Goal: Task Accomplishment & Management: Manage account settings

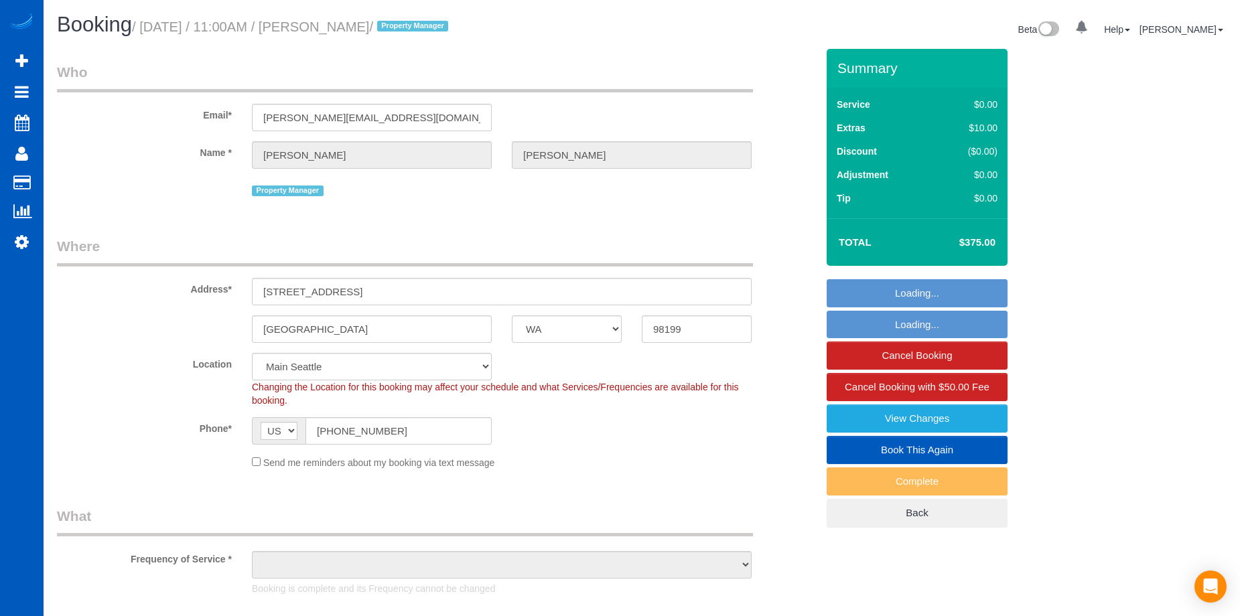
select select "WA"
select select "object:915"
select select "199"
select select "spot1"
select select "object:1158"
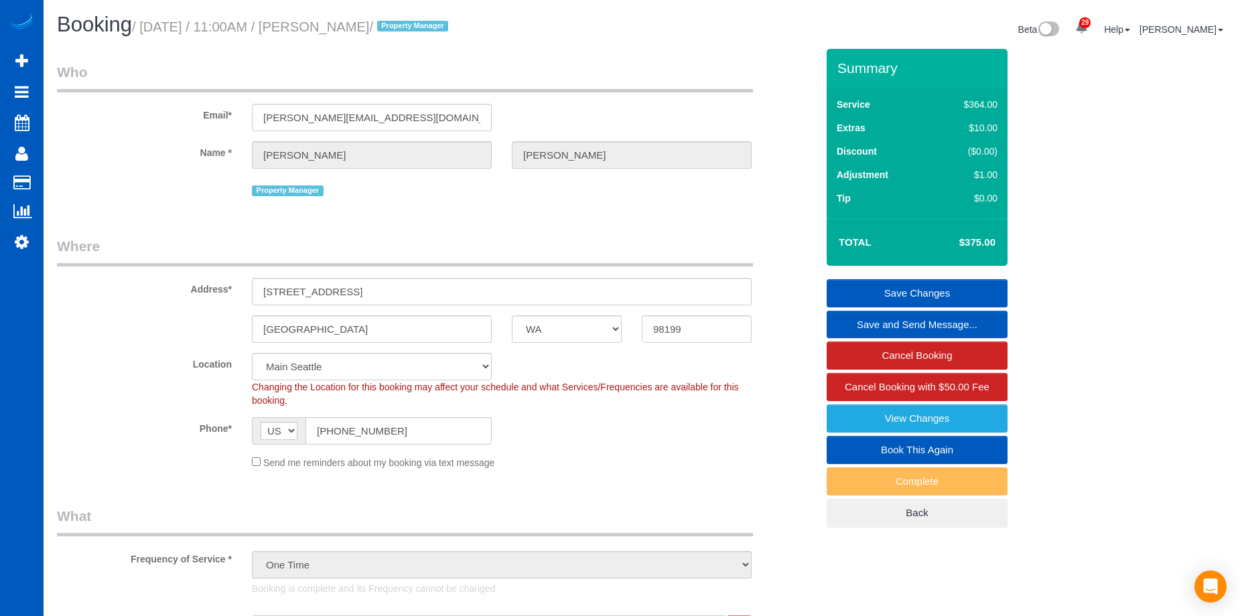
click at [867, 444] on link "Book This Again" at bounding box center [917, 450] width 181 height 28
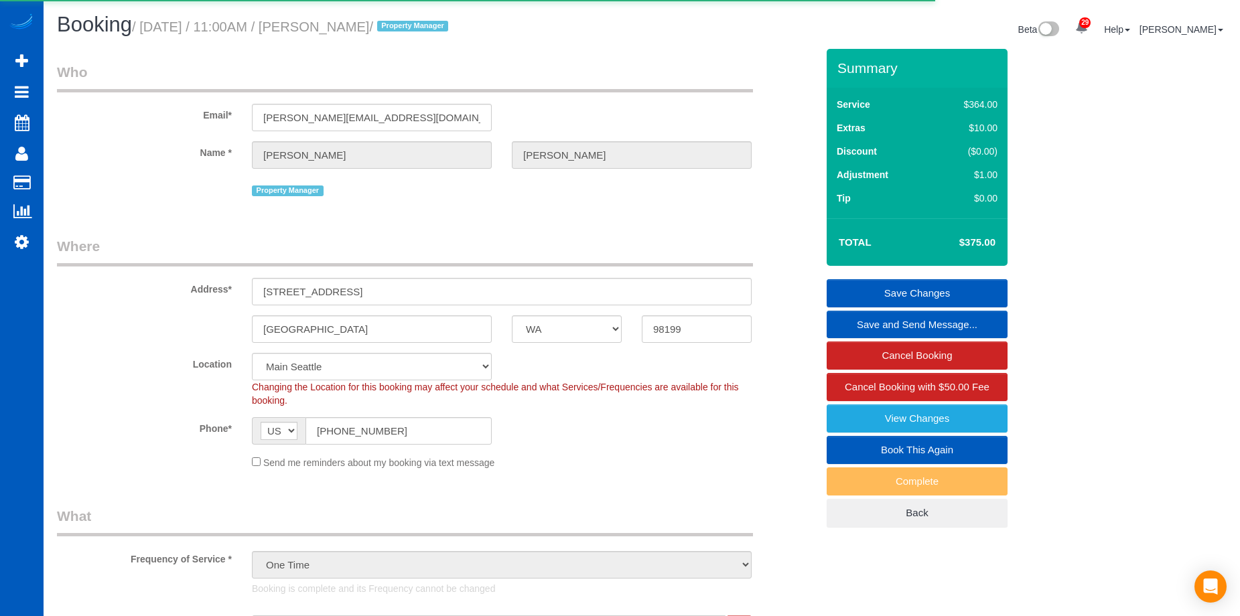
select select "WA"
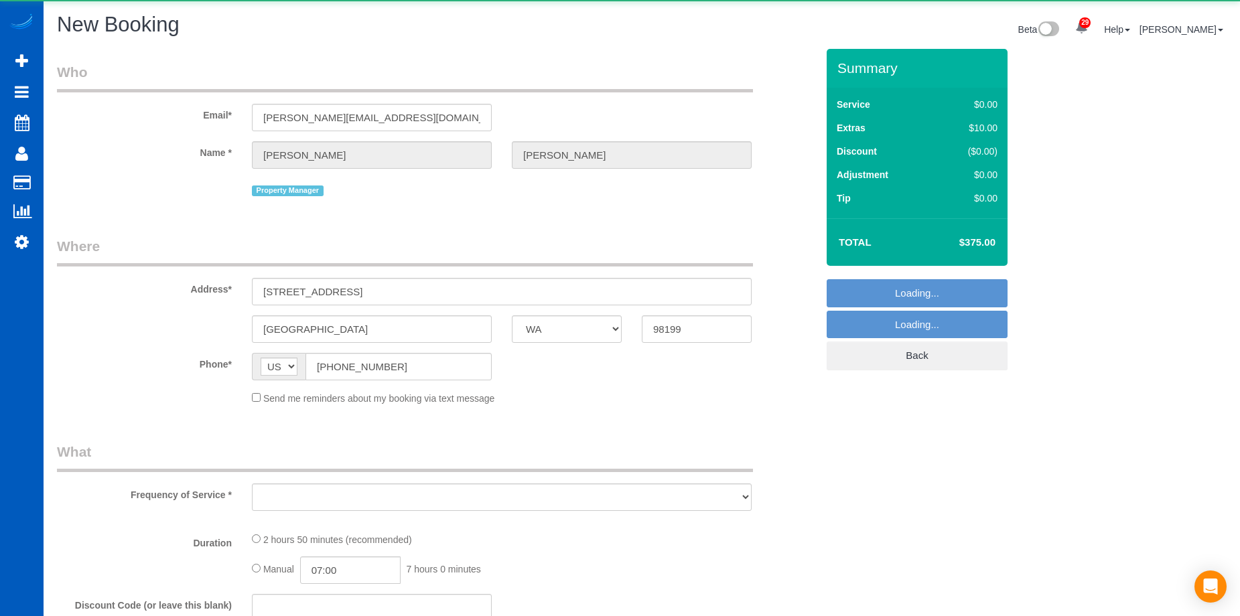
select select "string:fspay"
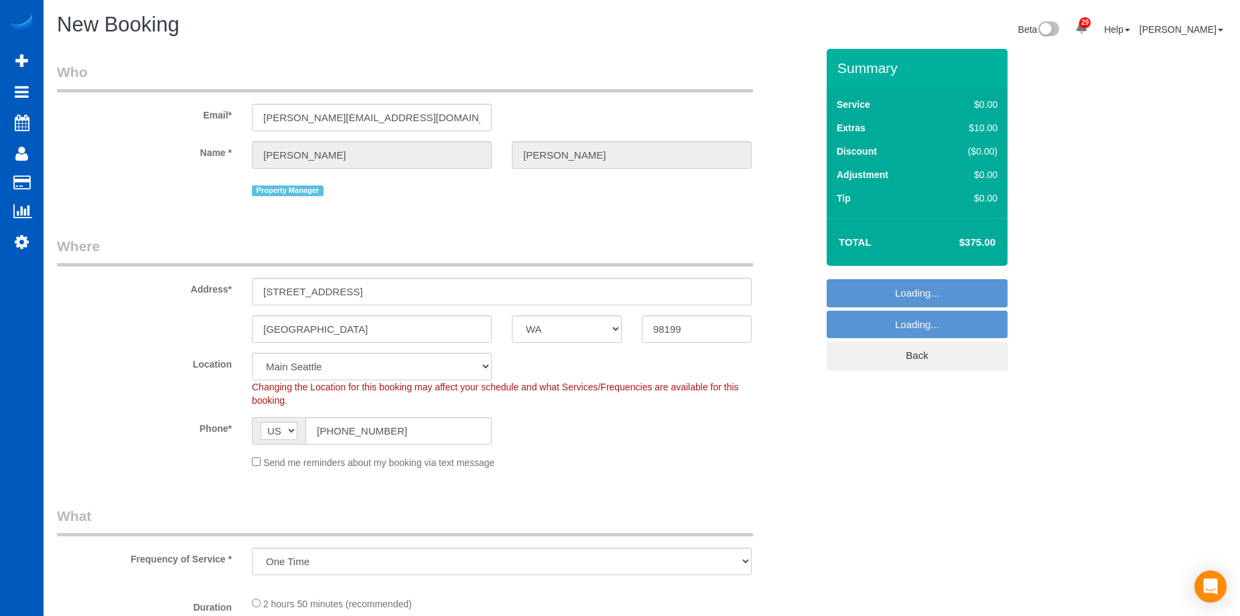
select select "object:1933"
select select "199"
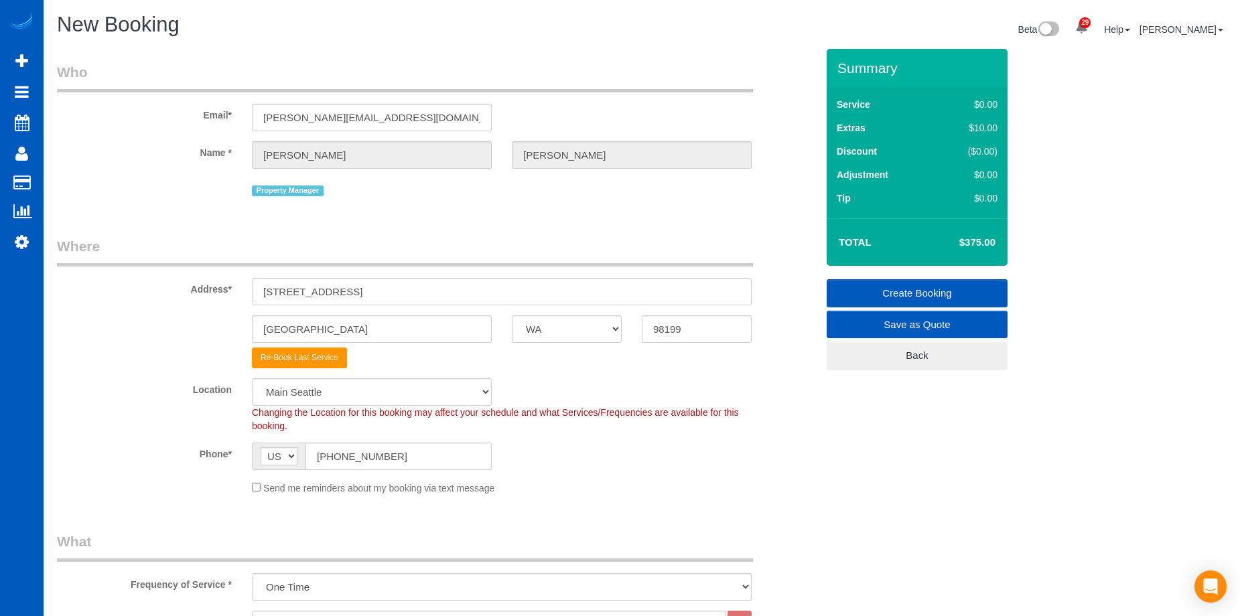
select select "object:2111"
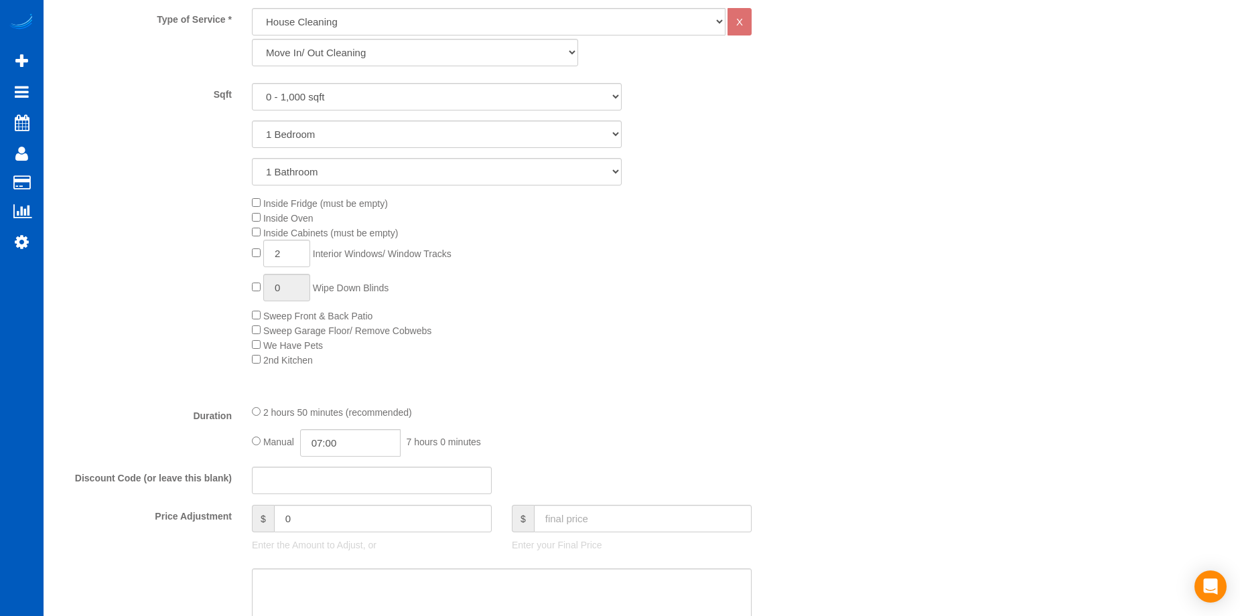
scroll to position [737, 0]
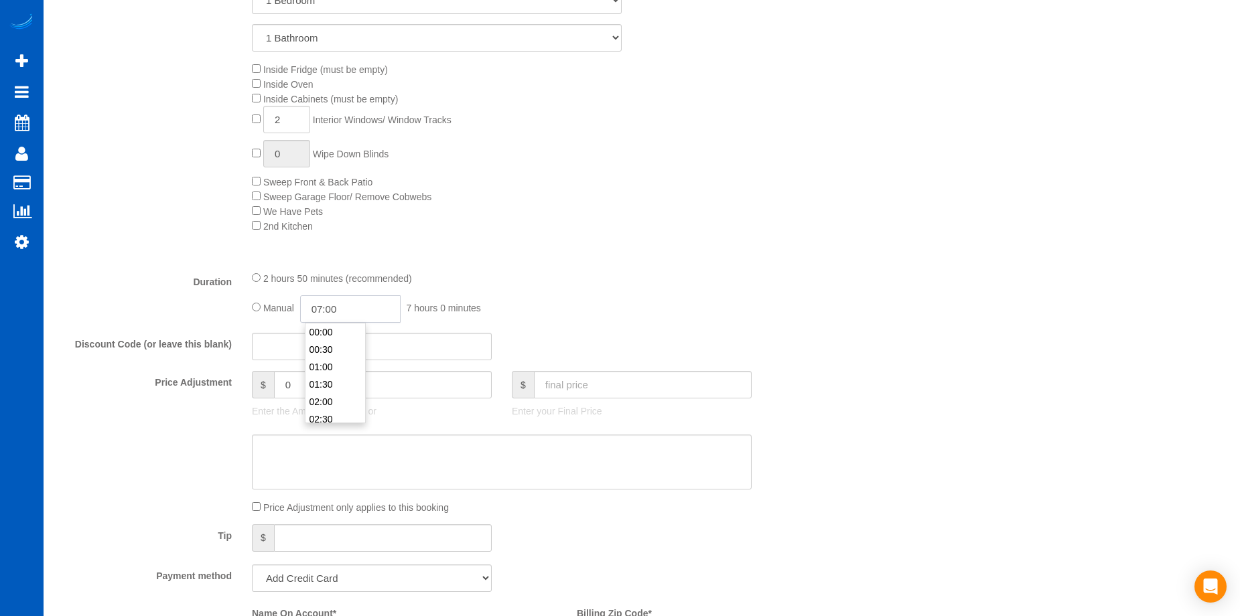
click at [351, 299] on input "07:00" at bounding box center [350, 308] width 101 height 27
click at [618, 391] on input "text" at bounding box center [643, 384] width 218 height 27
type input "0"
click at [591, 457] on textarea at bounding box center [502, 462] width 500 height 55
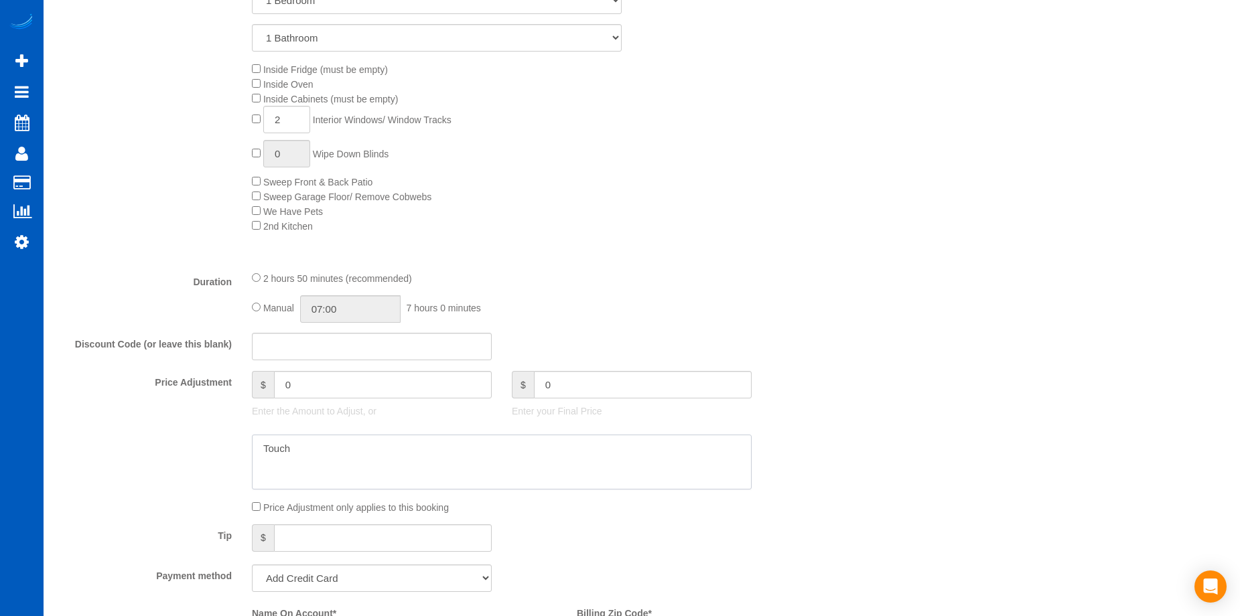
type textarea "Touch0"
type input "-374"
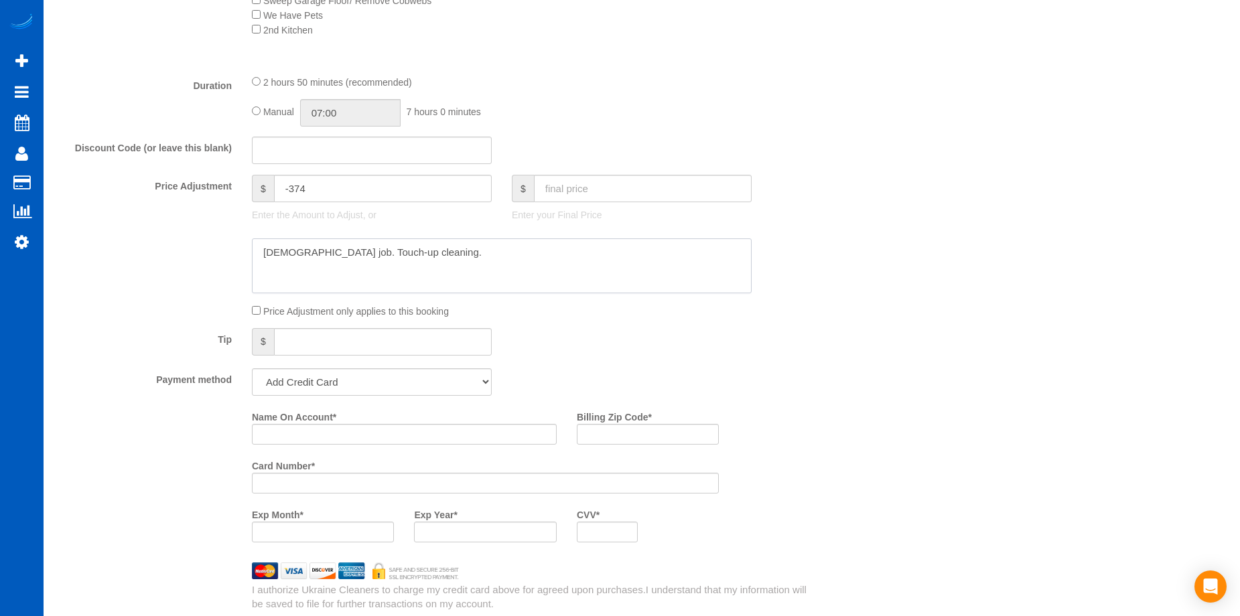
scroll to position [938, 0]
type textarea "[DEMOGRAPHIC_DATA] job. Touch-up cleaning."
click at [450, 376] on select "Add Credit Card Cash Check Paypal" at bounding box center [372, 377] width 240 height 27
select select "string:cash"
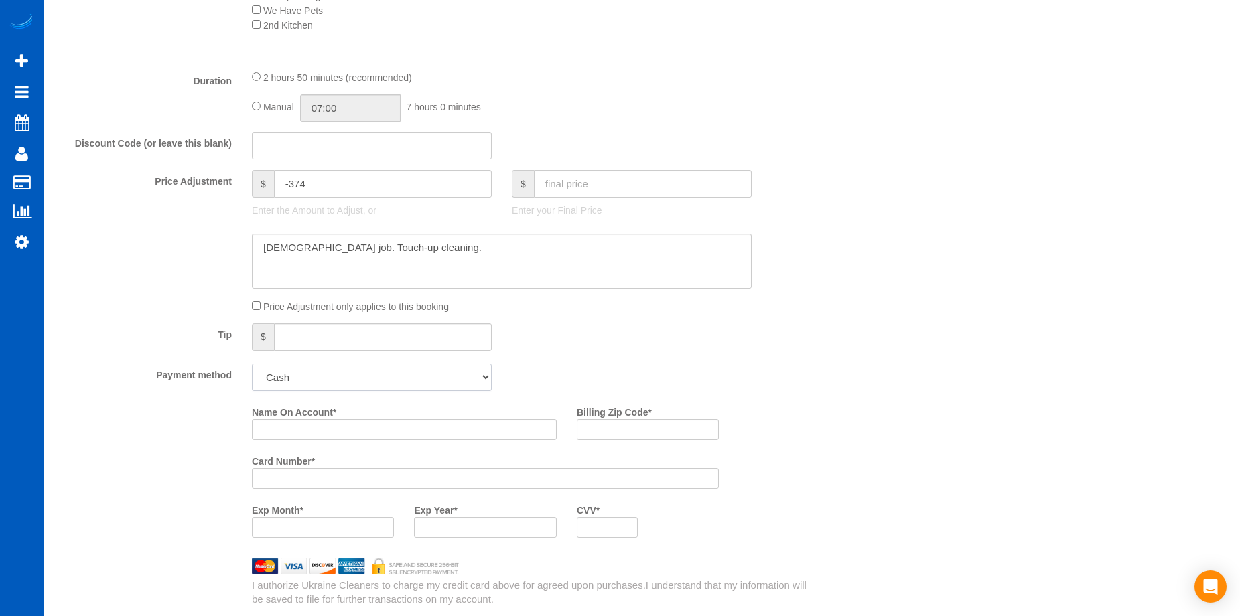
click at [252, 364] on select "Add Credit Card Cash Check Paypal" at bounding box center [372, 377] width 240 height 27
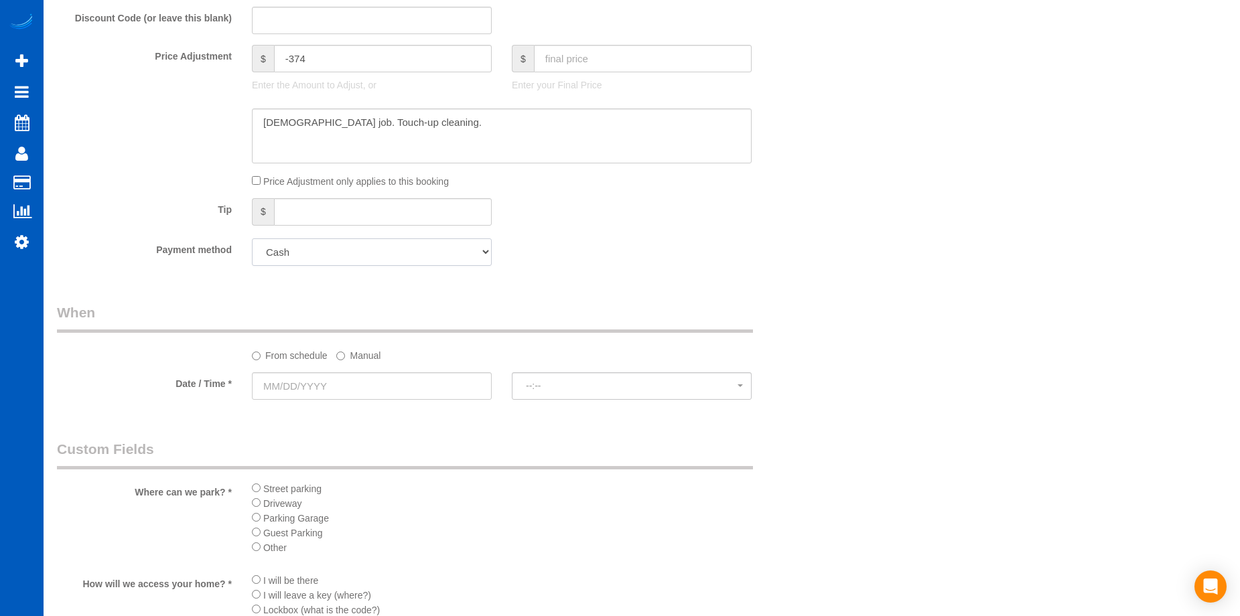
scroll to position [1206, 0]
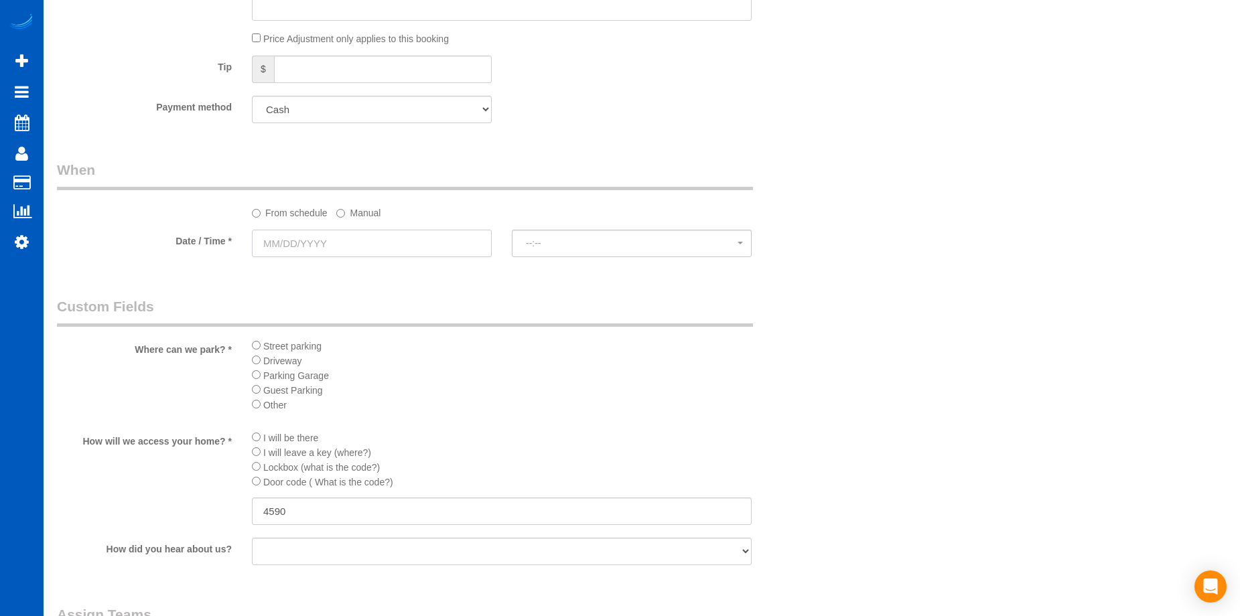
click at [450, 241] on input "text" at bounding box center [372, 243] width 240 height 27
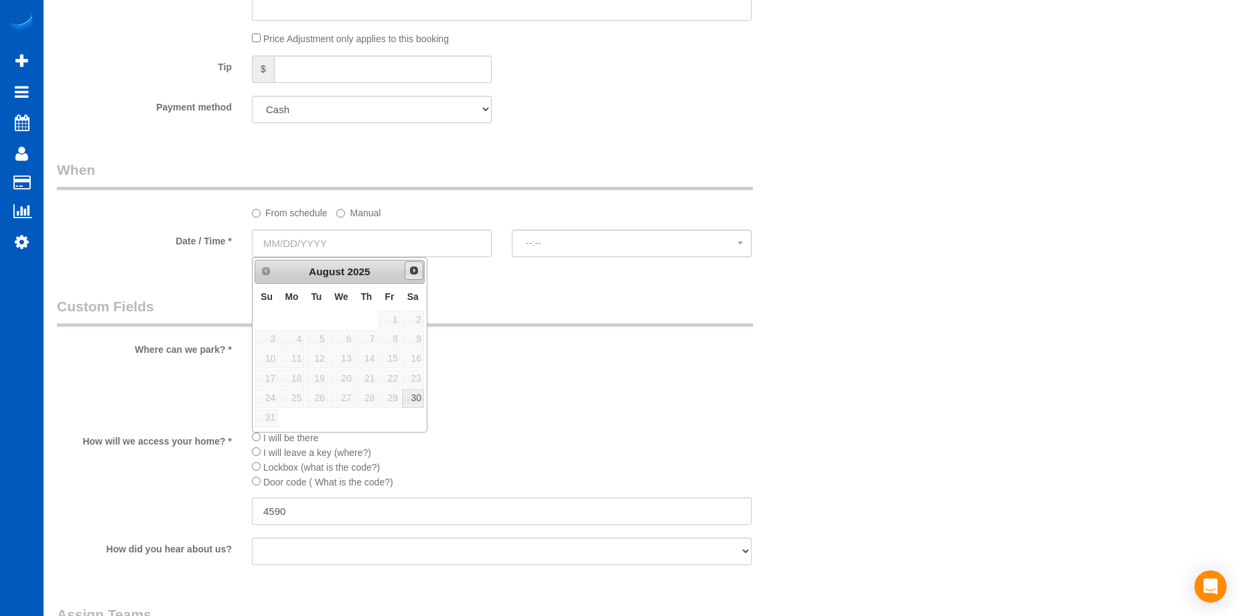
click at [418, 271] on span "Next" at bounding box center [414, 270] width 11 height 11
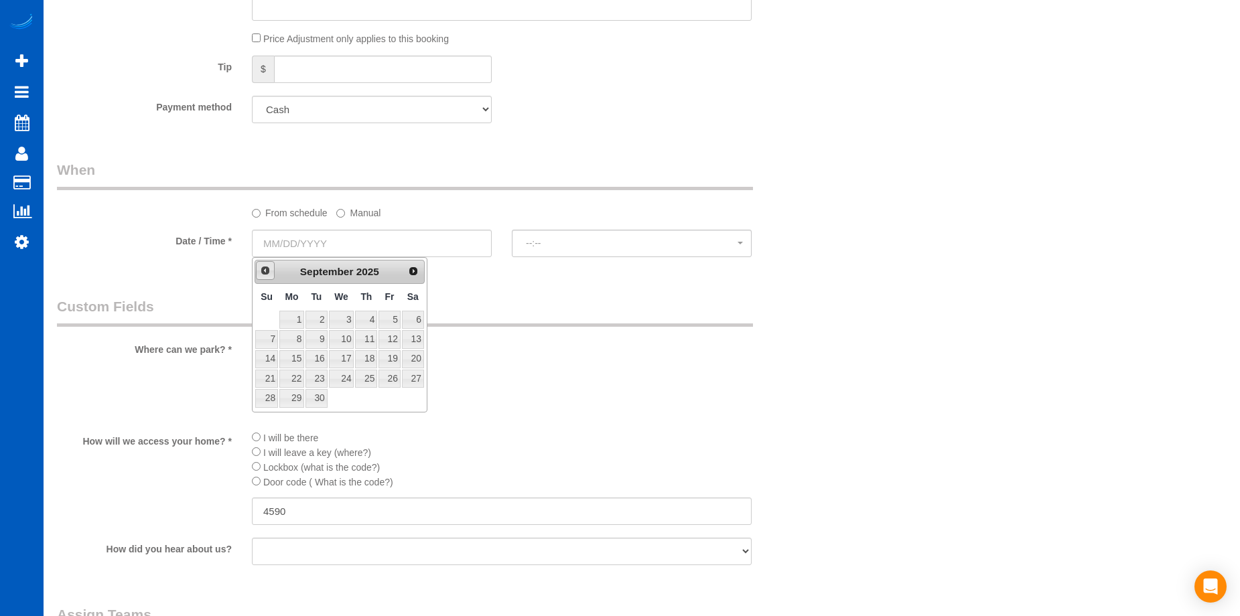
click at [266, 269] on span "Prev" at bounding box center [265, 270] width 11 height 11
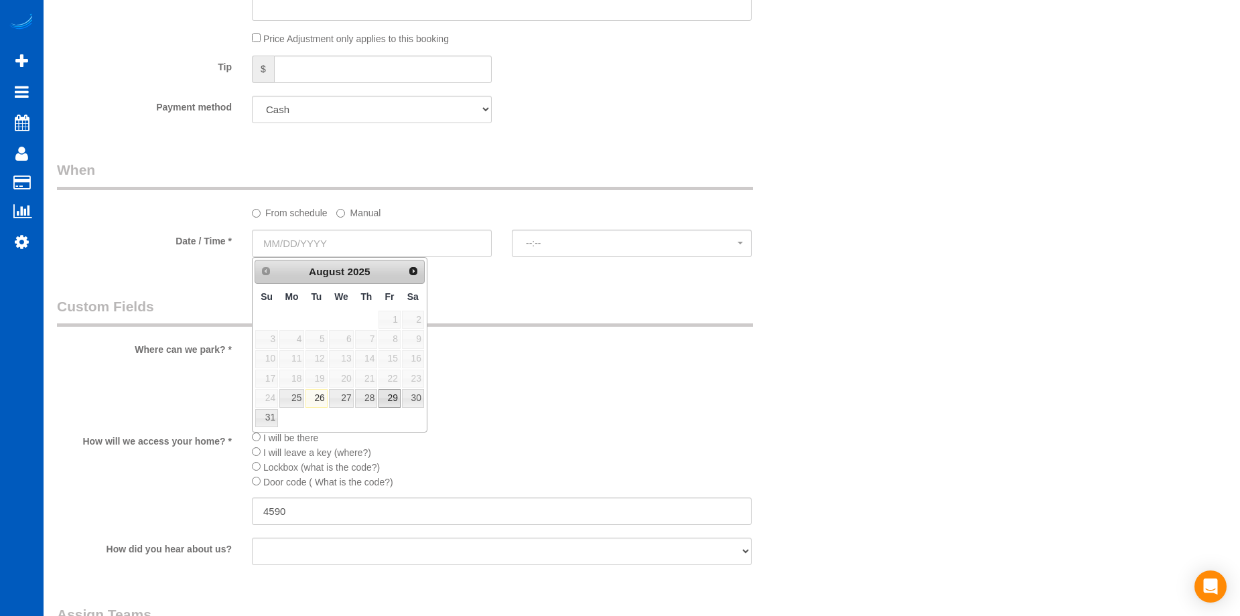
click at [393, 398] on link "29" at bounding box center [389, 398] width 21 height 18
type input "[DATE]"
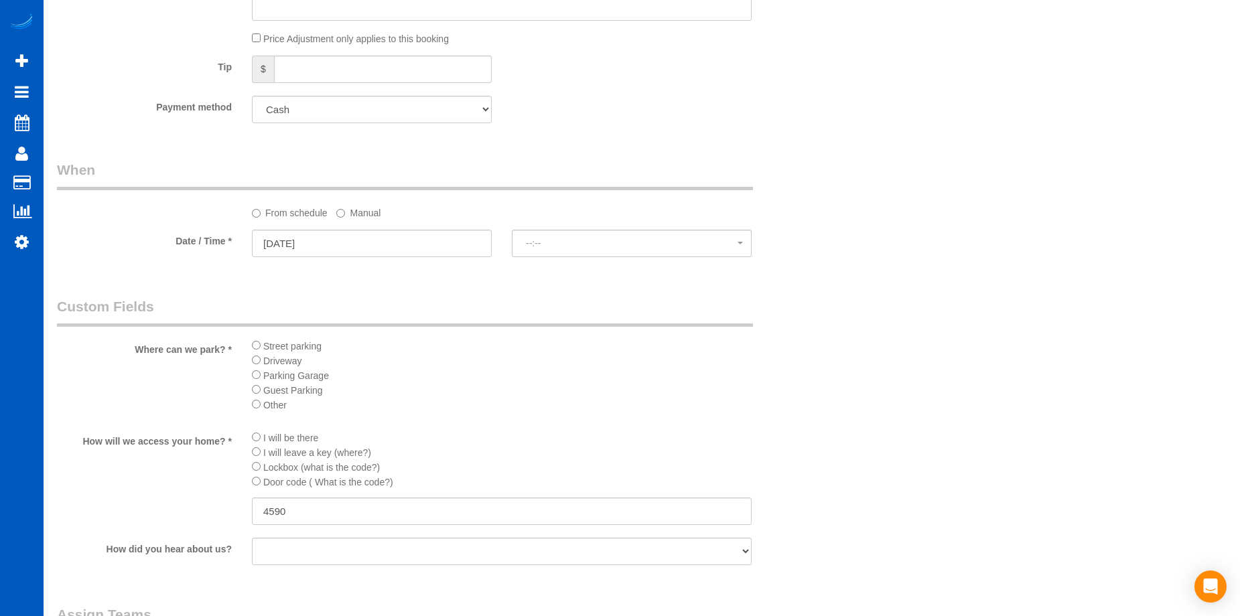
select select "spot11"
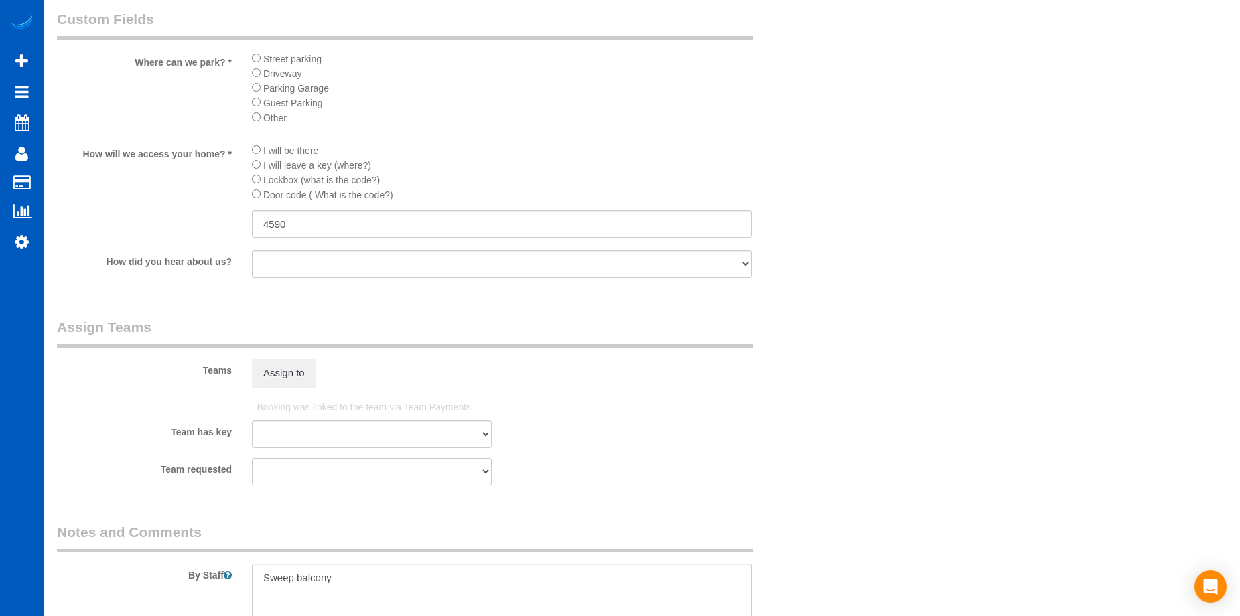
scroll to position [1675, 0]
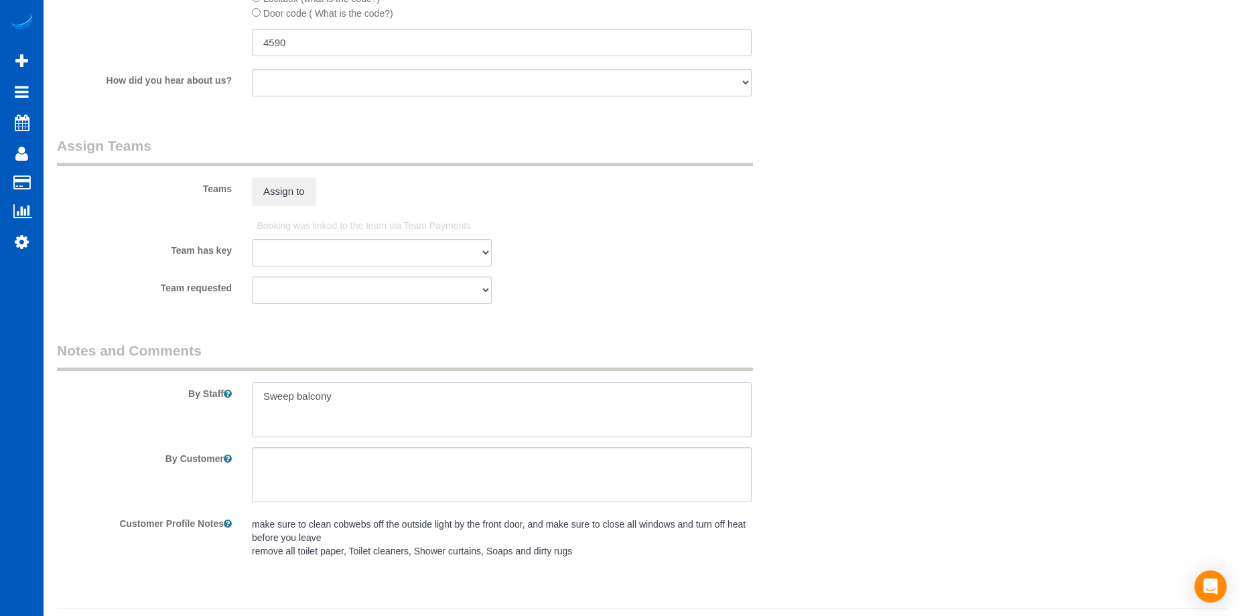
click at [405, 401] on textarea at bounding box center [502, 410] width 500 height 55
click at [261, 395] on textarea at bounding box center [502, 410] width 500 height 55
click at [541, 395] on textarea at bounding box center [502, 410] width 500 height 55
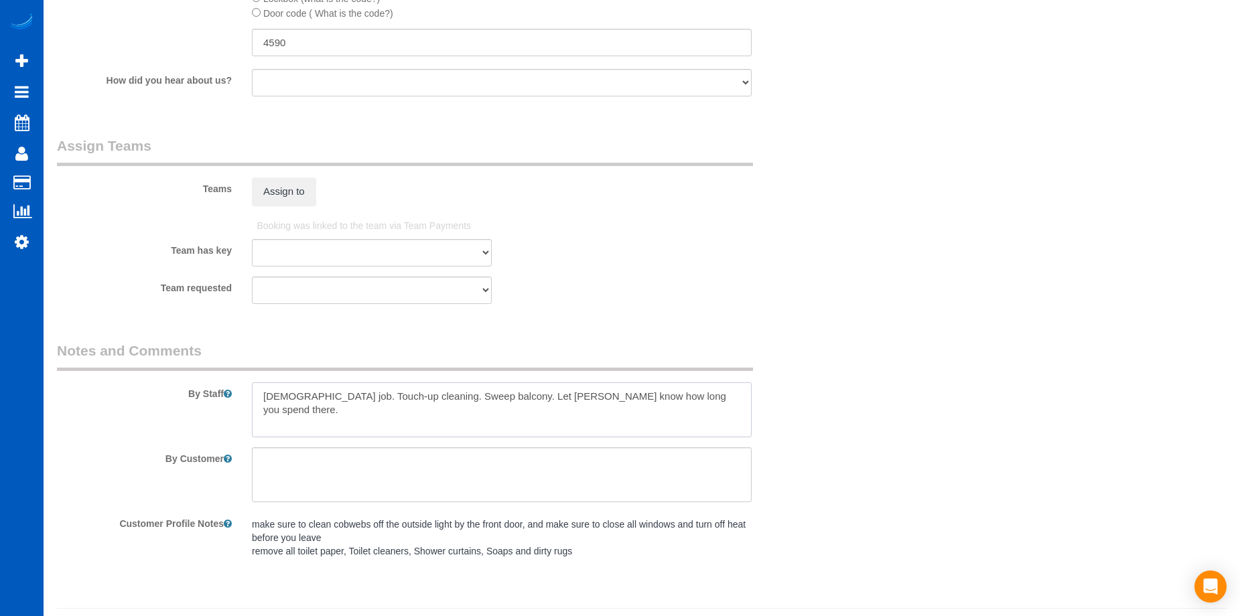
drag, startPoint x: 403, startPoint y: 391, endPoint x: 473, endPoint y: 389, distance: 70.4
click at [473, 389] on textarea at bounding box center [502, 410] width 500 height 55
click at [507, 429] on textarea at bounding box center [502, 410] width 500 height 55
click at [608, 390] on textarea at bounding box center [502, 410] width 500 height 55
paste textarea "Sweep balcony."
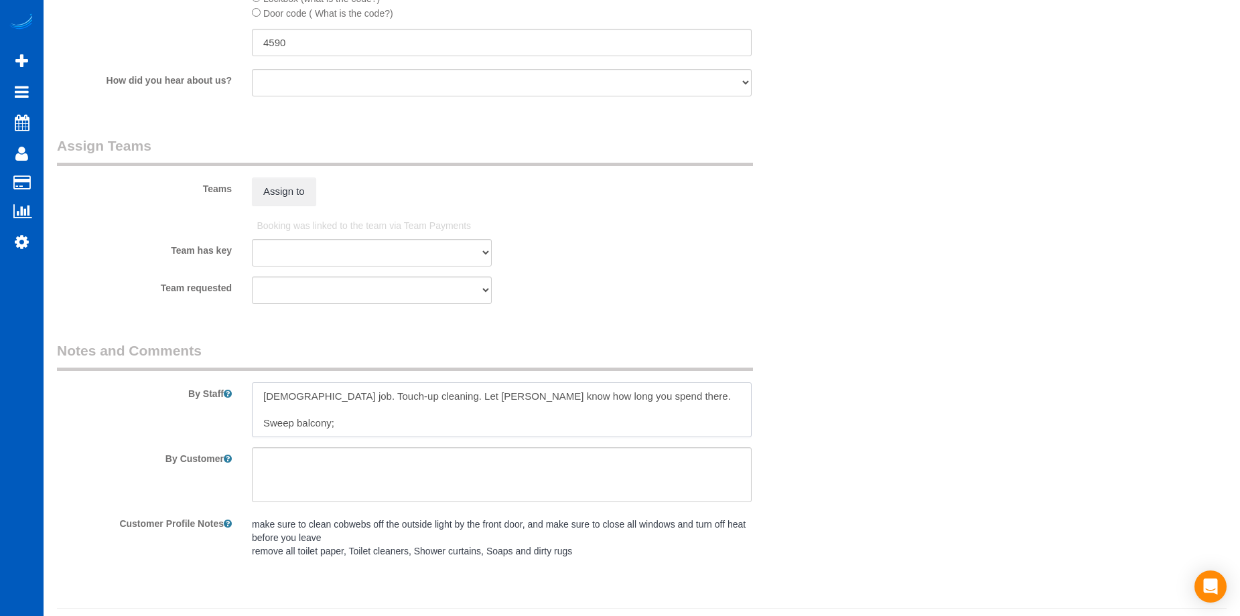
scroll to position [5, 0]
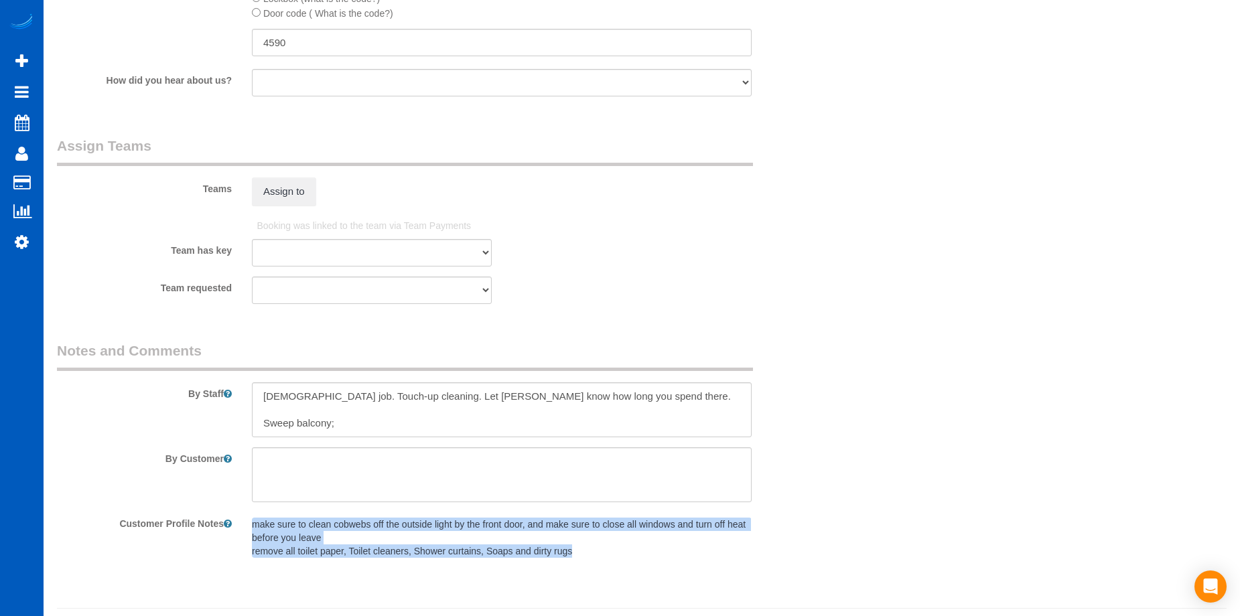
drag, startPoint x: 253, startPoint y: 527, endPoint x: 614, endPoint y: 579, distance: 364.2
copy pre "make sure to clean cobwebs off the outside light by the front door, and make su…"
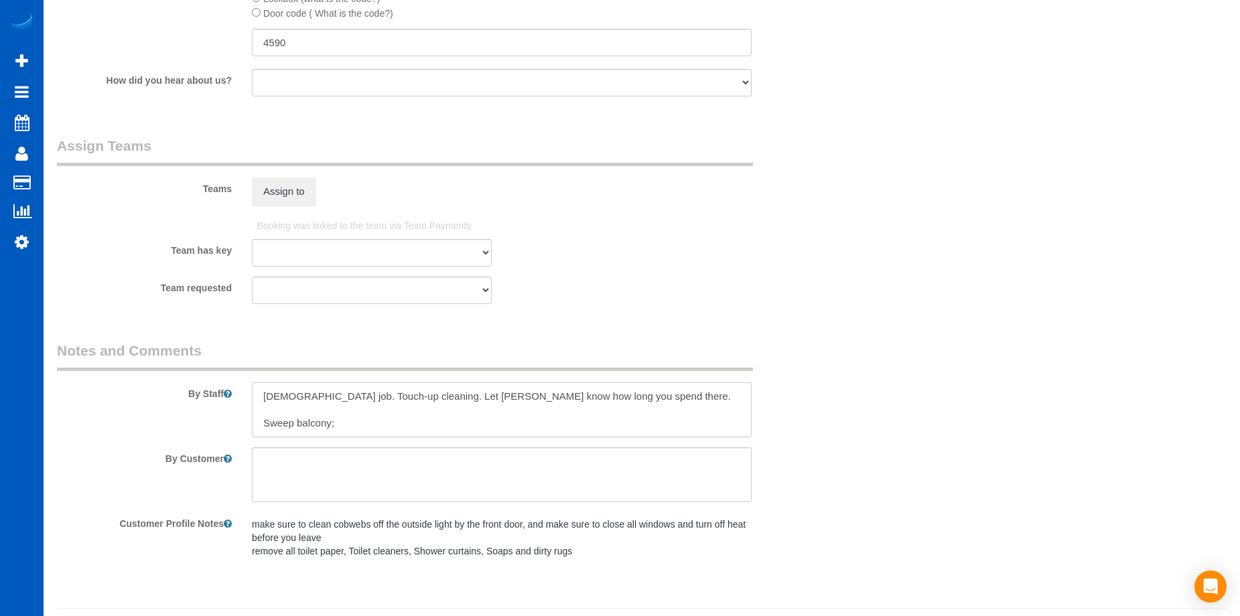
click at [421, 427] on textarea at bounding box center [502, 410] width 500 height 55
paste textarea "make sure to clean cobwebs off the outside light by the front door, and make su…"
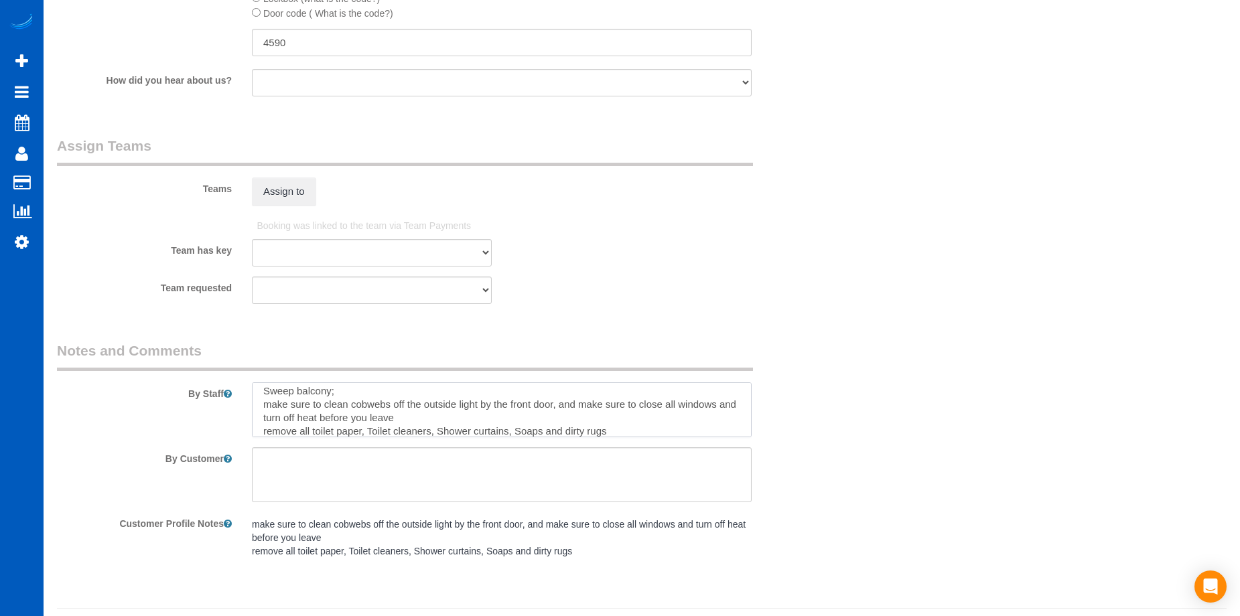
click at [269, 403] on textarea at bounding box center [502, 410] width 500 height 55
click at [446, 419] on textarea at bounding box center [502, 410] width 500 height 55
click at [265, 425] on textarea at bounding box center [502, 410] width 500 height 55
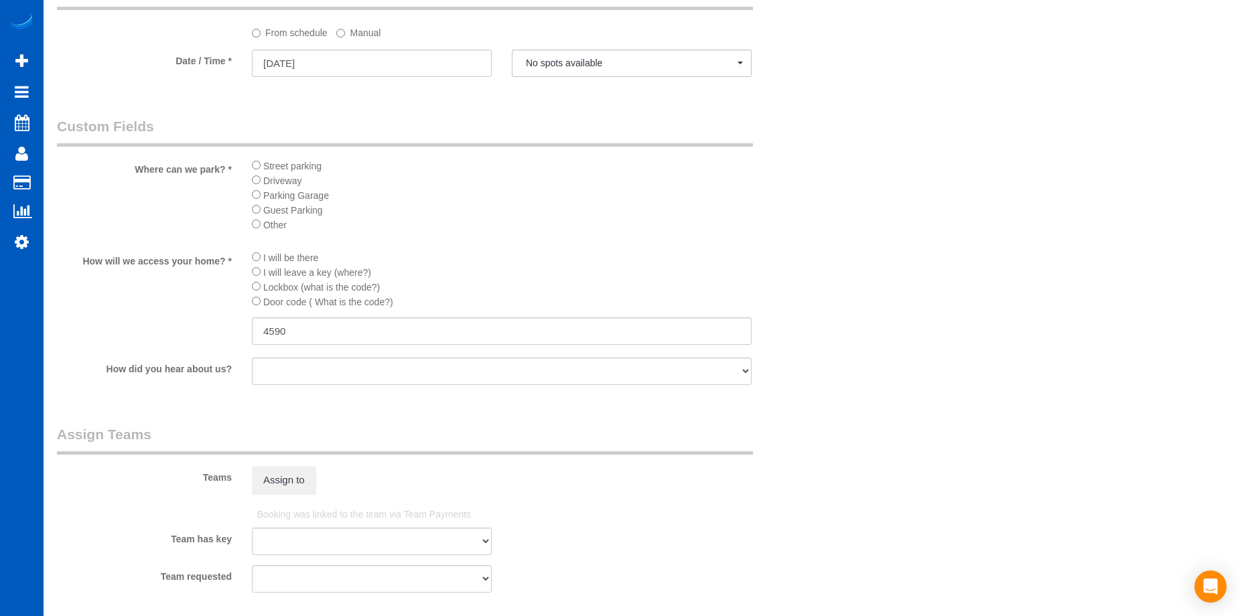
scroll to position [1273, 0]
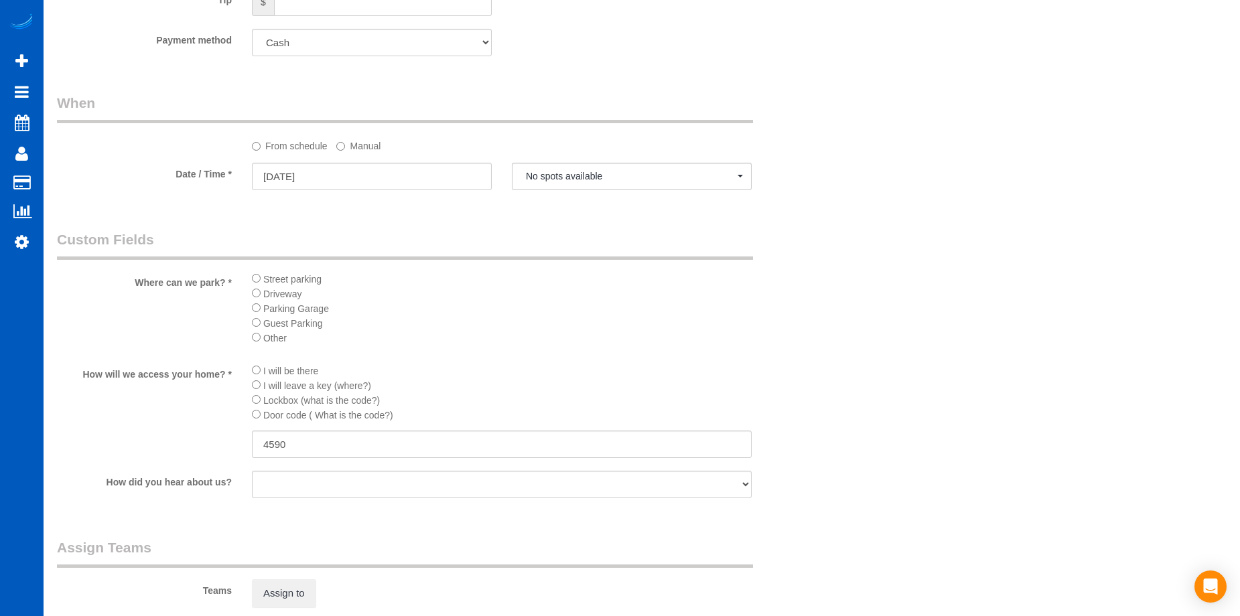
type textarea "Hourly job. Touch-up cleaning. Let Anna know how long you spend there. Sweep ba…"
click at [358, 148] on label "Manual" at bounding box center [358, 144] width 44 height 18
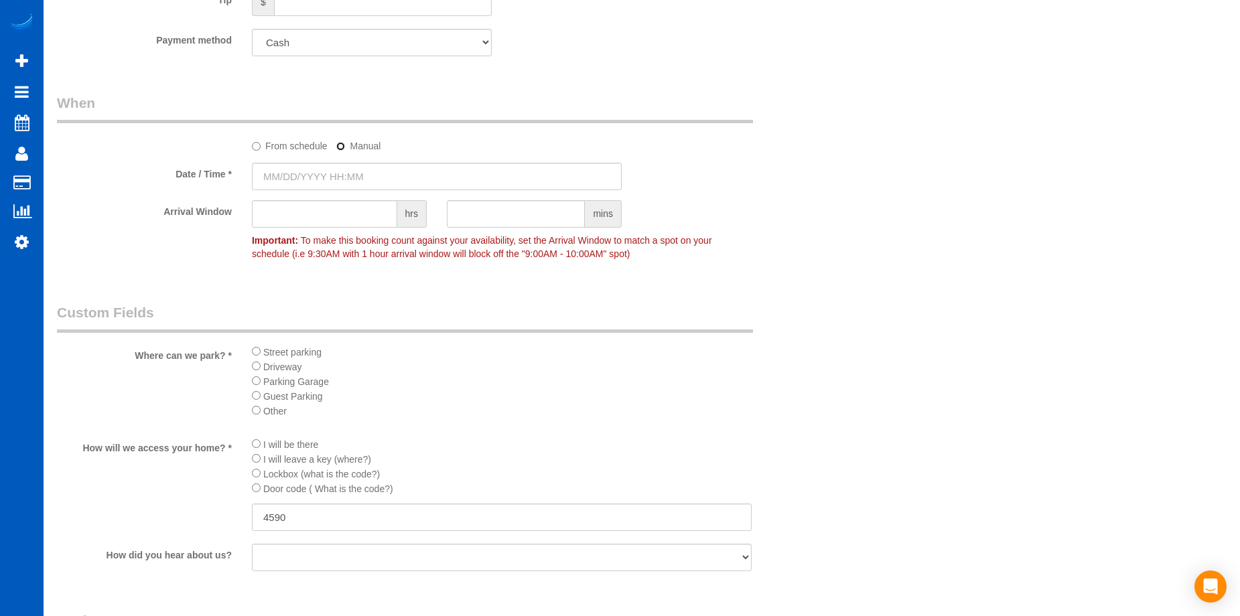
type input "08/29/2025 8:00AM"
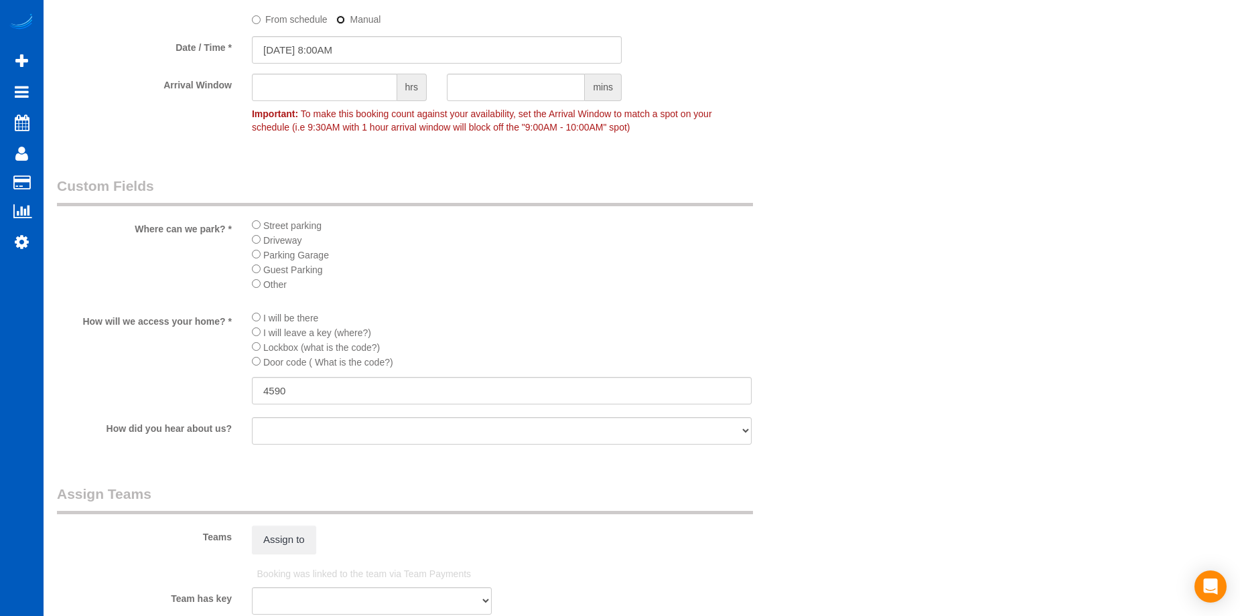
scroll to position [1407, 0]
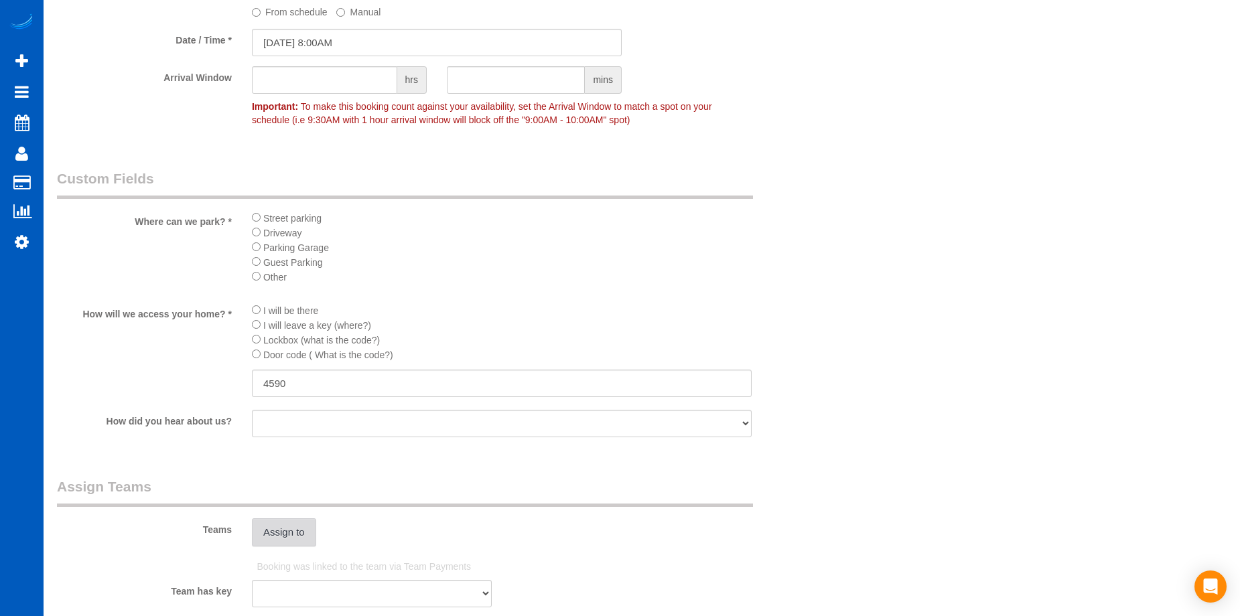
click at [281, 533] on button "Assign to" at bounding box center [284, 533] width 64 height 28
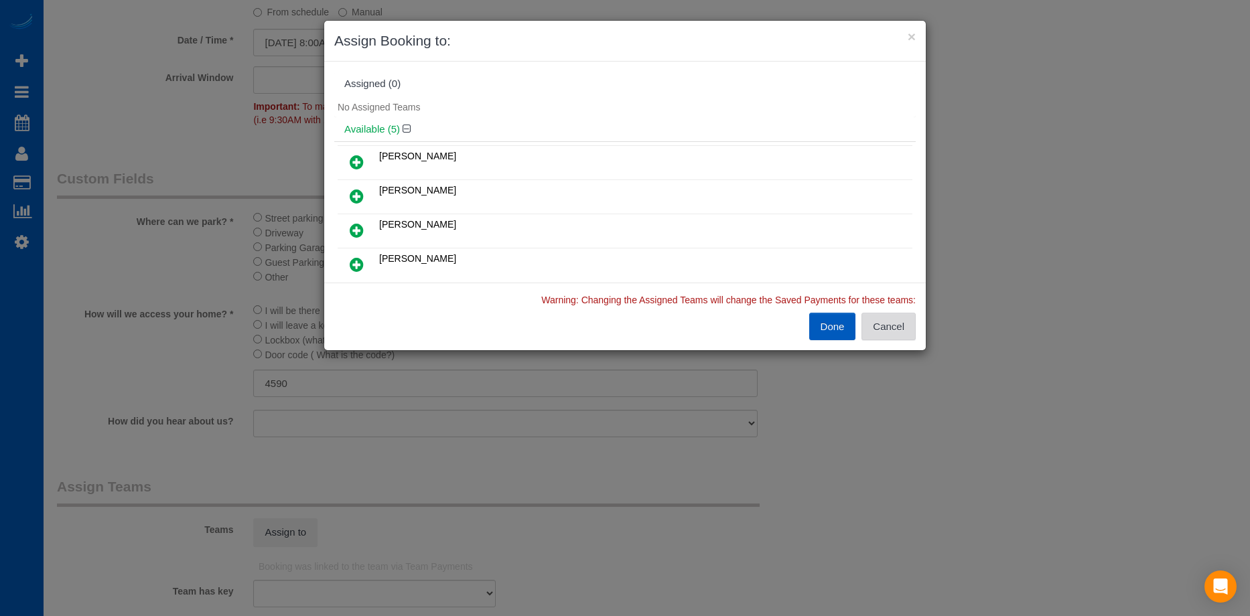
click at [889, 326] on button "Cancel" at bounding box center [889, 327] width 54 height 28
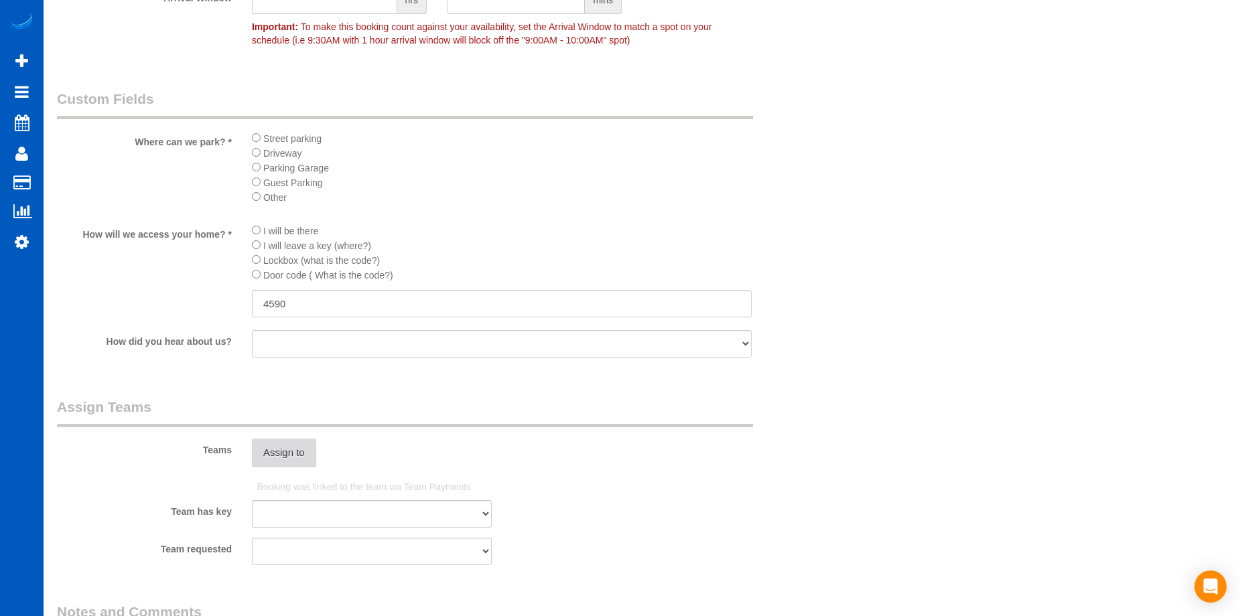
scroll to position [1608, 0]
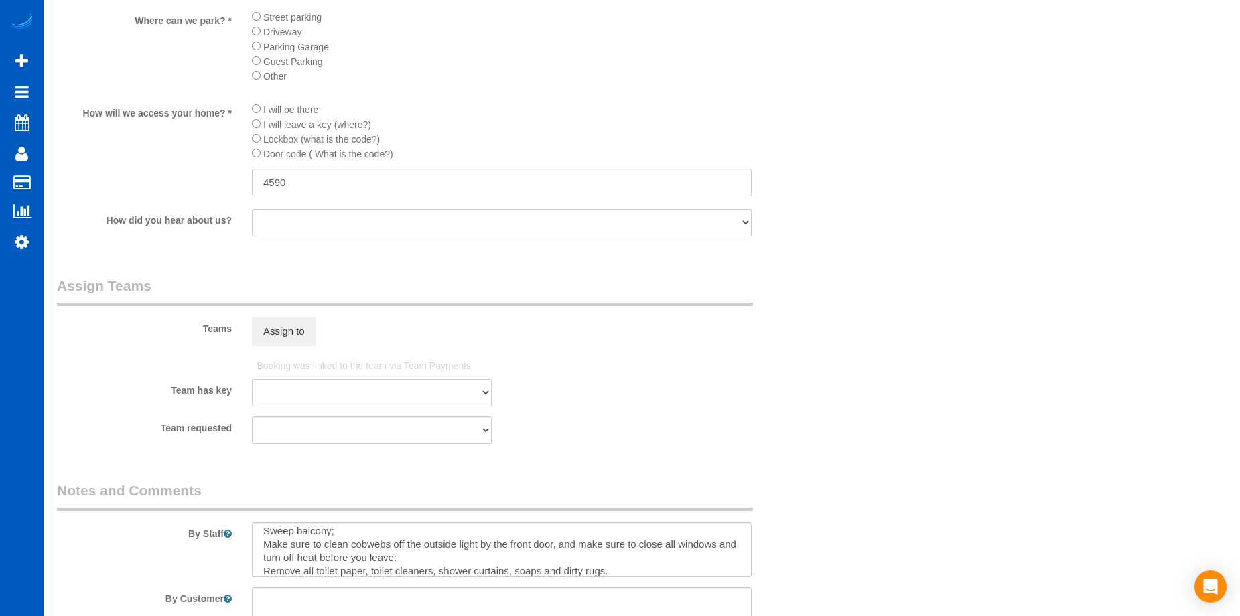
click at [472, 391] on select "Alona Tarasiuk Alona Vikhliaieva Anastasiia Ionova Anna Kovalevich Daryna Odzhu…" at bounding box center [372, 392] width 240 height 27
click at [629, 371] on p "Booking was linked to the team via Team Payments" at bounding box center [500, 365] width 486 height 13
click at [311, 346] on button "Assign to" at bounding box center [284, 332] width 64 height 28
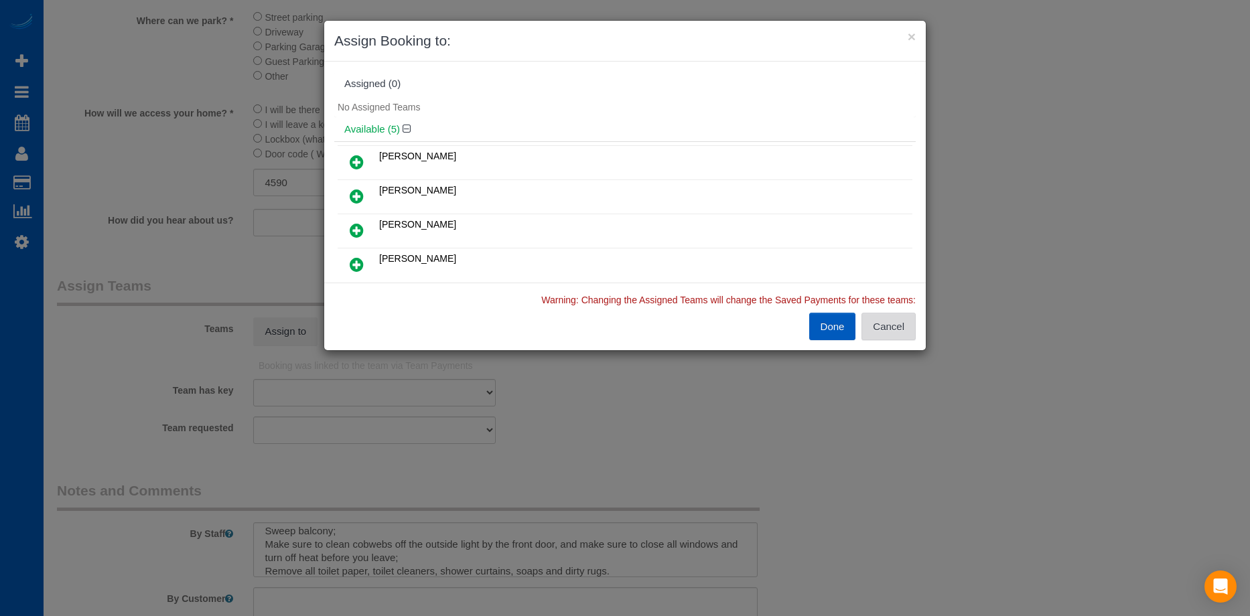
click at [892, 321] on button "Cancel" at bounding box center [889, 327] width 54 height 28
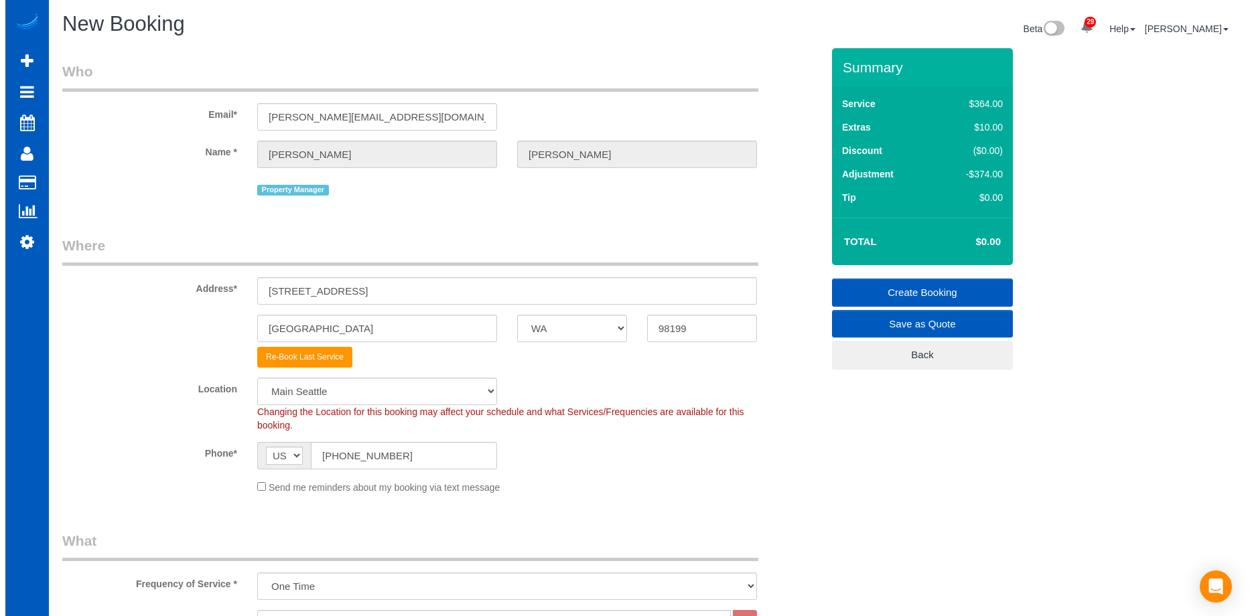
scroll to position [0, 0]
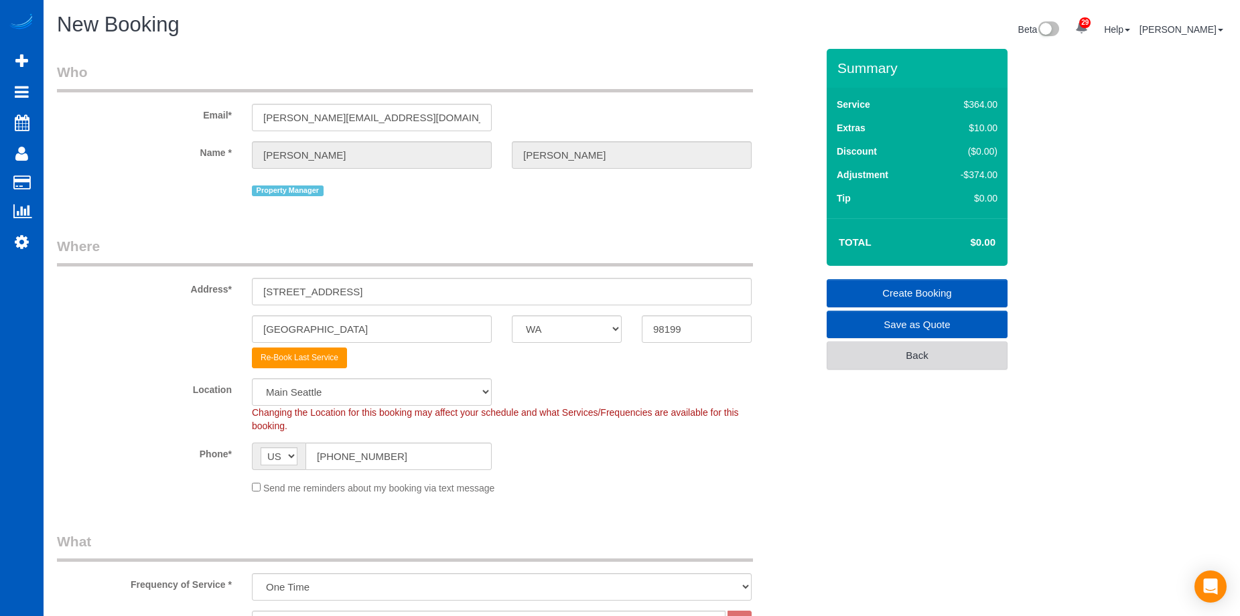
click at [886, 360] on link "Back" at bounding box center [917, 356] width 181 height 28
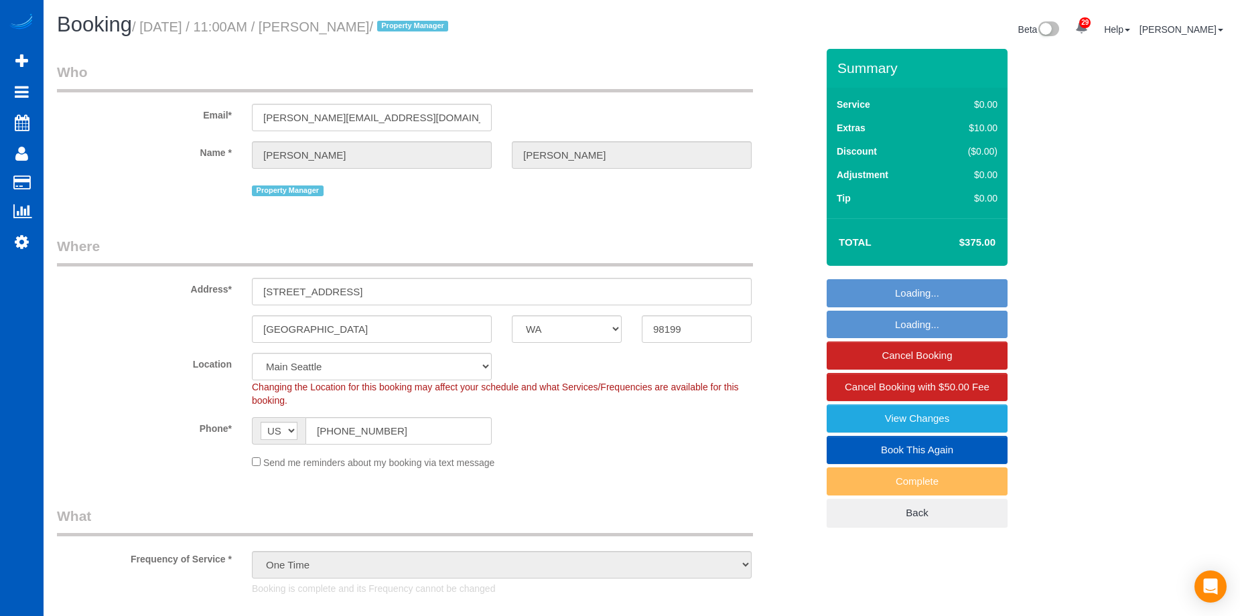
select select "WA"
select select "199"
select select "spot1"
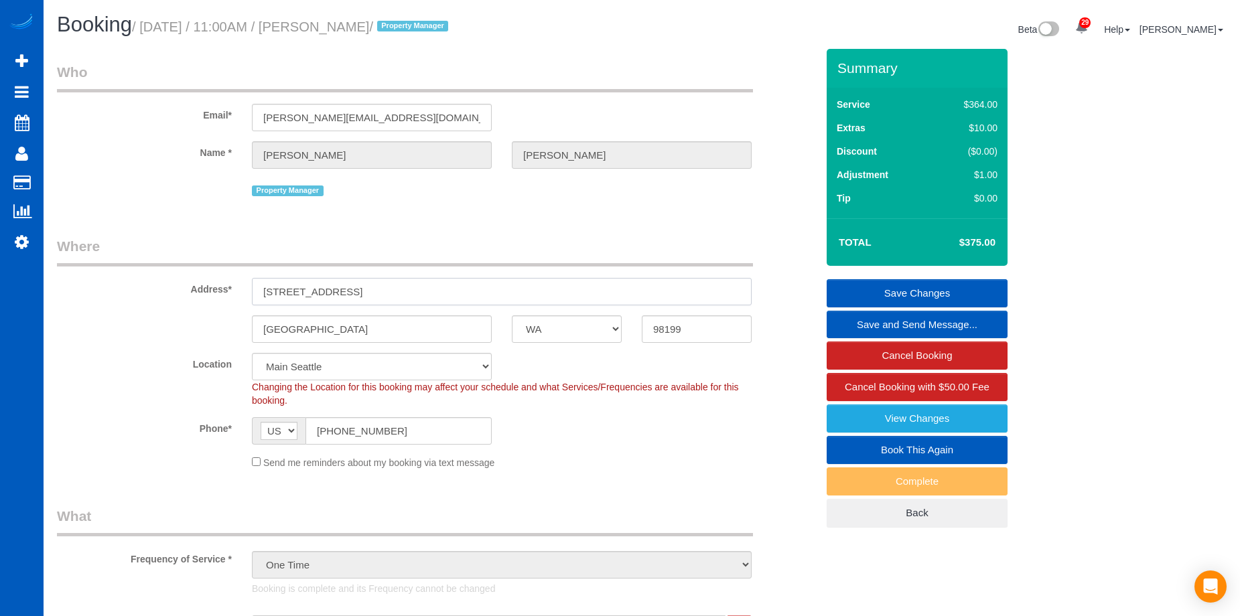
click at [431, 287] on input "[STREET_ADDRESS]" at bounding box center [502, 291] width 500 height 27
drag, startPoint x: 439, startPoint y: 293, endPoint x: 139, endPoint y: 244, distance: 303.5
click at [135, 265] on fieldset "Where Address* 3045 20th Ave W APT 306 Seattle AK AL AR AZ CA CO CT DC DE FL GA…" at bounding box center [437, 358] width 760 height 243
drag, startPoint x: 330, startPoint y: 335, endPoint x: 217, endPoint y: 220, distance: 161.1
click at [205, 326] on div "[GEOGRAPHIC_DATA] AK AL AR AZ CA CO CT DC DE [GEOGRAPHIC_DATA] [GEOGRAPHIC_DATA…" at bounding box center [437, 329] width 780 height 27
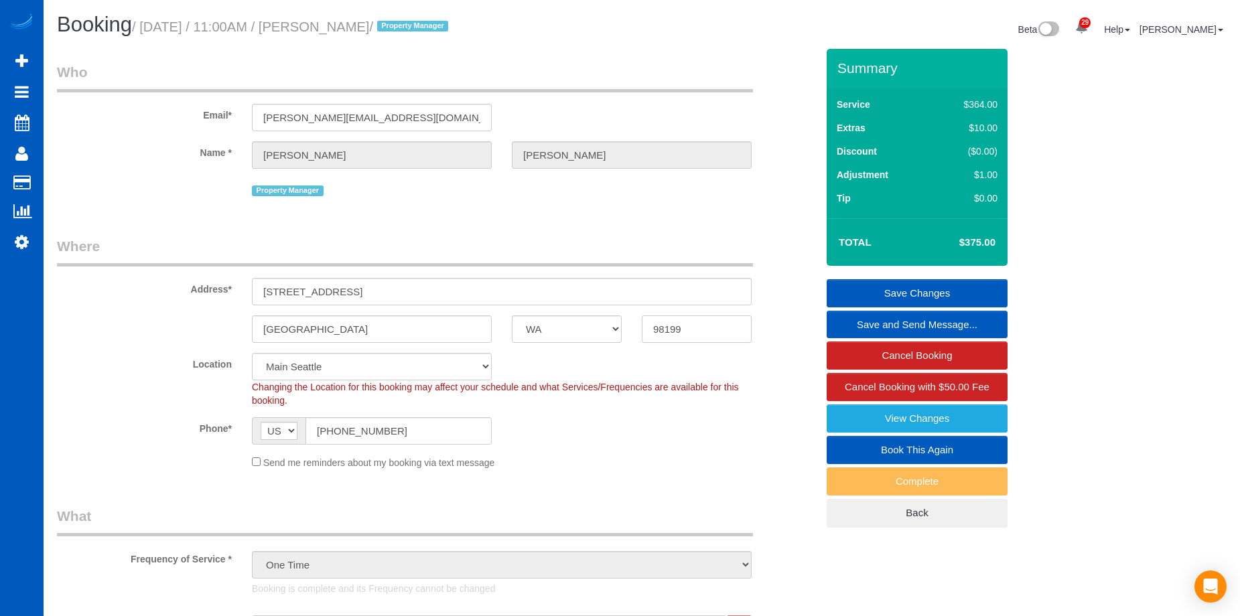
click at [687, 327] on input "98199" at bounding box center [697, 329] width 110 height 27
drag, startPoint x: 704, startPoint y: 330, endPoint x: 547, endPoint y: 312, distance: 157.2
click at [576, 328] on div "[GEOGRAPHIC_DATA] AK AL AR AZ CA CO CT DC DE [GEOGRAPHIC_DATA] [GEOGRAPHIC_DATA…" at bounding box center [437, 329] width 780 height 27
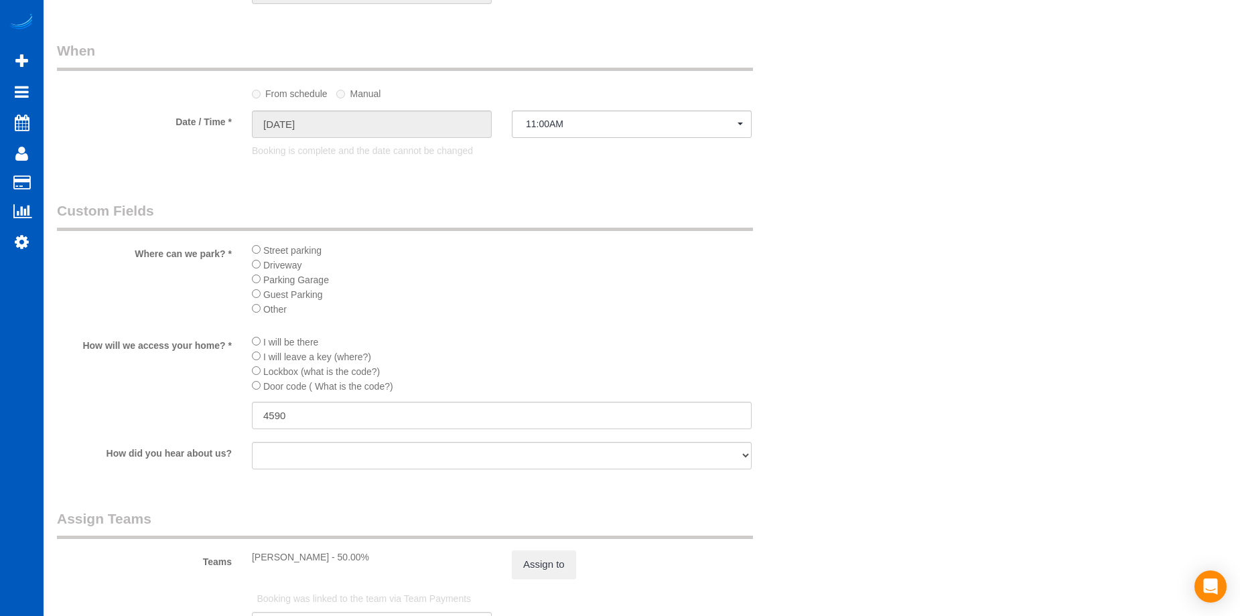
scroll to position [1474, 0]
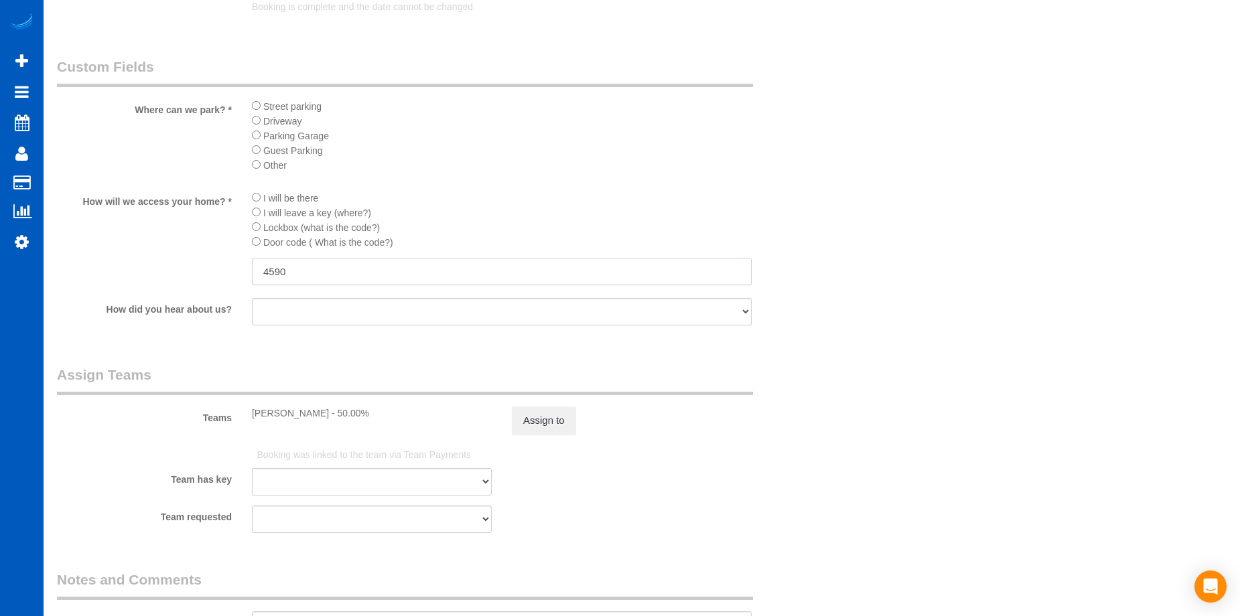
click at [337, 263] on input "4590" at bounding box center [502, 271] width 500 height 27
drag, startPoint x: 322, startPoint y: 269, endPoint x: 213, endPoint y: 246, distance: 111.0
click at [214, 263] on div "How will we access your home? * I will be there I will leave a key (where?) Loc…" at bounding box center [437, 239] width 780 height 98
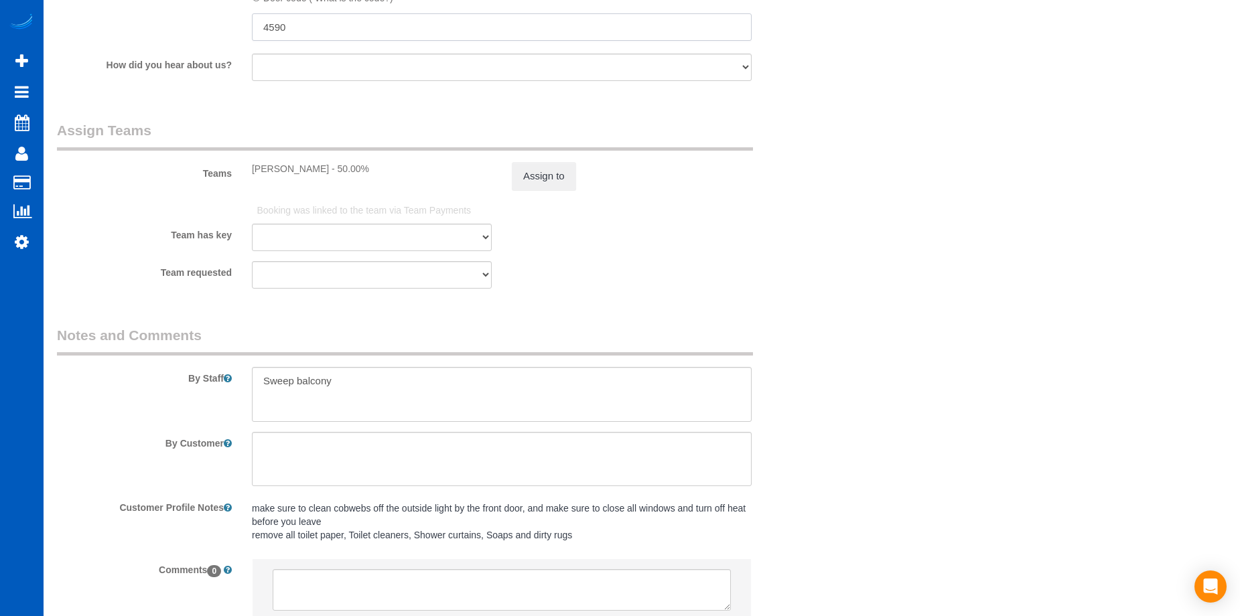
scroll to position [1742, 0]
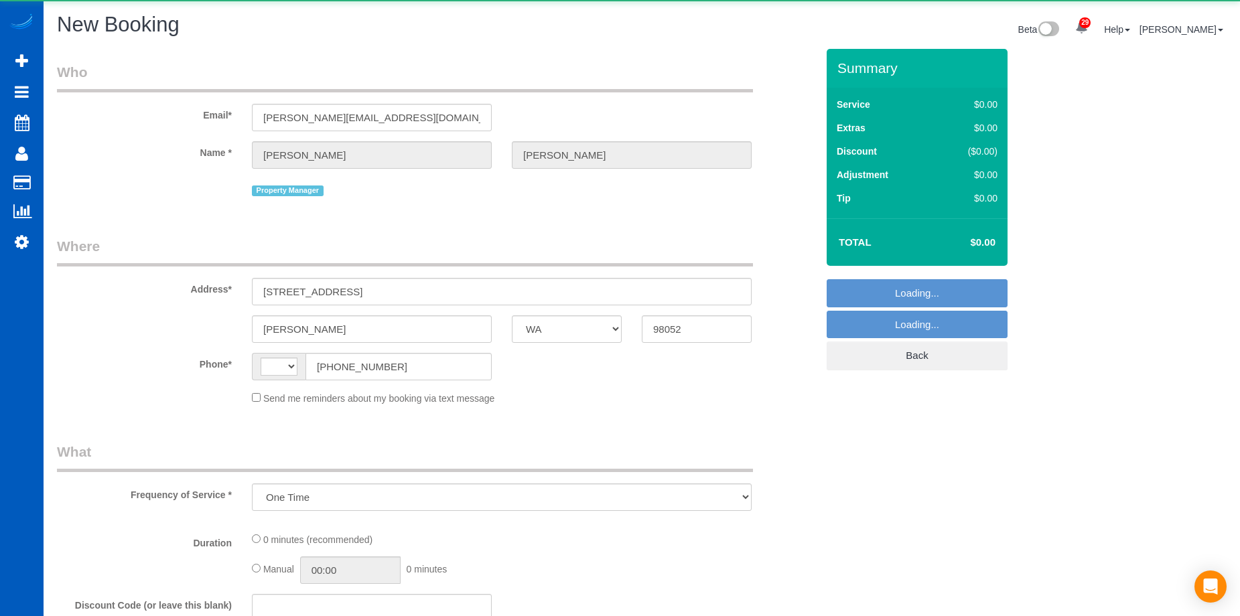
select select "WA"
select select "string:[GEOGRAPHIC_DATA]"
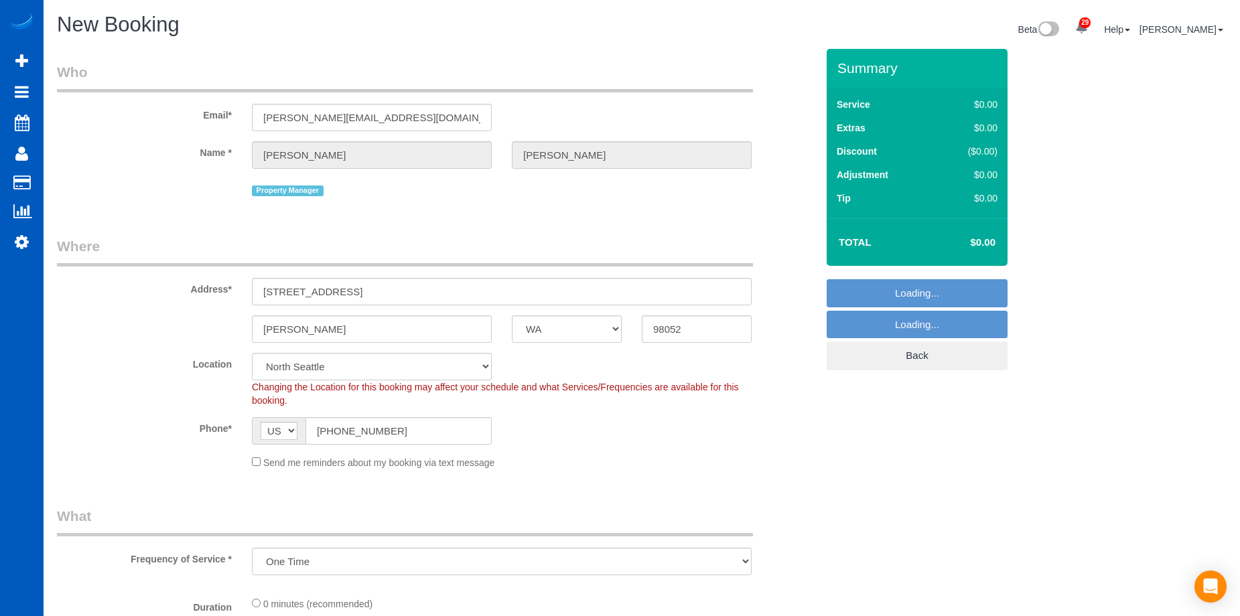
select select "object:3966"
select select "199"
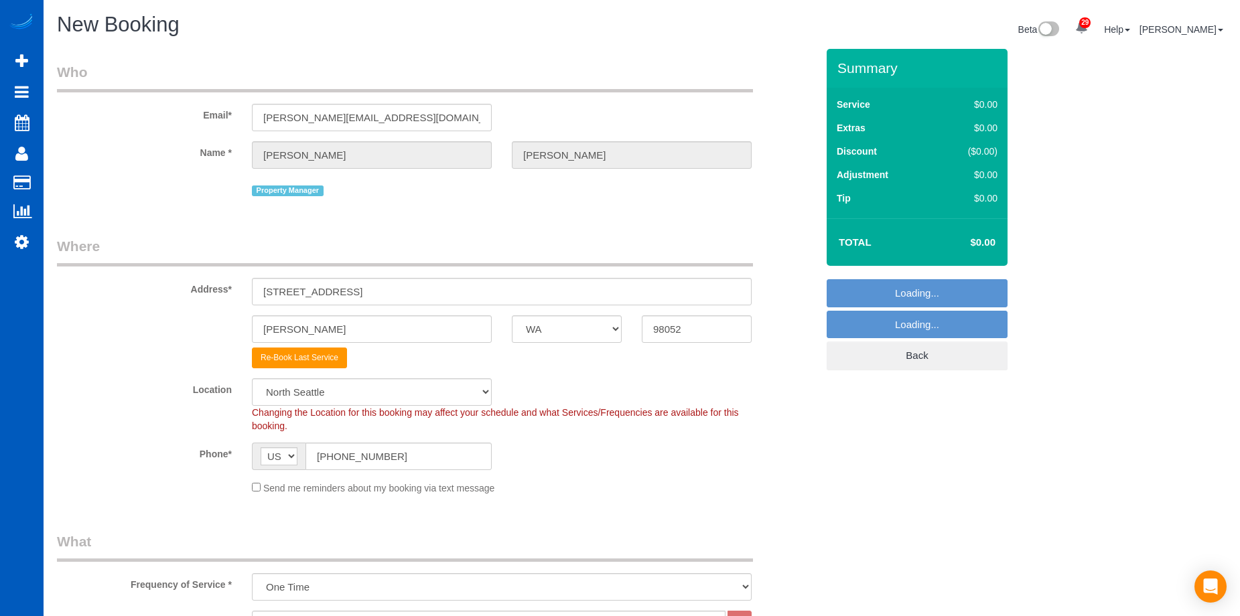
select select "6"
select select "object:4199"
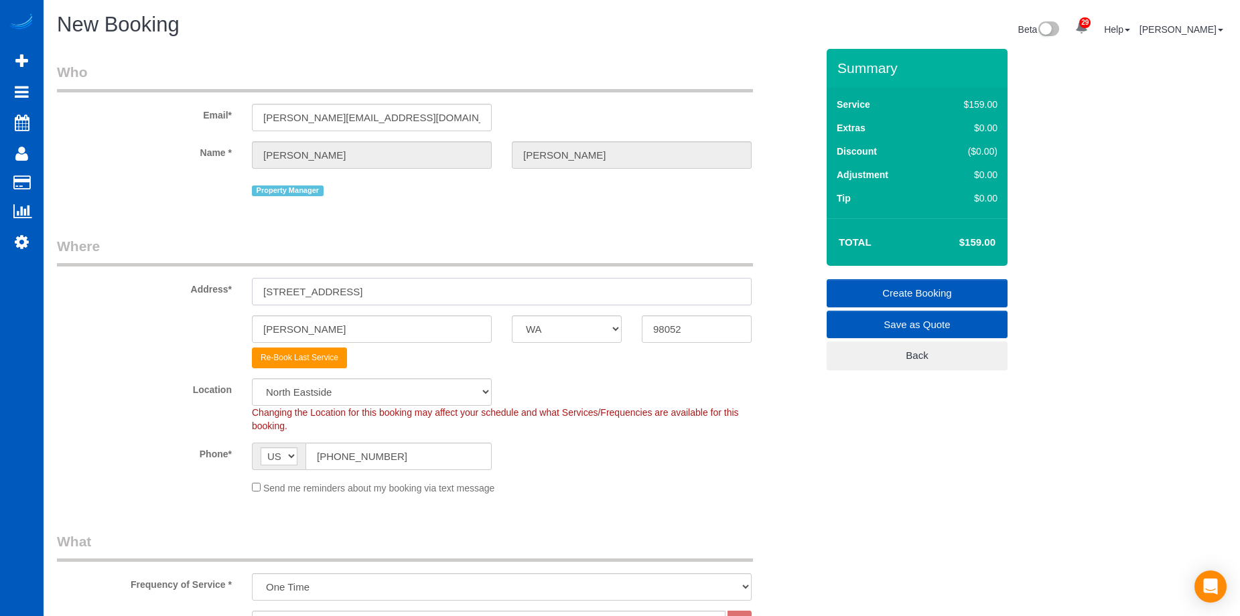
click at [381, 289] on input "[STREET_ADDRESS]" at bounding box center [502, 291] width 500 height 27
drag, startPoint x: 402, startPoint y: 296, endPoint x: 143, endPoint y: 269, distance: 260.8
click at [114, 280] on div "Address* [STREET_ADDRESS]" at bounding box center [437, 271] width 780 height 69
paste input "[STREET_ADDRESS]"
type input "[STREET_ADDRESS]"
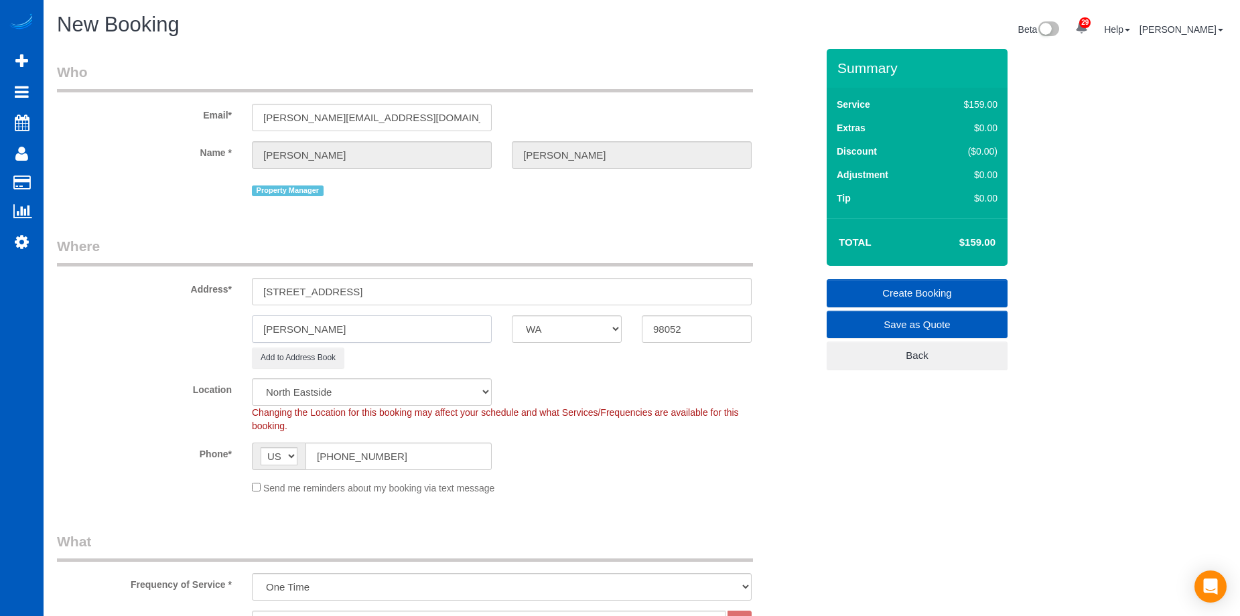
drag, startPoint x: 320, startPoint y: 329, endPoint x: 355, endPoint y: 329, distance: 35.5
click at [320, 328] on input "[PERSON_NAME]" at bounding box center [372, 329] width 240 height 27
drag, startPoint x: 253, startPoint y: 323, endPoint x: 203, endPoint y: 322, distance: 49.6
click at [203, 322] on div "[PERSON_NAME] AK AL AR AZ CA CO CT DC DE [GEOGRAPHIC_DATA] [GEOGRAPHIC_DATA] HI…" at bounding box center [437, 329] width 780 height 27
paste input "[GEOGRAPHIC_DATA]"
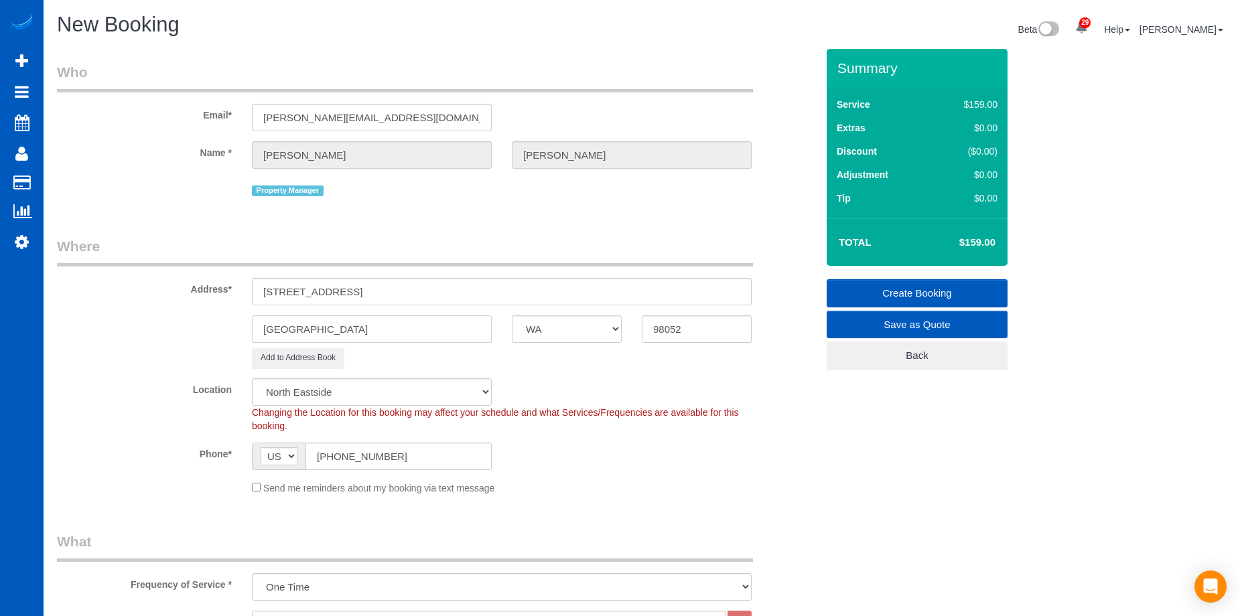
type input "[GEOGRAPHIC_DATA]"
click at [695, 348] on div "Add to Address Book" at bounding box center [502, 358] width 520 height 21
click at [712, 334] on input "98052" at bounding box center [697, 329] width 110 height 27
drag, startPoint x: 665, startPoint y: 323, endPoint x: 572, endPoint y: 318, distance: 93.3
click at [571, 318] on div "[GEOGRAPHIC_DATA] AK AL AR AZ CA CO CT DC DE [GEOGRAPHIC_DATA] [GEOGRAPHIC_DATA…" at bounding box center [437, 329] width 780 height 27
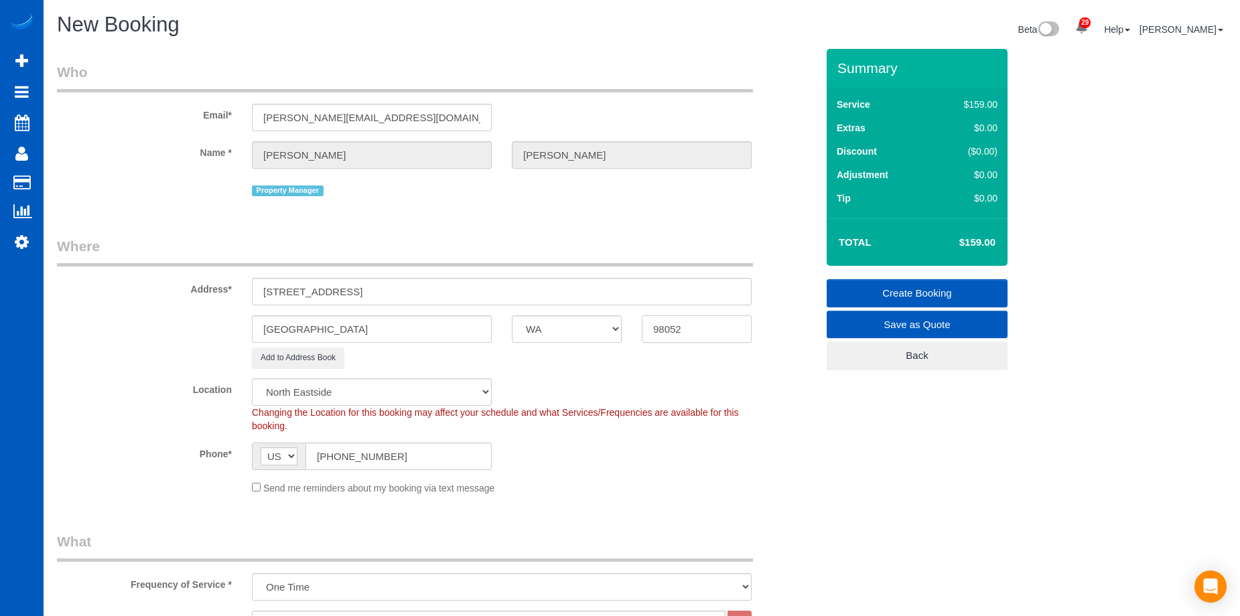
paste input "199"
type input "98199"
select select "5"
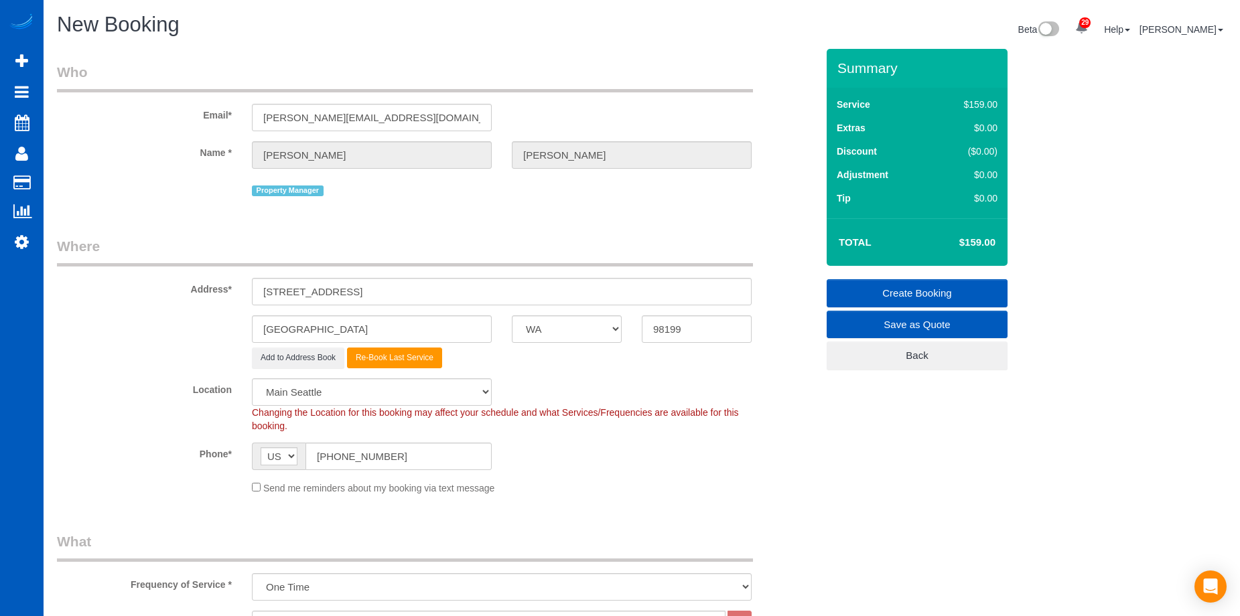
select select "object:4387"
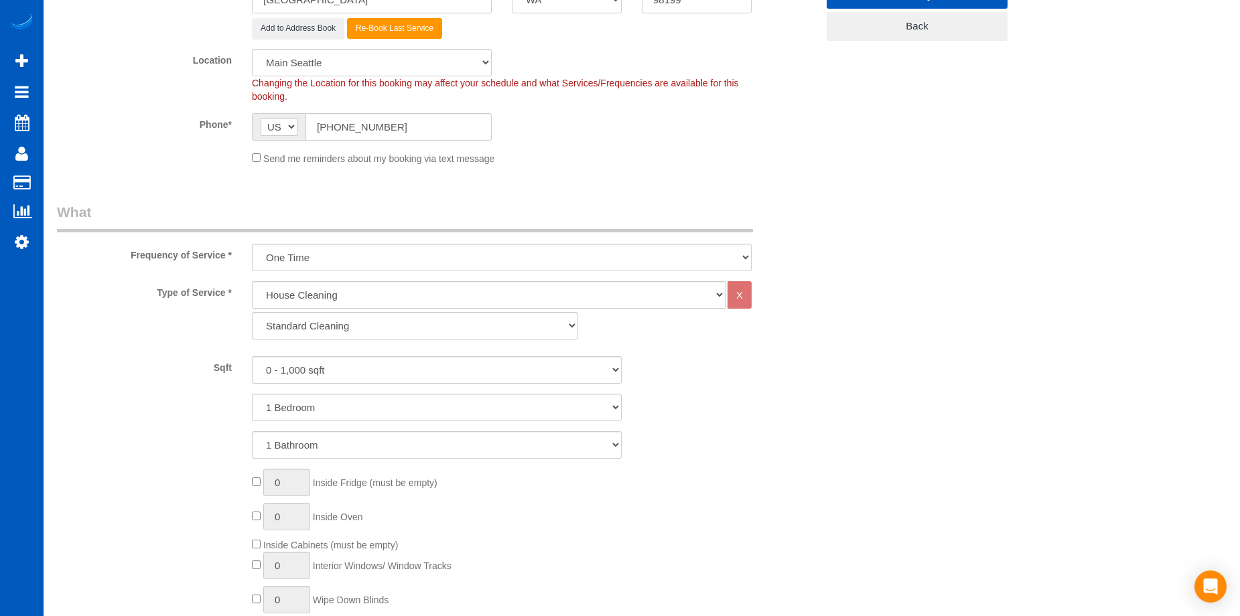
scroll to position [402, 0]
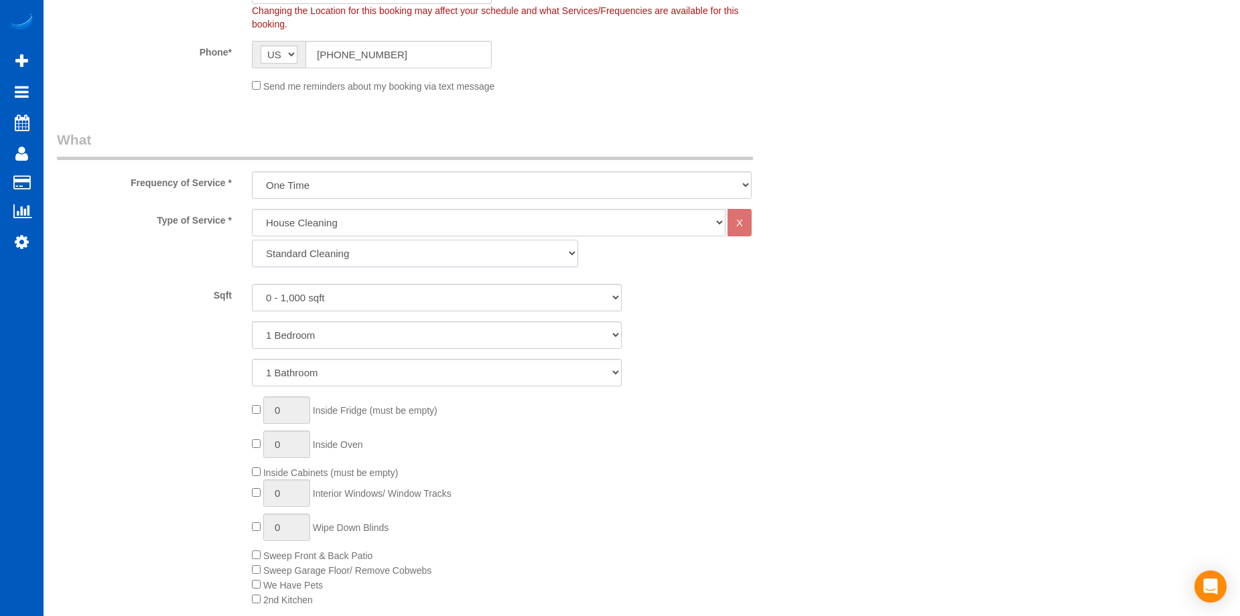
click at [367, 245] on select "Standard Cleaning Deep Cleaning Move In/ Out Cleaning" at bounding box center [415, 253] width 326 height 27
click at [367, 255] on select "Standard Cleaning Deep Cleaning Move In/ Out Cleaning" at bounding box center [415, 253] width 326 height 27
select select "368"
click at [252, 240] on select "Standard Cleaning Deep Cleaning Move In/ Out Cleaning" at bounding box center [415, 253] width 326 height 27
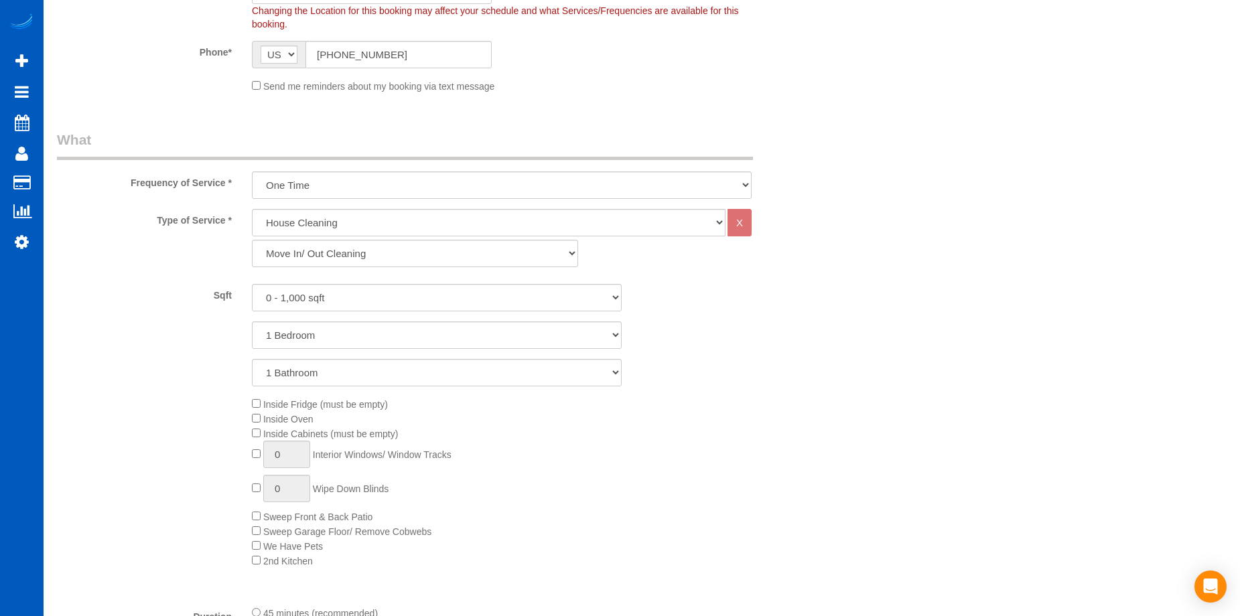
click at [257, 427] on div "Inside Fridge (must be empty) Inside Oven Inside Cabinets (must be empty) 0 Int…" at bounding box center [534, 483] width 585 height 172
click at [281, 450] on input "1" at bounding box center [286, 454] width 47 height 27
click at [240, 452] on div "Inside Fridge (must be empty) Inside Oven Inside Cabinets (must be empty) 1 Int…" at bounding box center [437, 483] width 780 height 172
type input "2"
click at [544, 451] on div "Inside Fridge (must be empty) Inside Oven Inside Cabinets (must be empty) 2 Int…" at bounding box center [534, 483] width 585 height 172
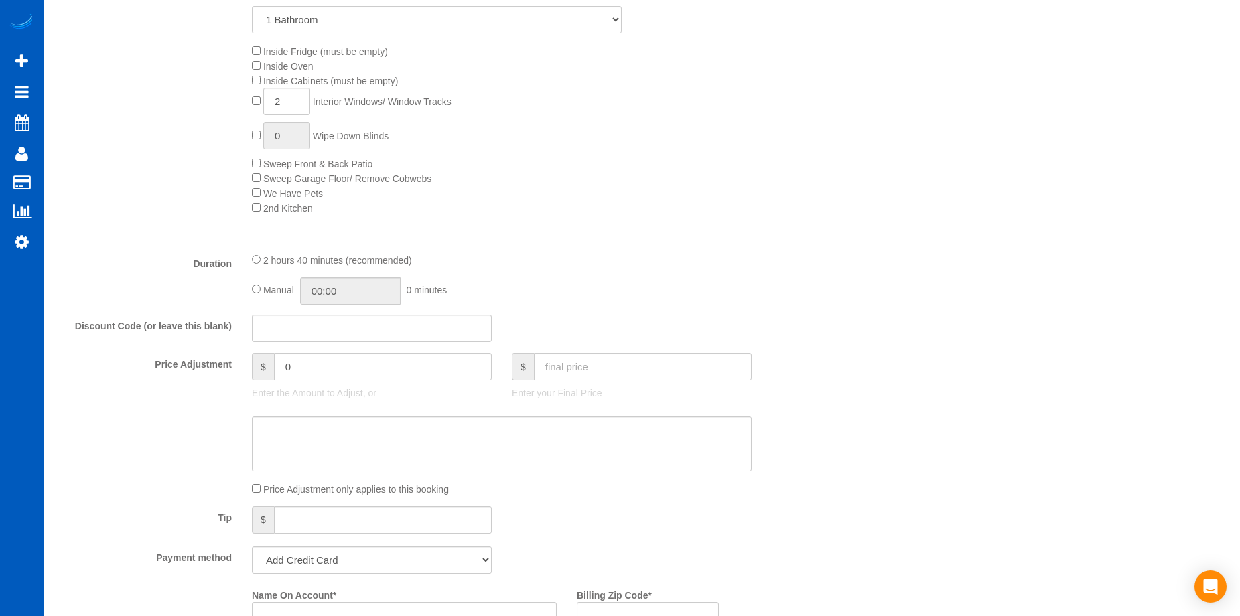
scroll to position [871, 0]
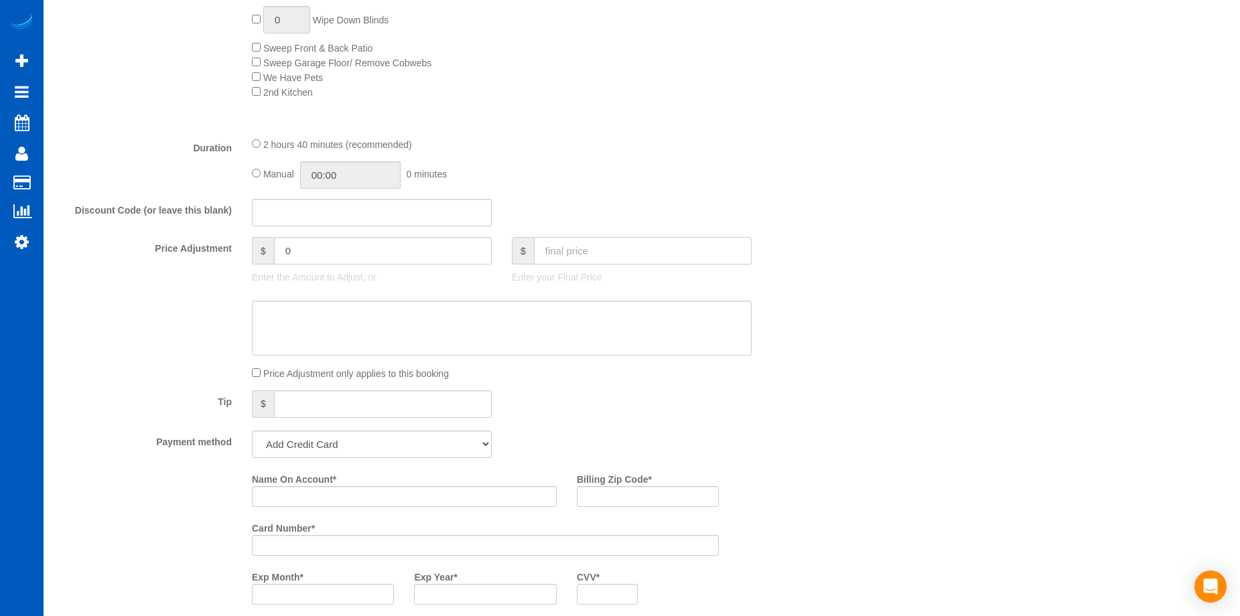
click at [580, 254] on input "text" at bounding box center [643, 250] width 218 height 27
type input "0"
click at [549, 322] on textarea at bounding box center [502, 328] width 500 height 55
type input "-374"
type textarea "Hourly job. Touch-up cleaning."
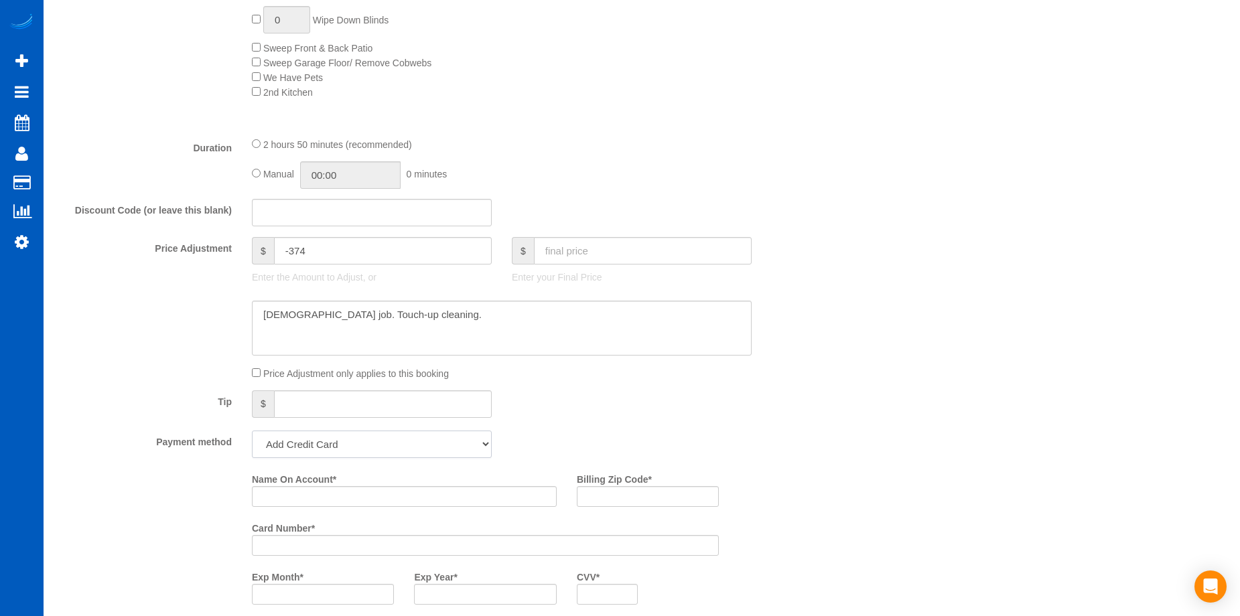
click at [397, 449] on select "Add Credit Card Cash Check Paypal" at bounding box center [372, 444] width 240 height 27
select select "string:cash"
click at [252, 431] on select "Add Credit Card Cash Check Paypal" at bounding box center [372, 444] width 240 height 27
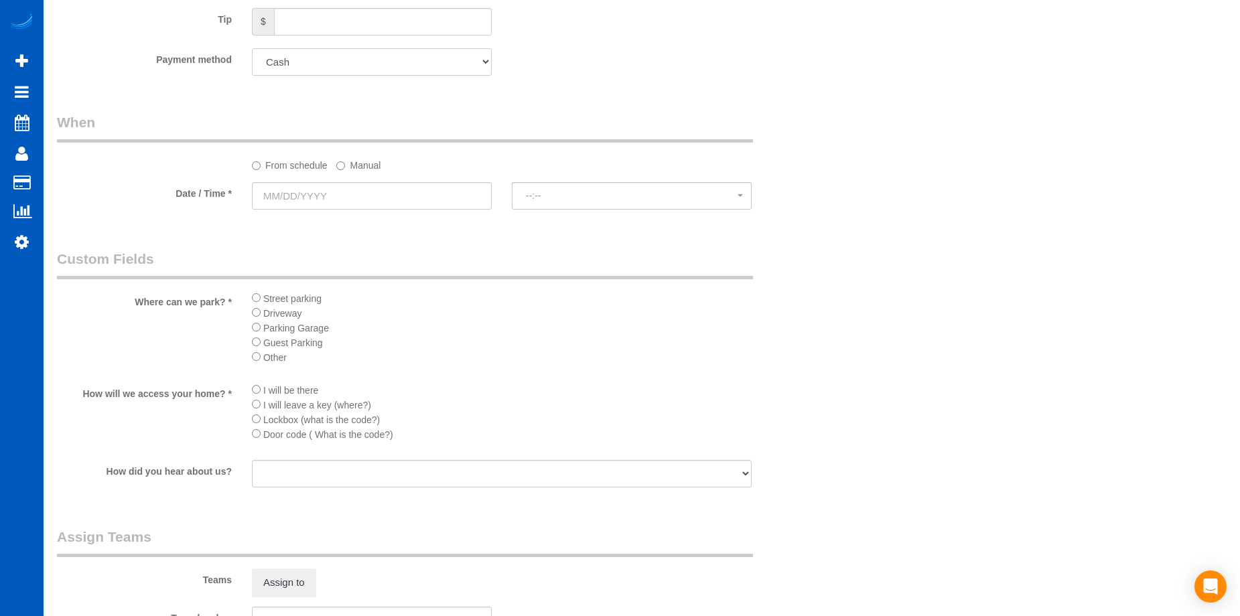
scroll to position [1273, 0]
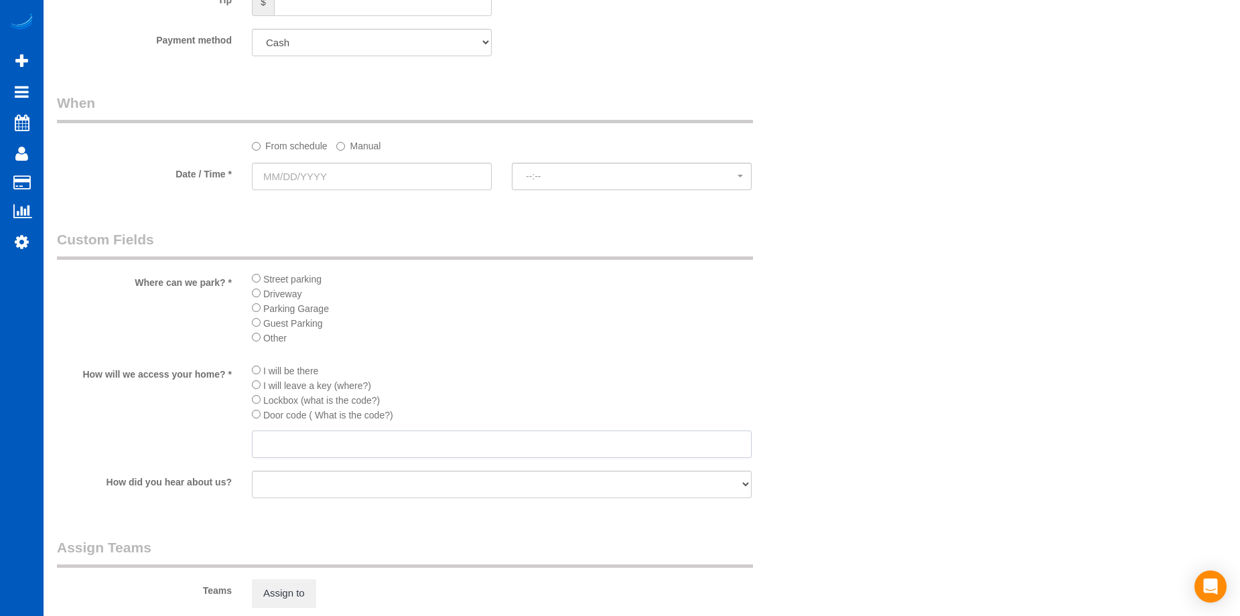
click at [297, 448] on input "text" at bounding box center [502, 444] width 500 height 27
paste input "4590"
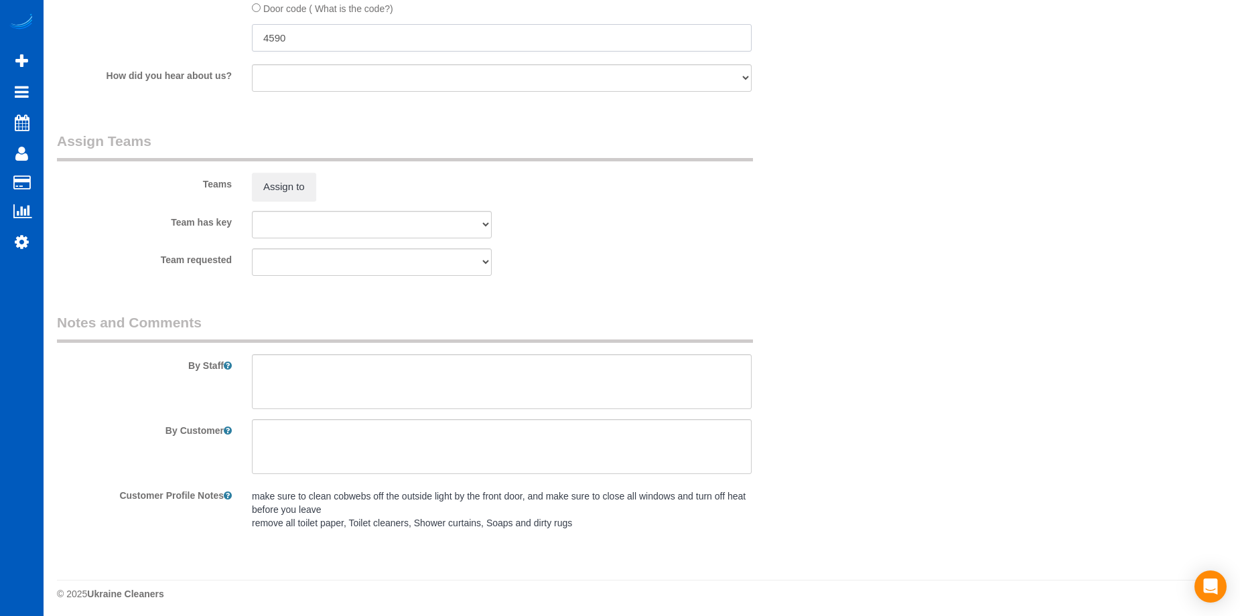
scroll to position [1684, 0]
type input "4590"
click at [439, 377] on textarea at bounding box center [502, 377] width 500 height 55
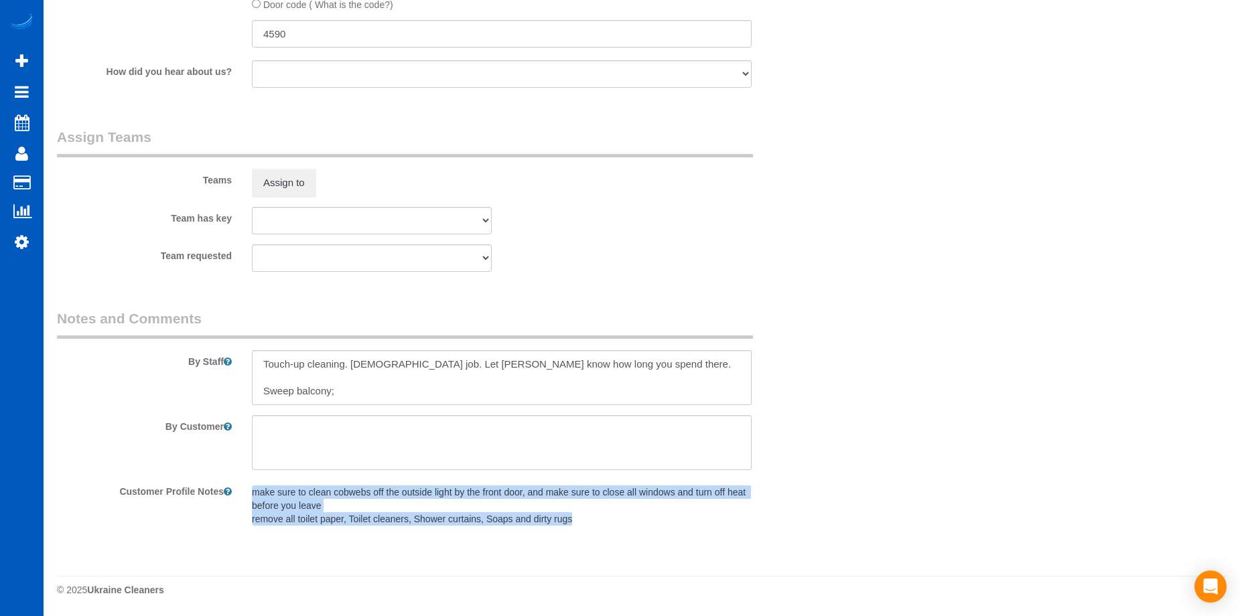
drag, startPoint x: 253, startPoint y: 488, endPoint x: 624, endPoint y: 527, distance: 373.9
click at [624, 527] on div "make sure to clean cobwebs off the outside light by the front door, and make su…" at bounding box center [502, 506] width 520 height 52
copy pre "make sure to clean cobwebs off the outside light by the front door, and make su…"
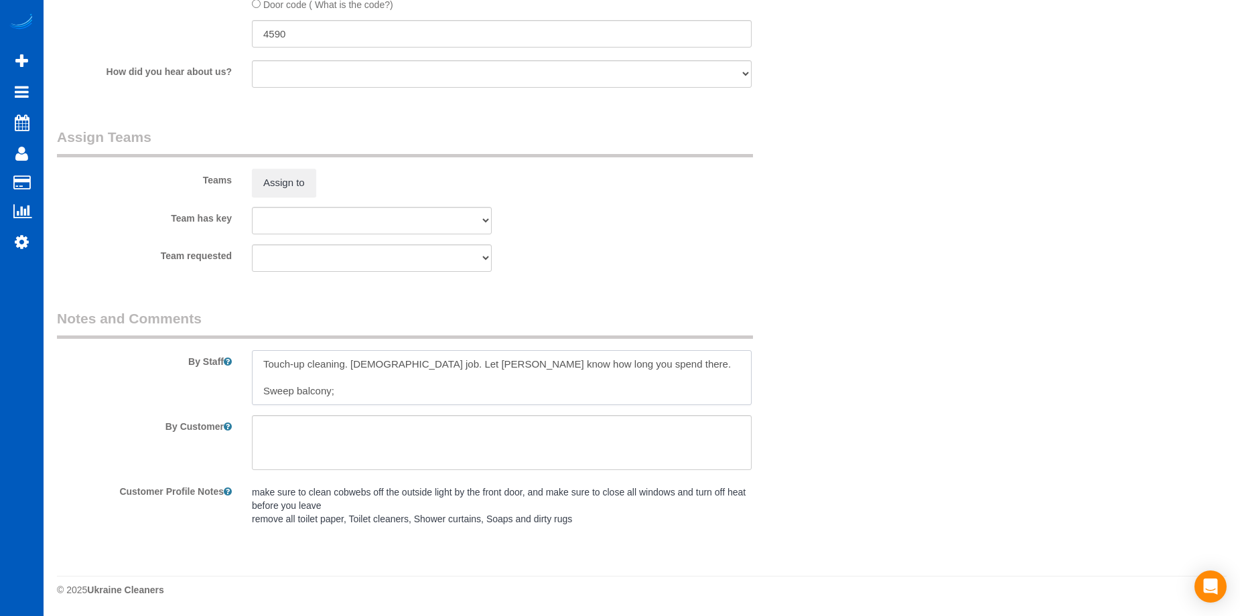
click at [378, 391] on textarea at bounding box center [502, 377] width 500 height 55
click at [348, 395] on textarea at bounding box center [502, 377] width 500 height 55
paste textarea "make sure to clean cobwebs off the outside light by the front door, and make su…"
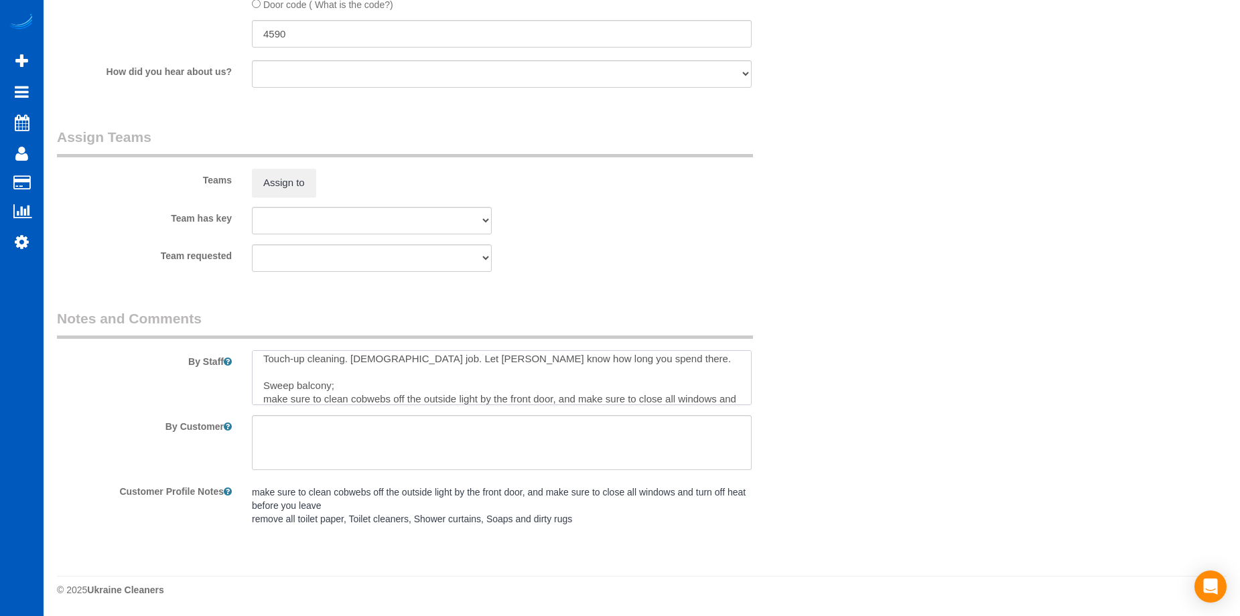
scroll to position [32, 0]
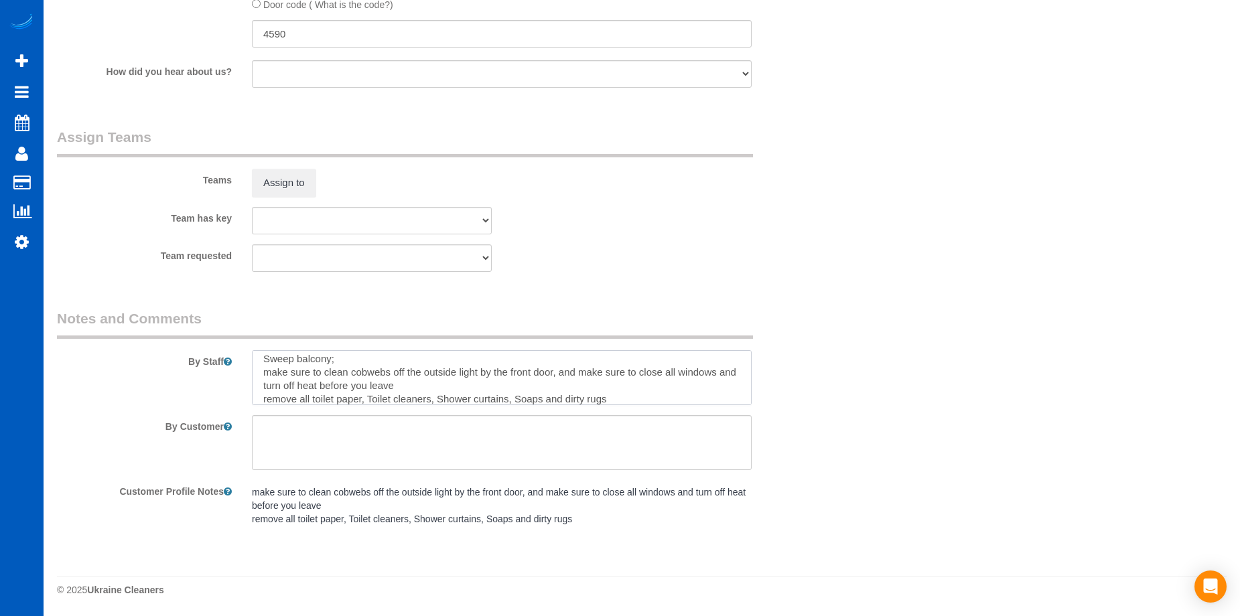
click at [269, 372] on textarea at bounding box center [502, 377] width 500 height 55
click at [466, 383] on textarea at bounding box center [502, 377] width 500 height 55
click at [623, 398] on textarea at bounding box center [502, 377] width 500 height 55
drag, startPoint x: 267, startPoint y: 395, endPoint x: 293, endPoint y: 367, distance: 38.4
click at [267, 394] on textarea at bounding box center [502, 377] width 500 height 55
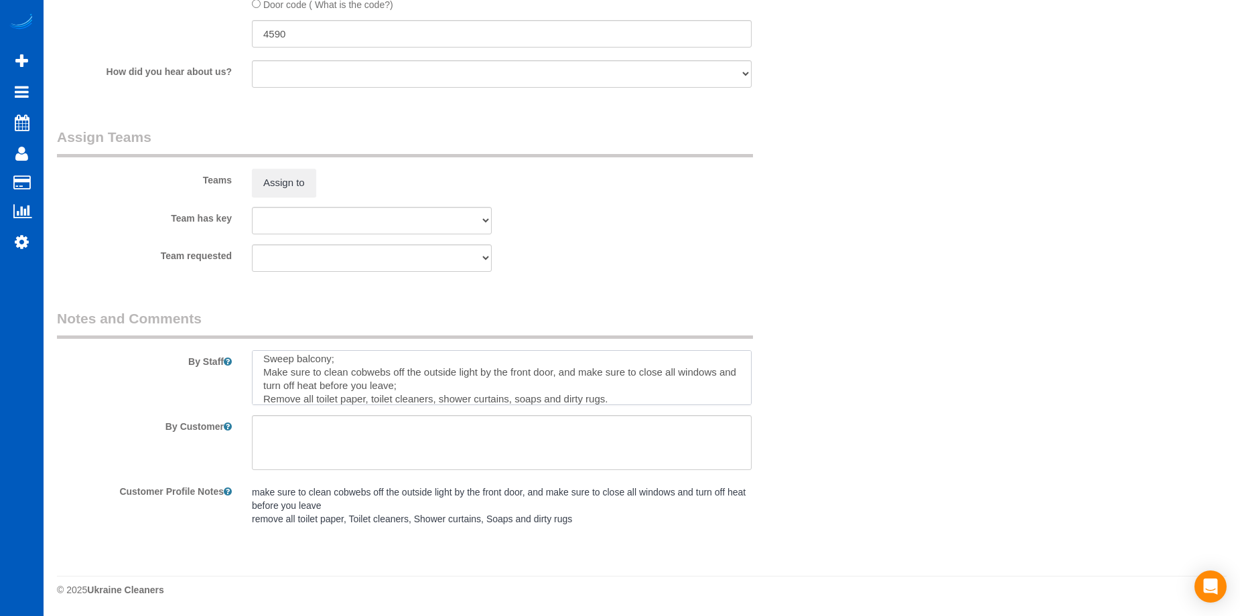
type textarea "Touch-up cleaning. Hourly job. Let Anna know how long you spend there. Sweep ba…"
click at [684, 262] on div "Team requested Alona Tarasiuk Alona Vikhliaieva Anastasiia Ionova Anna Kovalevi…" at bounding box center [437, 258] width 780 height 27
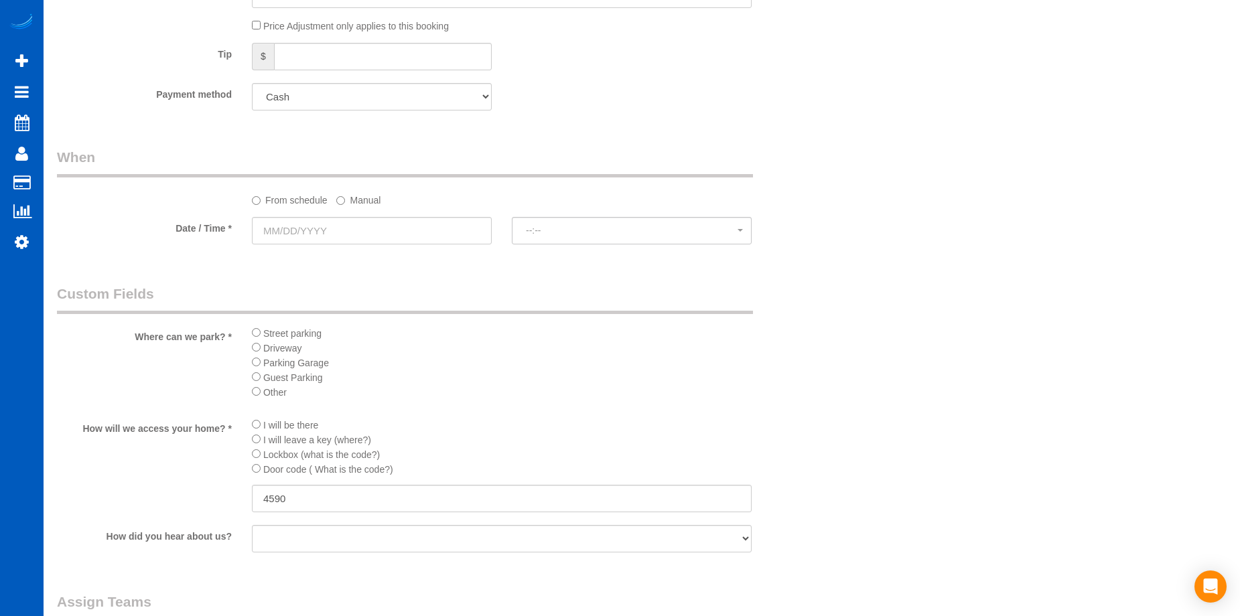
scroll to position [1081, 0]
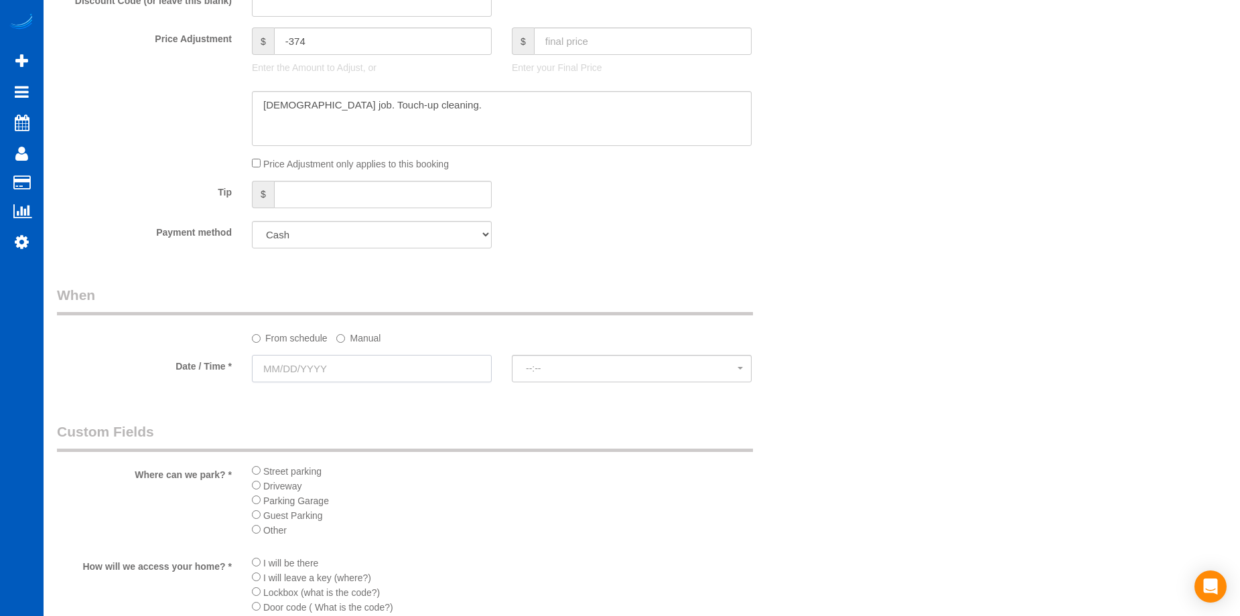
click at [345, 365] on input "text" at bounding box center [372, 368] width 240 height 27
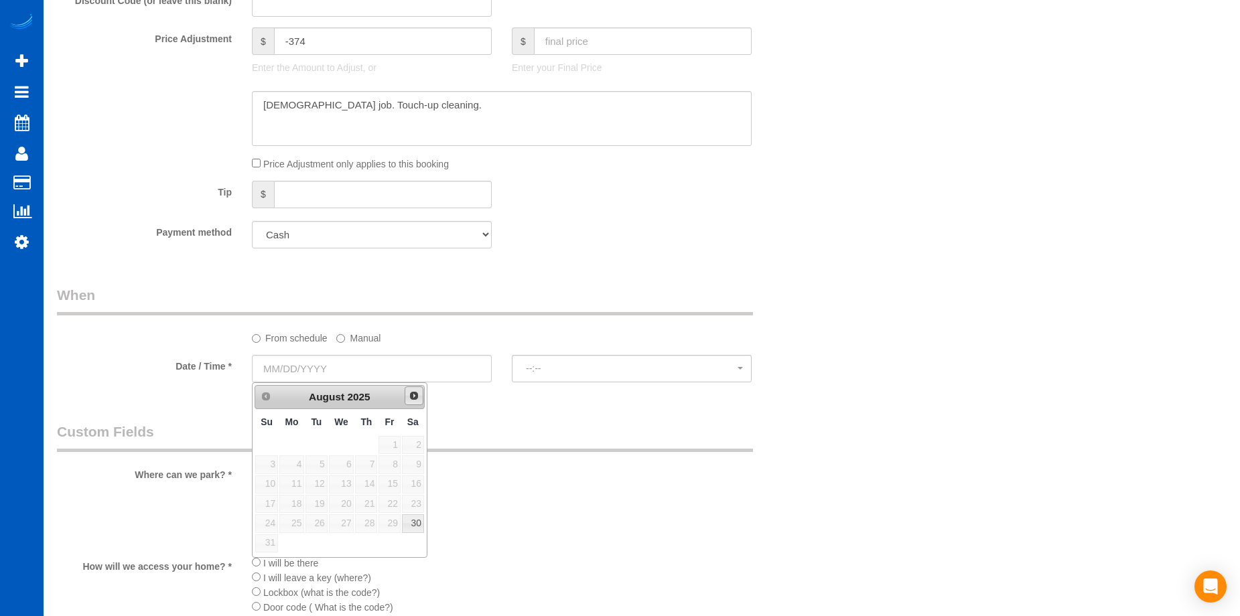
click at [409, 394] on span "Next" at bounding box center [414, 396] width 11 height 11
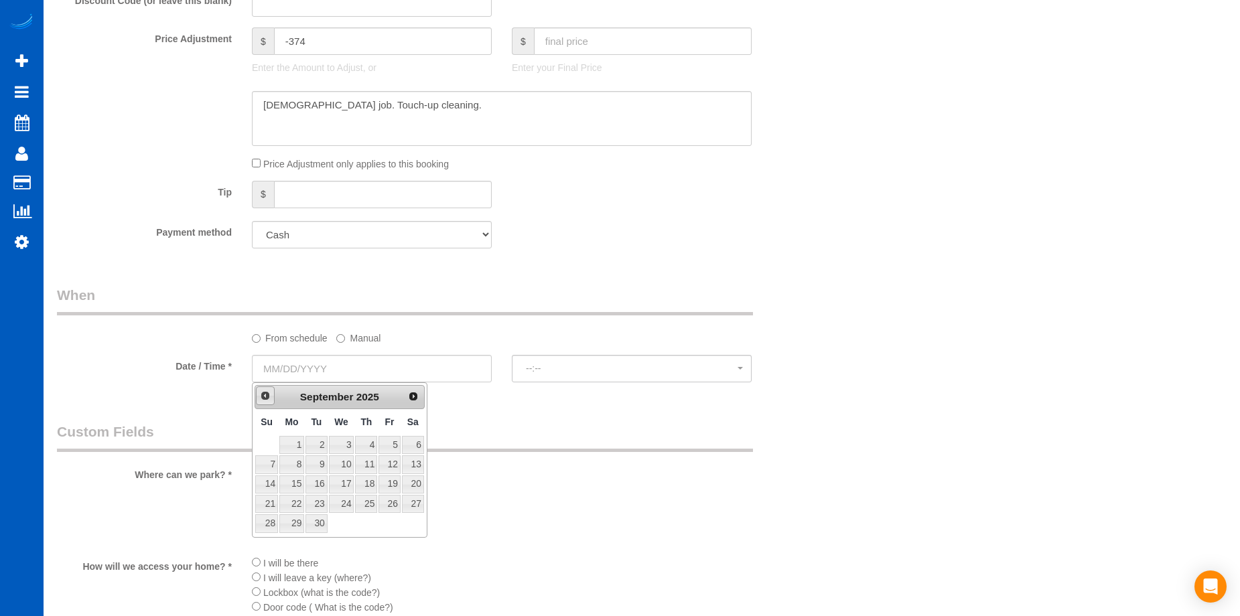
click at [260, 395] on span "Prev" at bounding box center [265, 396] width 11 height 11
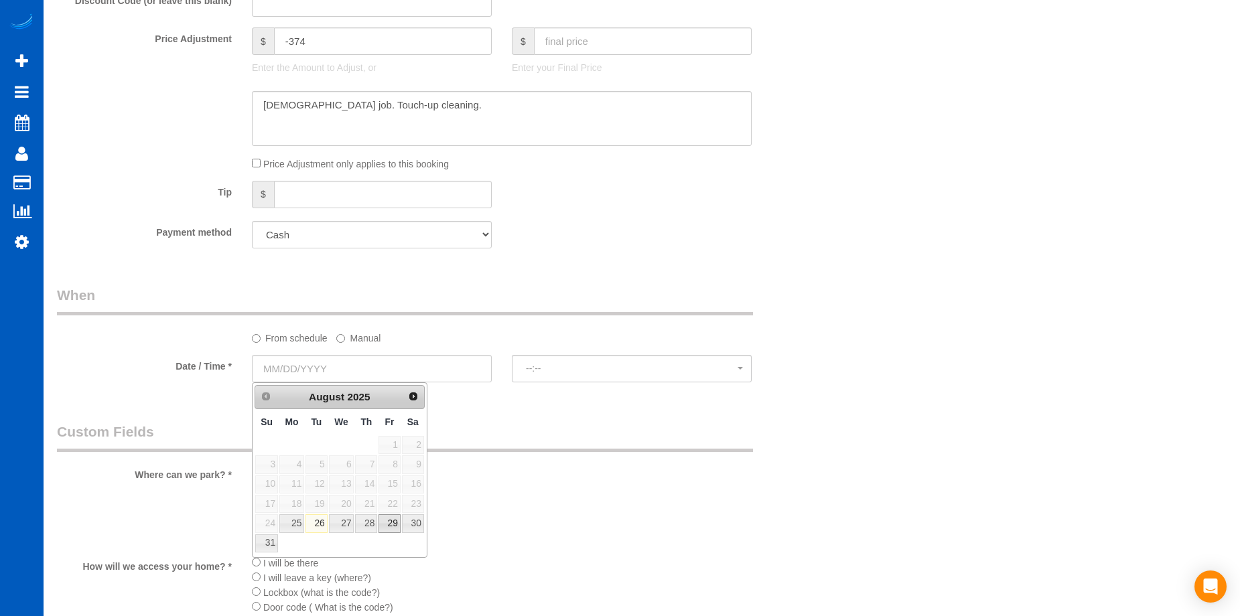
click at [395, 526] on link "29" at bounding box center [389, 524] width 21 height 18
type input "08/29/2025"
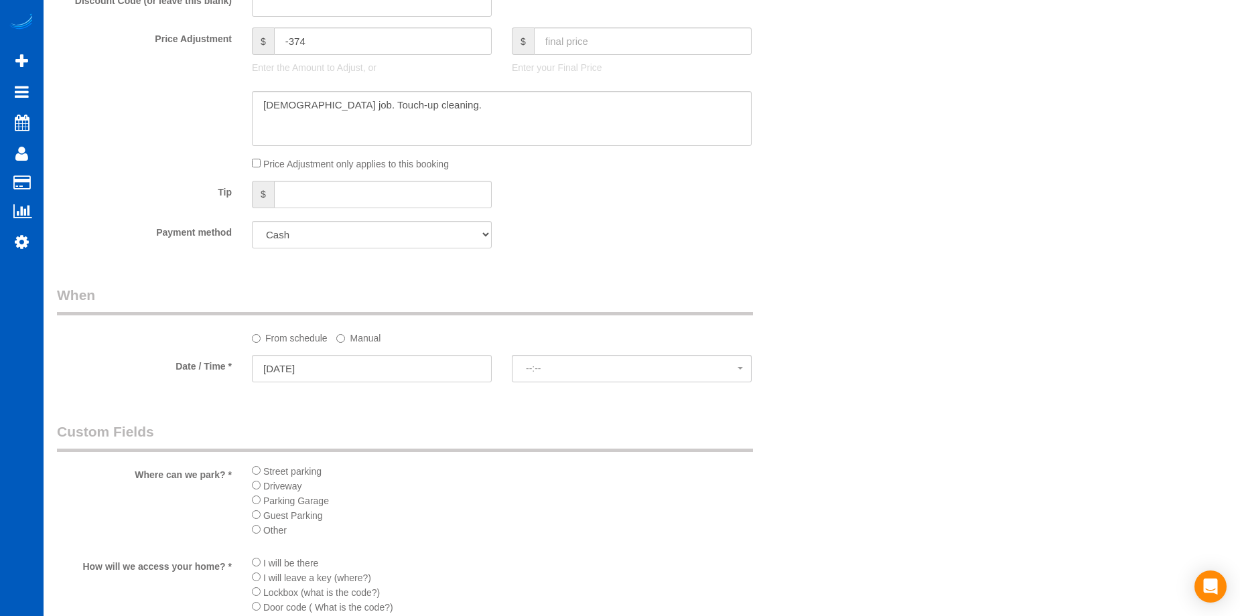
select select "spot1"
click at [574, 366] on span "No spots available" at bounding box center [632, 368] width 212 height 11
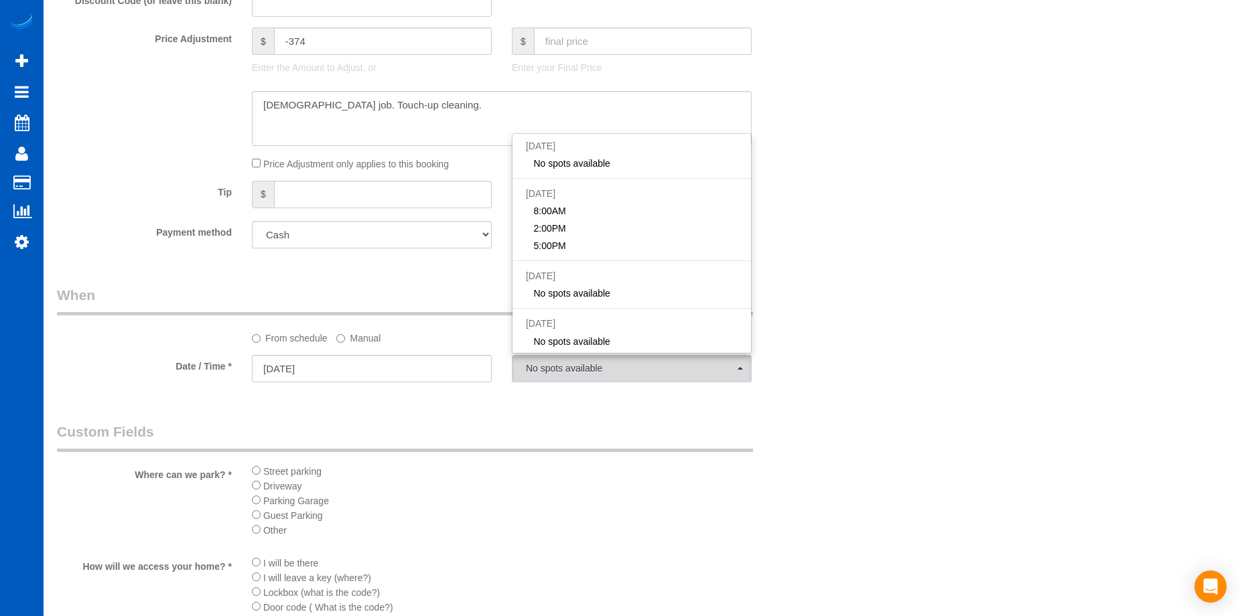
click at [572, 410] on div "Who Email* adolfo@verraterra.com Name * Adolfo Martell Property Manager Where A…" at bounding box center [437, 70] width 780 height 2204
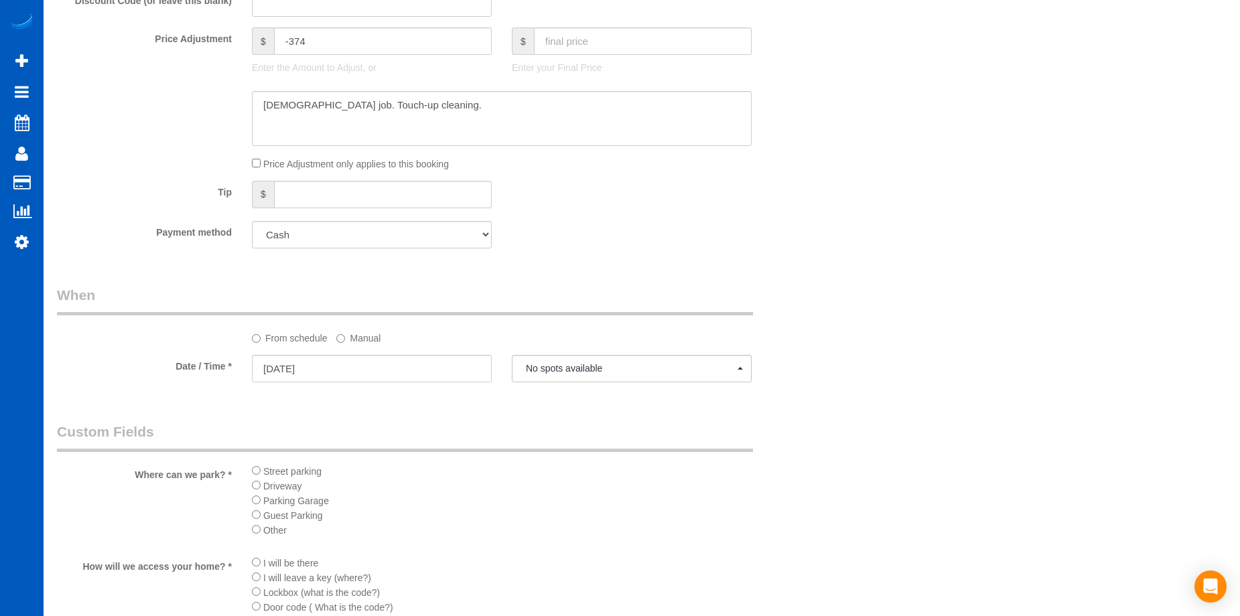
click at [361, 338] on label "Manual" at bounding box center [358, 336] width 44 height 18
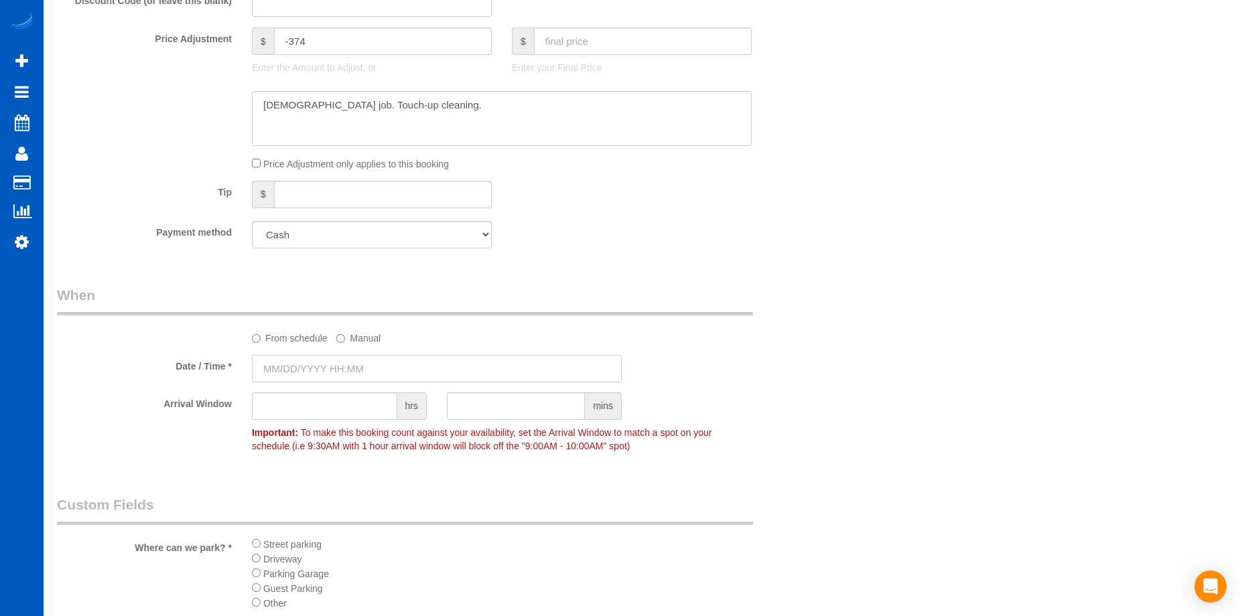
click at [344, 358] on input "text" at bounding box center [437, 368] width 370 height 27
type input "08/29/2025 8:00AM"
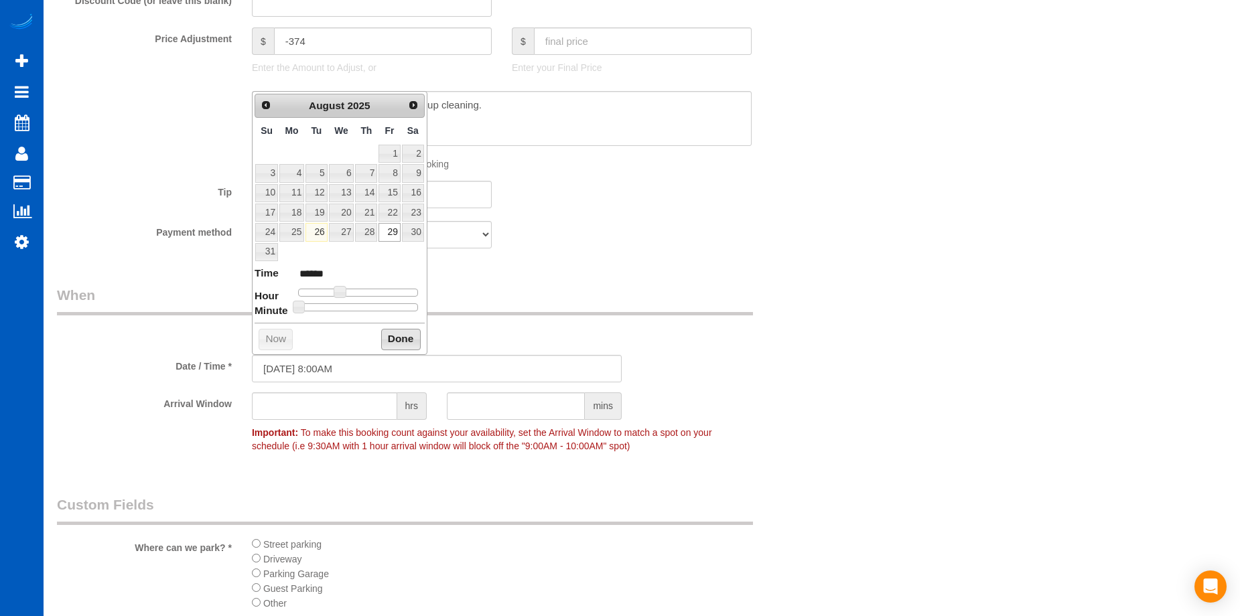
click at [399, 332] on button "Done" at bounding box center [401, 339] width 40 height 21
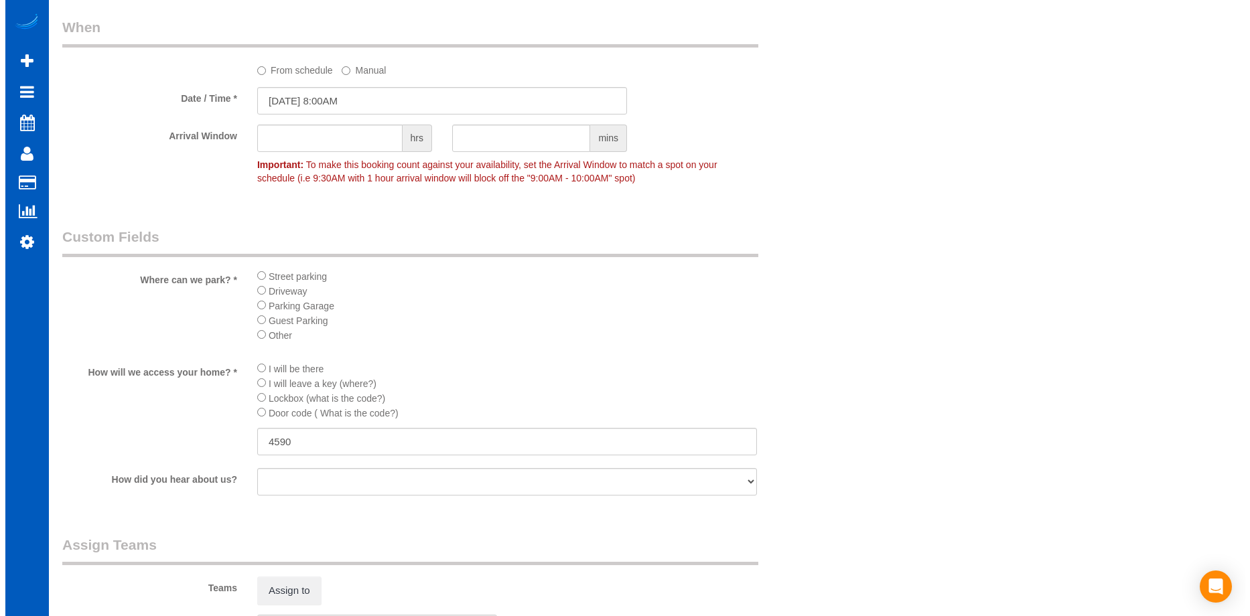
scroll to position [1550, 0]
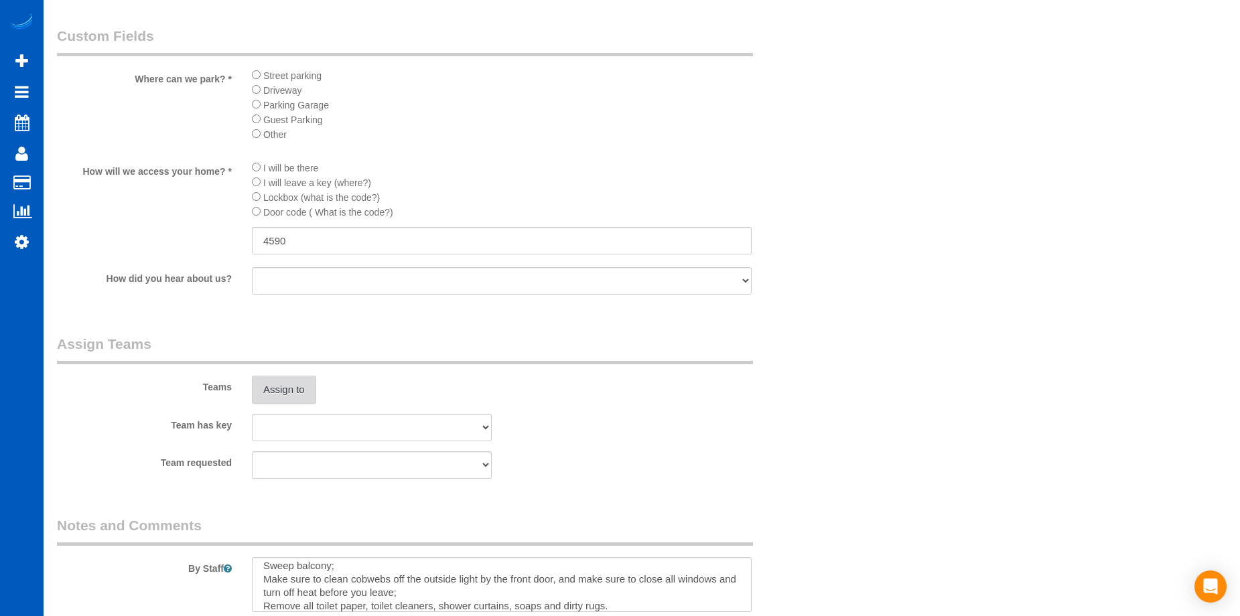
click at [285, 393] on button "Assign to" at bounding box center [284, 390] width 64 height 28
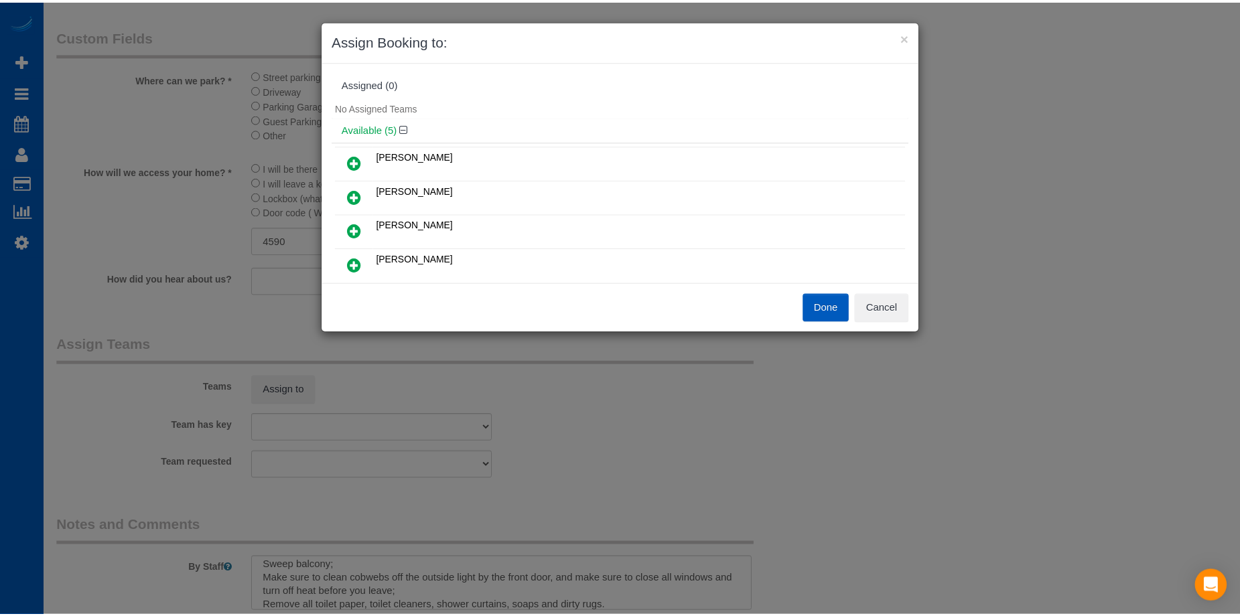
scroll to position [67, 0]
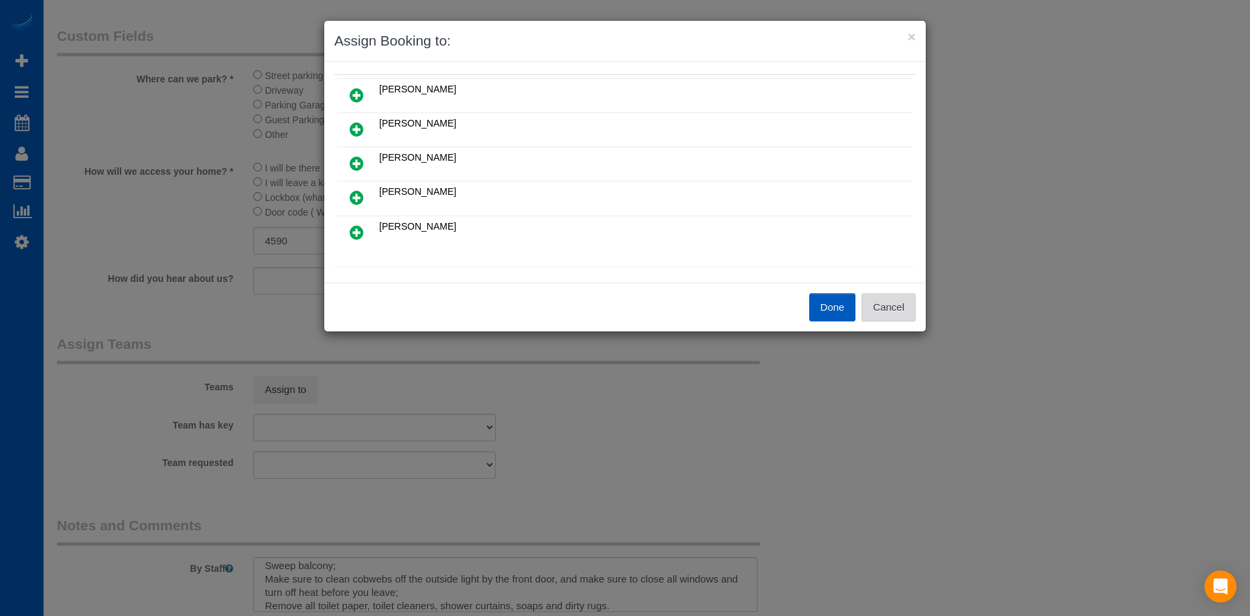
click at [887, 316] on button "Cancel" at bounding box center [889, 307] width 54 height 28
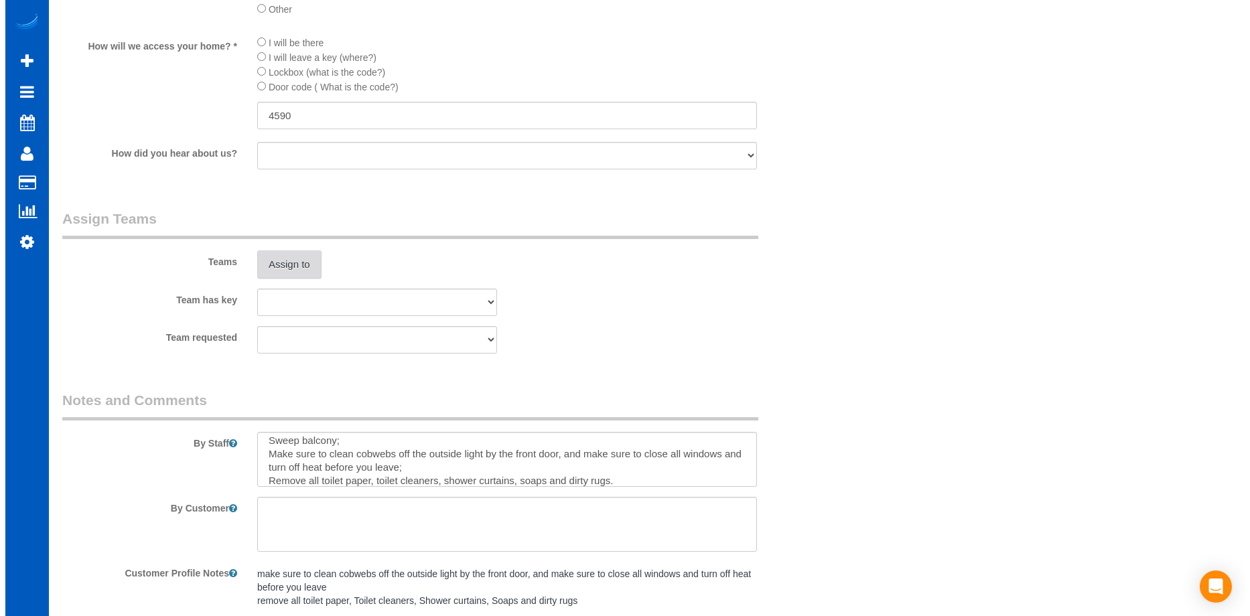
scroll to position [1757, 0]
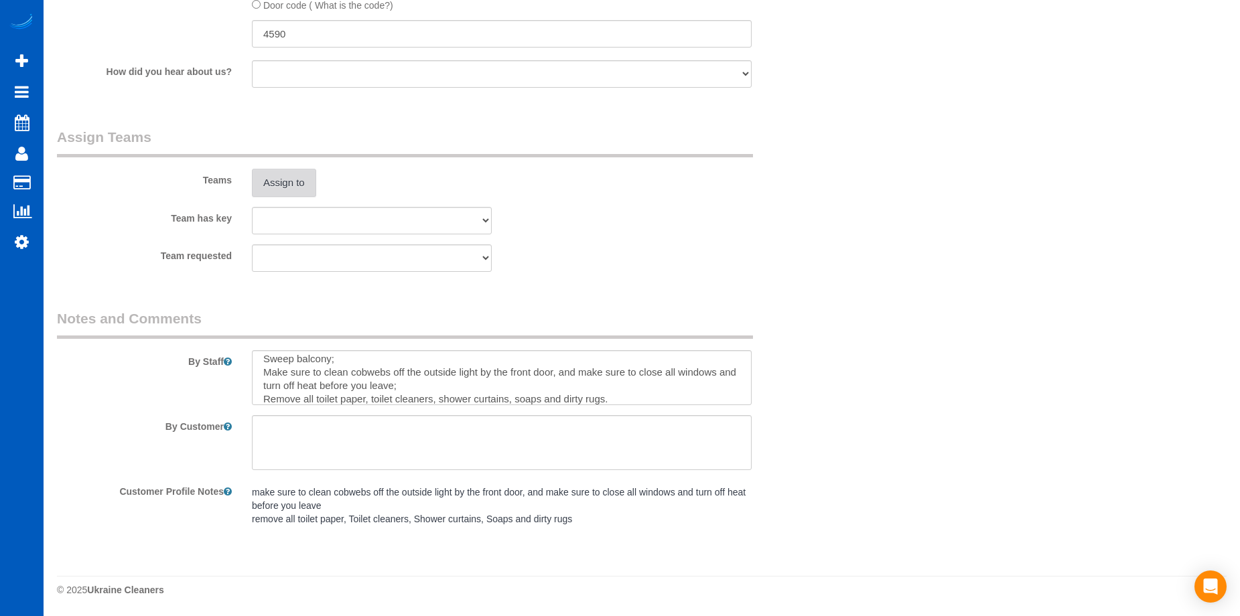
click at [282, 175] on button "Assign to" at bounding box center [284, 183] width 64 height 28
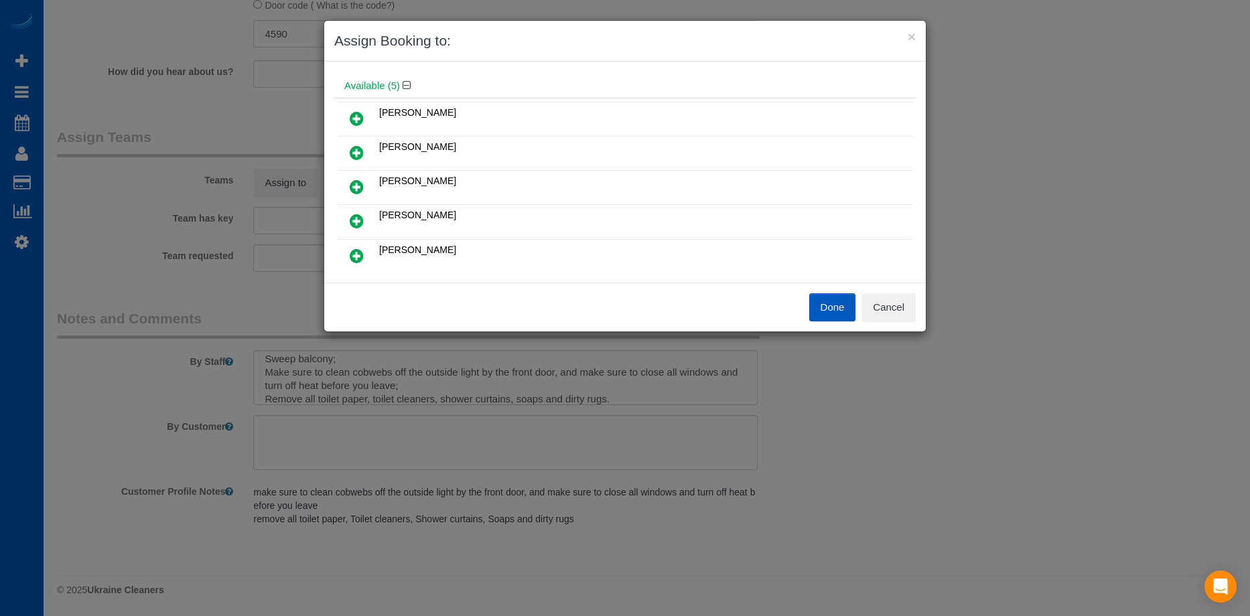
scroll to position [67, 0]
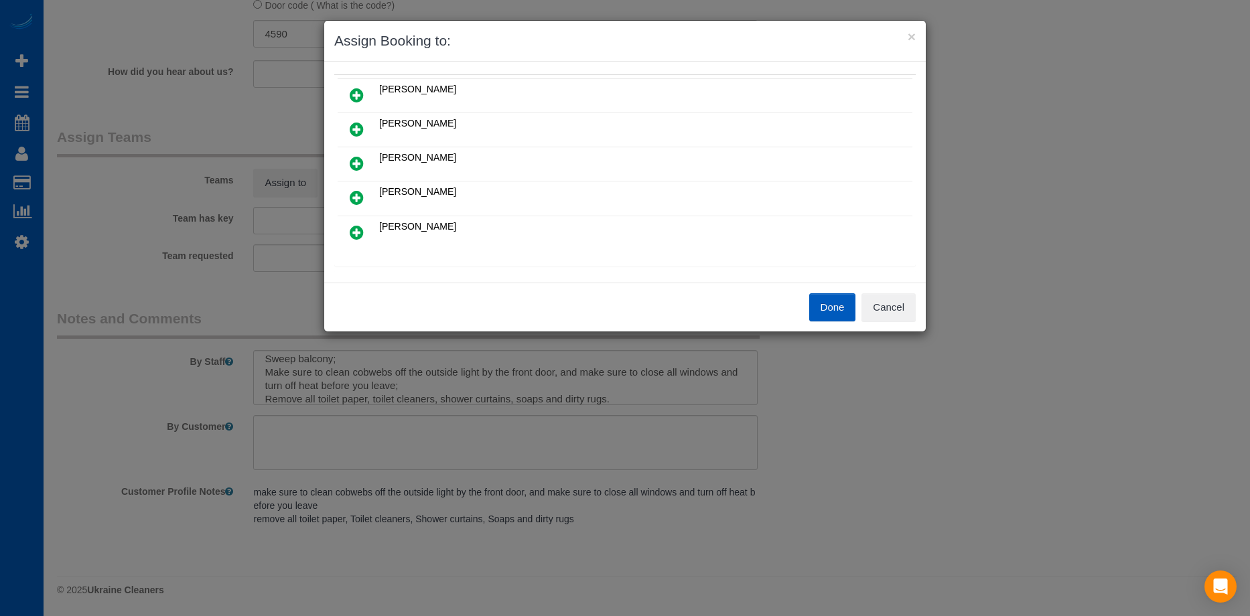
click at [358, 196] on icon at bounding box center [357, 198] width 14 height 16
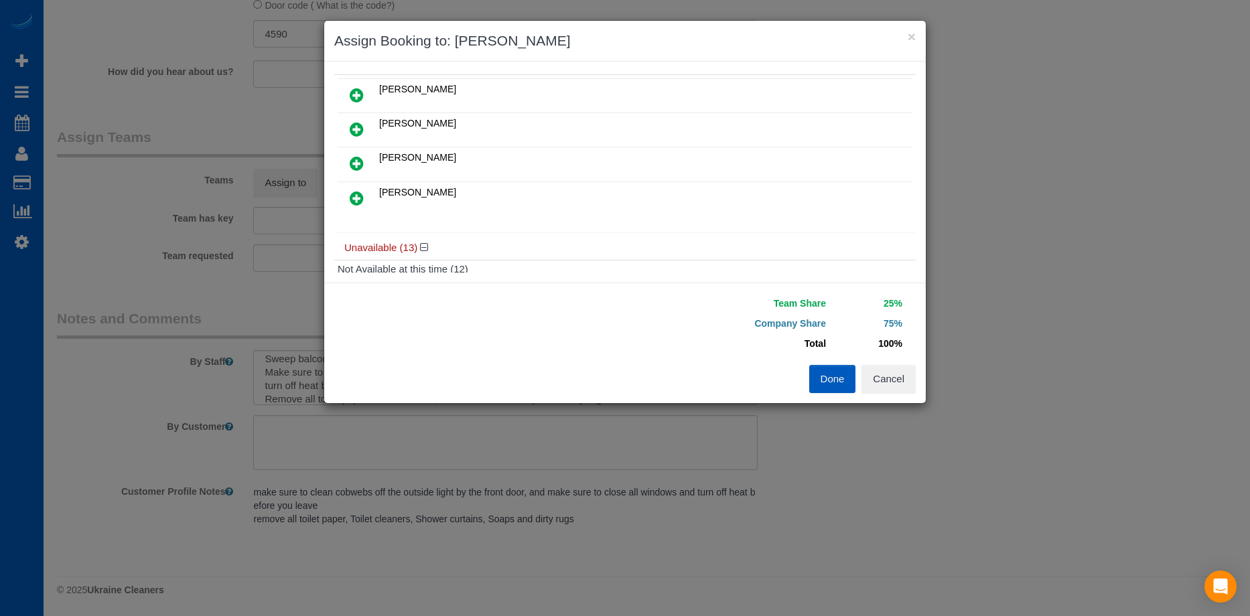
click at [358, 198] on icon at bounding box center [357, 198] width 14 height 16
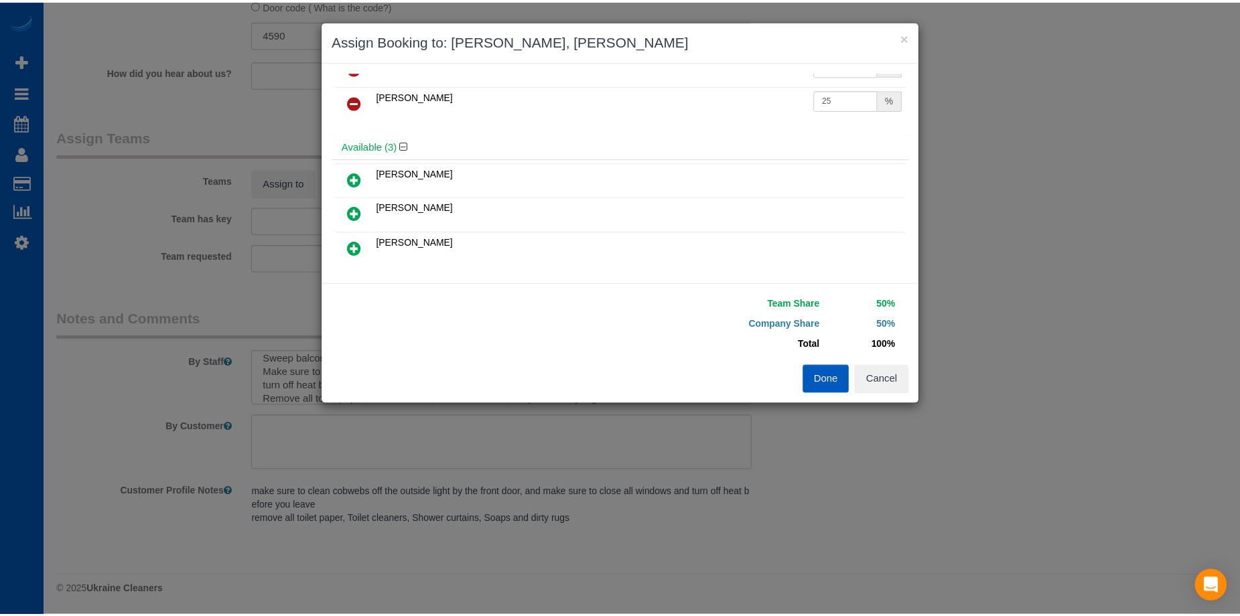
scroll to position [0, 0]
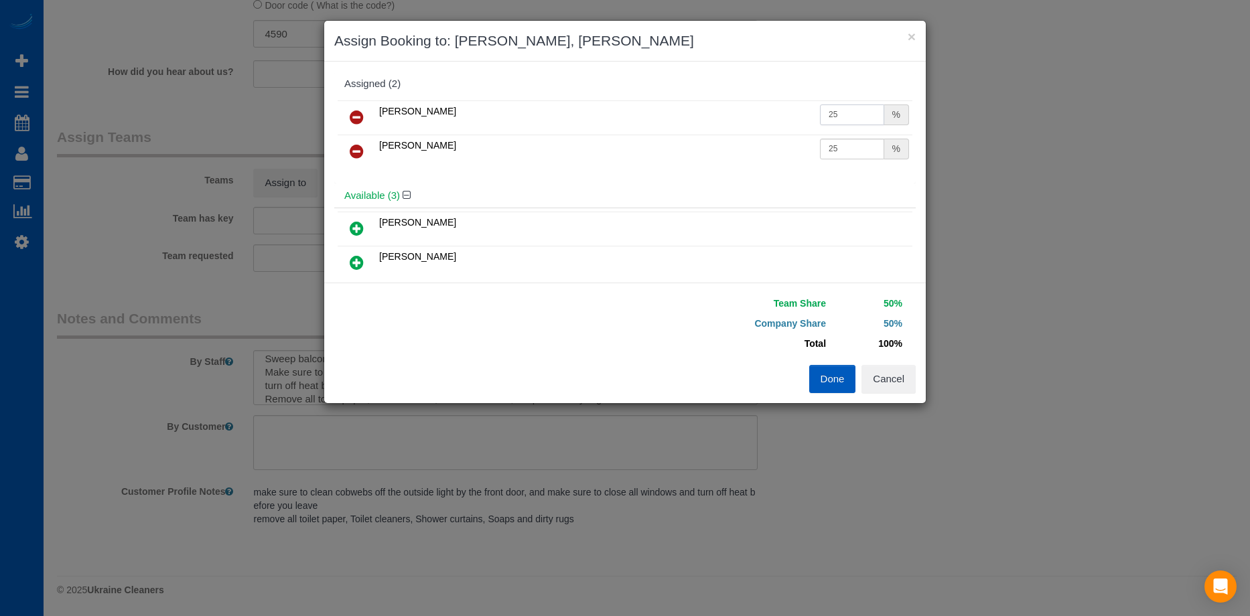
click at [844, 111] on input "25" at bounding box center [852, 115] width 64 height 21
drag, startPoint x: 840, startPoint y: 109, endPoint x: 754, endPoint y: 103, distance: 86.0
click at [754, 103] on tr "Viktoriia Zhukovska 25 %" at bounding box center [625, 118] width 575 height 34
type input "27"
click at [839, 149] on input "25" at bounding box center [852, 149] width 64 height 21
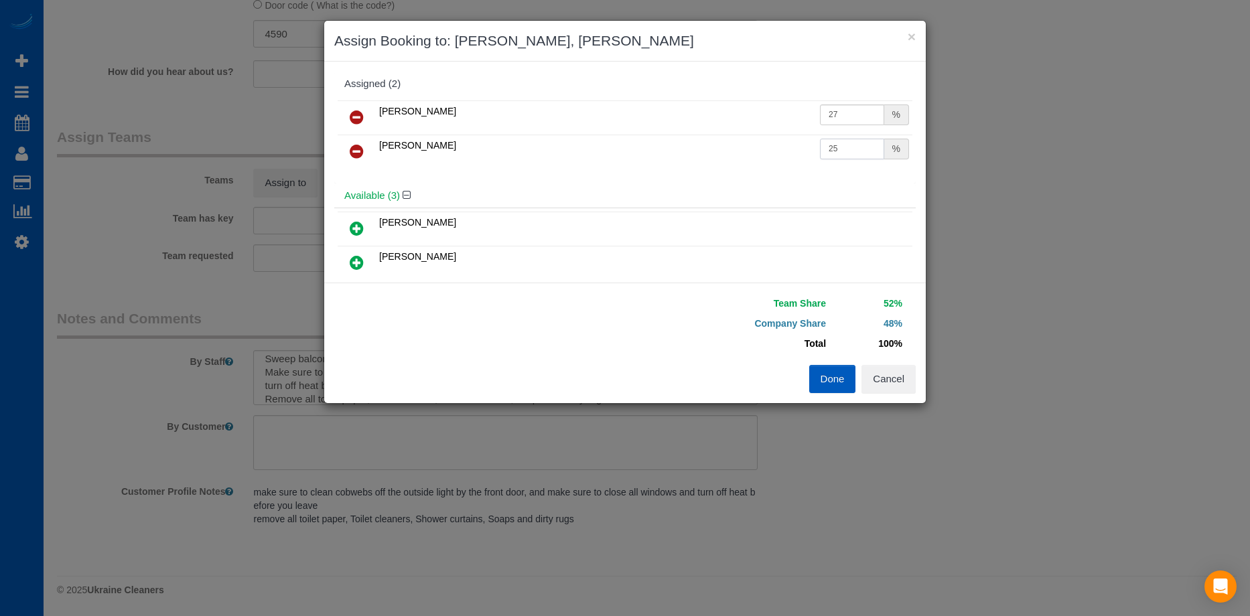
drag, startPoint x: 848, startPoint y: 146, endPoint x: 797, endPoint y: 150, distance: 51.7
click at [797, 150] on tr "Vira Zhukovska 25 %" at bounding box center [625, 152] width 575 height 34
type input "27"
click at [838, 383] on button "Done" at bounding box center [832, 379] width 47 height 28
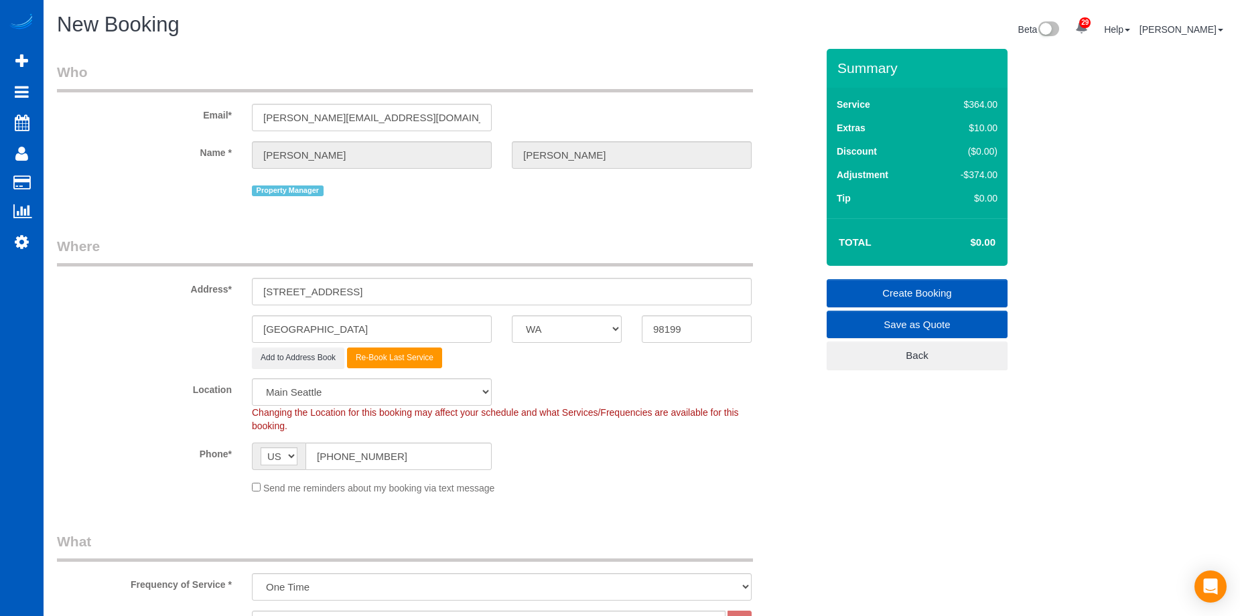
click at [875, 284] on link "Create Booking" at bounding box center [917, 293] width 181 height 28
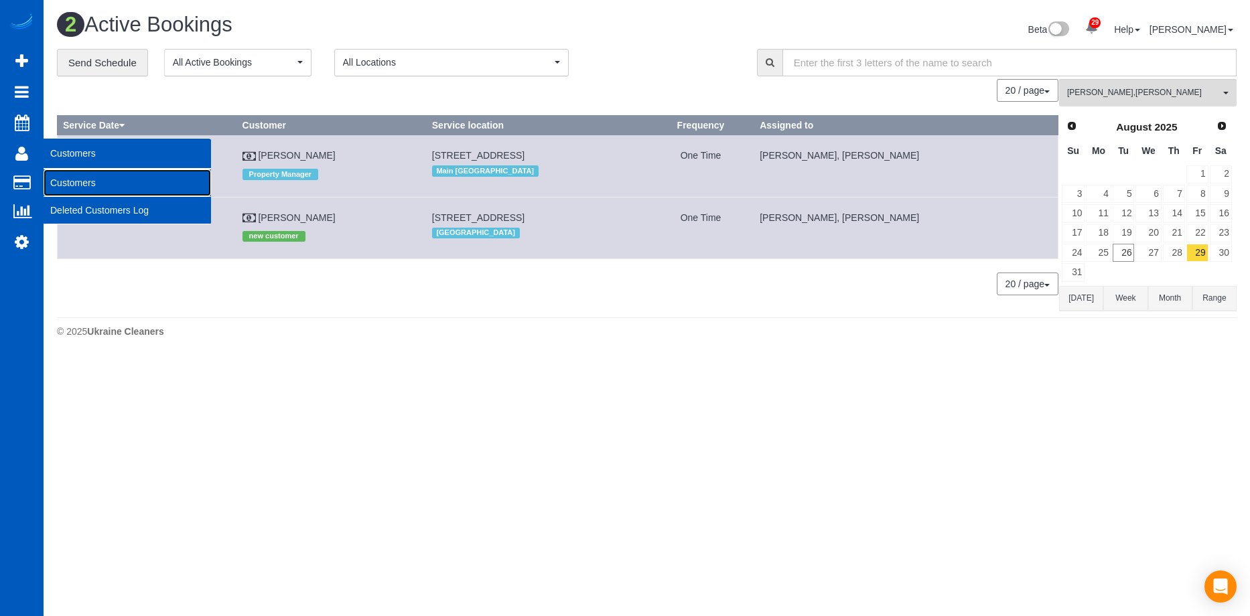
click at [63, 175] on link "Customers" at bounding box center [128, 183] width 168 height 27
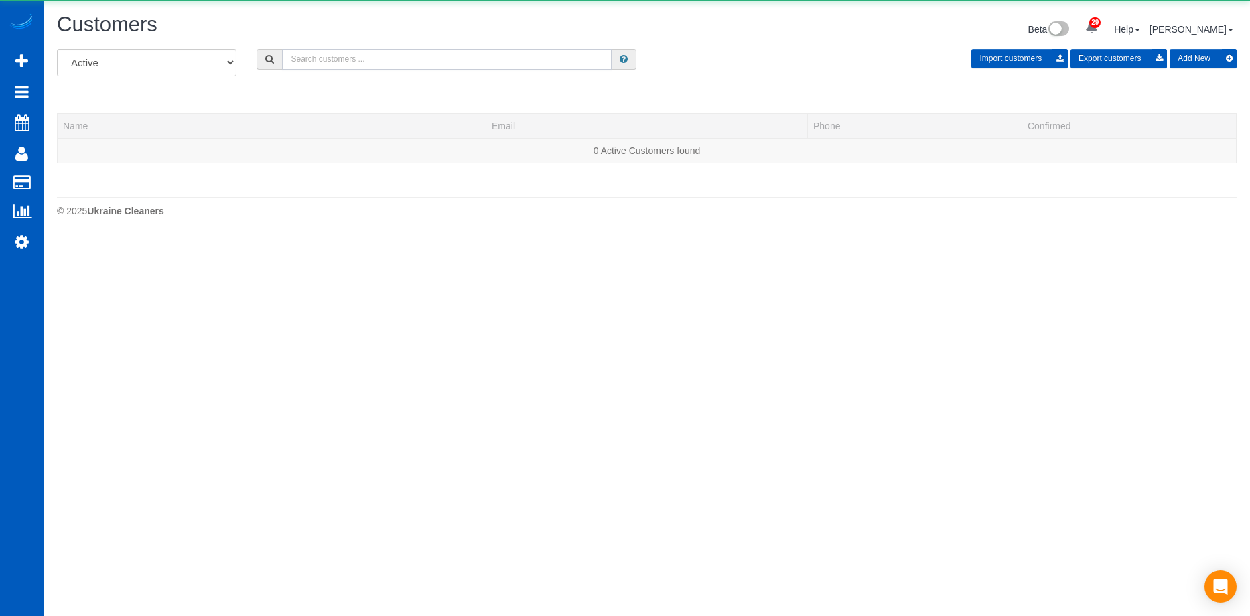
click at [346, 61] on input "text" at bounding box center [447, 59] width 330 height 21
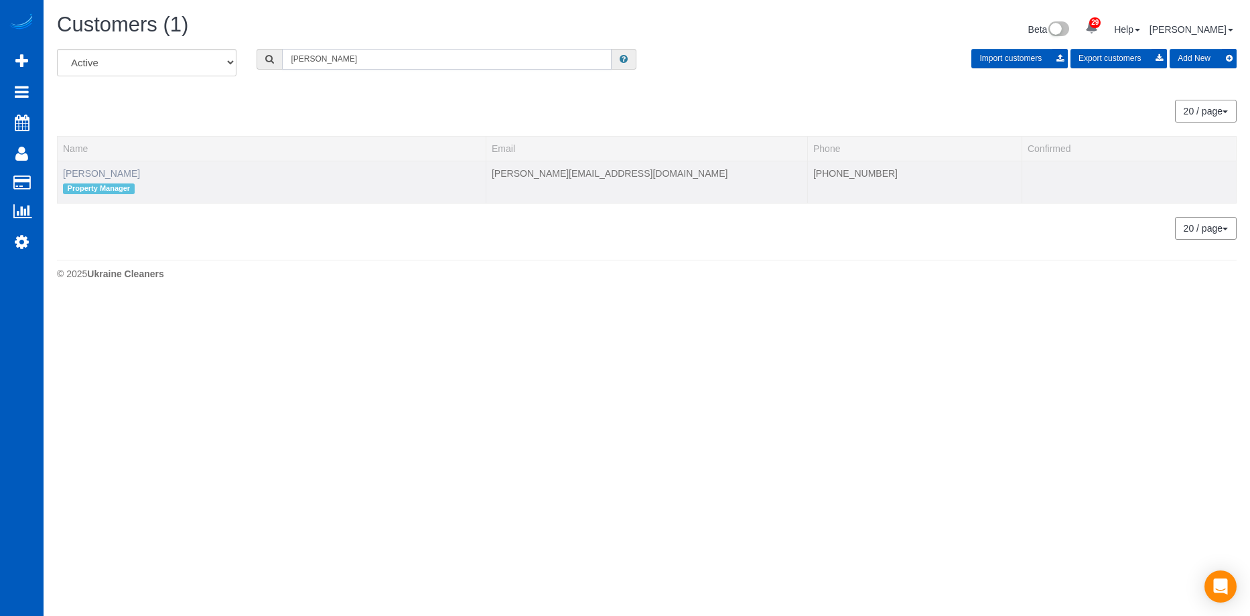
type input "ADolfo"
click at [109, 170] on link "Adolfo Martell" at bounding box center [101, 173] width 77 height 11
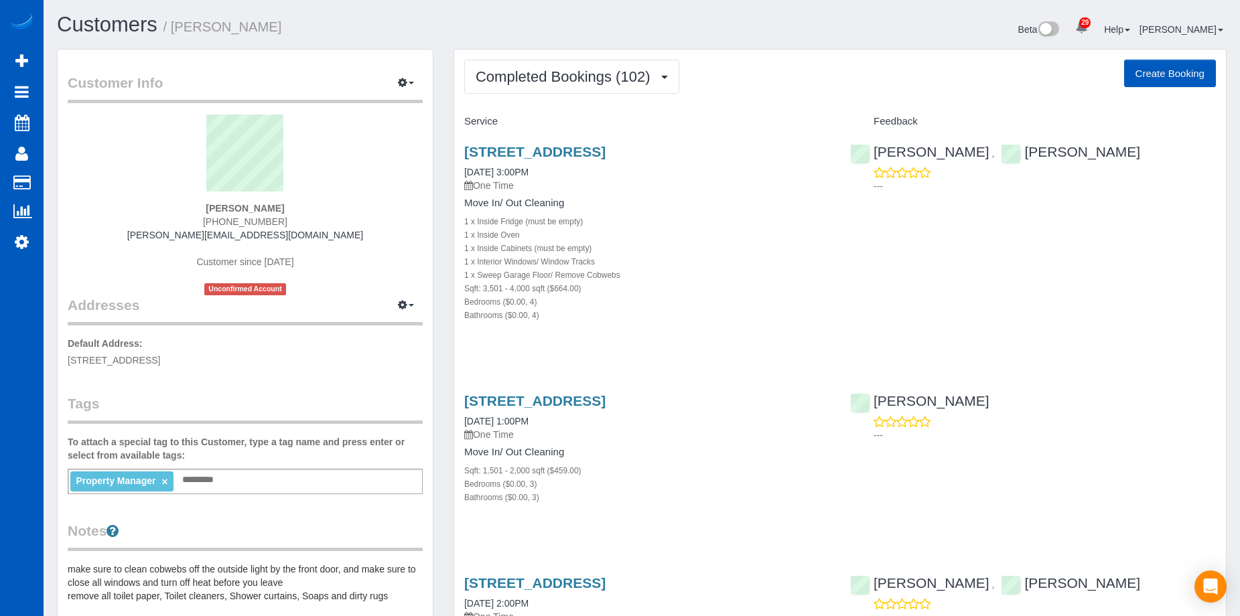
click at [1152, 68] on button "Create Booking" at bounding box center [1170, 74] width 92 height 28
select select "WA"
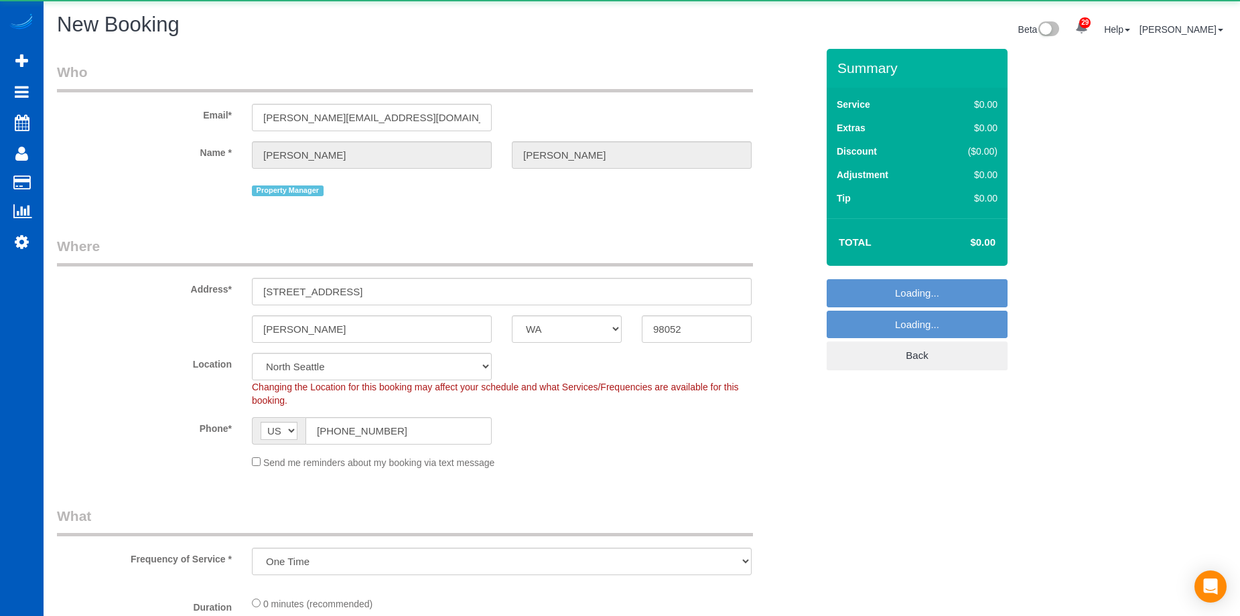
select select "object:8264"
select select "199"
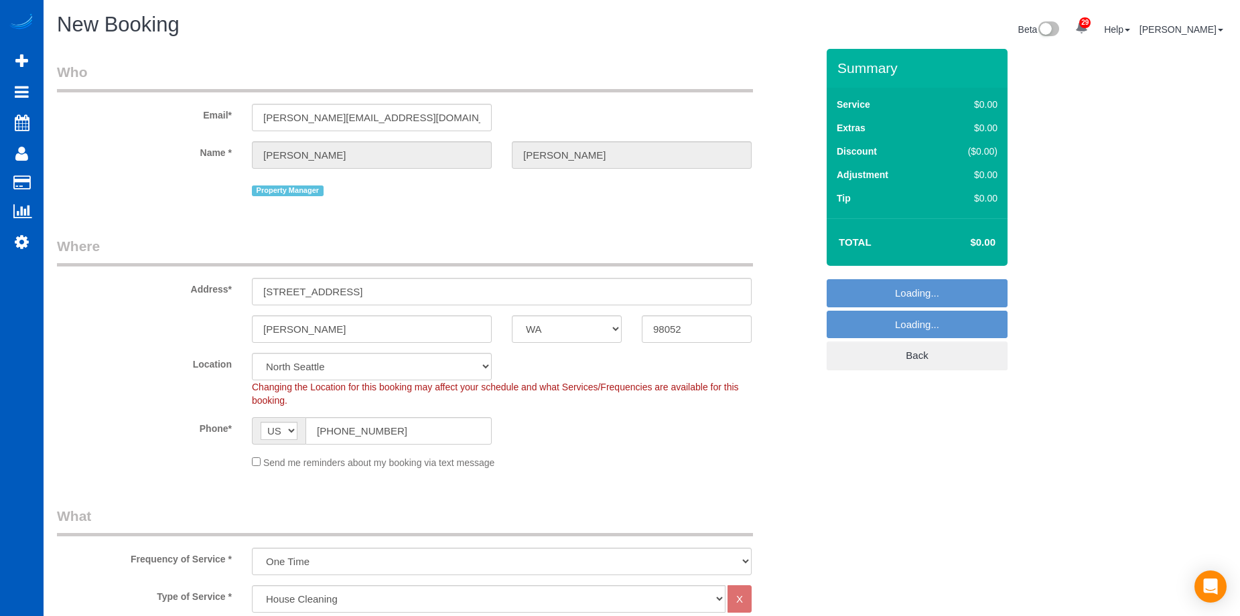
select select "6"
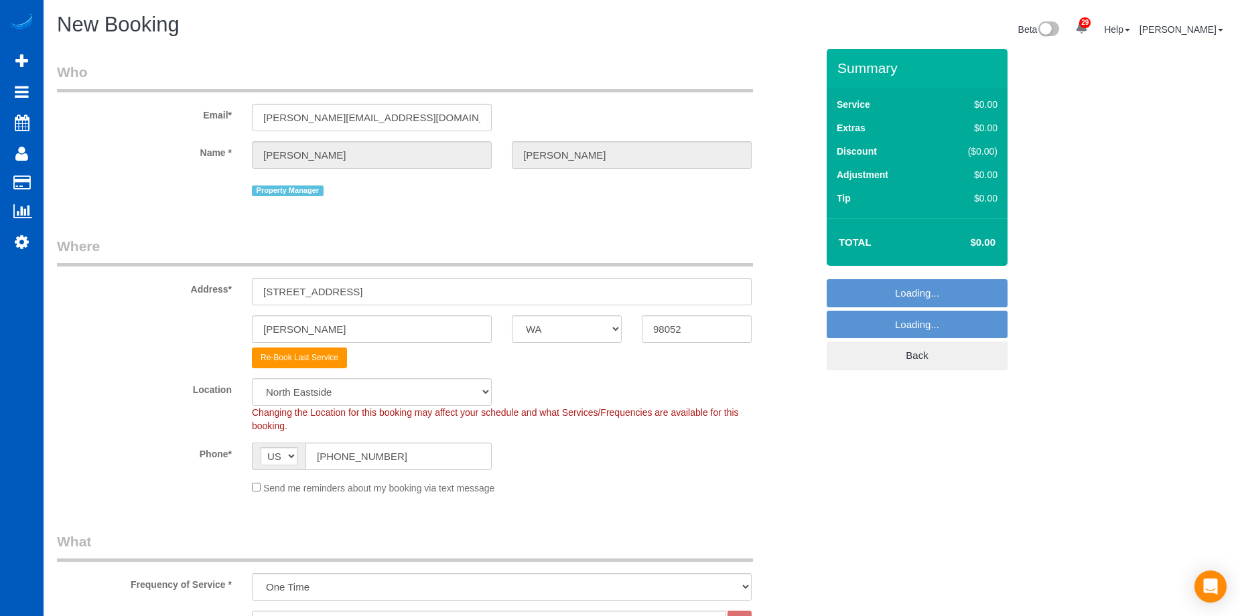
select select "object:8464"
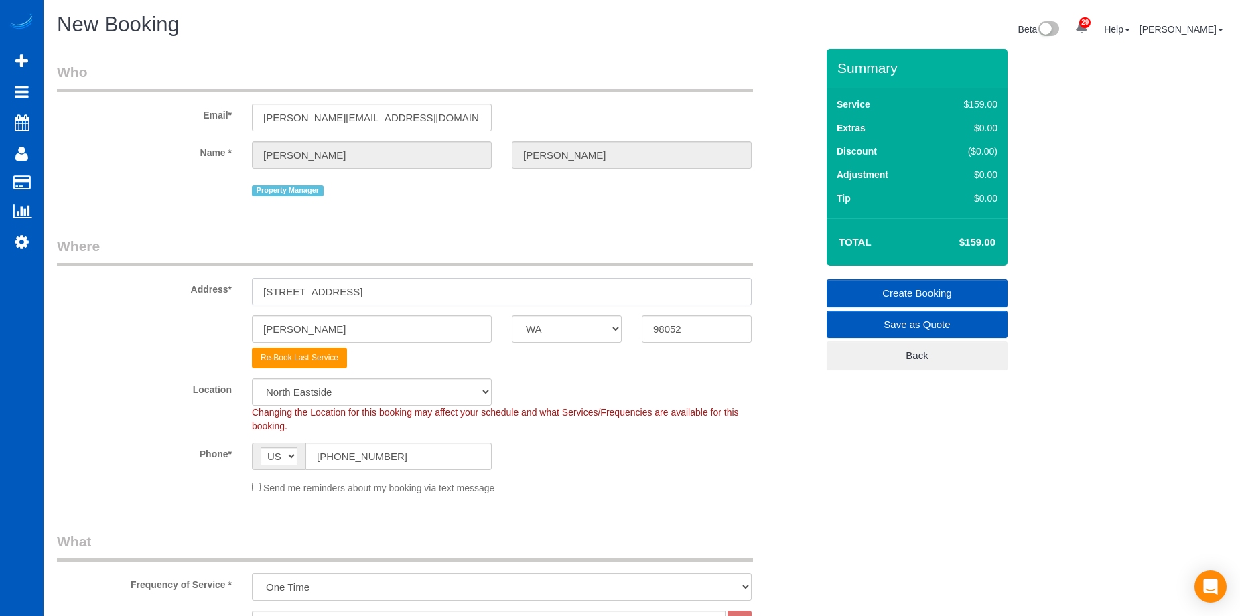
drag, startPoint x: 376, startPoint y: 289, endPoint x: 369, endPoint y: 291, distance: 7.5
click at [375, 289] on input "17024 NE 120th St" at bounding box center [502, 291] width 500 height 27
drag, startPoint x: 369, startPoint y: 291, endPoint x: 97, endPoint y: 281, distance: 271.5
click at [97, 280] on div "Address* 17024 NE 120th St" at bounding box center [437, 271] width 780 height 69
paste input "107 27th St NW Puyallup, WA 98371"
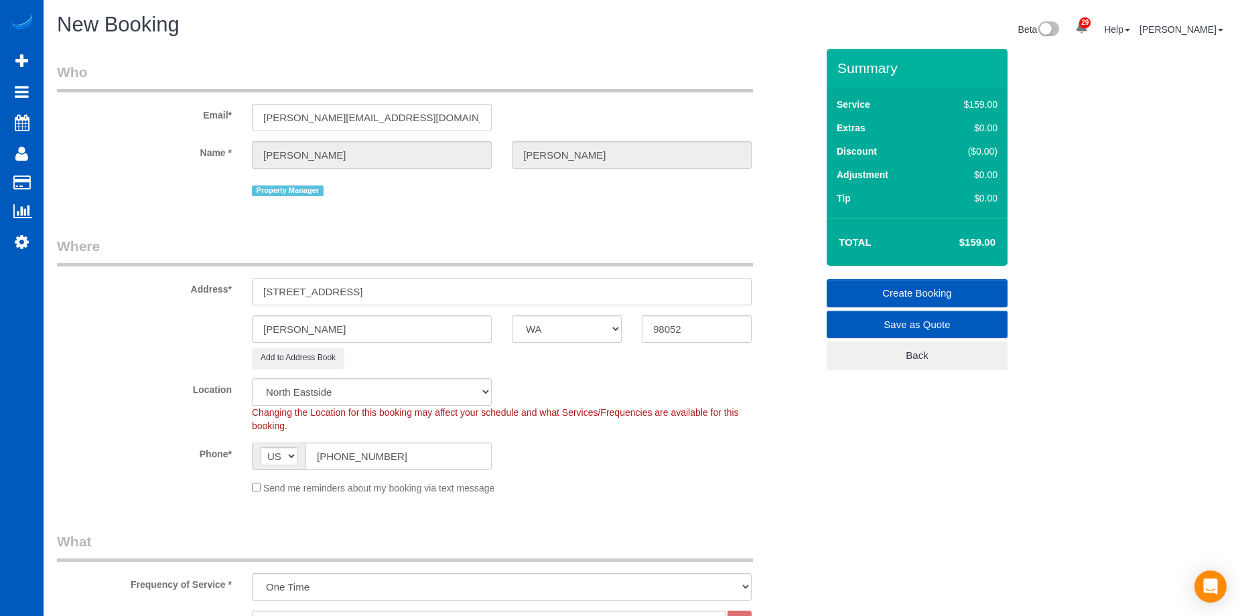
drag, startPoint x: 404, startPoint y: 290, endPoint x: 679, endPoint y: 315, distance: 275.8
click at [606, 297] on input "1107 27th St NW Puyallup, WA 98371" at bounding box center [502, 291] width 500 height 27
type input "1107 27th St NW Puyallup, WA"
drag, startPoint x: 716, startPoint y: 327, endPoint x: 704, endPoint y: 327, distance: 12.7
click at [716, 328] on input "98052" at bounding box center [697, 329] width 110 height 27
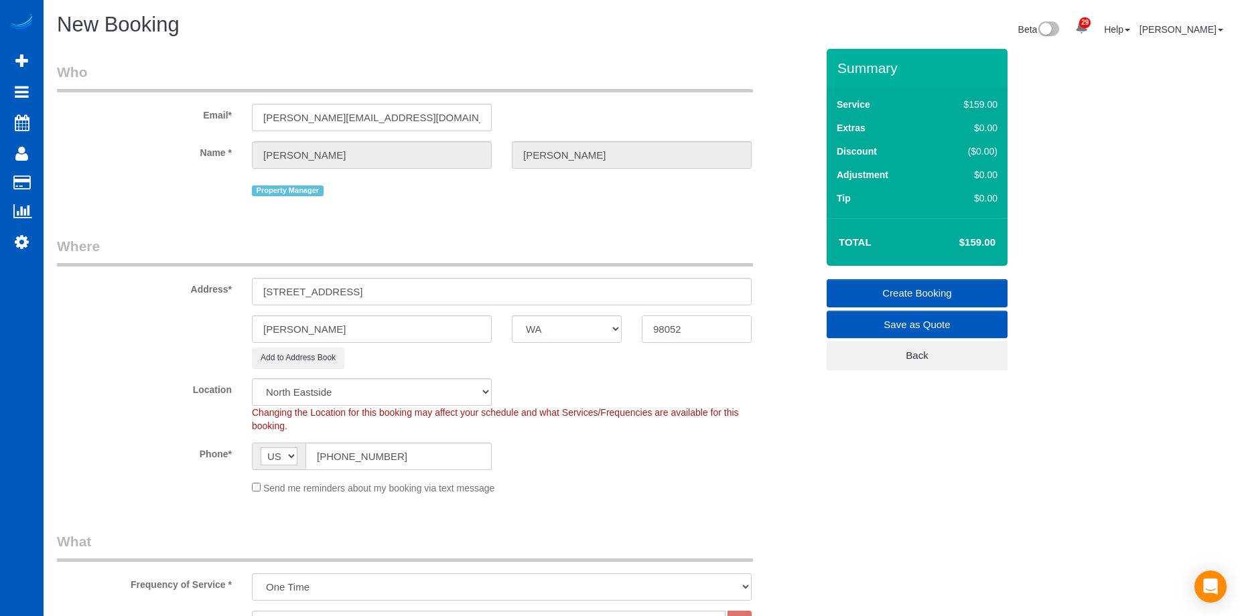
drag, startPoint x: 700, startPoint y: 326, endPoint x: 513, endPoint y: 314, distance: 188.0
click at [539, 324] on div "Redmond AK AL AR AZ CA CO CT DC DE FL GA HI IA ID IL IN KS KY LA MA MD ME MI MN…" at bounding box center [437, 329] width 780 height 27
paste input "371"
type input "98371"
drag, startPoint x: 342, startPoint y: 291, endPoint x: 379, endPoint y: 293, distance: 36.9
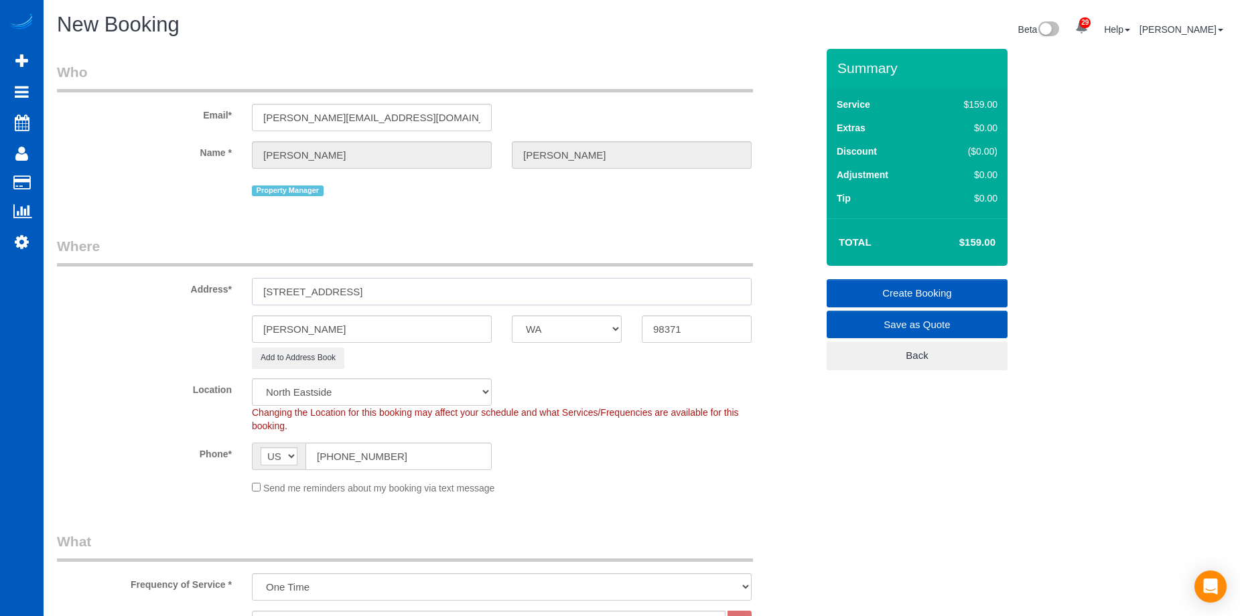
click at [379, 293] on input "1107 27th St NW Puyallup, WA" at bounding box center [502, 291] width 500 height 27
select select "2"
type input "1107 27th St NW , WA"
click at [341, 328] on input "Redmond" at bounding box center [372, 329] width 240 height 27
select select "object:8650"
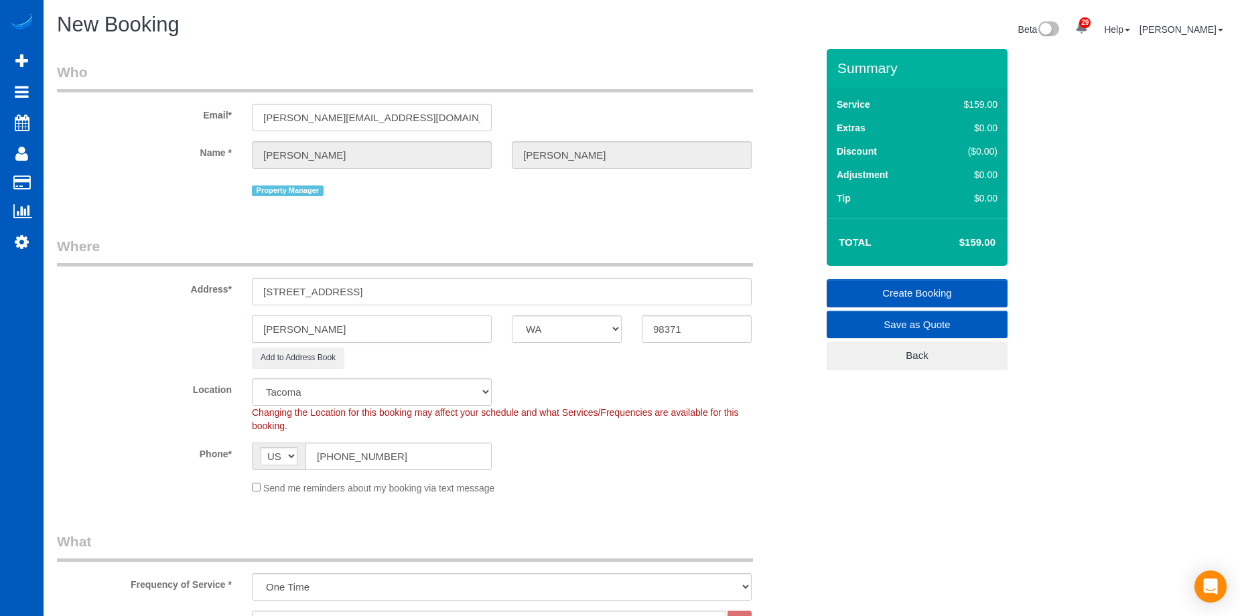
drag, startPoint x: 348, startPoint y: 330, endPoint x: 241, endPoint y: 316, distance: 107.4
click at [241, 316] on div "Redmond AK AL AR AZ CA CO CT DC DE FL GA HI IA ID IL IN KS KY LA MA MD ME MI MN…" at bounding box center [437, 329] width 780 height 27
paste input "Puyallup"
type input "Puyallup"
drag, startPoint x: 338, startPoint y: 290, endPoint x: 444, endPoint y: 287, distance: 105.9
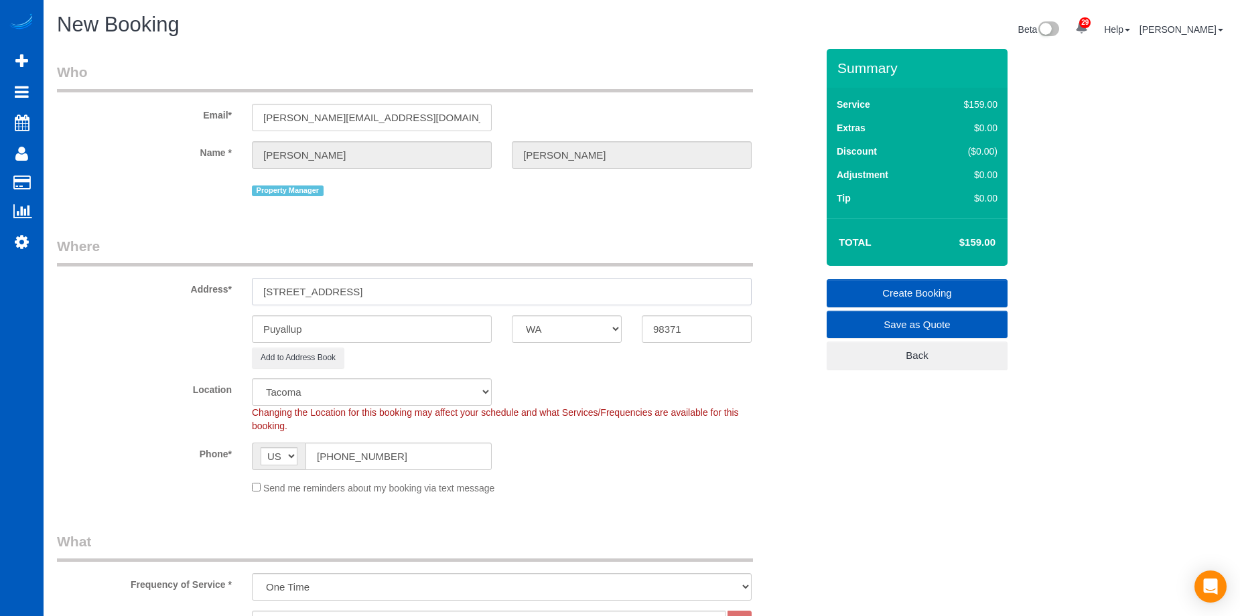
click at [444, 287] on input "1107 27th St NW , WA" at bounding box center [502, 291] width 500 height 27
type input "1107 27th St NW"
click at [589, 471] on sui-booking-location "Location North Seattle Atlanta GA Denver Everett Fort Worth TX Las Vegas Main D…" at bounding box center [437, 437] width 760 height 117
click at [442, 322] on input "Puyallup" at bounding box center [372, 329] width 240 height 27
click at [462, 288] on input "1107 27th St NW" at bounding box center [502, 291] width 500 height 27
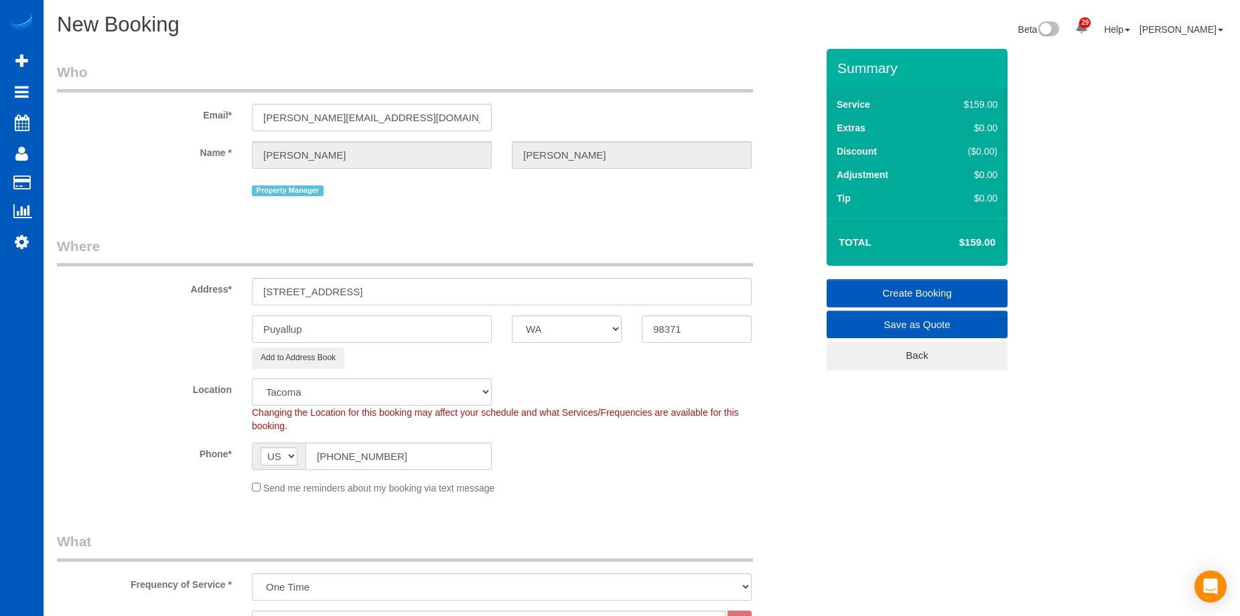
click at [430, 324] on input "Puyallup" at bounding box center [372, 329] width 240 height 27
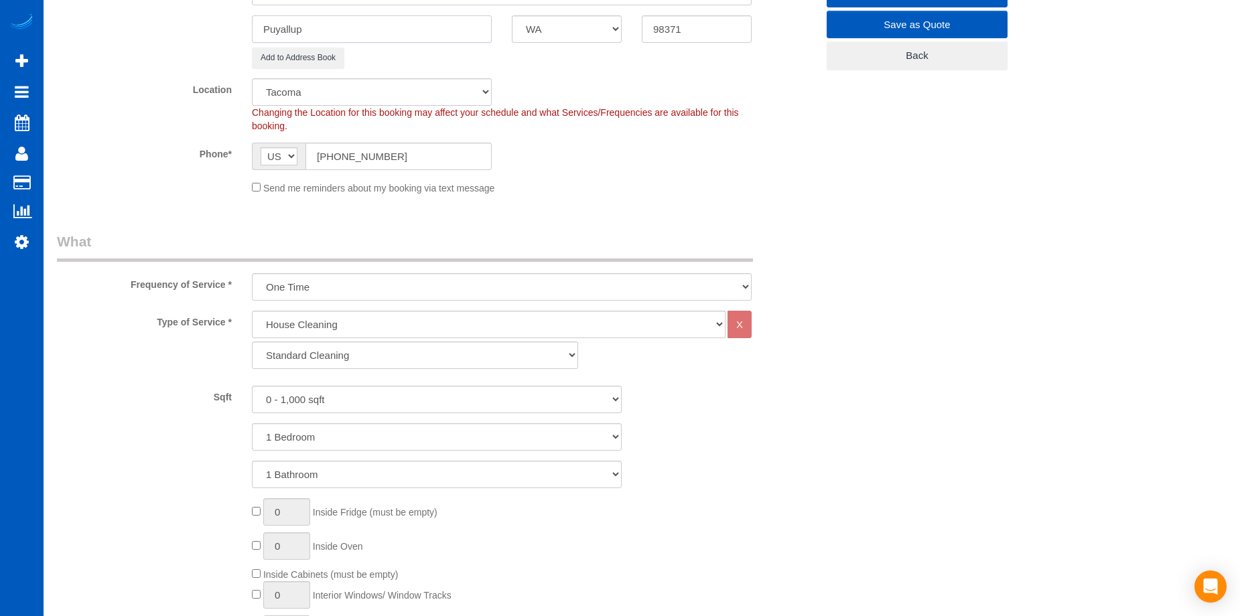
scroll to position [402, 0]
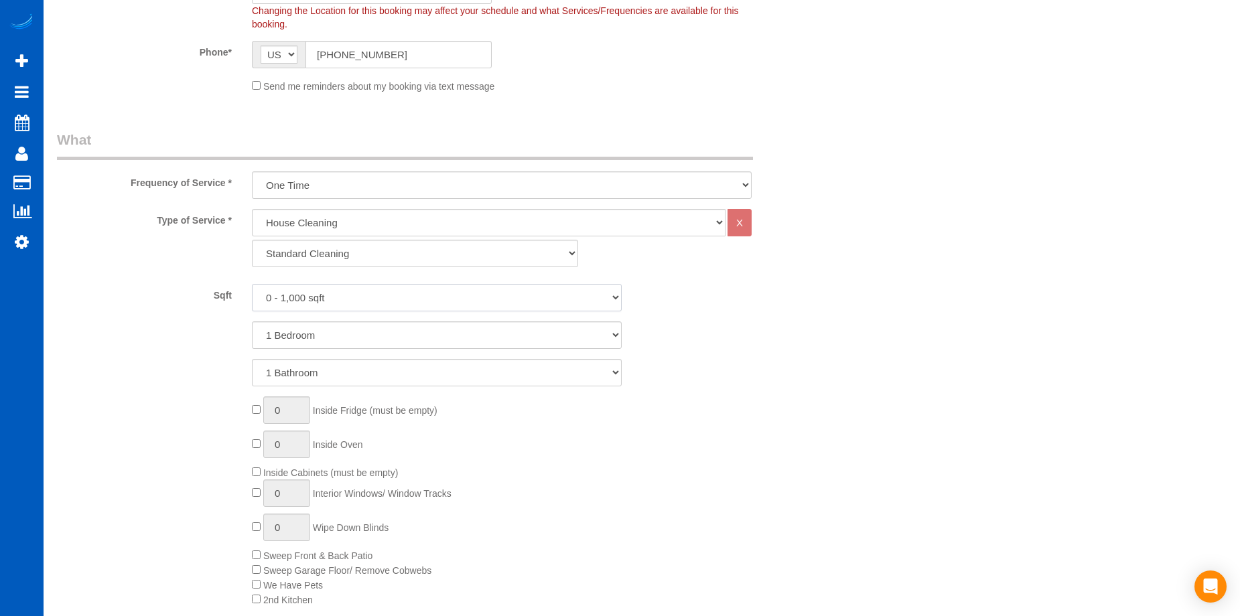
click at [389, 303] on select "0 - 1,000 sqft 1,001 - 1,500 sqft 1,501 - 2,000 sqft 2,001 - 2,500 sqft 2,501 -…" at bounding box center [437, 297] width 370 height 27
select select "2001"
click at [252, 284] on select "0 - 1,000 sqft 1,001 - 1,500 sqft 1,501 - 2,000 sqft 2,001 - 2,500 sqft 2,501 -…" at bounding box center [437, 297] width 370 height 27
click at [393, 332] on select "1 Bedroom 2 Bedrooms 3 Bedrooms 4 Bedrooms 5 Bedrooms 6 Bedrooms 7 Bedrooms" at bounding box center [437, 335] width 370 height 27
select select "4"
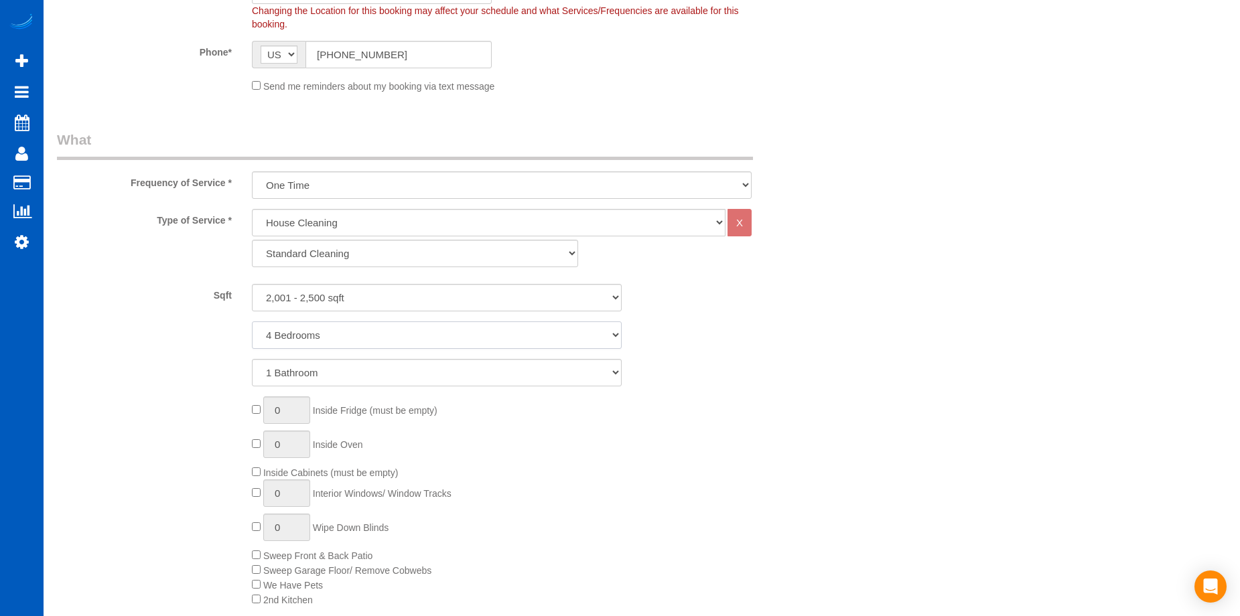
click at [252, 322] on select "1 Bedroom 2 Bedrooms 3 Bedrooms 4 Bedrooms 5 Bedrooms 6 Bedrooms 7 Bedrooms" at bounding box center [437, 335] width 370 height 27
click at [395, 383] on select "1 Bathroom 2 Bathrooms 3 Bathrooms 4 Bathrooms 5 Bathrooms 6 Bathrooms 7 Bathro…" at bounding box center [437, 372] width 370 height 27
select select "3"
click at [252, 359] on select "1 Bathroom 2 Bathrooms 3 Bathrooms 4 Bathrooms 5 Bathrooms 6 Bathrooms 7 Bathro…" at bounding box center [437, 372] width 370 height 27
type input "0"
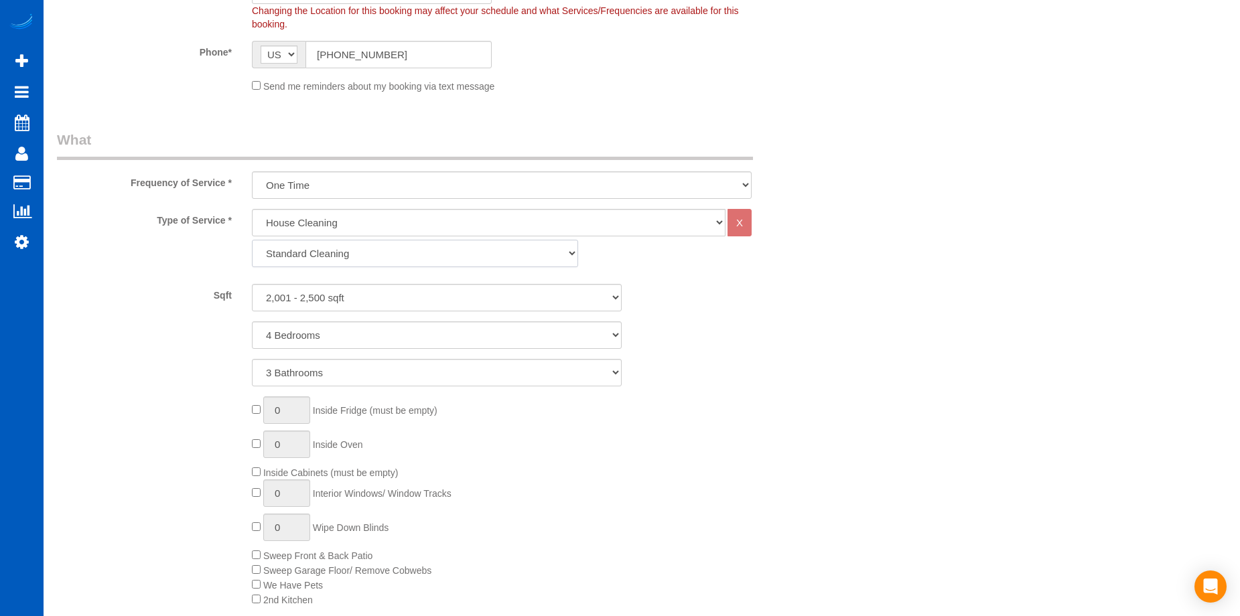
click at [347, 257] on select "Standard Cleaning Deep Cleaning Move In/ Out Cleaning" at bounding box center [415, 253] width 326 height 27
select select "368"
click at [252, 240] on select "Standard Cleaning Deep Cleaning Move In/ Out Cleaning" at bounding box center [415, 253] width 326 height 27
select select "4"
select select "3"
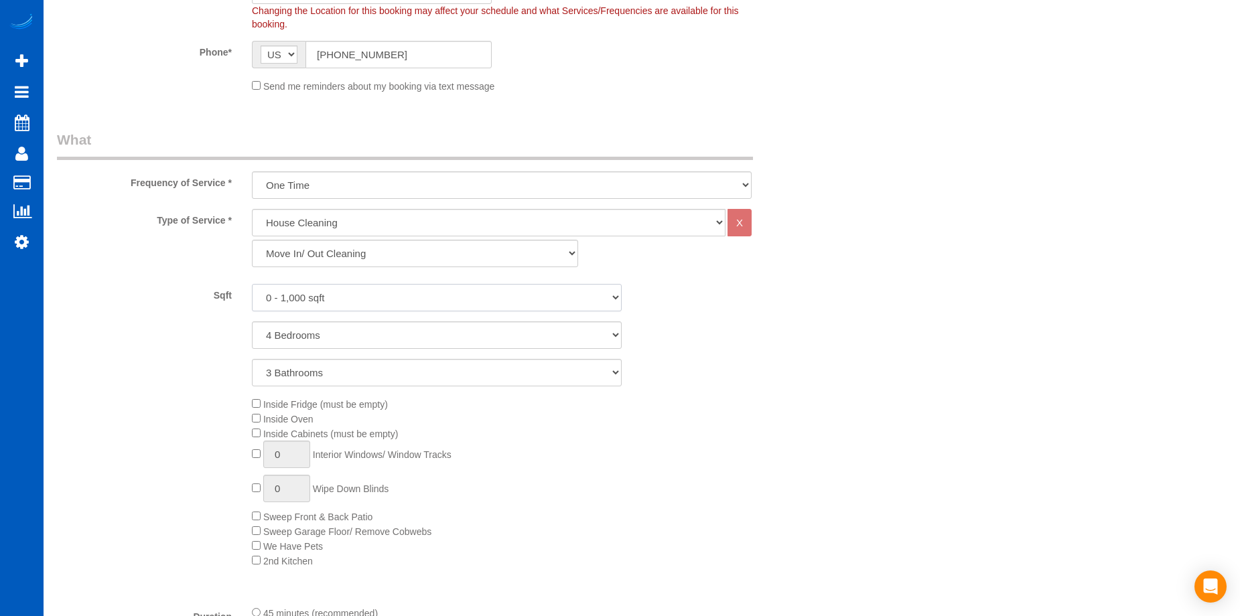
click at [349, 290] on select "0 - 1,000 sqft 1,001 - 1,500 sqft 1,501 - 2,000 sqft 2,001 - 2,500 sqft 2,501 -…" at bounding box center [437, 297] width 370 height 27
select select "2001"
click at [252, 284] on select "0 - 1,000 sqft 1,001 - 1,500 sqft 1,501 - 2,000 sqft 2,001 - 2,500 sqft 2,501 -…" at bounding box center [437, 297] width 370 height 27
click at [261, 533] on span "Sweep Garage Floor/ Remove Cobwebs" at bounding box center [342, 532] width 180 height 11
click at [302, 450] on input "1" at bounding box center [286, 454] width 47 height 27
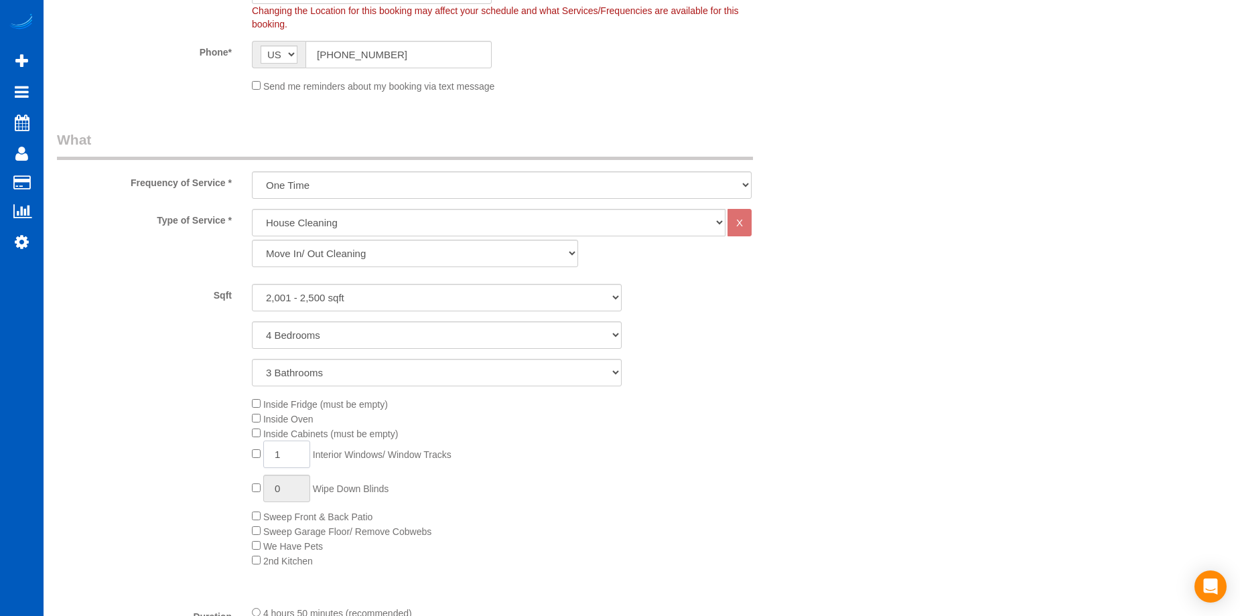
drag, startPoint x: 298, startPoint y: 444, endPoint x: 263, endPoint y: 452, distance: 36.4
click at [263, 452] on input "1" at bounding box center [286, 454] width 47 height 27
type input "9"
click at [676, 474] on div "Inside Fridge (must be empty) Inside Oven Inside Cabinets (must be empty) 9 Int…" at bounding box center [534, 483] width 585 height 172
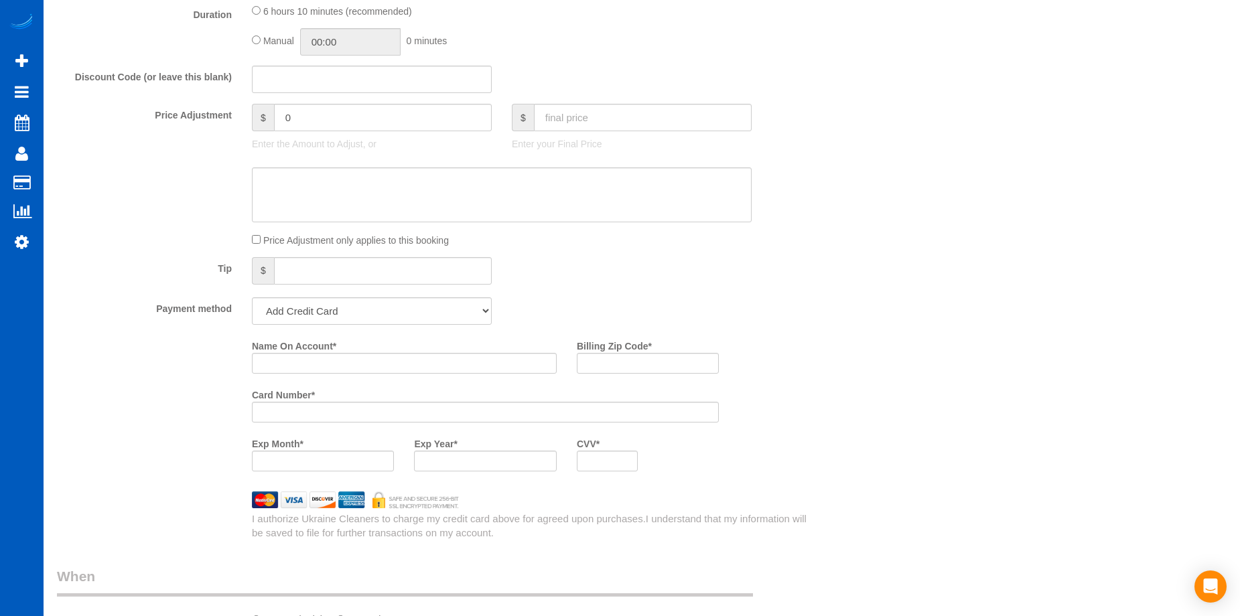
scroll to position [1005, 0]
click at [448, 320] on select "Add Credit Card Cash Check Paypal" at bounding box center [372, 310] width 240 height 27
click at [434, 307] on select "Add Credit Card Cash Check Paypal" at bounding box center [372, 310] width 240 height 27
select select "string:cash"
click at [252, 297] on select "Add Credit Card Cash Check Paypal" at bounding box center [372, 310] width 240 height 27
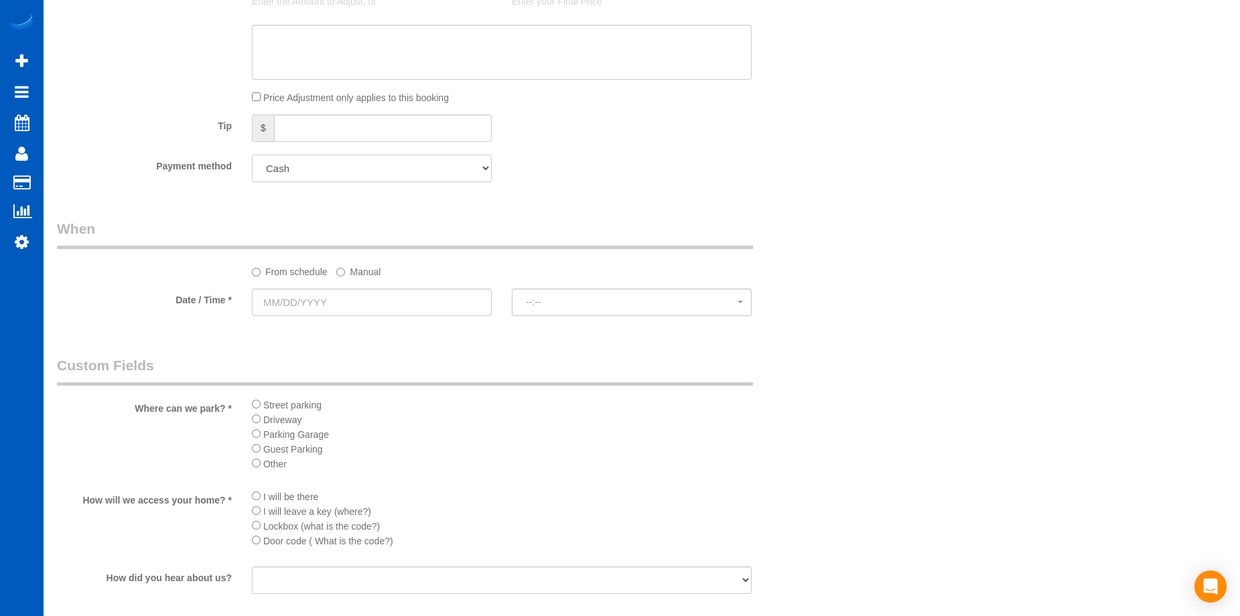
scroll to position [1273, 0]
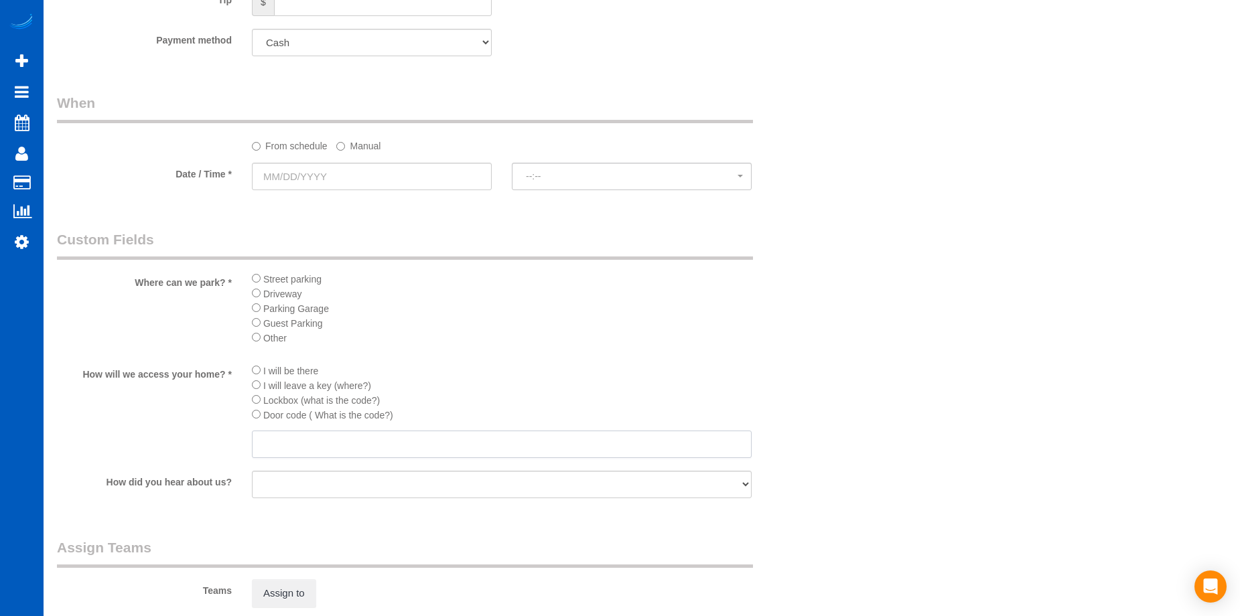
click at [409, 438] on input "text" at bounding box center [502, 444] width 500 height 27
paste input "5217"
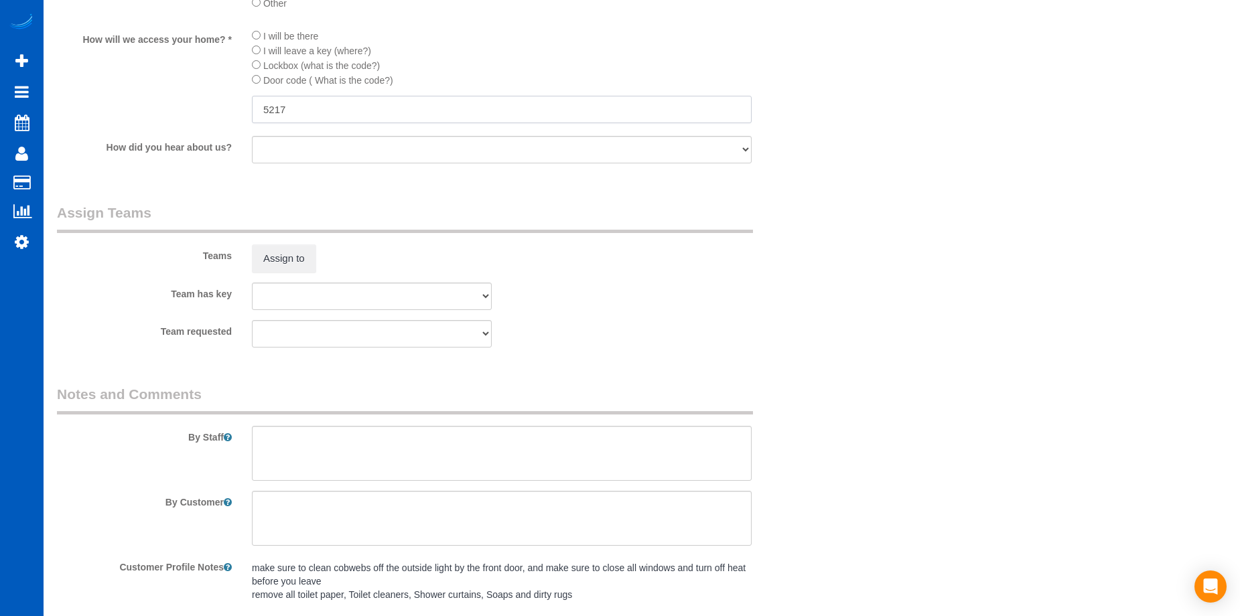
scroll to position [1340, 0]
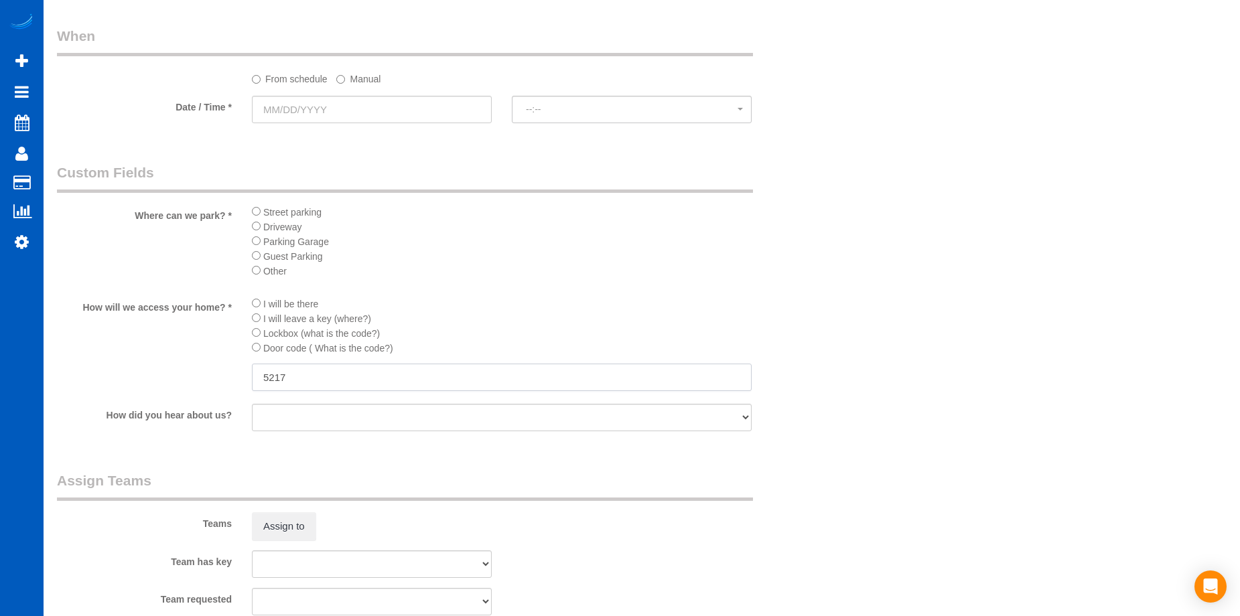
type input "5217"
click at [351, 100] on input "text" at bounding box center [372, 109] width 240 height 27
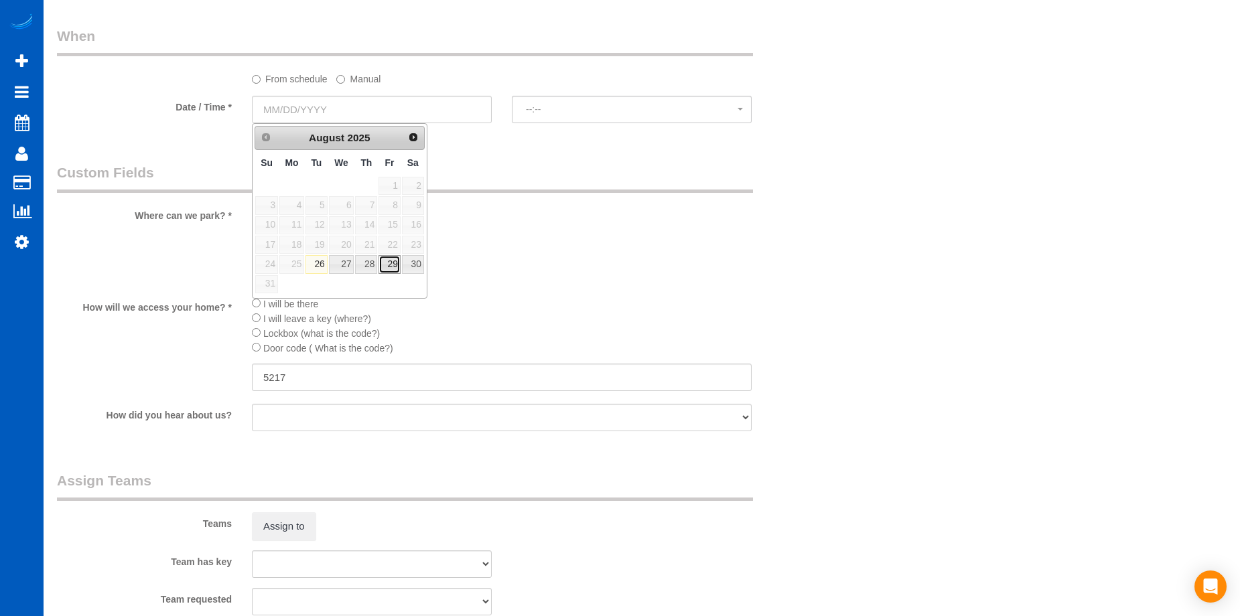
click at [387, 263] on link "29" at bounding box center [389, 264] width 21 height 18
type input "08/29/2025"
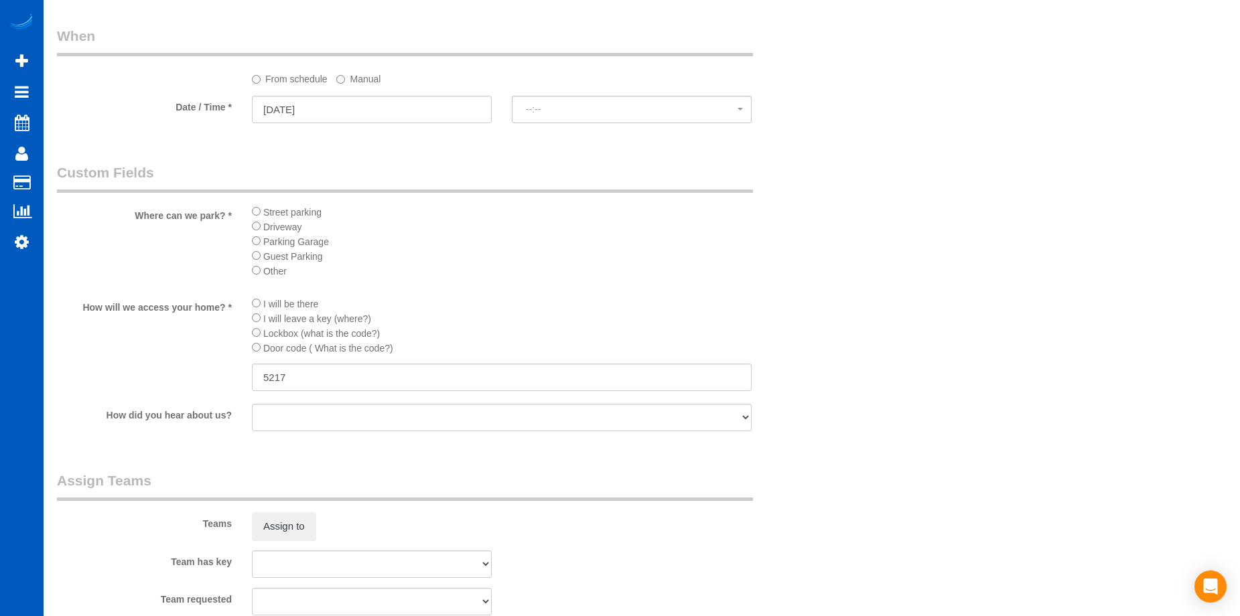
select select "spot11"
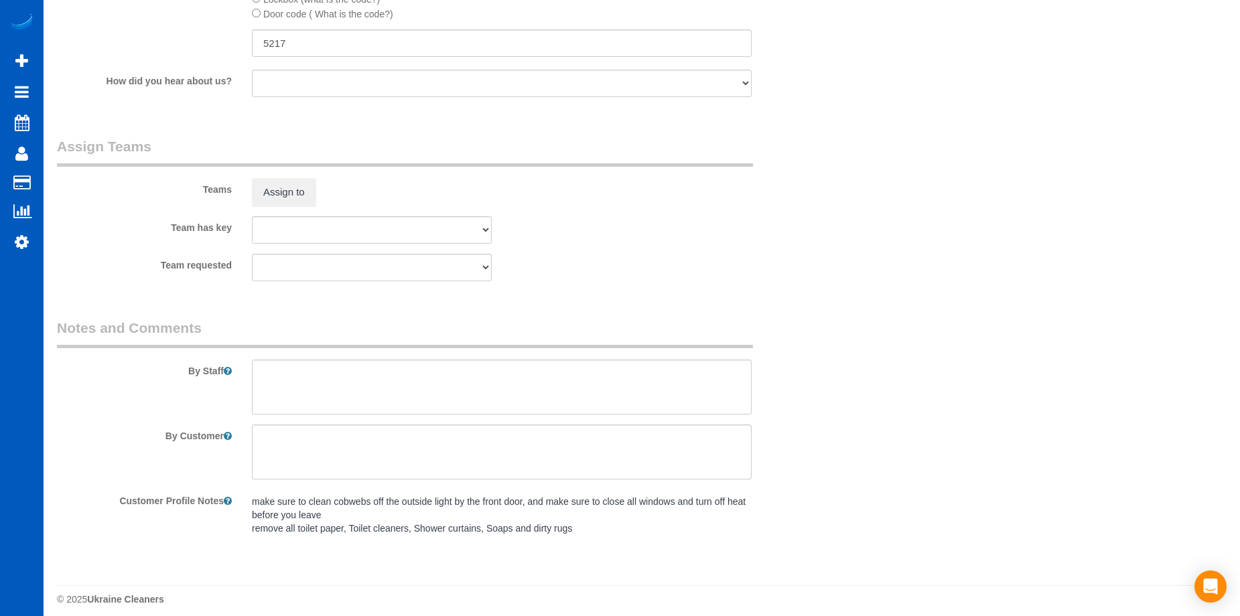
scroll to position [1684, 0]
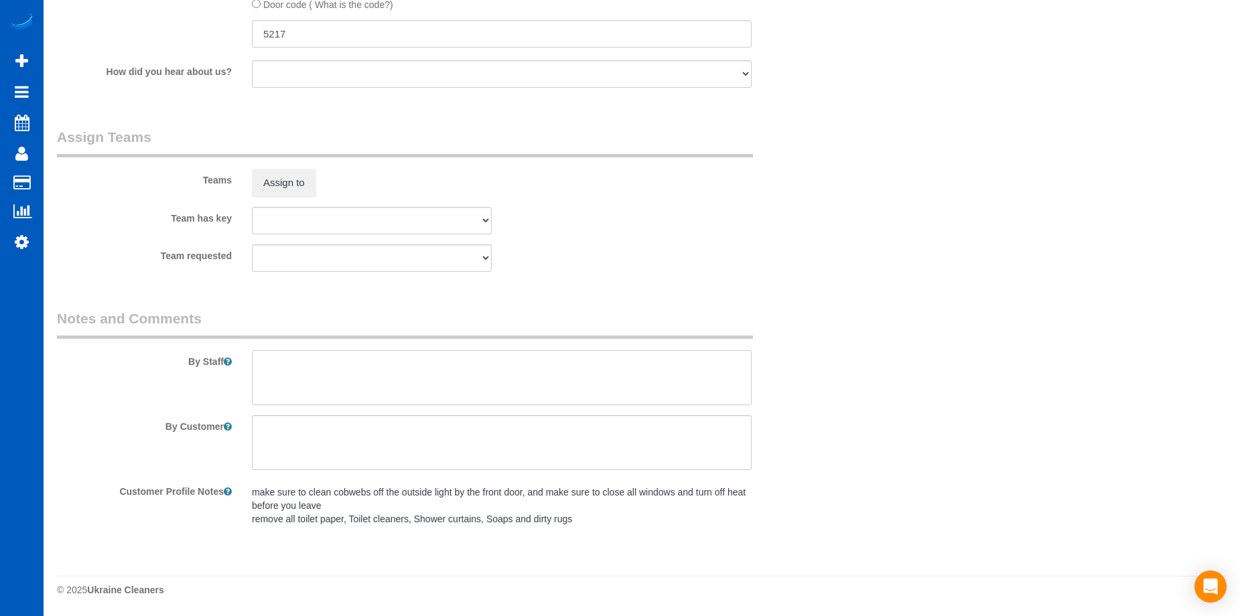
click at [483, 359] on textarea at bounding box center [502, 377] width 500 height 55
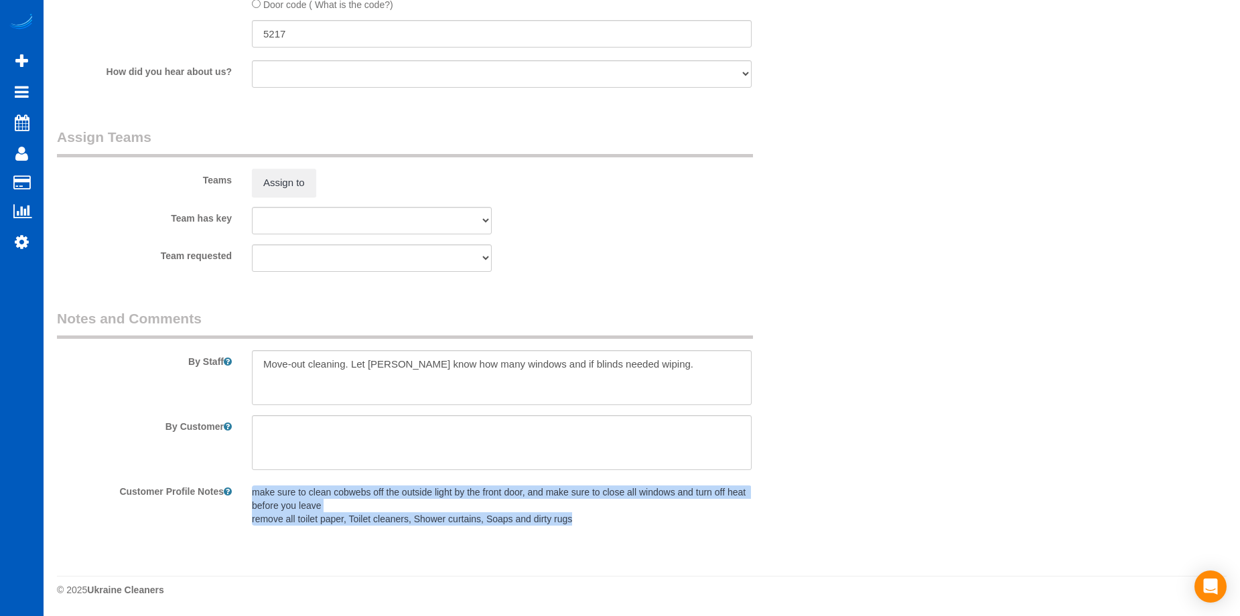
drag, startPoint x: 252, startPoint y: 493, endPoint x: 583, endPoint y: 517, distance: 331.8
click at [592, 521] on pre "make sure to clean cobwebs off the outside light by the front door, and make su…" at bounding box center [502, 506] width 500 height 40
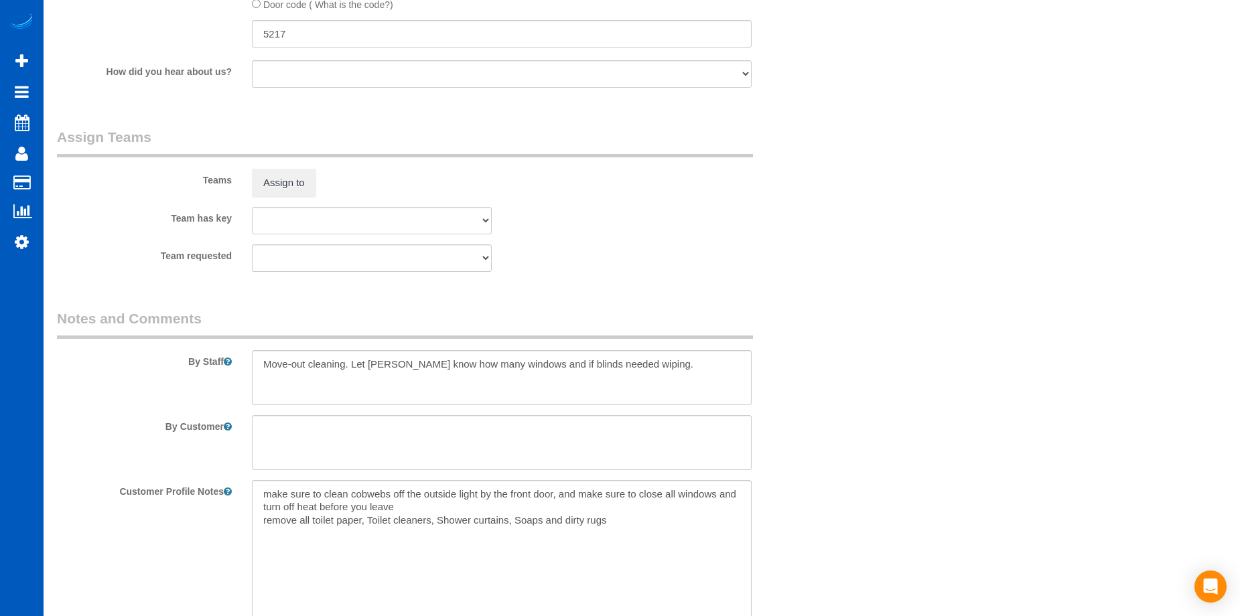
copy pre "make sure to clean cobwebs off the outside light by the front door, and make su…"
click at [369, 393] on textarea at bounding box center [502, 377] width 500 height 55
paste textarea "5217"
click at [612, 533] on textarea "make sure to clean cobwebs off the outside light by the front door, and make su…" at bounding box center [502, 554] width 500 height 148
drag, startPoint x: 617, startPoint y: 513, endPoint x: 341, endPoint y: 505, distance: 276.2
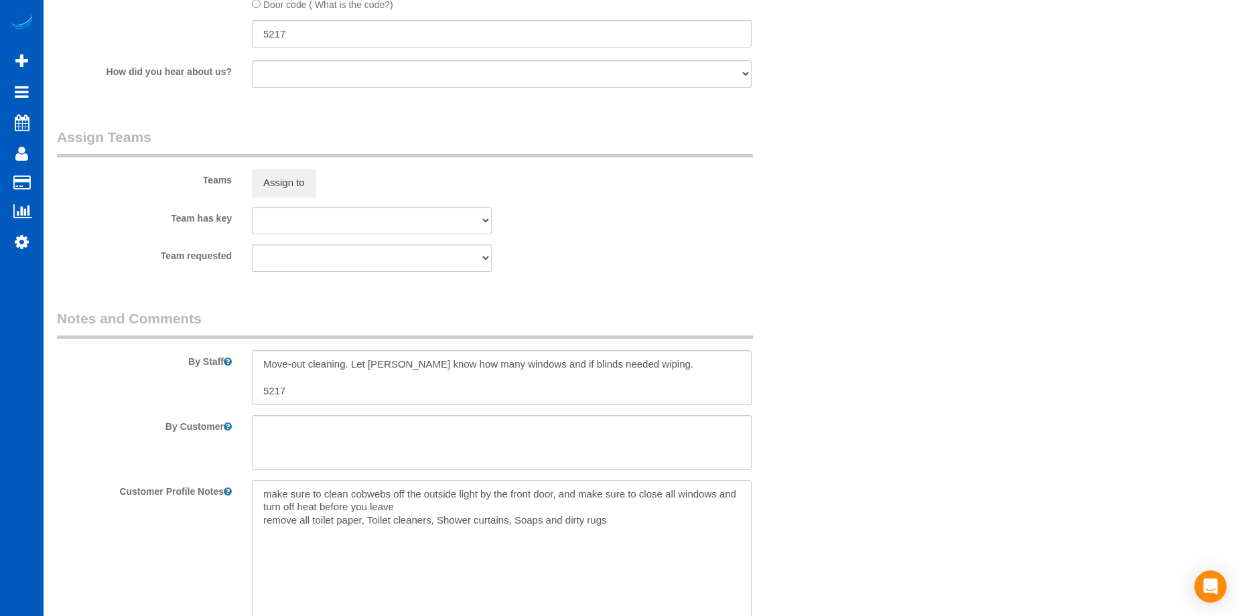
click at [328, 505] on textarea "make sure to clean cobwebs off the outside light by the front door, and make su…" at bounding box center [502, 554] width 500 height 148
click at [396, 512] on textarea "make sure to clean cobwebs off the outside light by the front door, and make su…" at bounding box center [502, 554] width 500 height 148
drag, startPoint x: 295, startPoint y: 391, endPoint x: 240, endPoint y: 386, distance: 55.2
click at [240, 386] on div "By Staff" at bounding box center [437, 357] width 780 height 96
paste textarea "make sure to clean cobwebs off the outside light by the front door, and make su…"
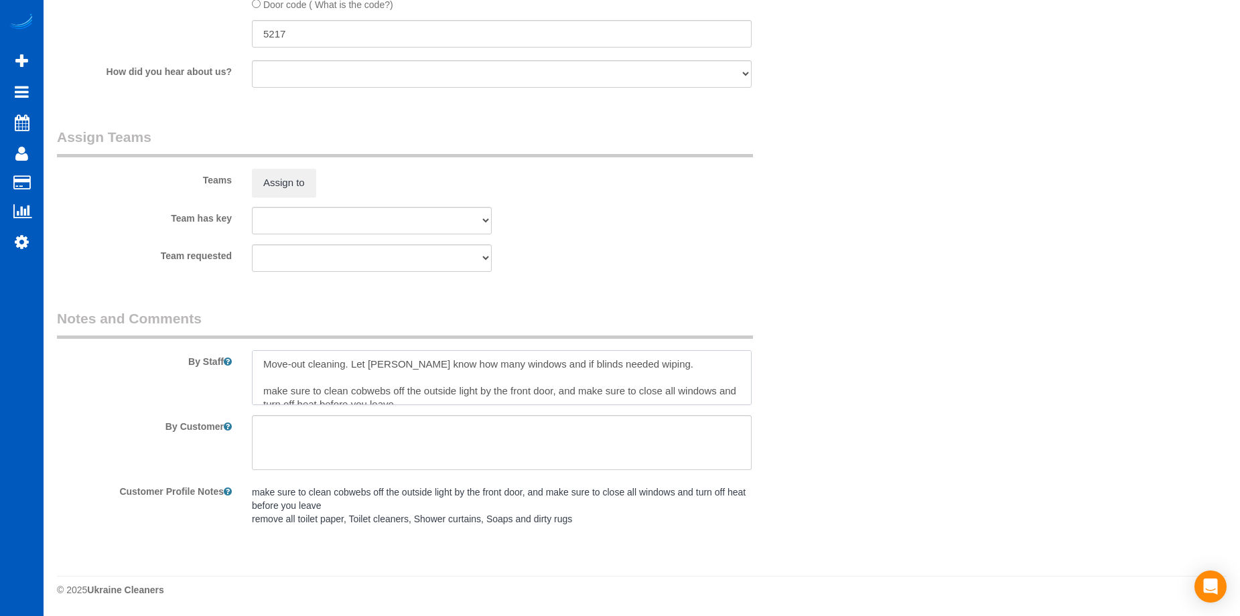
scroll to position [19, 0]
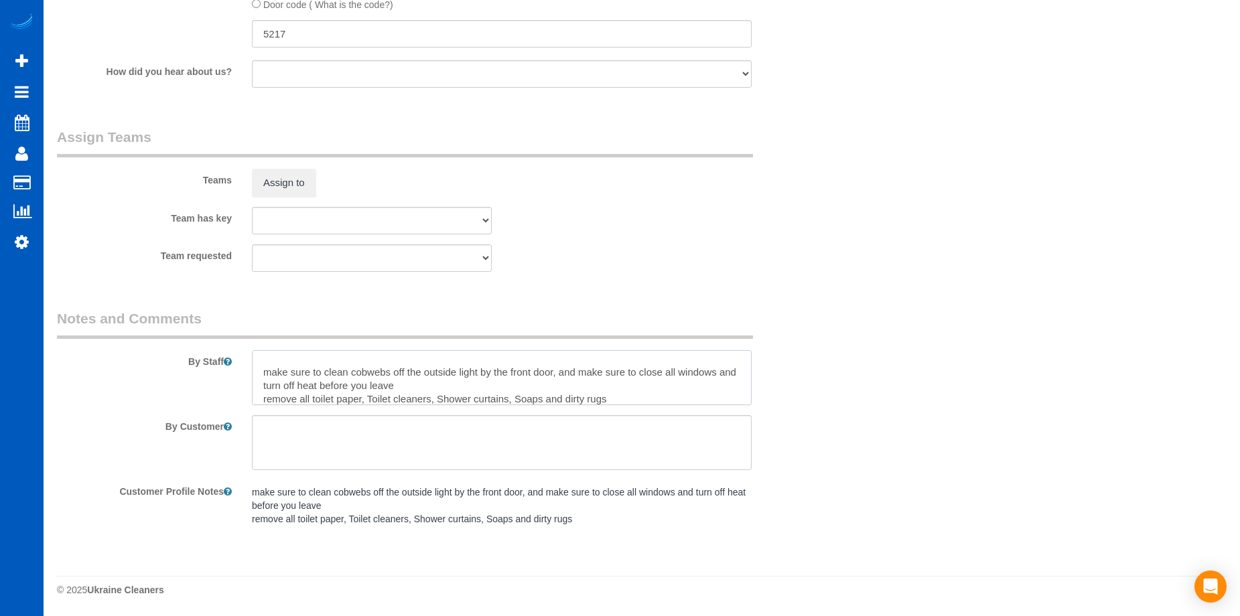
click at [265, 373] on textarea at bounding box center [502, 377] width 500 height 55
click at [432, 389] on textarea at bounding box center [502, 377] width 500 height 55
click at [614, 402] on textarea at bounding box center [502, 377] width 500 height 55
click at [269, 398] on textarea at bounding box center [502, 377] width 500 height 55
type textarea "Move-out cleaning. Let Anna know how many windows and if blinds needed wiping. …"
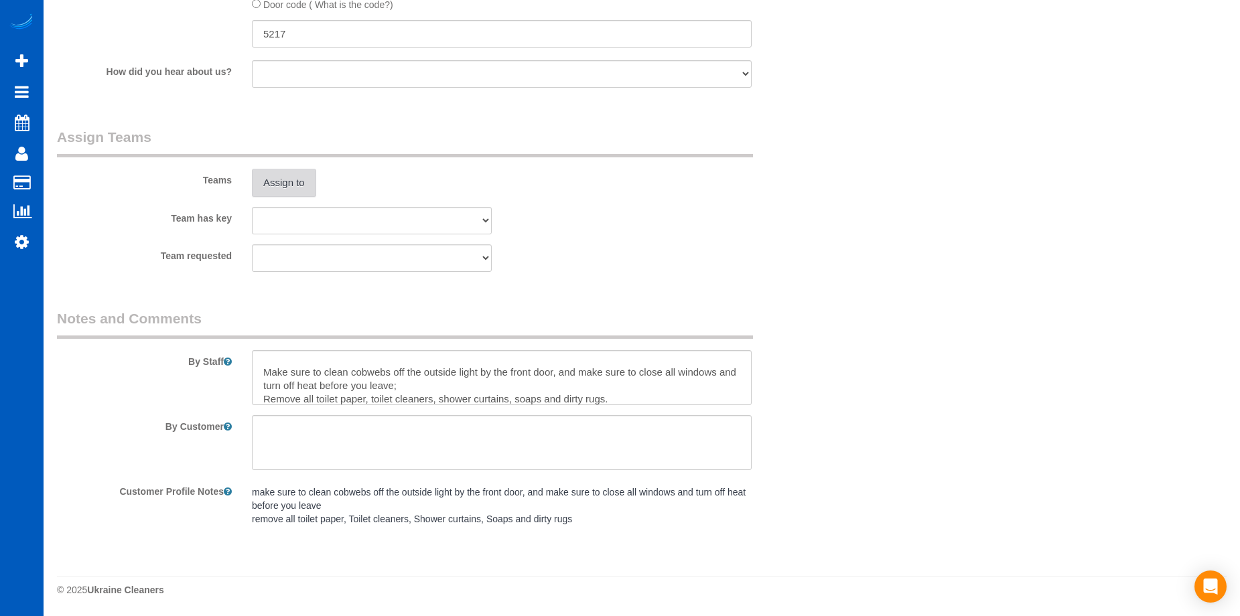
click at [293, 178] on button "Assign to" at bounding box center [284, 183] width 64 height 28
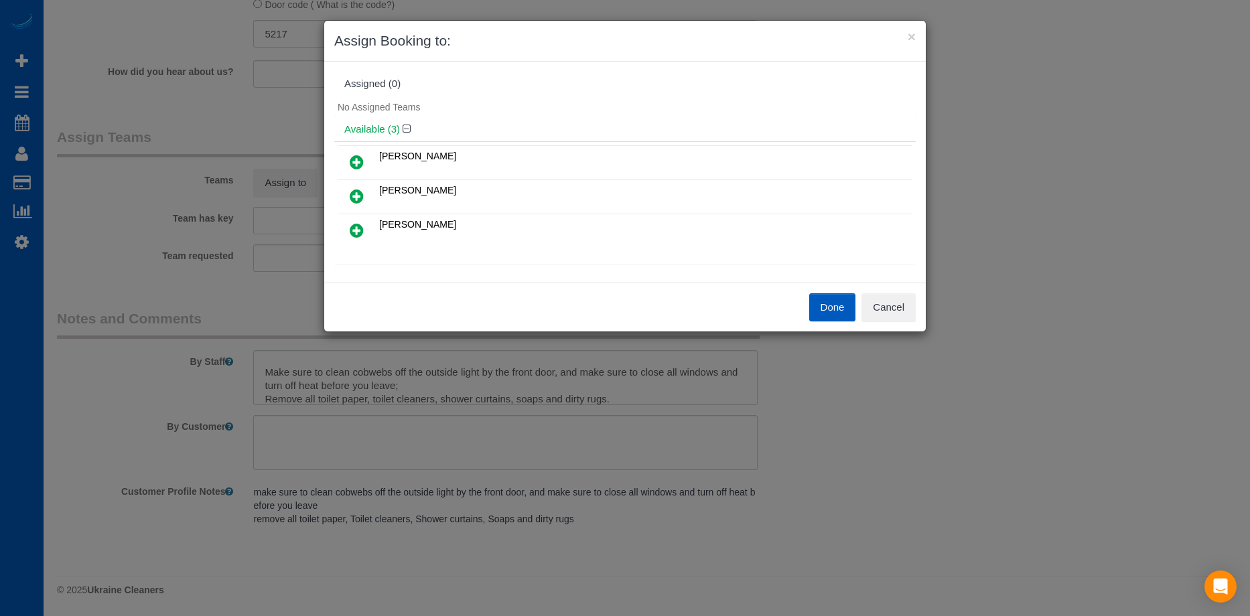
click at [360, 155] on icon at bounding box center [357, 162] width 14 height 16
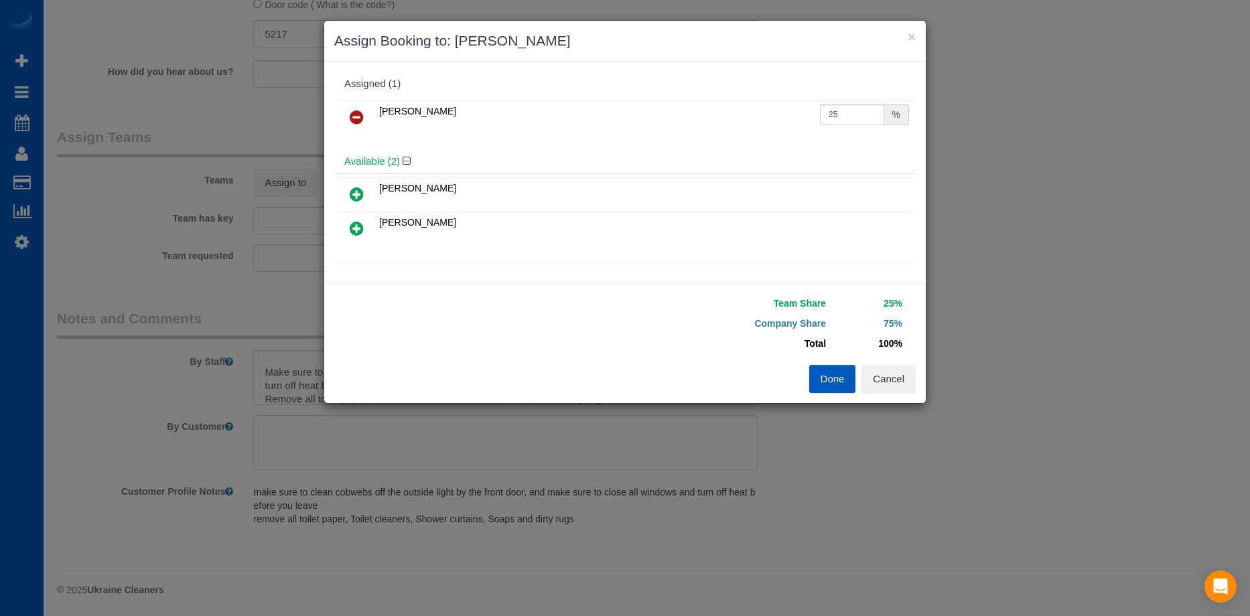
click at [359, 225] on icon at bounding box center [357, 228] width 14 height 16
click at [819, 374] on button "Done" at bounding box center [832, 379] width 47 height 28
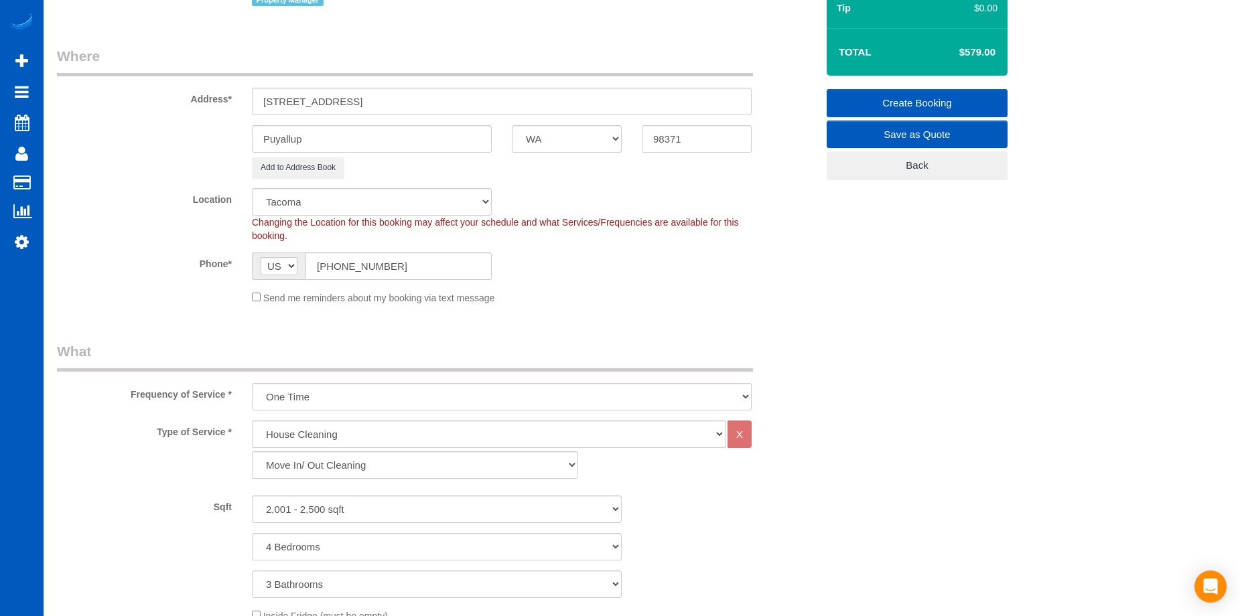
scroll to position [9, 0]
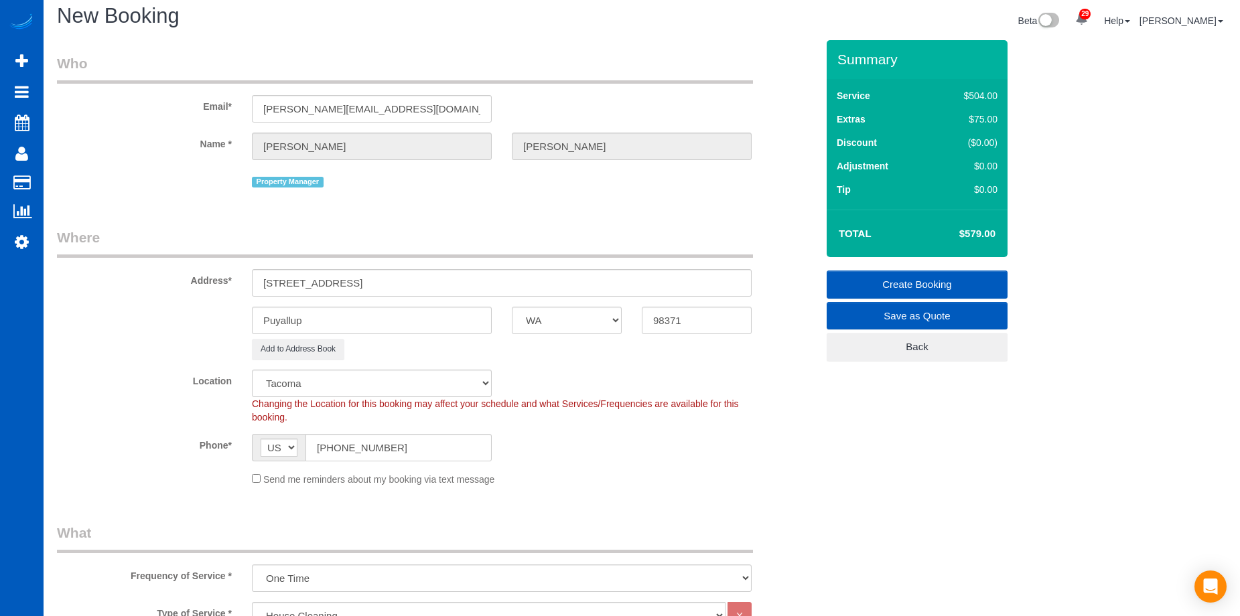
click at [876, 279] on link "Create Booking" at bounding box center [917, 285] width 181 height 28
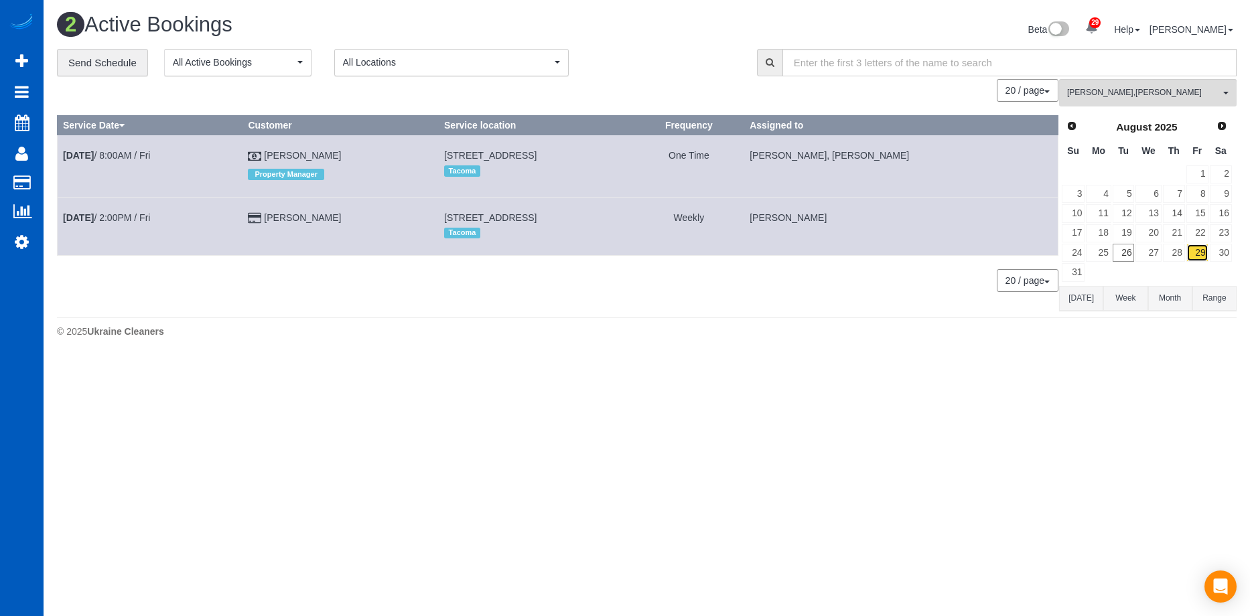
click at [1203, 248] on link "29" at bounding box center [1198, 253] width 22 height 18
click at [1196, 93] on span "Alina Kruchok , Olha Rusnak" at bounding box center [1143, 92] width 153 height 11
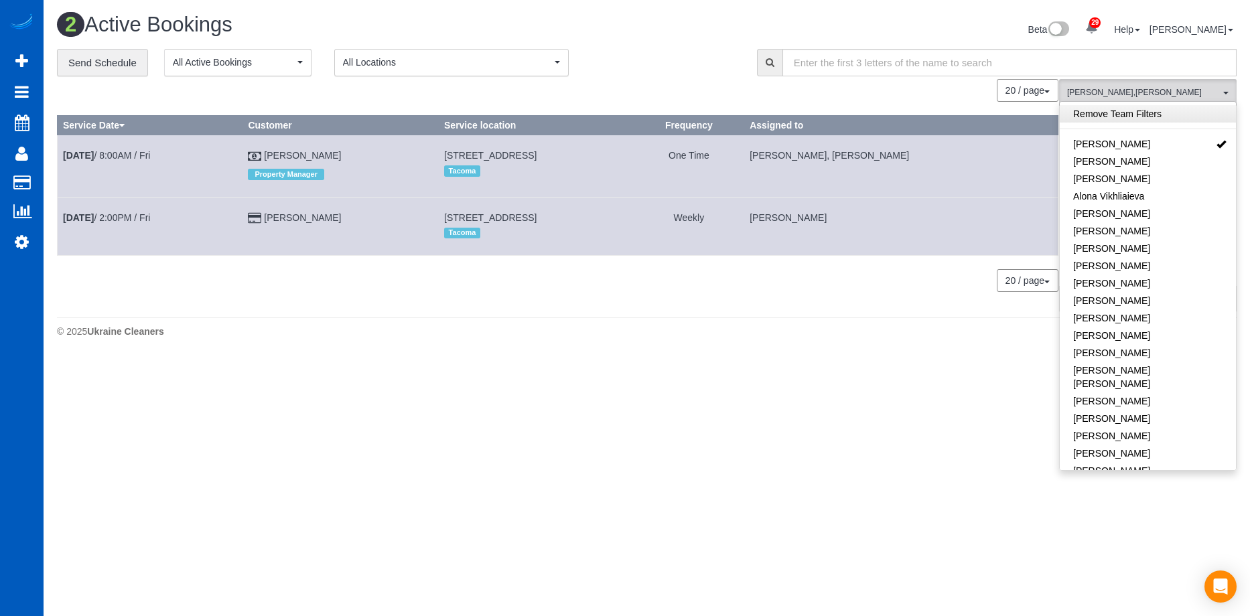
click at [1183, 112] on link "Remove Team Filters" at bounding box center [1148, 113] width 176 height 17
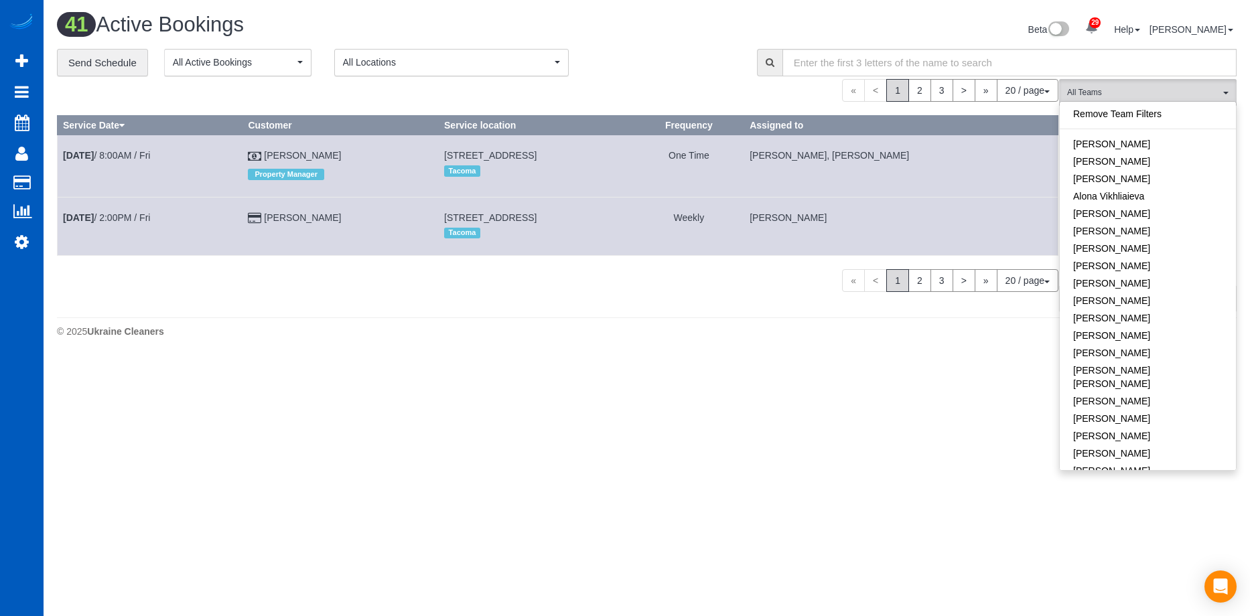
click at [652, 46] on div "Beta 29 Your Notifications You have 0 alerts × You have 3 to charge for 08/23/2…" at bounding box center [947, 31] width 600 height 36
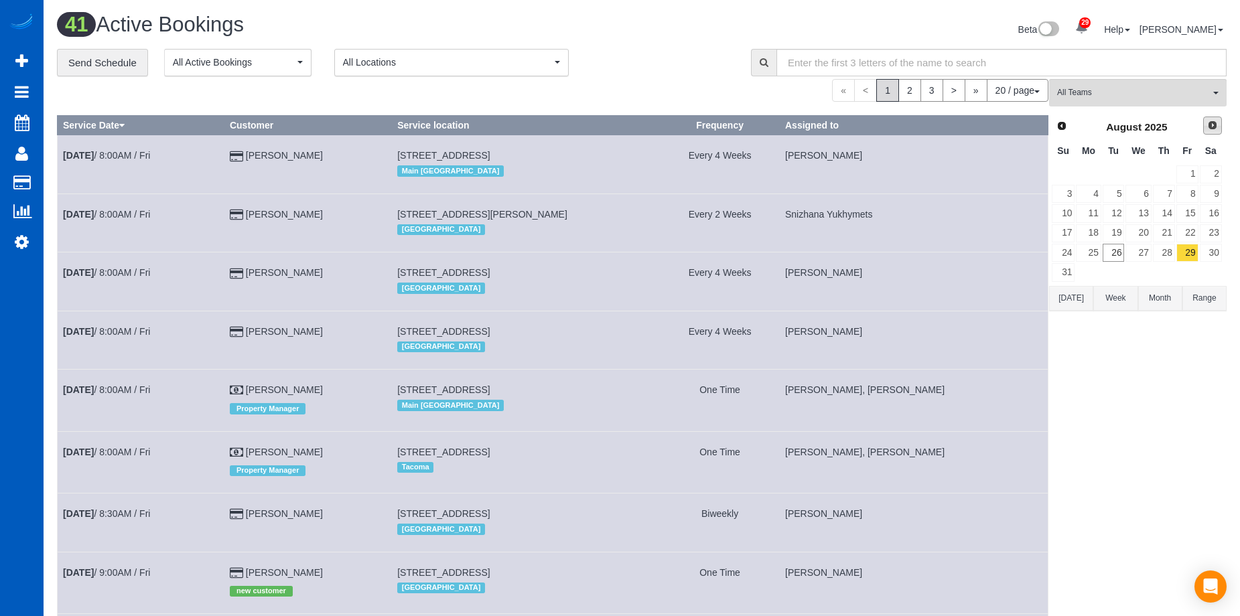
click at [1215, 127] on span "Next" at bounding box center [1212, 125] width 11 height 11
click at [1182, 193] on link "12" at bounding box center [1188, 194] width 22 height 18
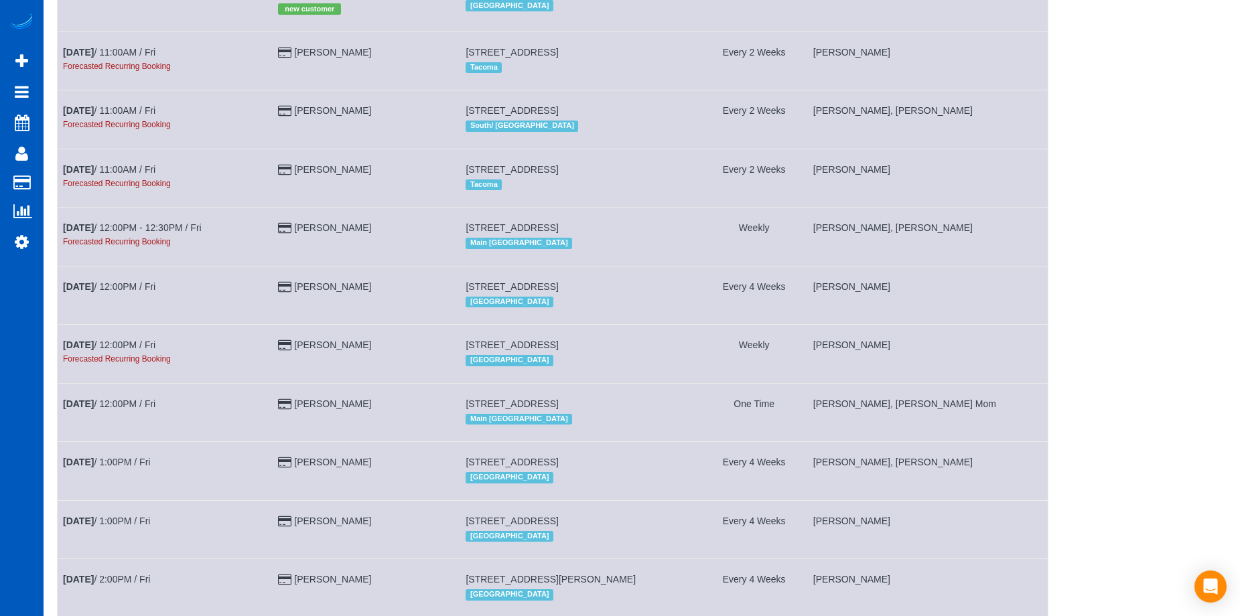
scroll to position [798, 0]
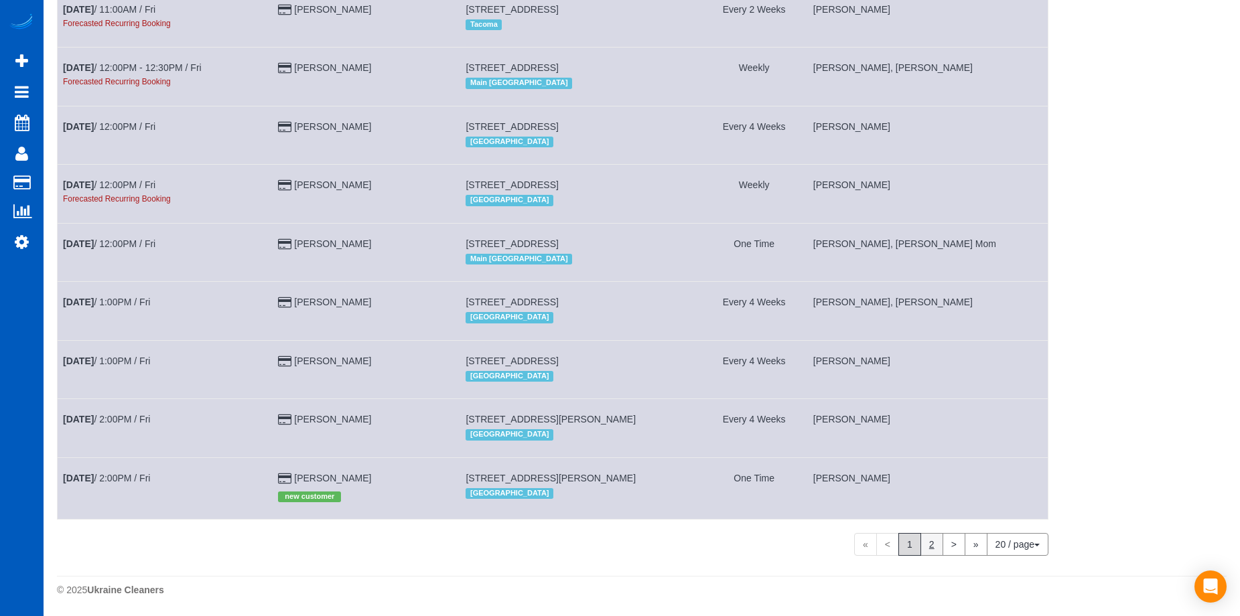
click at [932, 540] on link "2" at bounding box center [932, 544] width 23 height 23
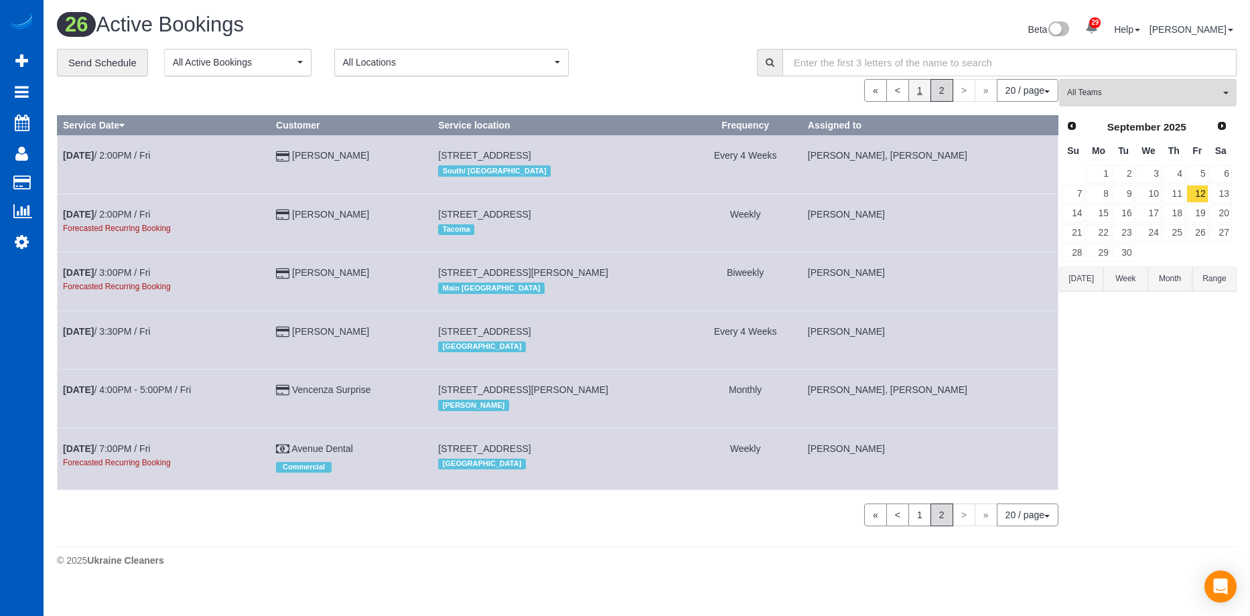
click at [915, 90] on link "1" at bounding box center [920, 90] width 23 height 23
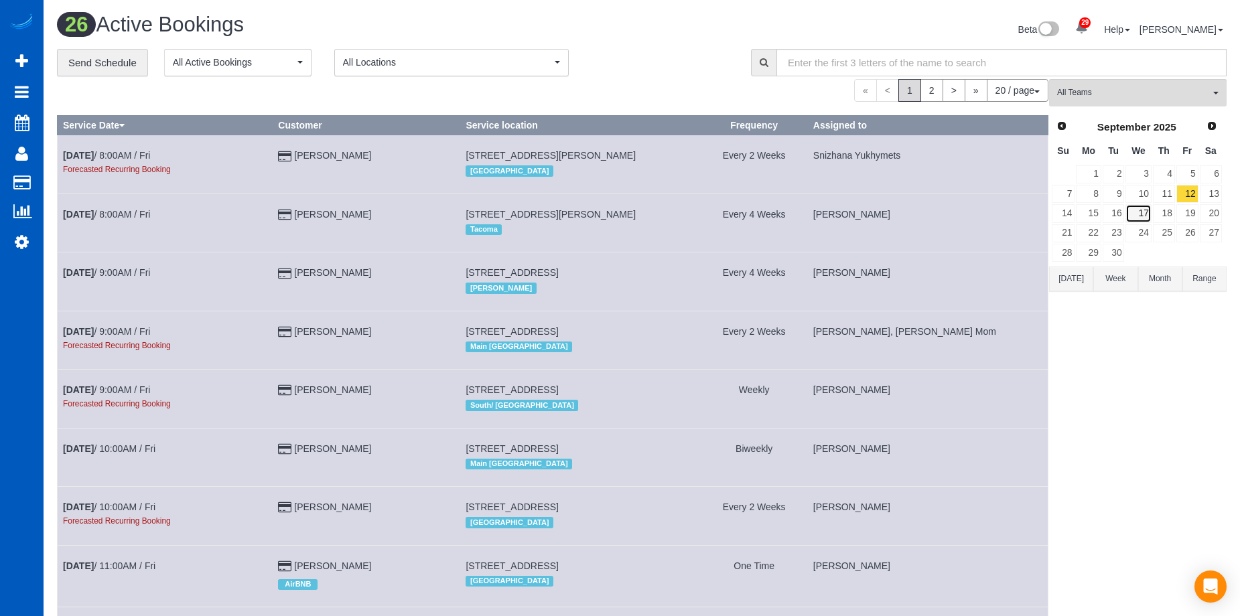
click at [1151, 207] on link "17" at bounding box center [1138, 213] width 25 height 18
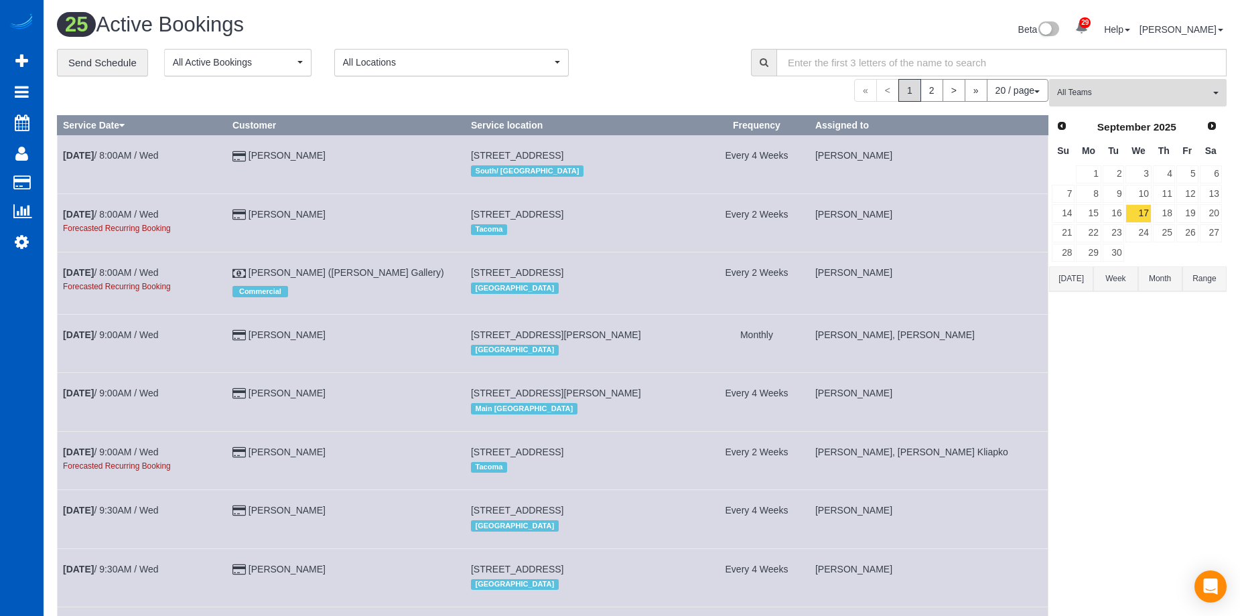
click at [1149, 93] on span "All Teams" at bounding box center [1133, 92] width 153 height 11
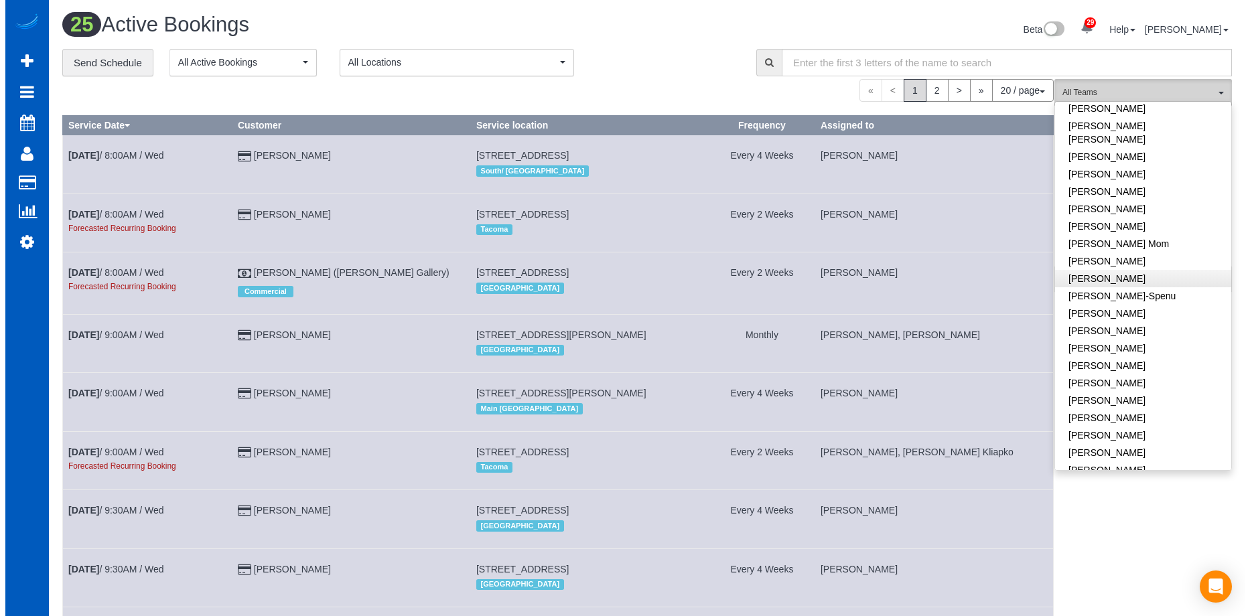
scroll to position [268, 0]
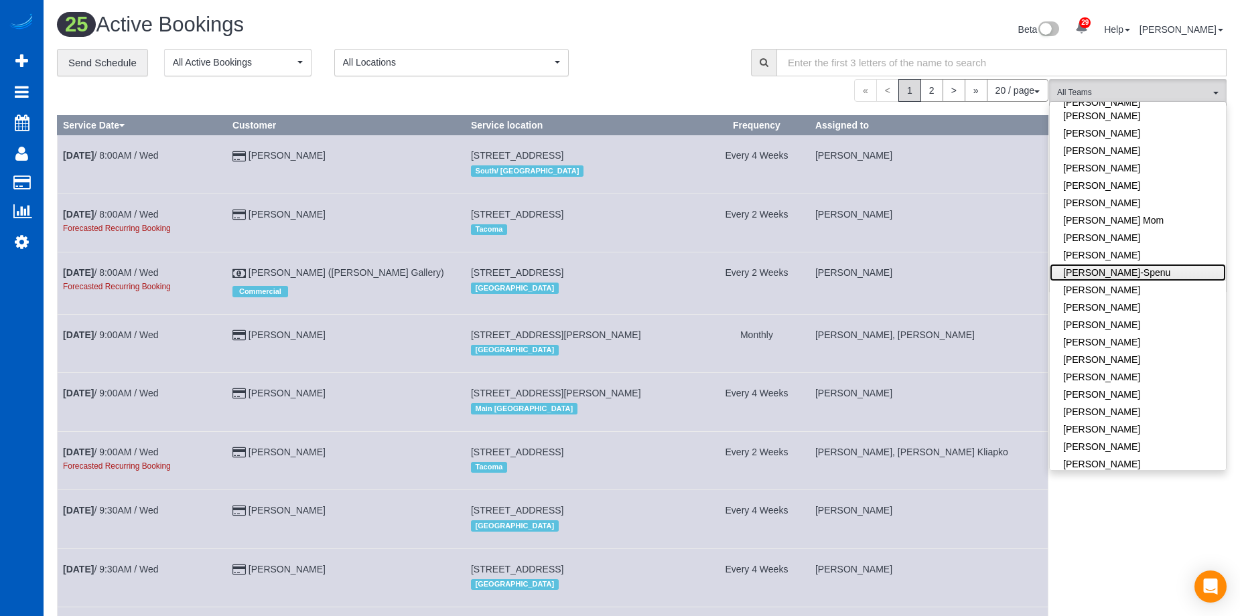
click at [1146, 264] on link "Iryna Kuzmenko-Spenu" at bounding box center [1138, 272] width 176 height 17
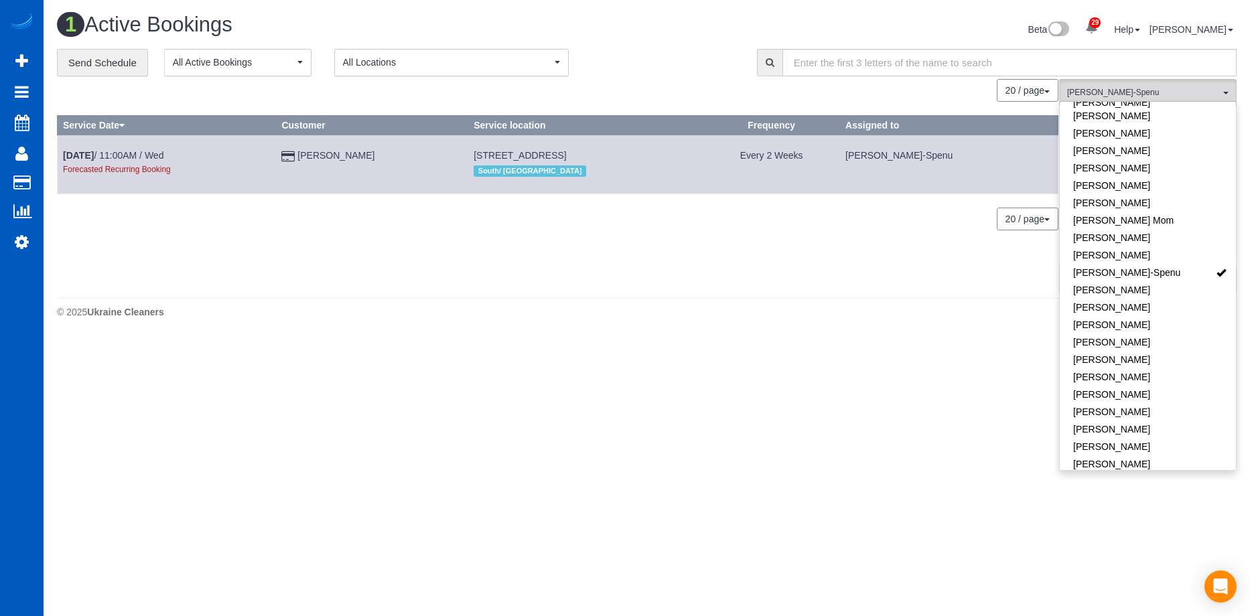
click at [641, 45] on div "1 Active Bookings Beta 29 Your Notifications You have 0 alerts × You have 3 to …" at bounding box center [647, 31] width 1200 height 36
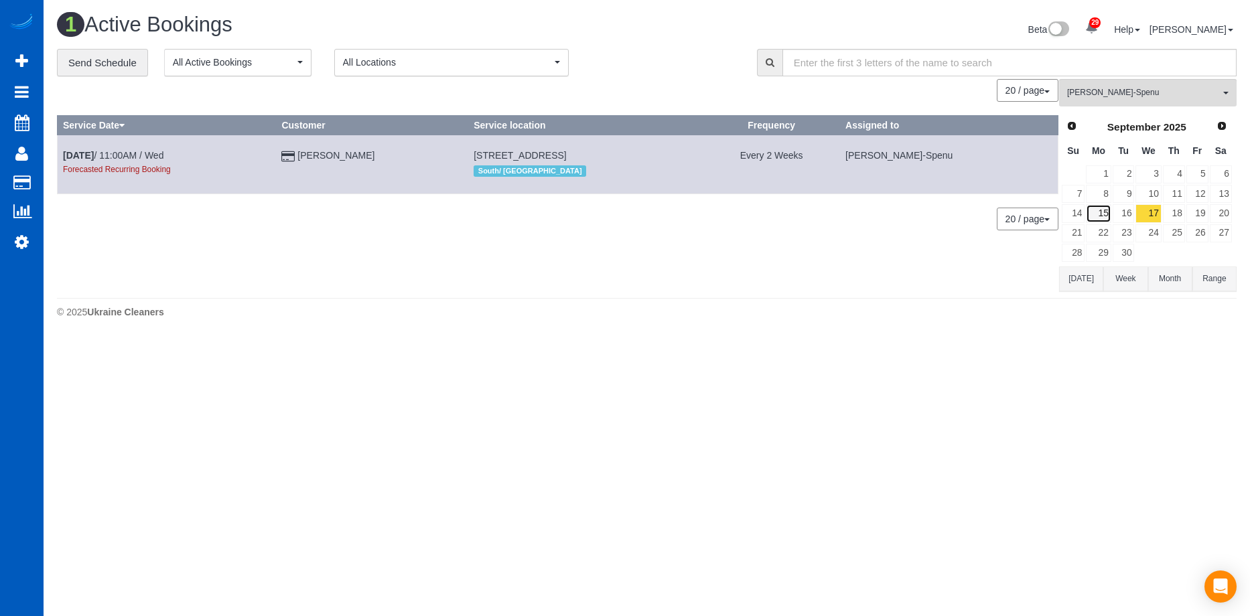
click at [1096, 212] on link "15" at bounding box center [1098, 213] width 25 height 18
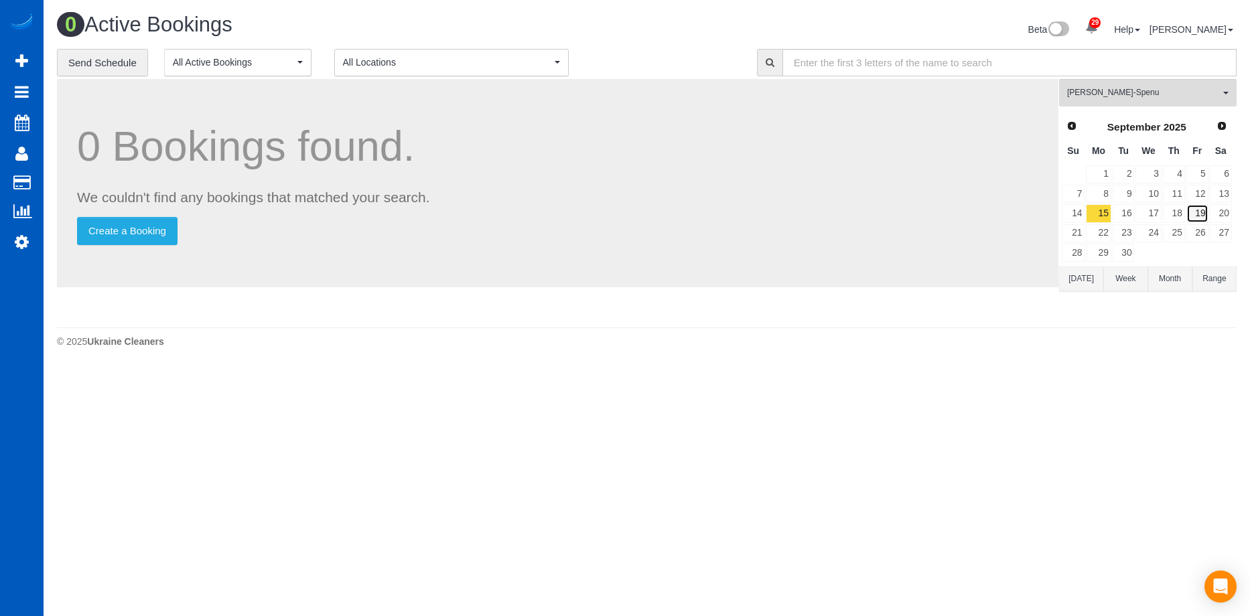
click at [1198, 214] on link "19" at bounding box center [1198, 213] width 22 height 18
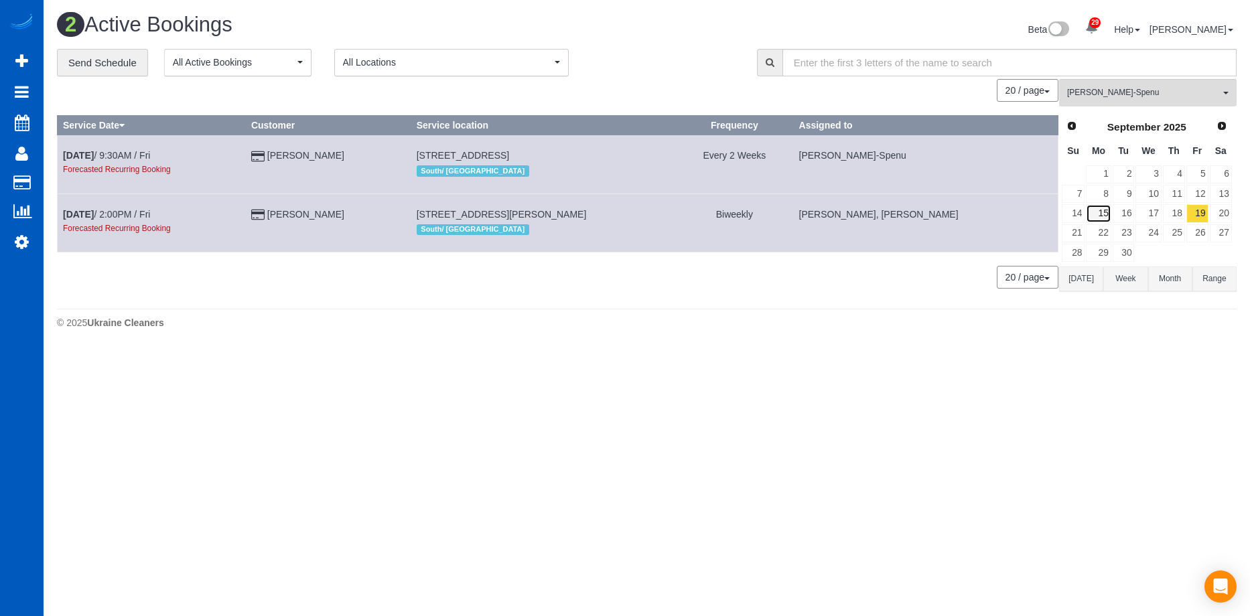
click at [1104, 211] on link "15" at bounding box center [1098, 213] width 25 height 18
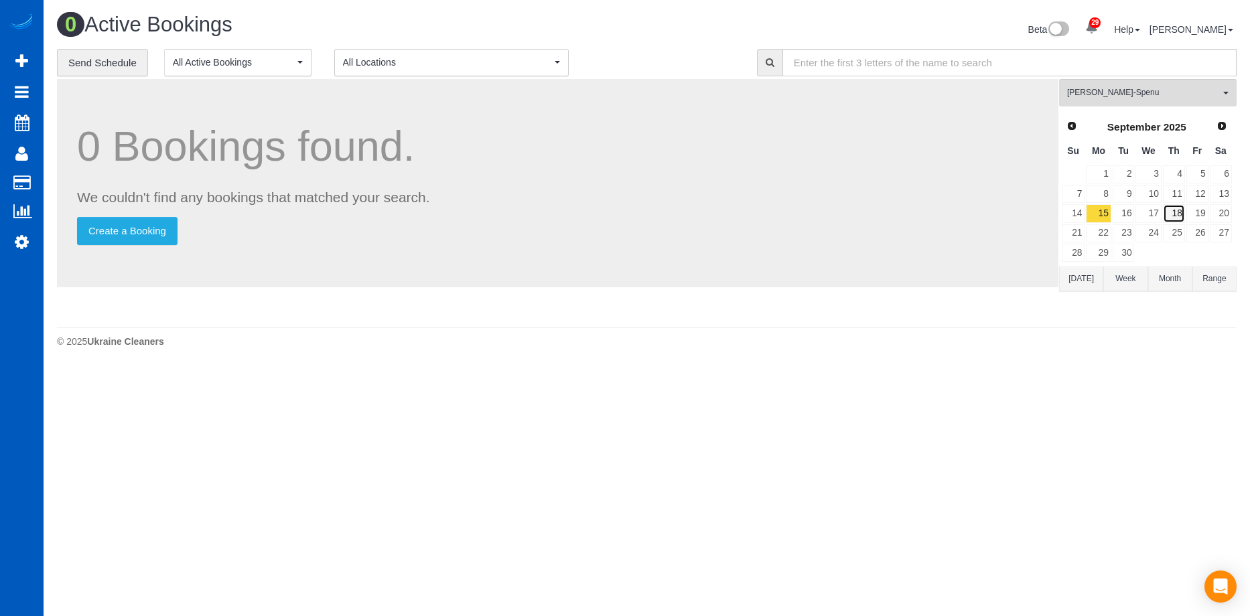
click at [1172, 215] on link "18" at bounding box center [1174, 213] width 22 height 18
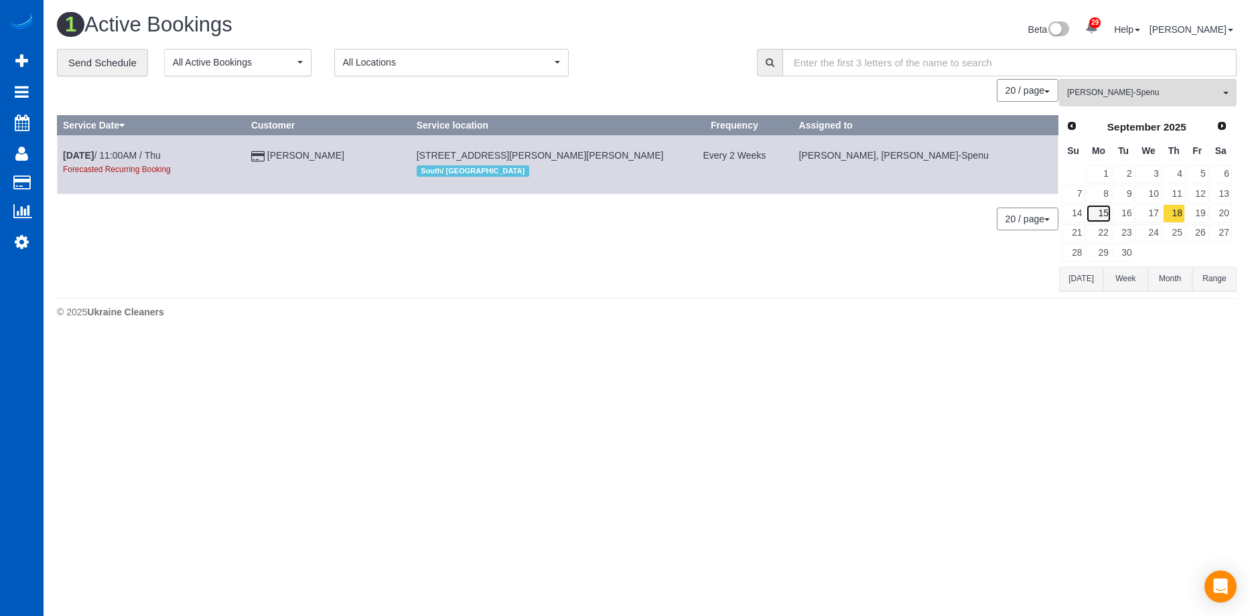
click at [1102, 218] on link "15" at bounding box center [1098, 213] width 25 height 18
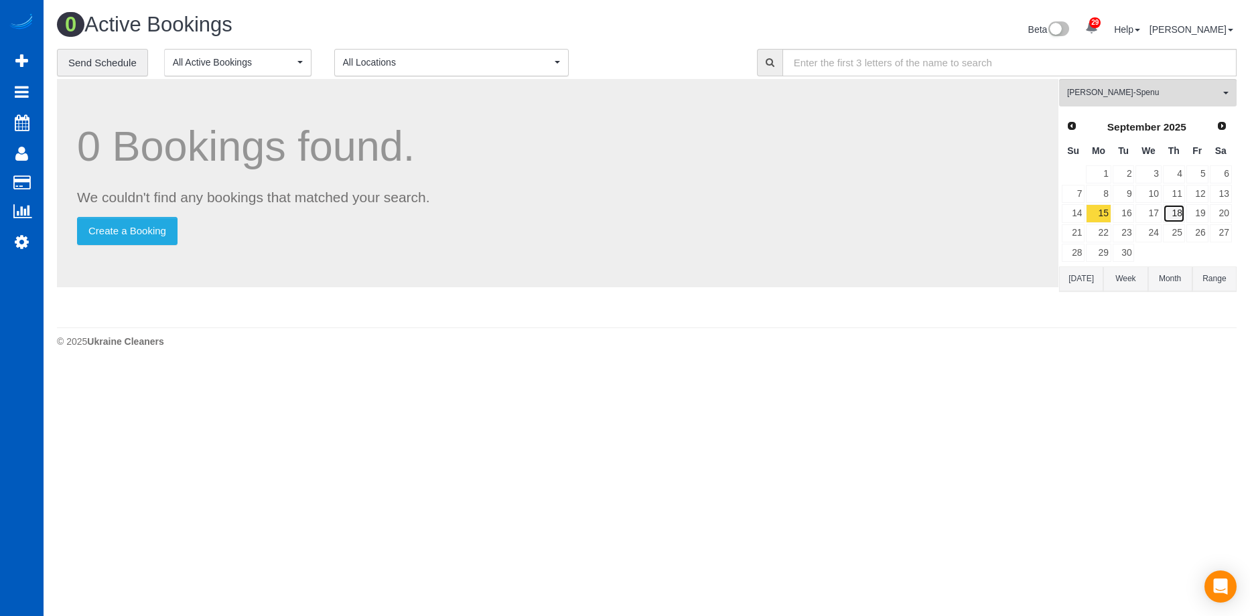
click at [1174, 220] on link "18" at bounding box center [1174, 213] width 22 height 18
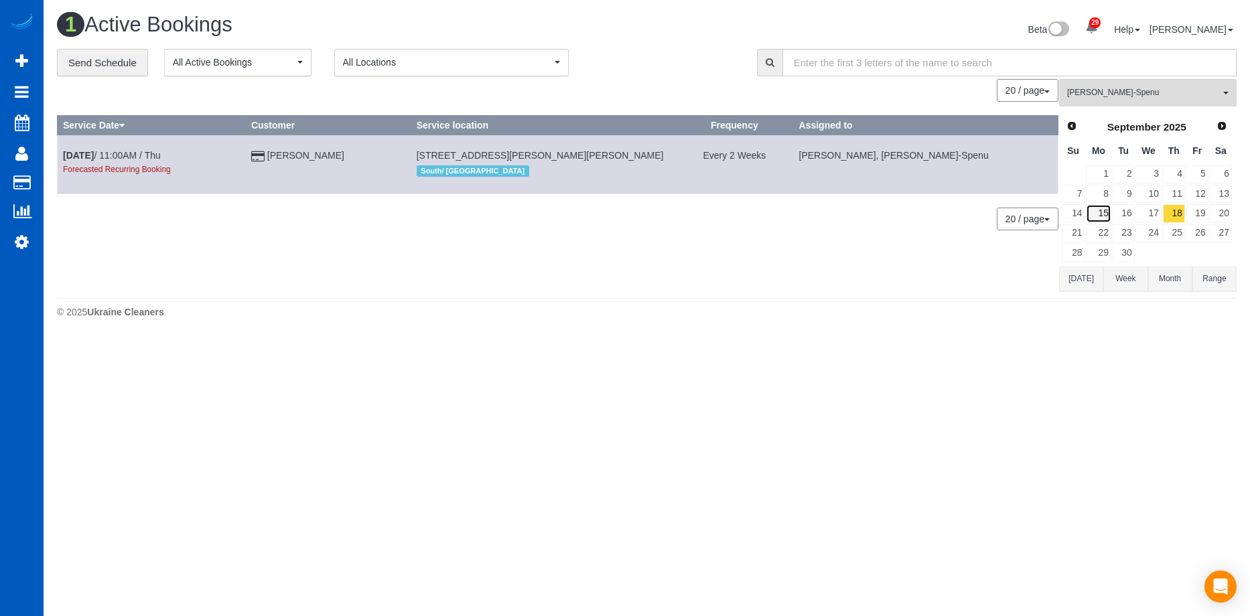
click at [1099, 206] on link "15" at bounding box center [1098, 213] width 25 height 18
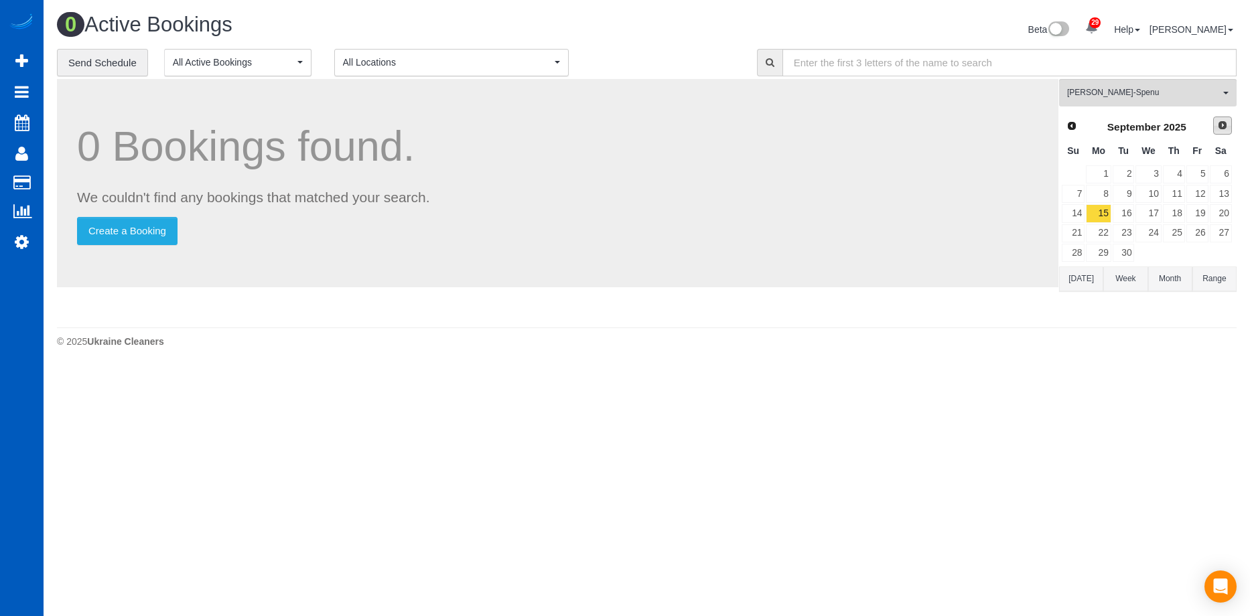
click at [1223, 121] on span "Next" at bounding box center [1222, 125] width 11 height 11
click at [1108, 195] on link "6" at bounding box center [1098, 194] width 25 height 18
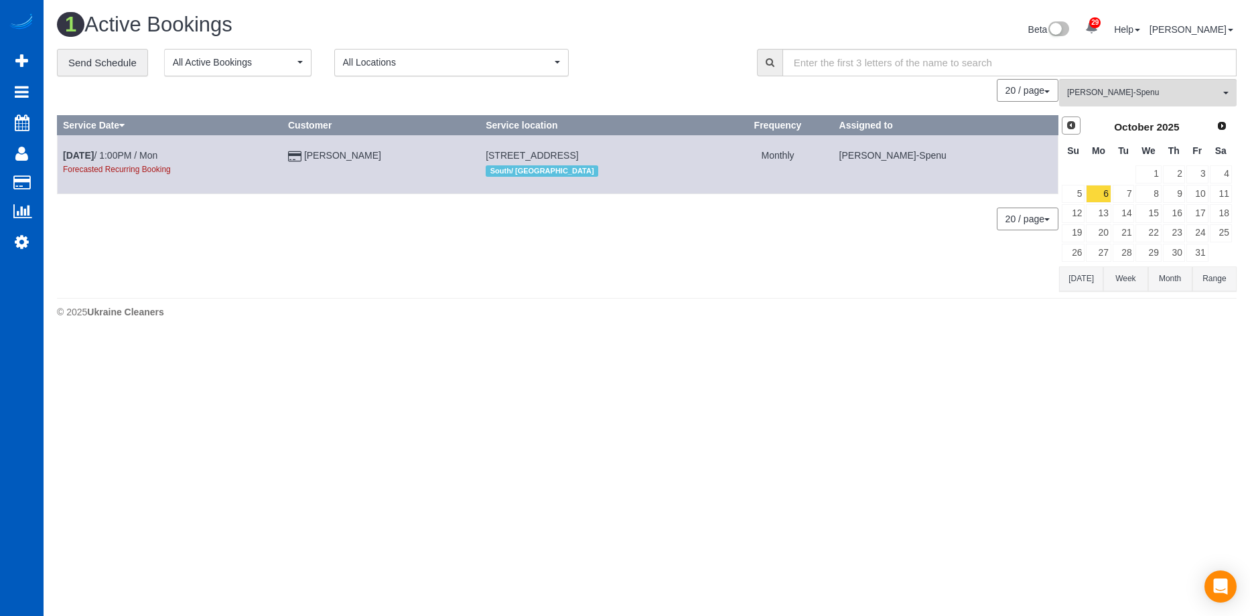
click at [1076, 126] on span "Prev" at bounding box center [1071, 125] width 11 height 11
click at [1104, 214] on link "15" at bounding box center [1098, 213] width 25 height 18
click at [1102, 231] on link "22" at bounding box center [1098, 233] width 25 height 18
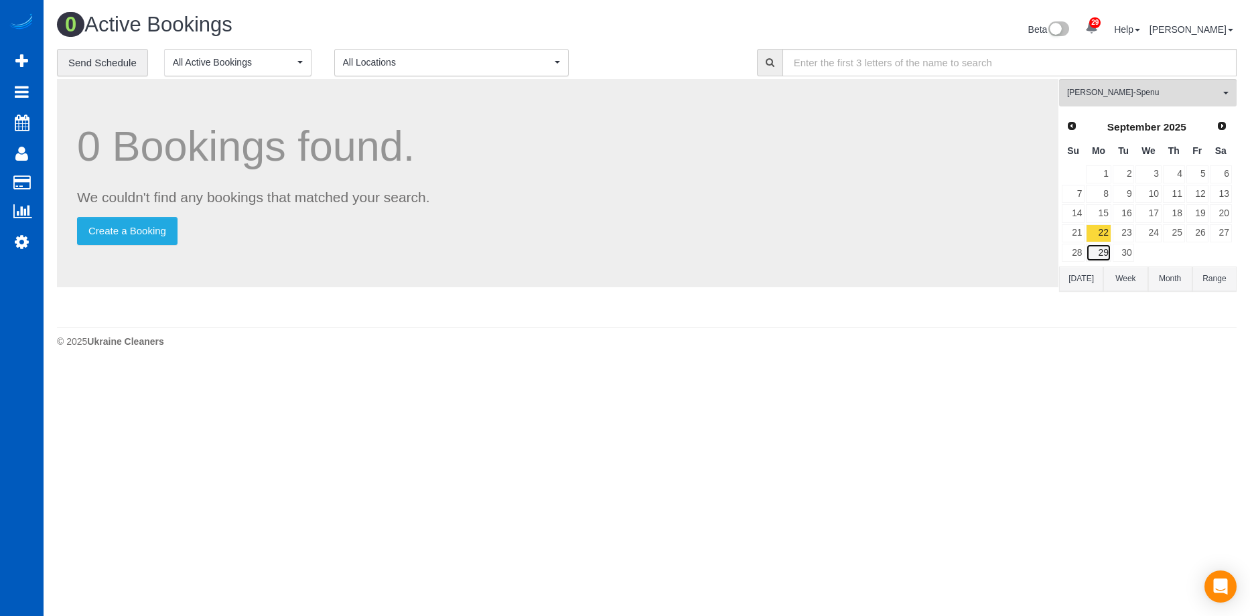
click at [1102, 247] on link "29" at bounding box center [1098, 253] width 25 height 18
click at [1218, 127] on span "Next" at bounding box center [1222, 125] width 11 height 11
click at [1105, 192] on link "6" at bounding box center [1098, 194] width 25 height 18
click at [1104, 206] on link "13" at bounding box center [1098, 213] width 25 height 18
click at [1072, 121] on span "Prev" at bounding box center [1071, 125] width 11 height 11
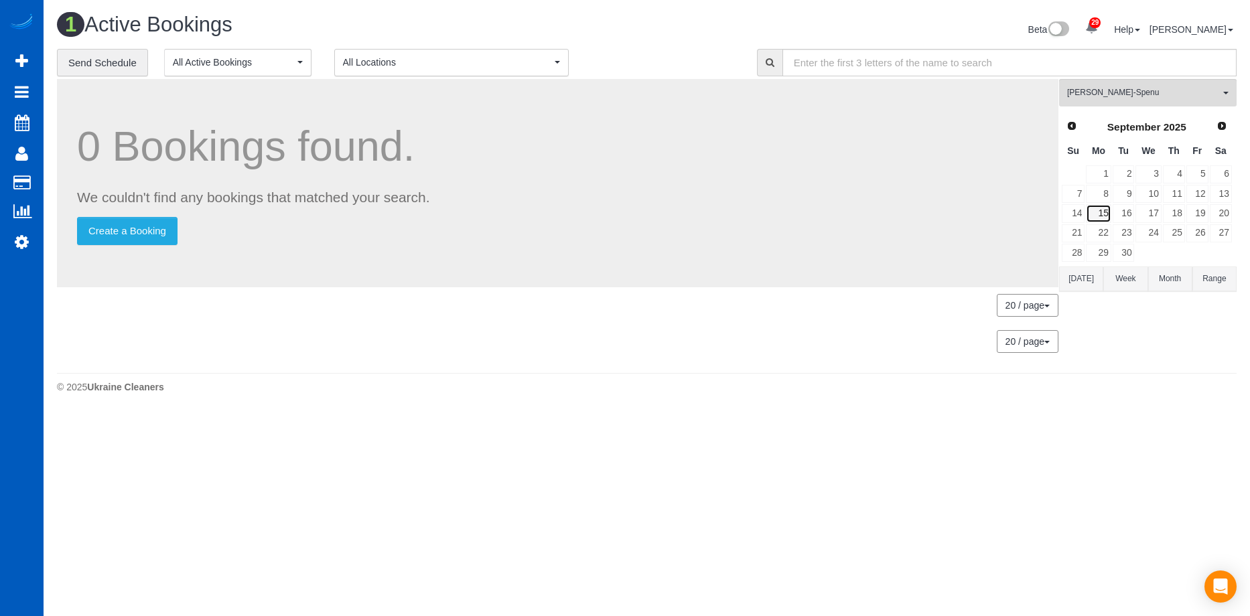
click at [1095, 216] on link "15" at bounding box center [1098, 213] width 25 height 18
drag, startPoint x: 1185, startPoint y: 88, endPoint x: 1176, endPoint y: 98, distance: 13.3
click at [1185, 88] on span "Iryna Kuzmenko-Spenu" at bounding box center [1143, 92] width 153 height 11
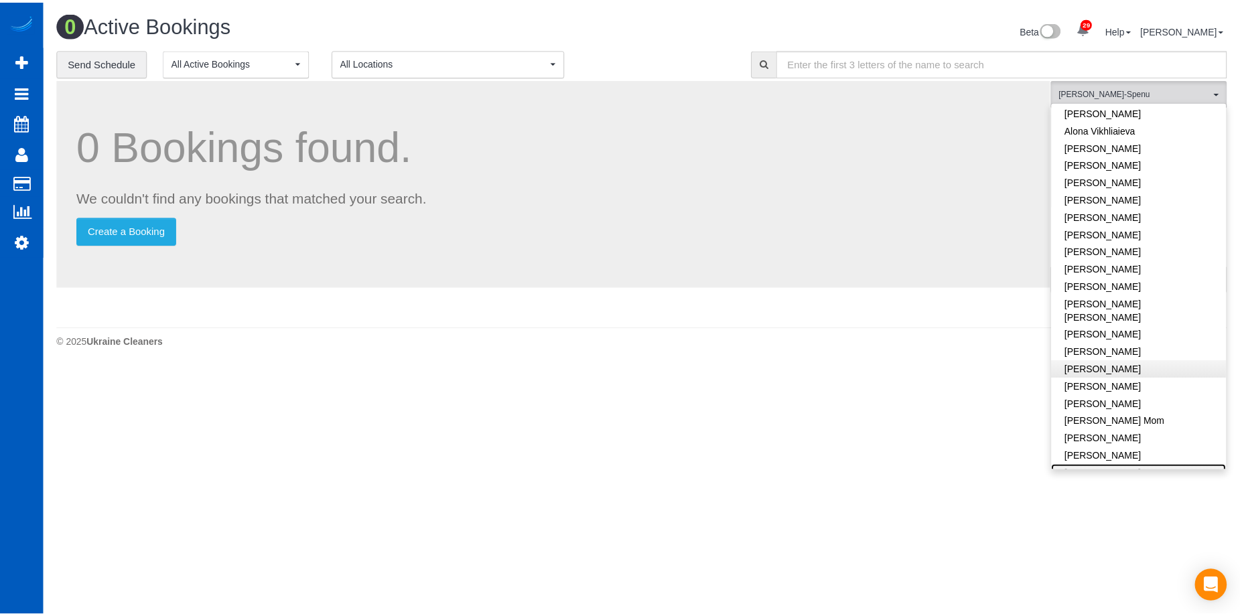
scroll to position [0, 0]
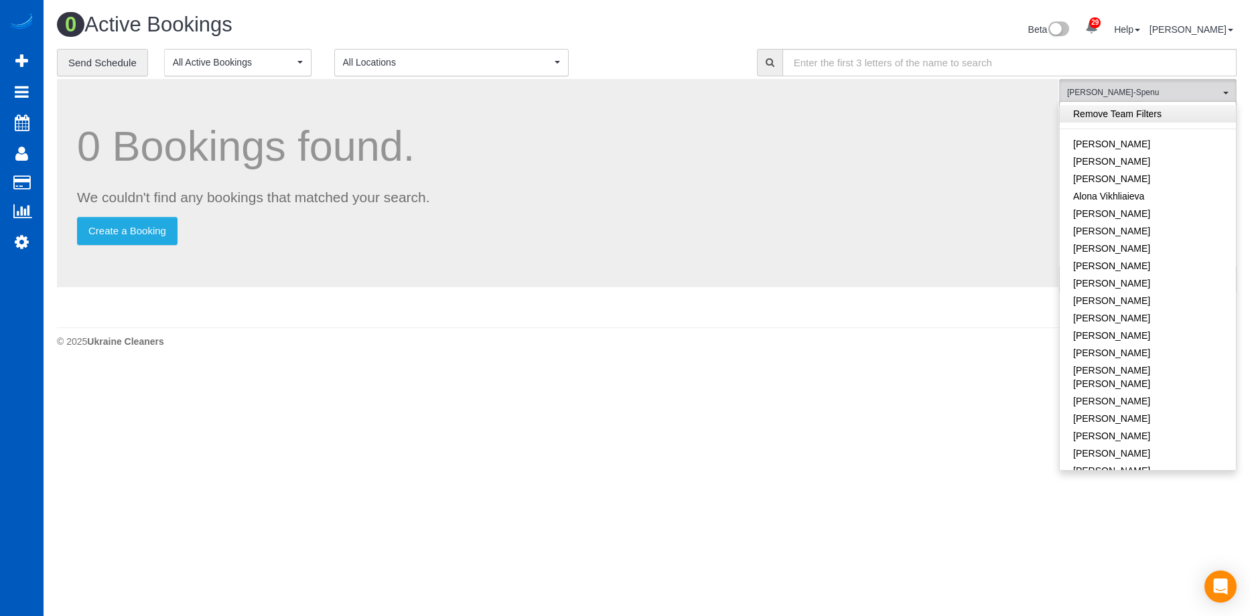
click at [1169, 119] on link "Remove Team Filters" at bounding box center [1148, 113] width 176 height 17
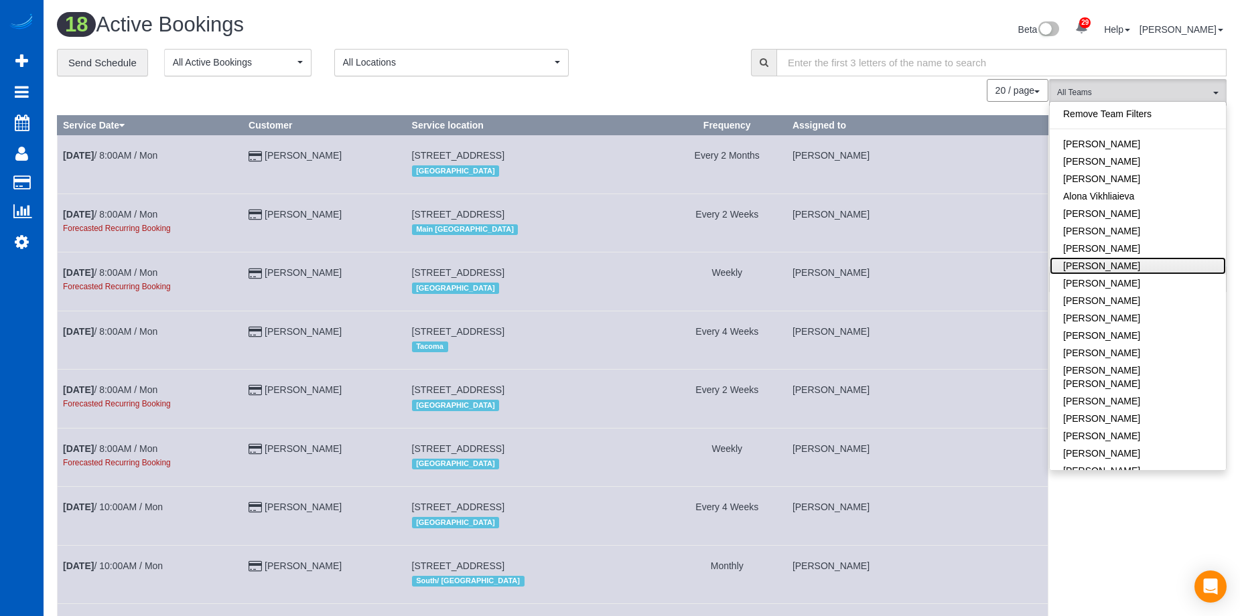
click at [1148, 262] on link "Anna Manuilo" at bounding box center [1138, 265] width 176 height 17
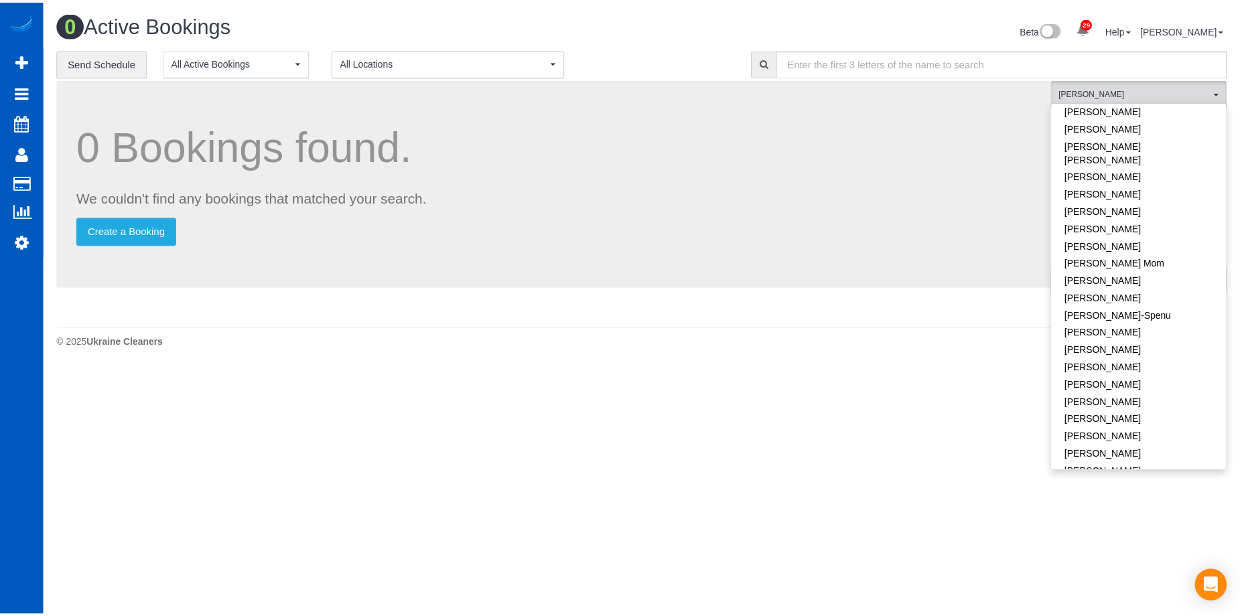
scroll to position [201, 0]
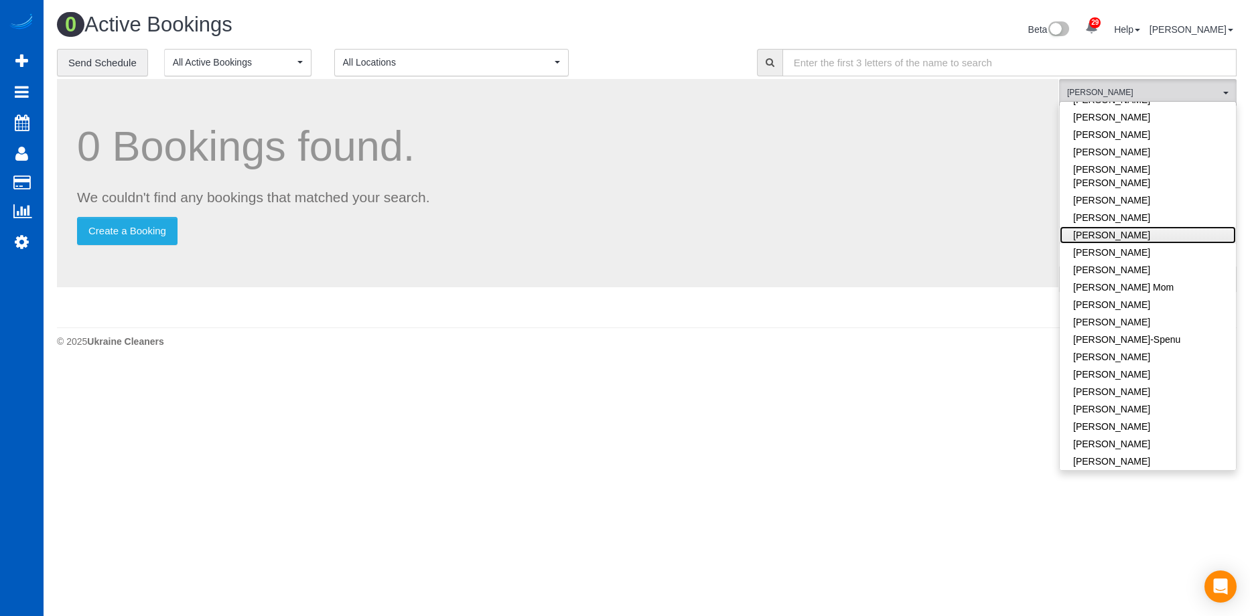
click at [1167, 226] on link "Evelina Manuilo" at bounding box center [1148, 234] width 176 height 17
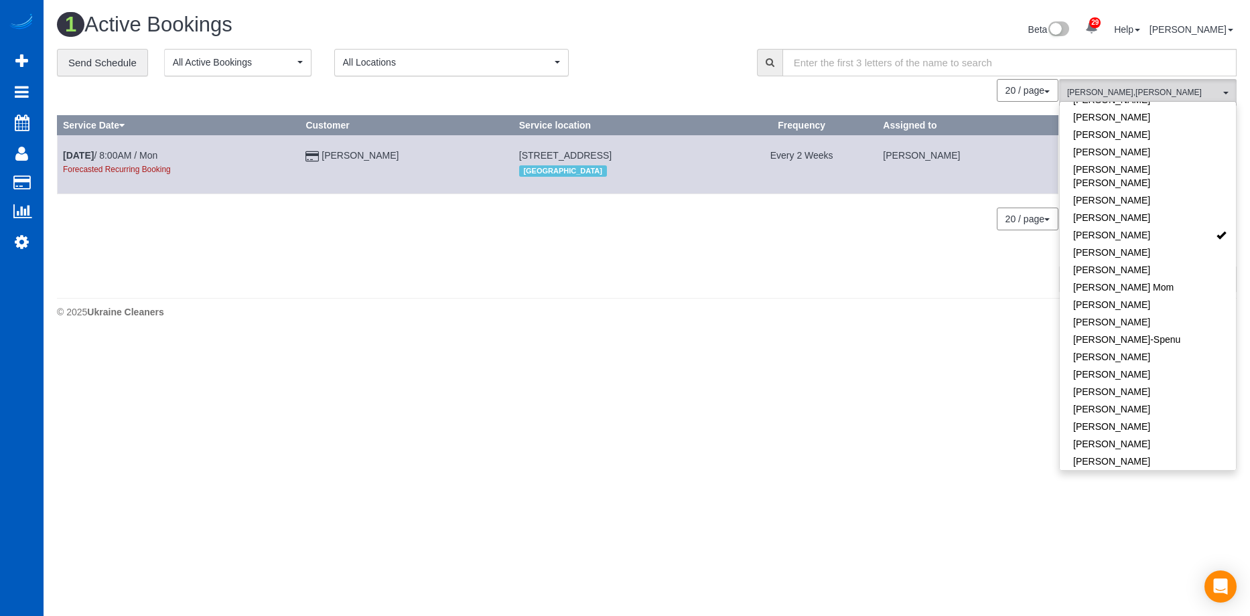
click at [659, 15] on div "Beta 29 Your Notifications You have 0 alerts × You have 3 to charge for 08/23/2…" at bounding box center [947, 31] width 600 height 36
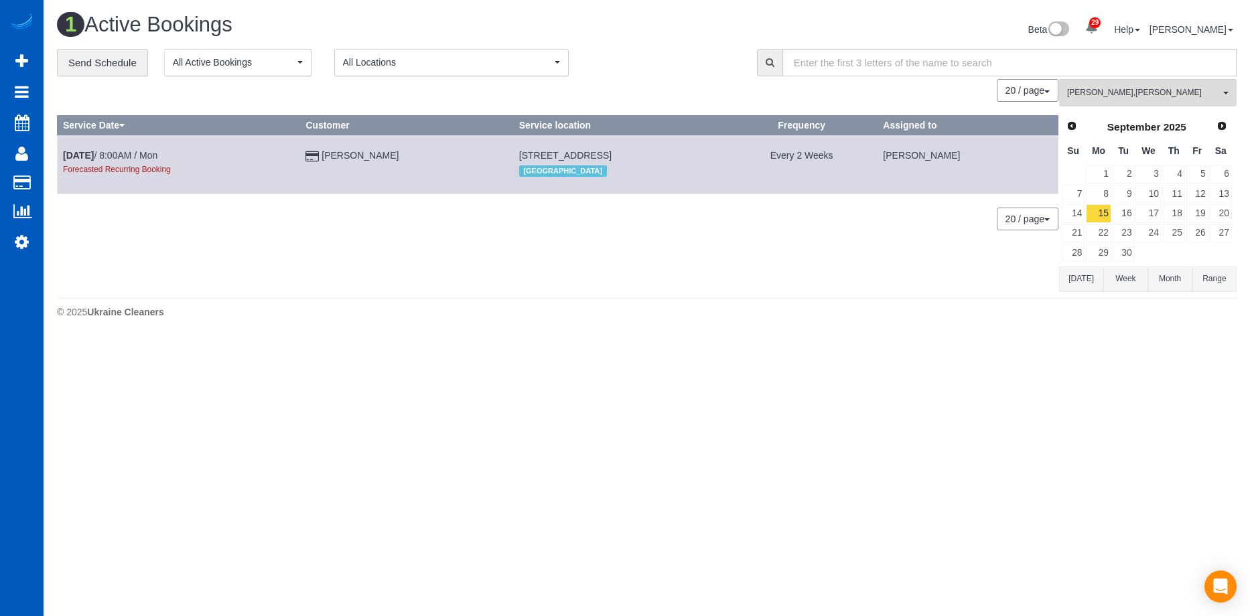
click at [1076, 276] on button "Today" at bounding box center [1081, 279] width 44 height 25
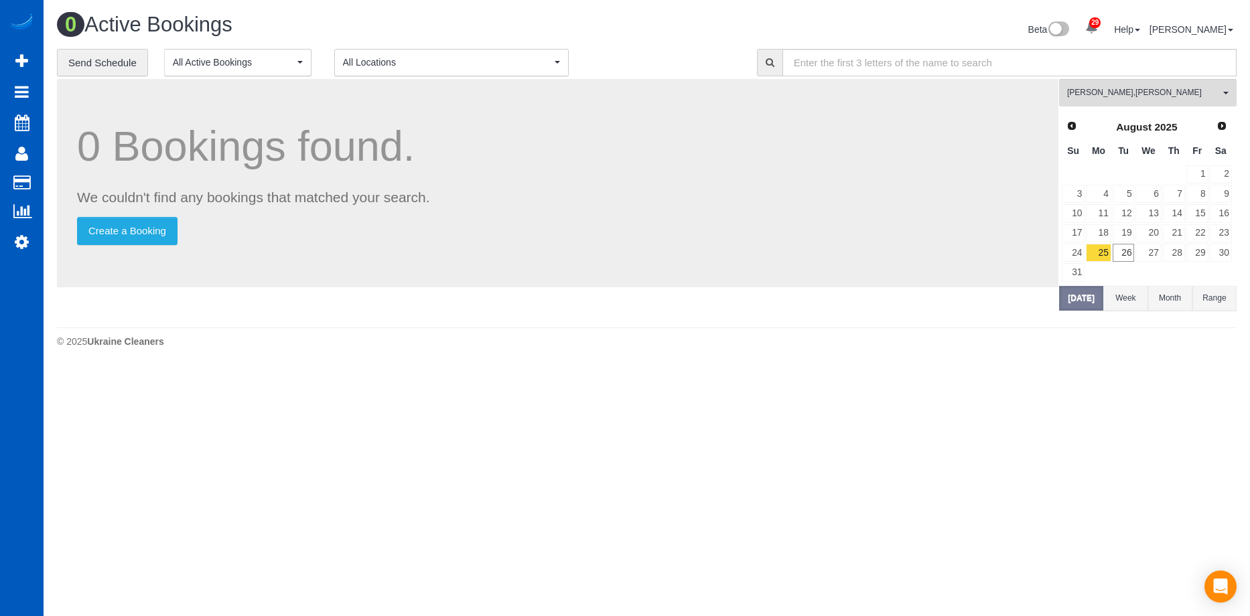
click at [1217, 299] on button "Range" at bounding box center [1215, 298] width 44 height 25
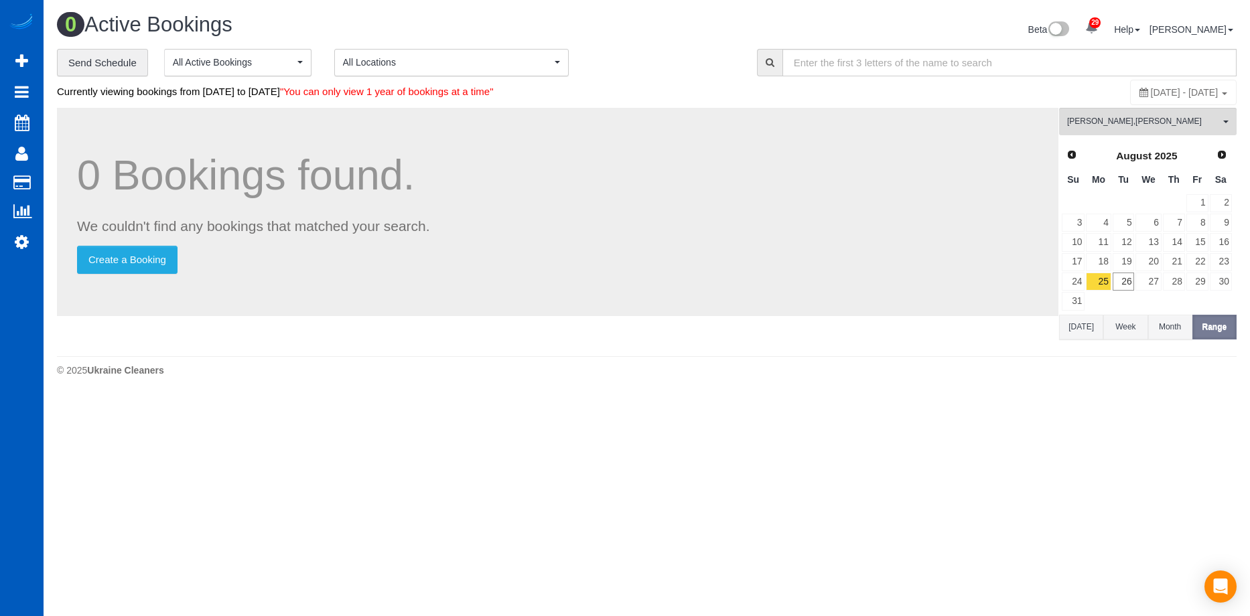
click at [1183, 89] on span "August 25, 2025 - August 25, 2025" at bounding box center [1185, 92] width 68 height 11
type input "**********"
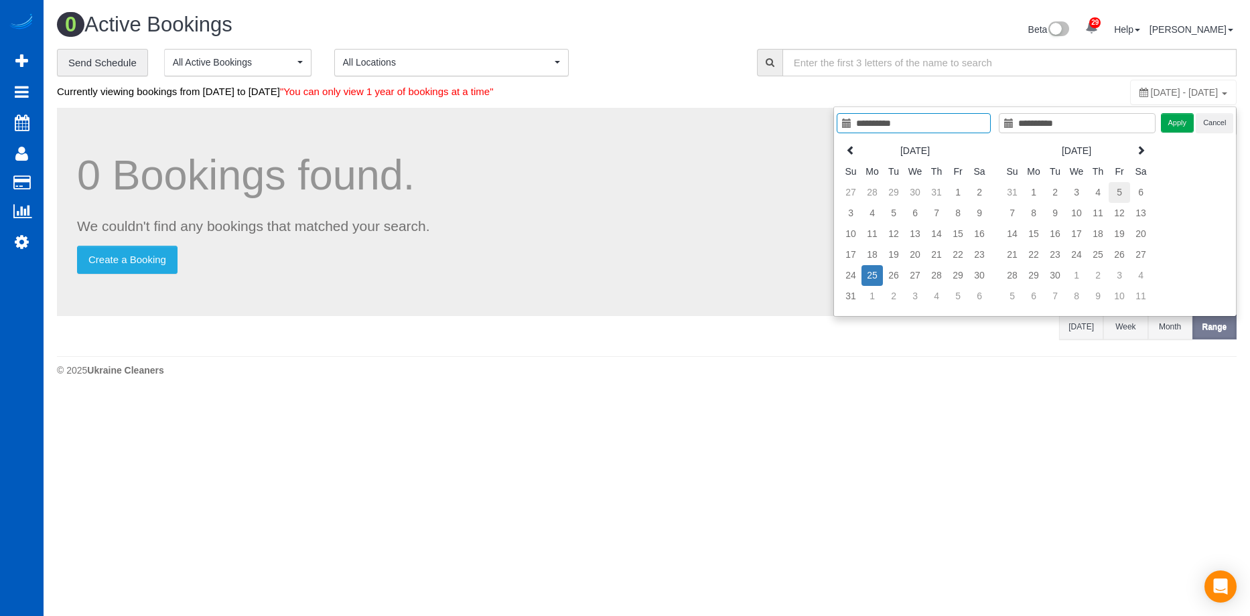
type input "**********"
click at [1115, 190] on td "5" at bounding box center [1119, 192] width 21 height 21
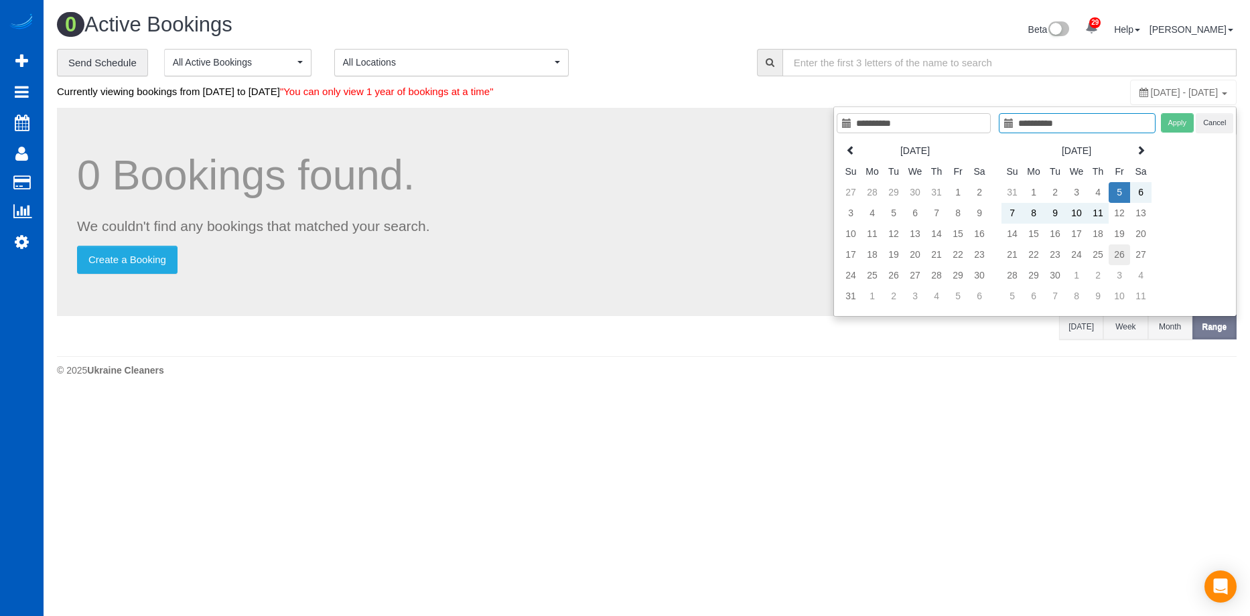
type input "**********"
click at [1120, 253] on td "26" at bounding box center [1119, 255] width 21 height 21
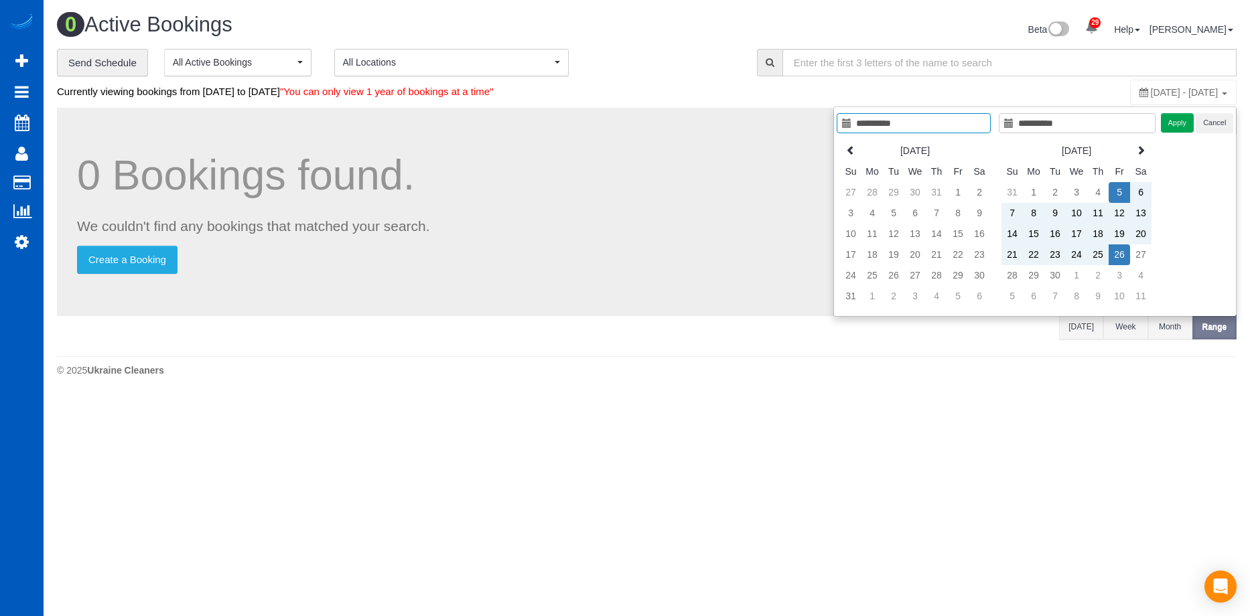
type input "**********"
click at [1175, 120] on button "Apply" at bounding box center [1178, 122] width 34 height 19
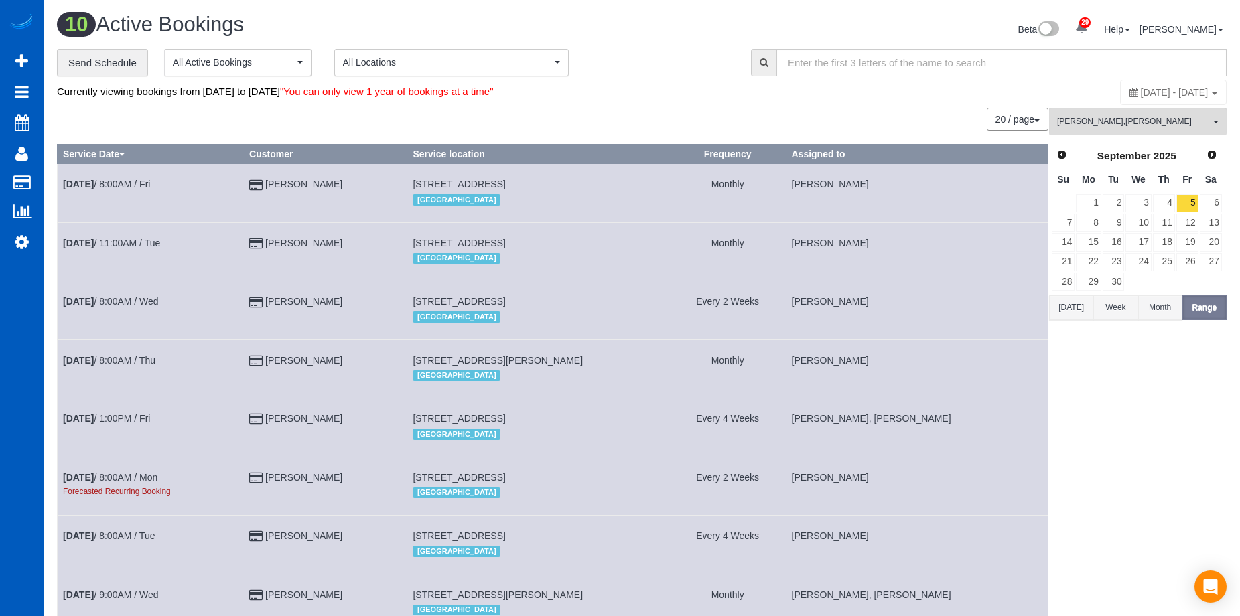
click at [1108, 419] on div "Anna Manuilo , Evelina Manuilo All Teams Remove Team Filters Alina Kruchok Alon…" at bounding box center [1138, 454] width 178 height 692
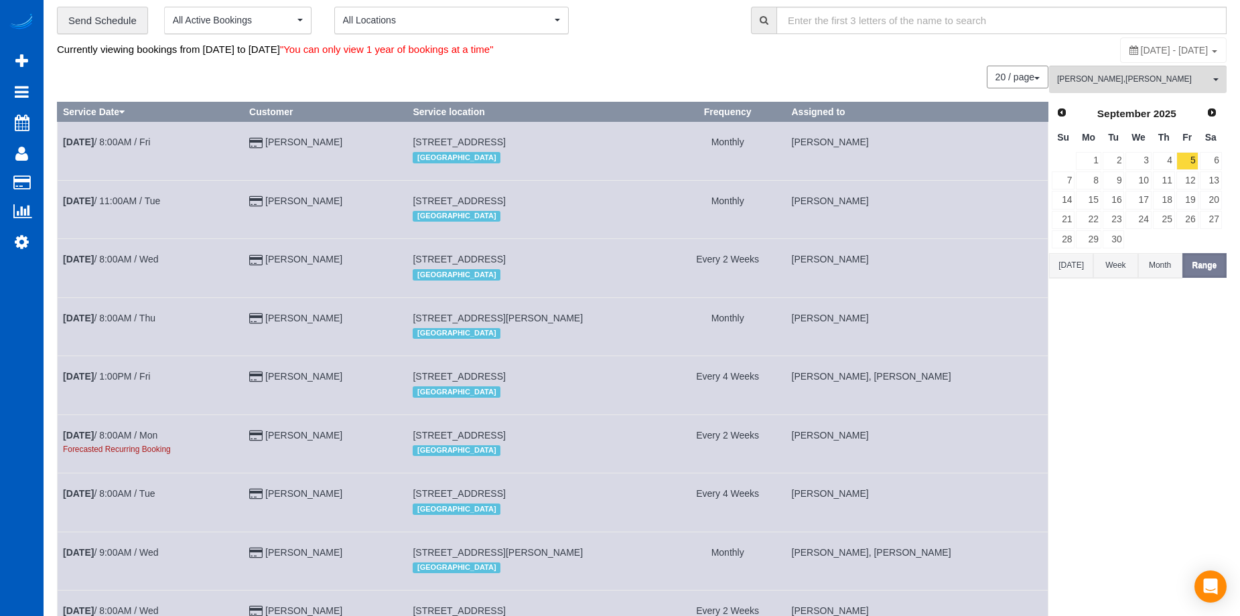
scroll to position [29, 0]
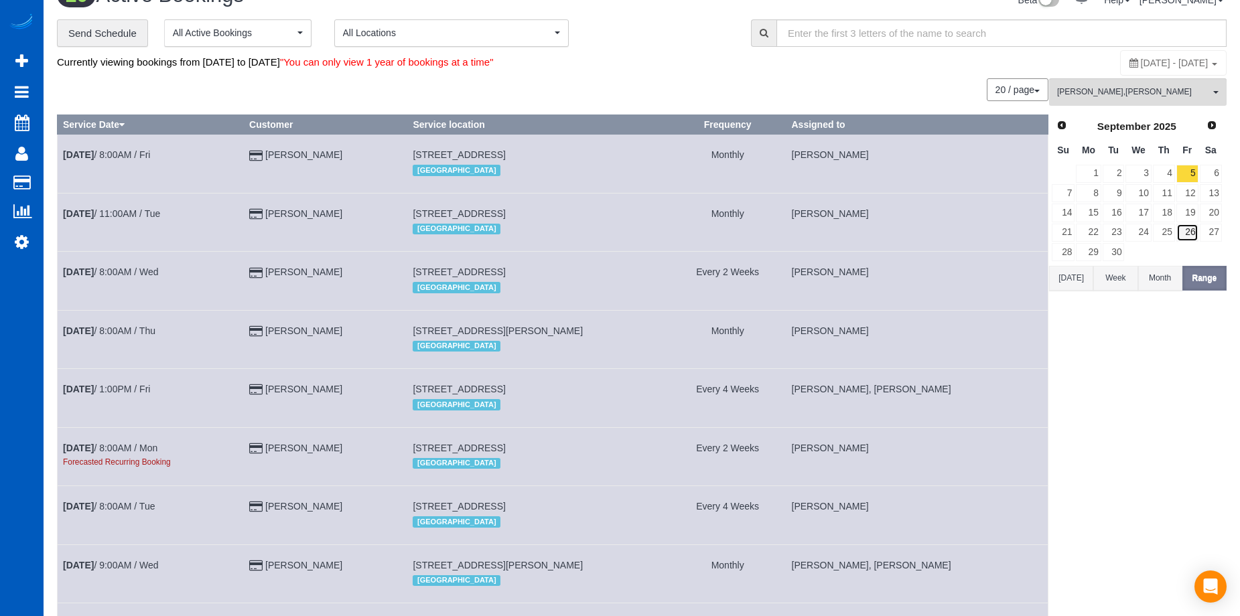
click at [1193, 230] on link "26" at bounding box center [1188, 233] width 22 height 18
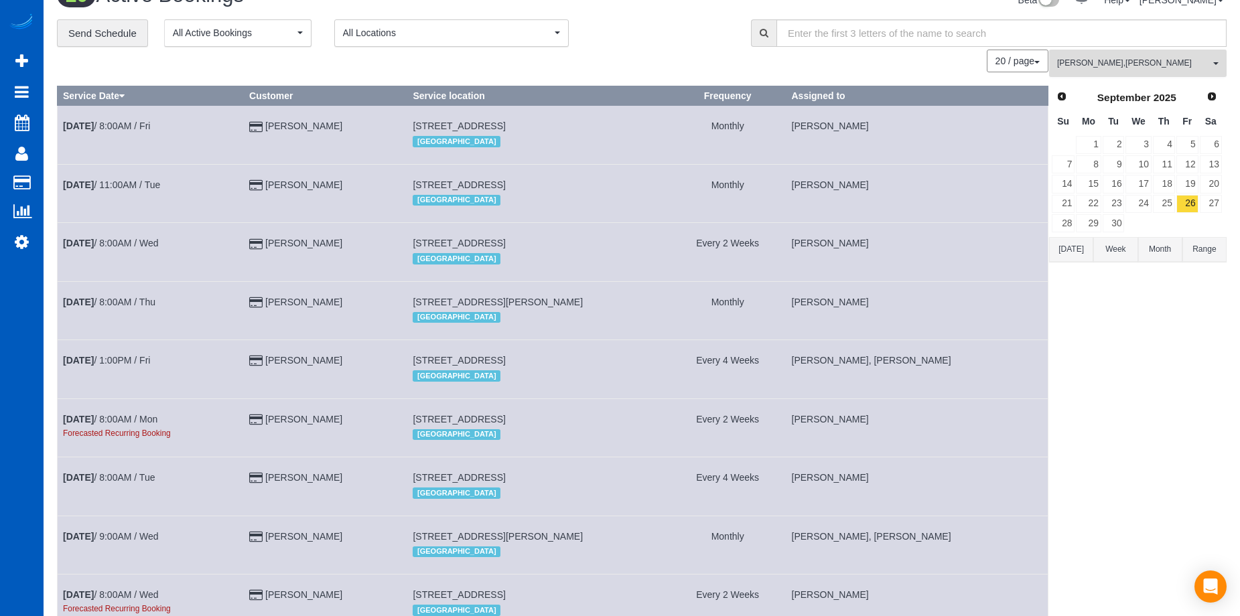
click at [1169, 64] on span "Anna Manuilo , Evelina Manuilo" at bounding box center [1133, 63] width 153 height 11
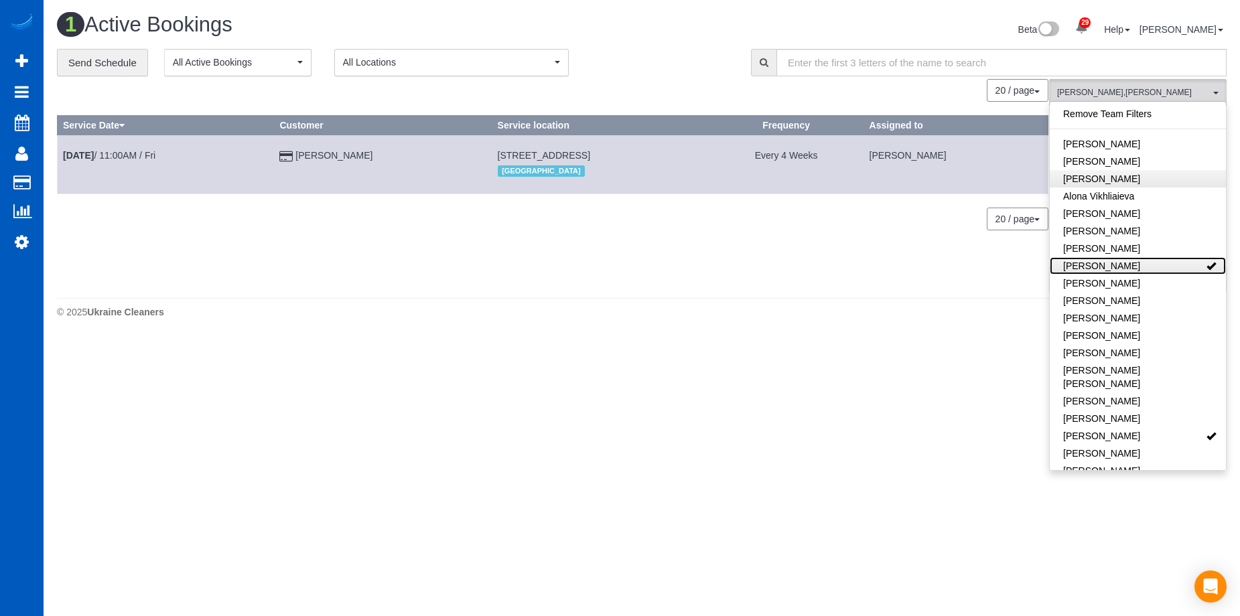
scroll to position [0, 0]
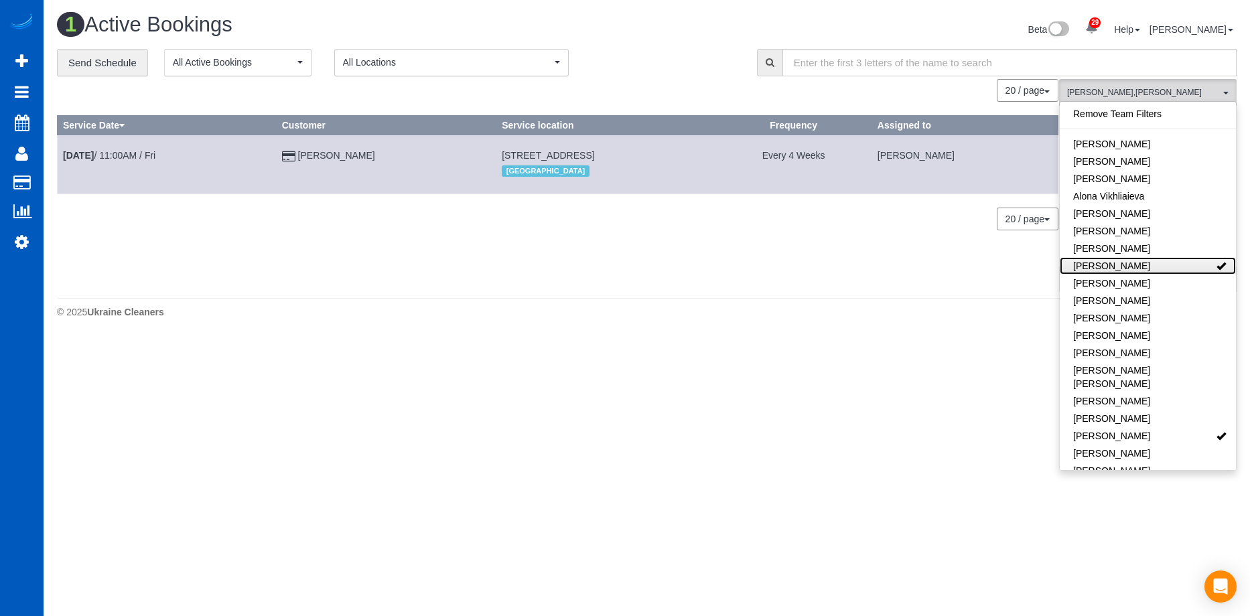
click at [1164, 263] on link "Anna Manuilo" at bounding box center [1148, 265] width 176 height 17
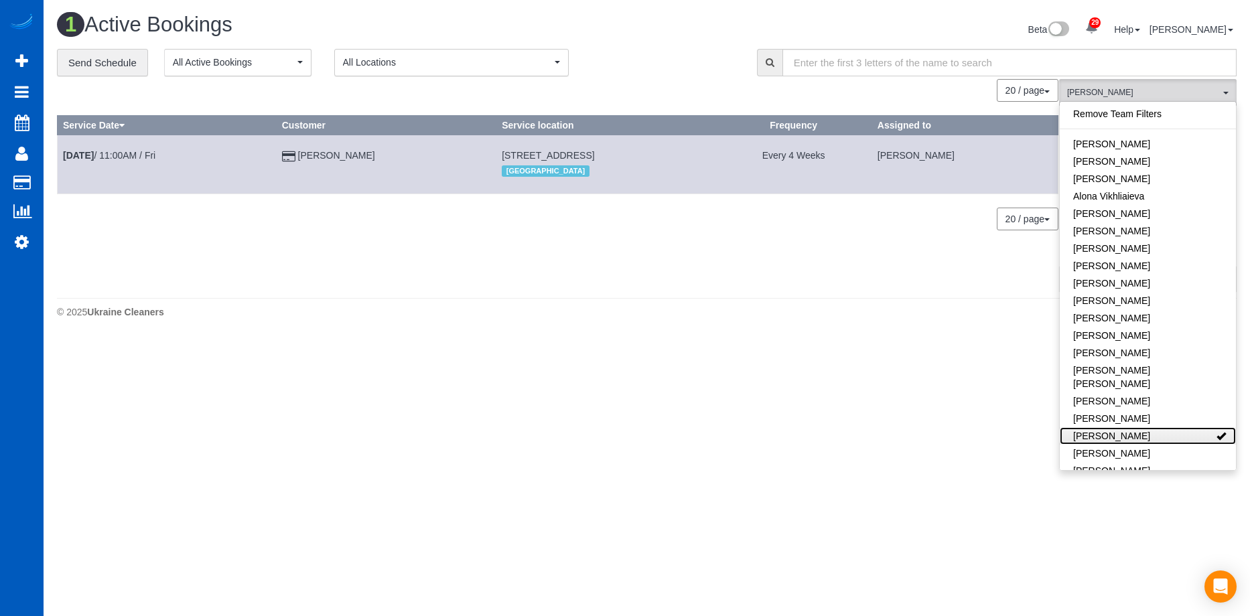
click at [1179, 427] on link "Evelina Manuilo" at bounding box center [1148, 435] width 176 height 17
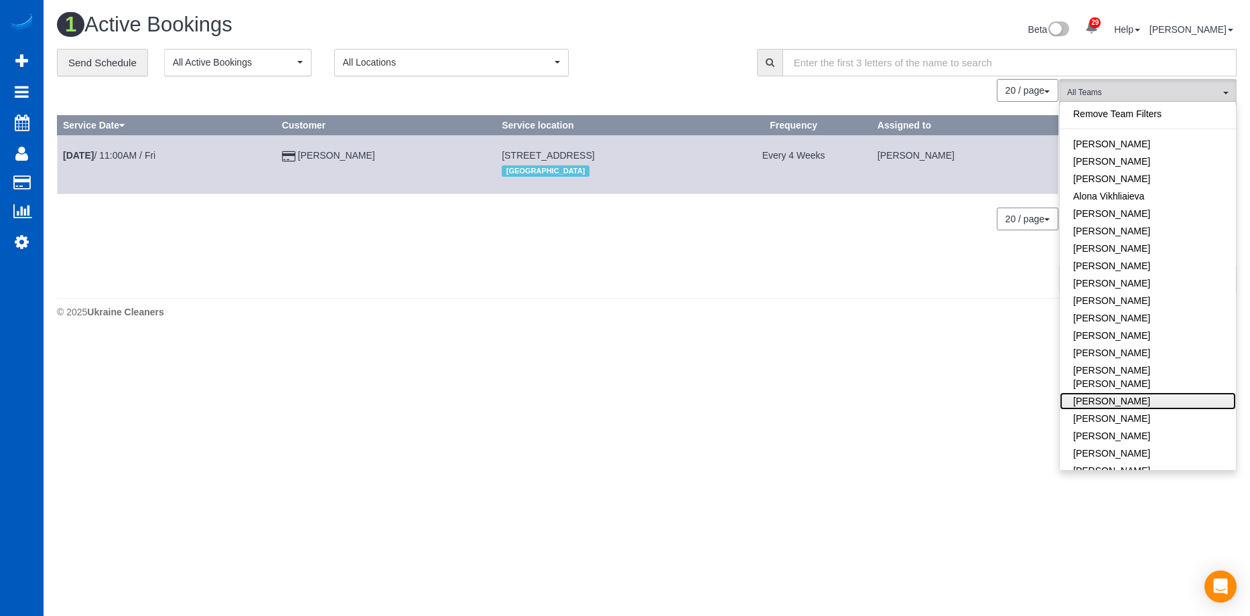
click at [1170, 393] on link "Elena Kim" at bounding box center [1148, 401] width 176 height 17
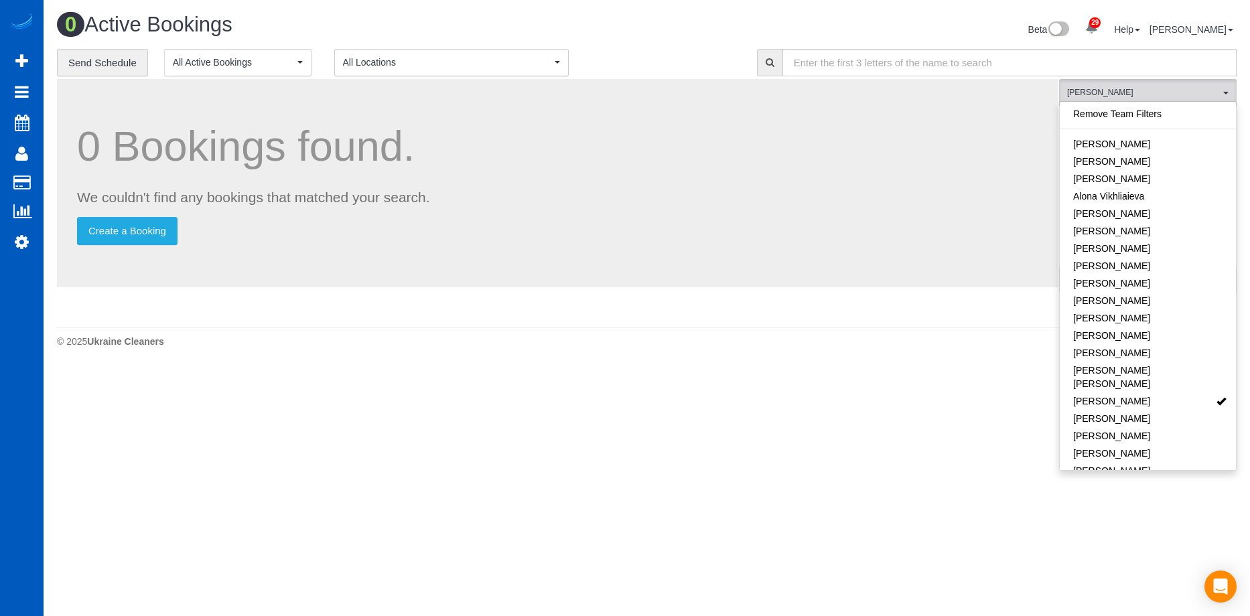
click at [685, 44] on div "Beta 29 Your Notifications You have 0 alerts × You have 3 to charge for 08/23/2…" at bounding box center [947, 31] width 600 height 36
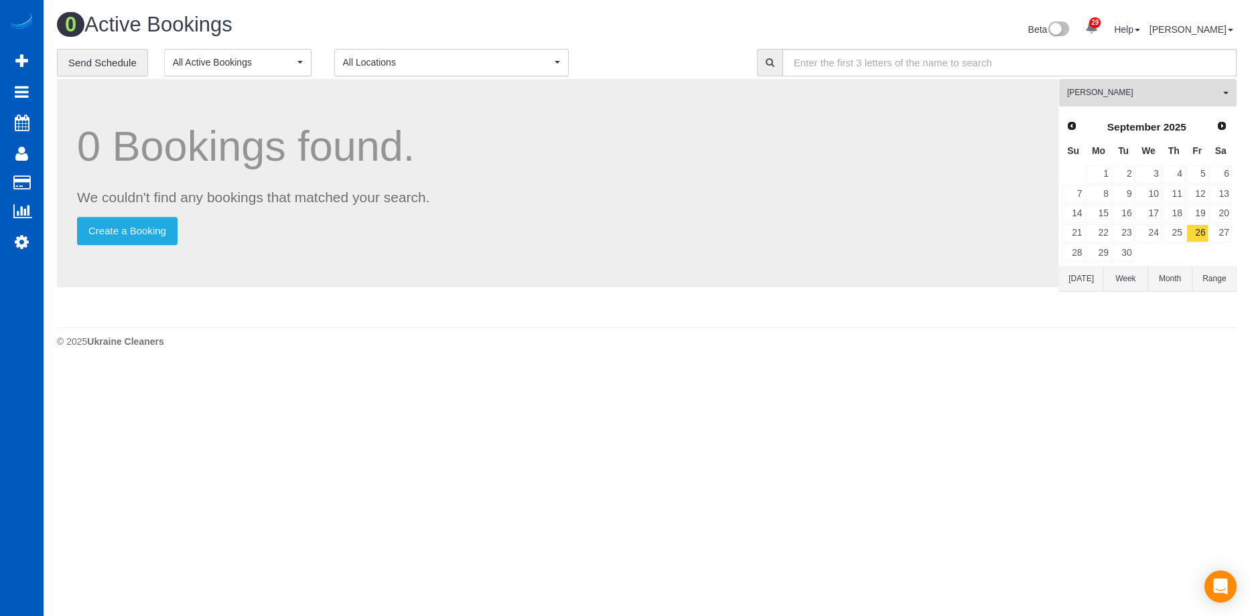
click at [1183, 91] on span "Elena Kim" at bounding box center [1143, 92] width 153 height 11
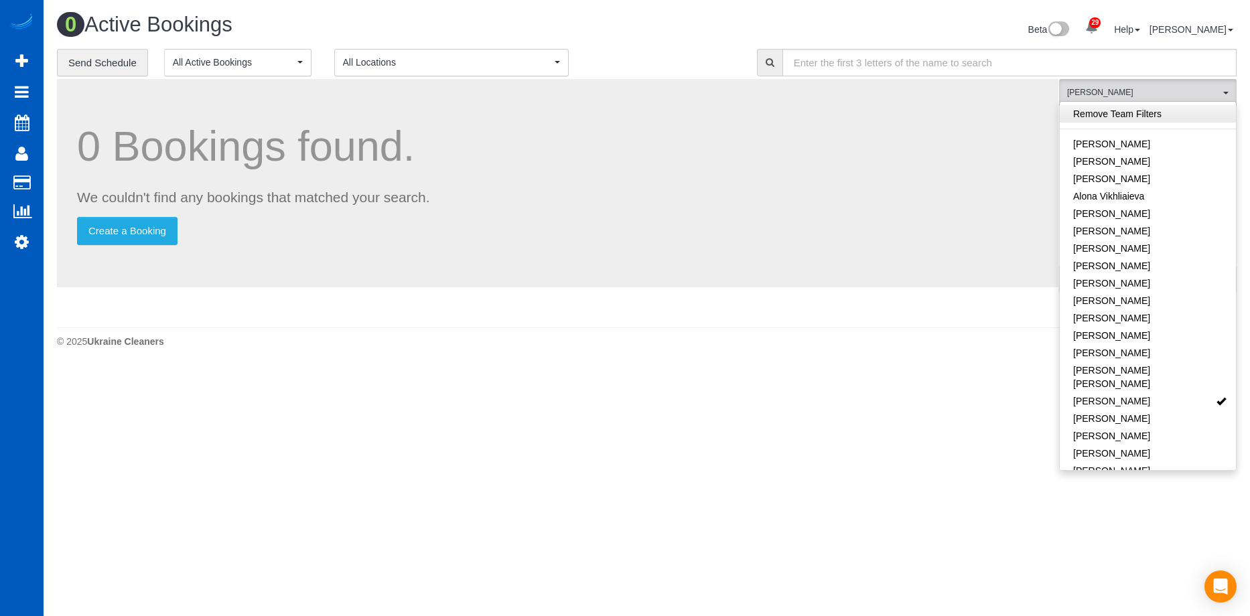
click at [1169, 117] on link "Remove Team Filters" at bounding box center [1148, 113] width 176 height 17
click at [627, 41] on div "0 Active Bookings" at bounding box center [347, 27] width 600 height 29
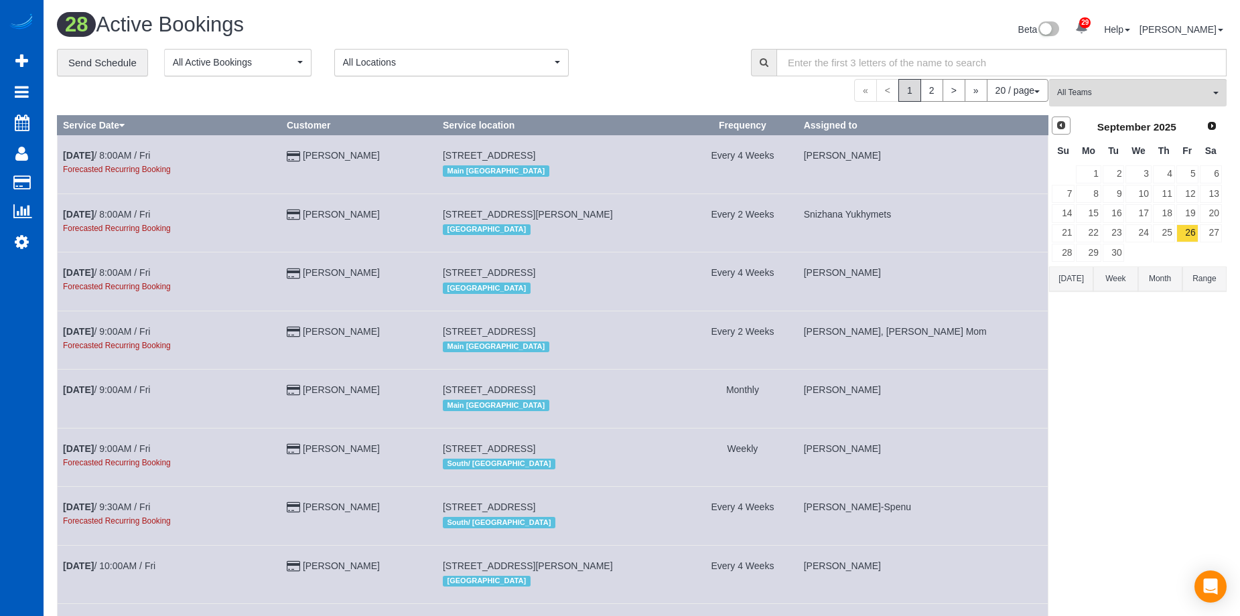
click at [1067, 125] on link "Prev" at bounding box center [1061, 126] width 19 height 19
click at [1120, 249] on link "26" at bounding box center [1114, 253] width 22 height 18
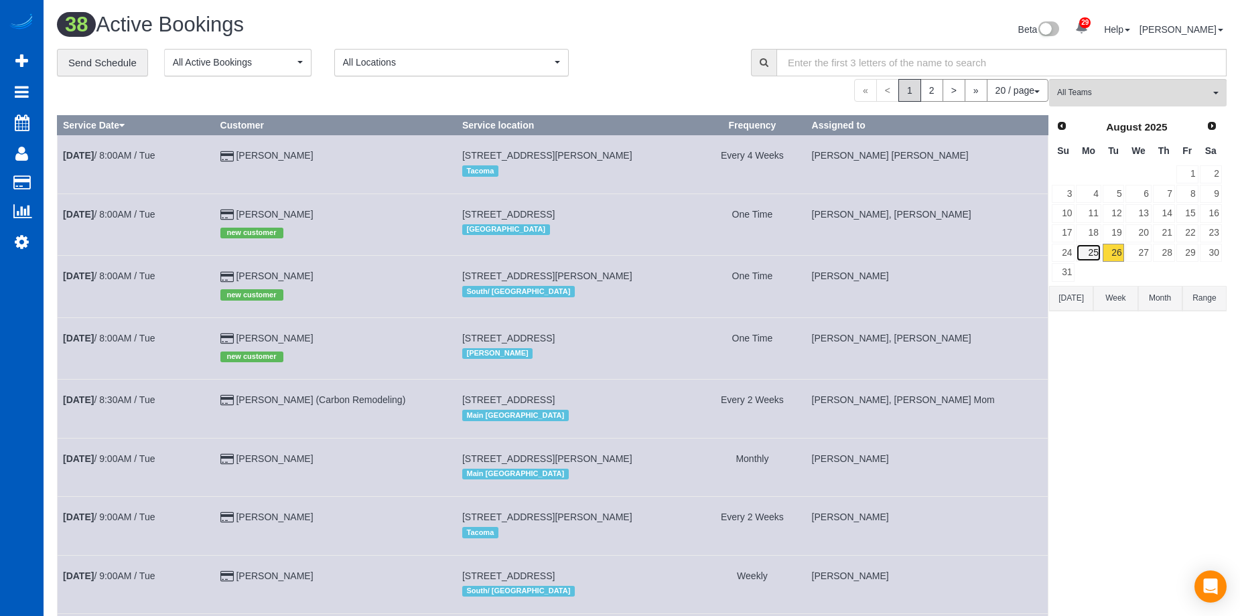
click at [1089, 257] on link "25" at bounding box center [1088, 253] width 25 height 18
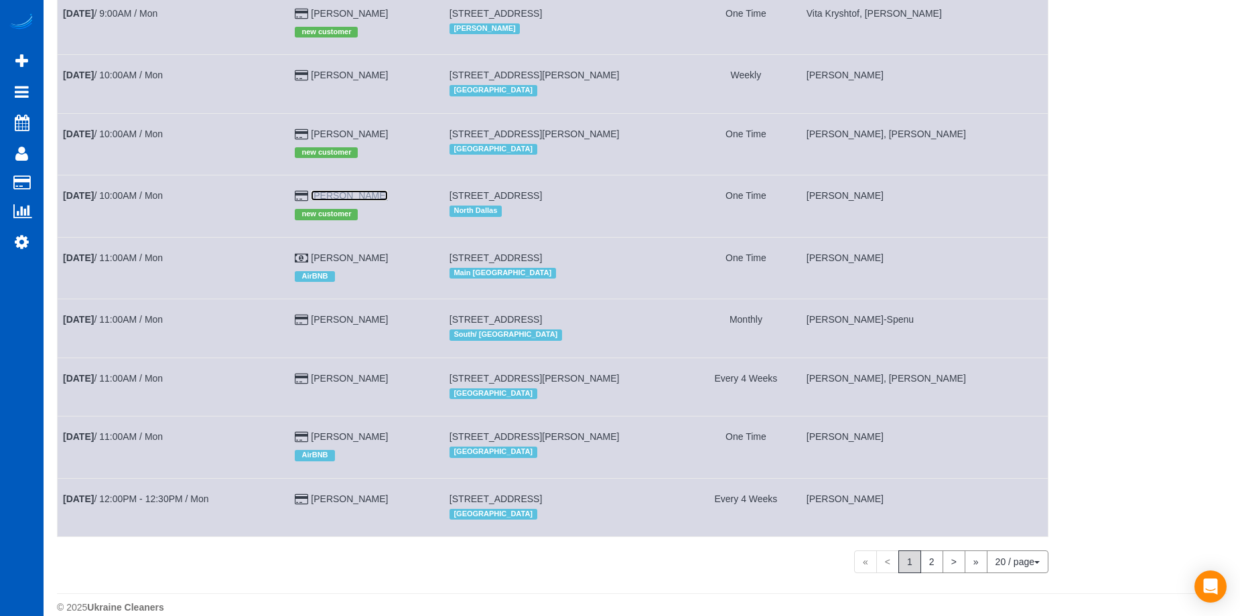
scroll to position [825, 0]
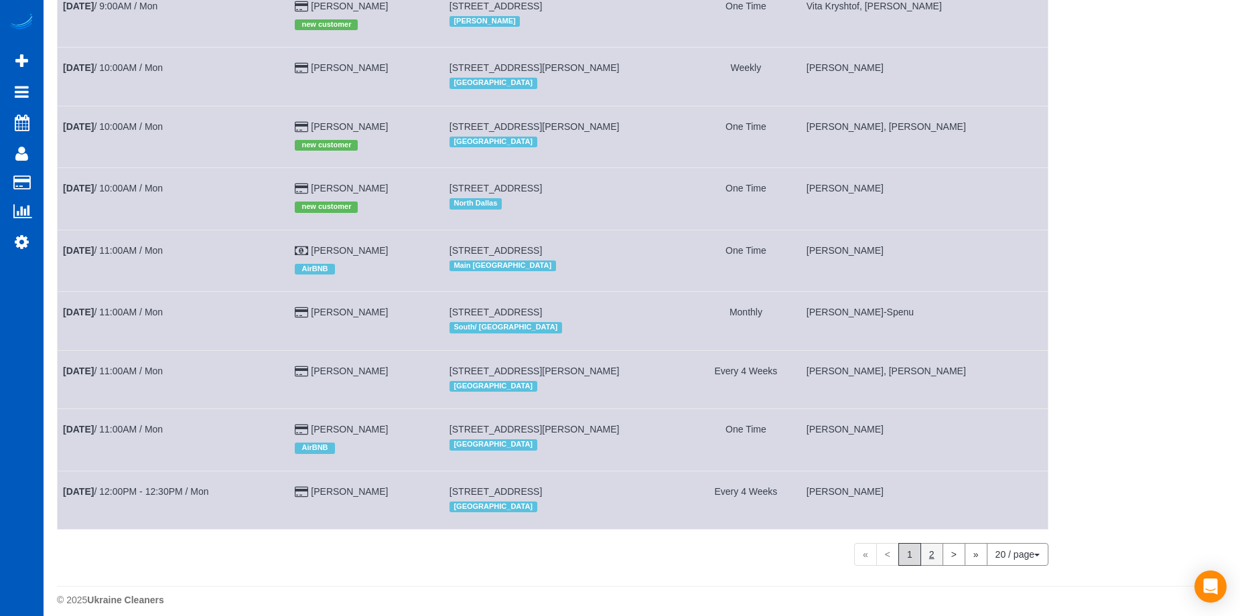
click at [929, 543] on link "2" at bounding box center [932, 554] width 23 height 23
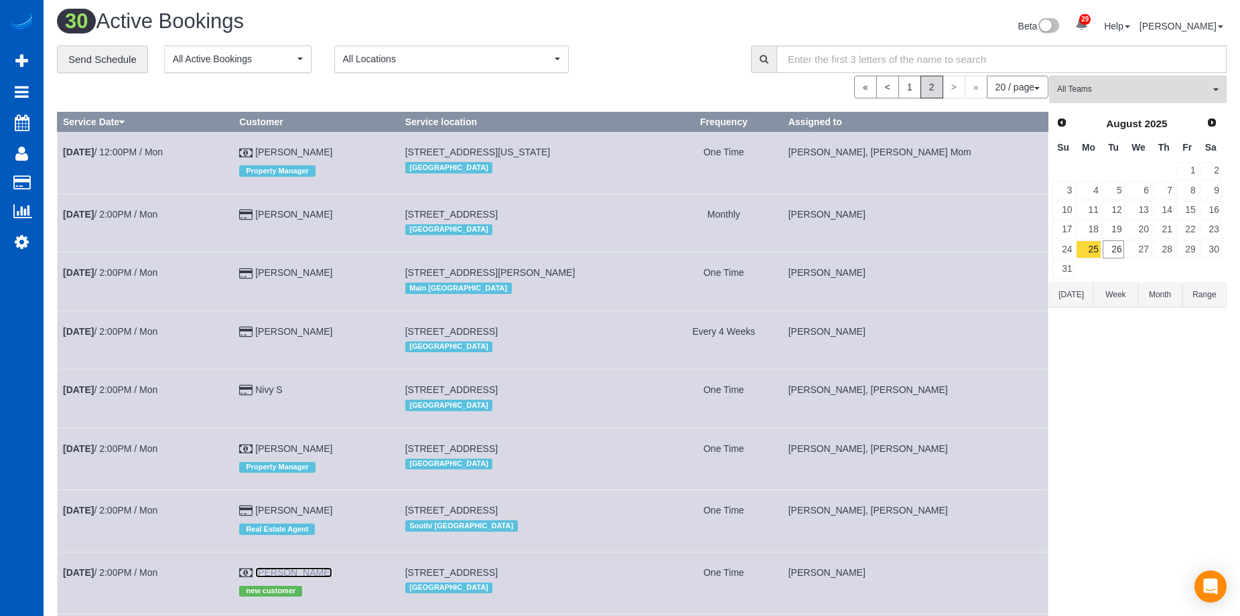
scroll to position [0, 0]
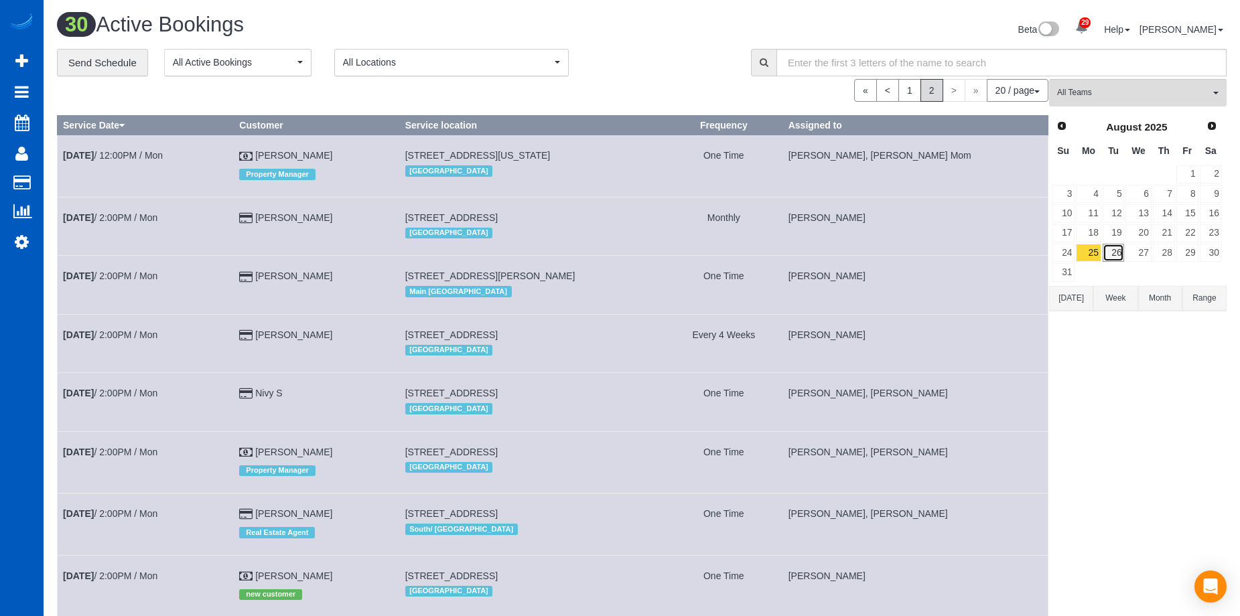
click at [1121, 249] on link "26" at bounding box center [1114, 253] width 22 height 18
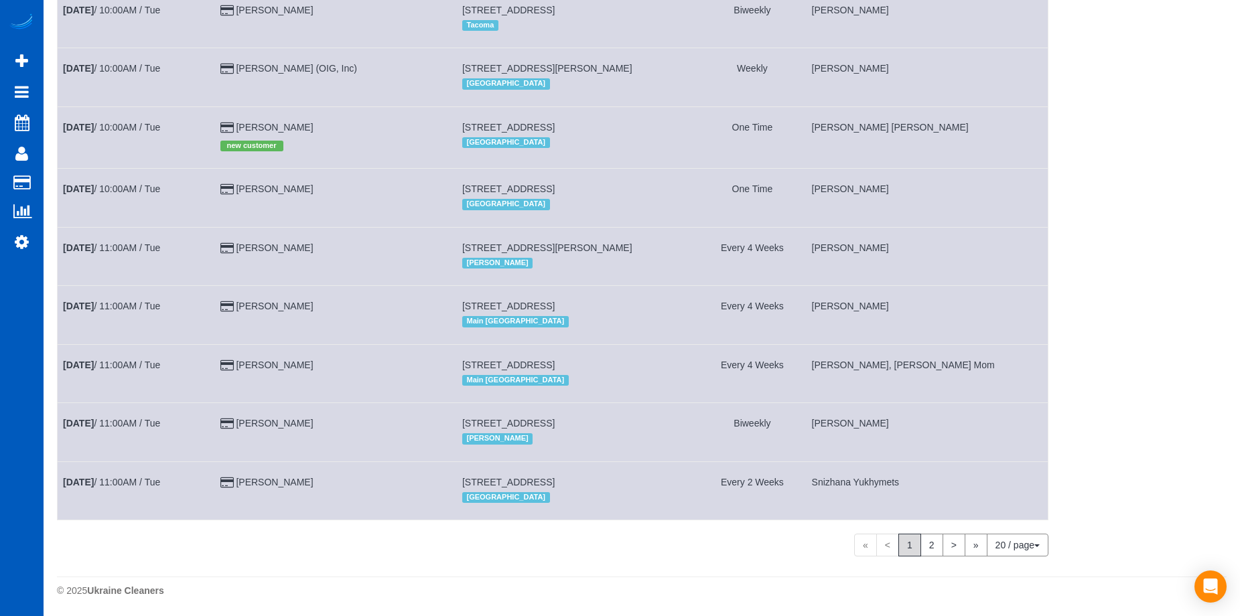
scroll to position [811, 0]
click at [928, 549] on link "2" at bounding box center [932, 544] width 23 height 23
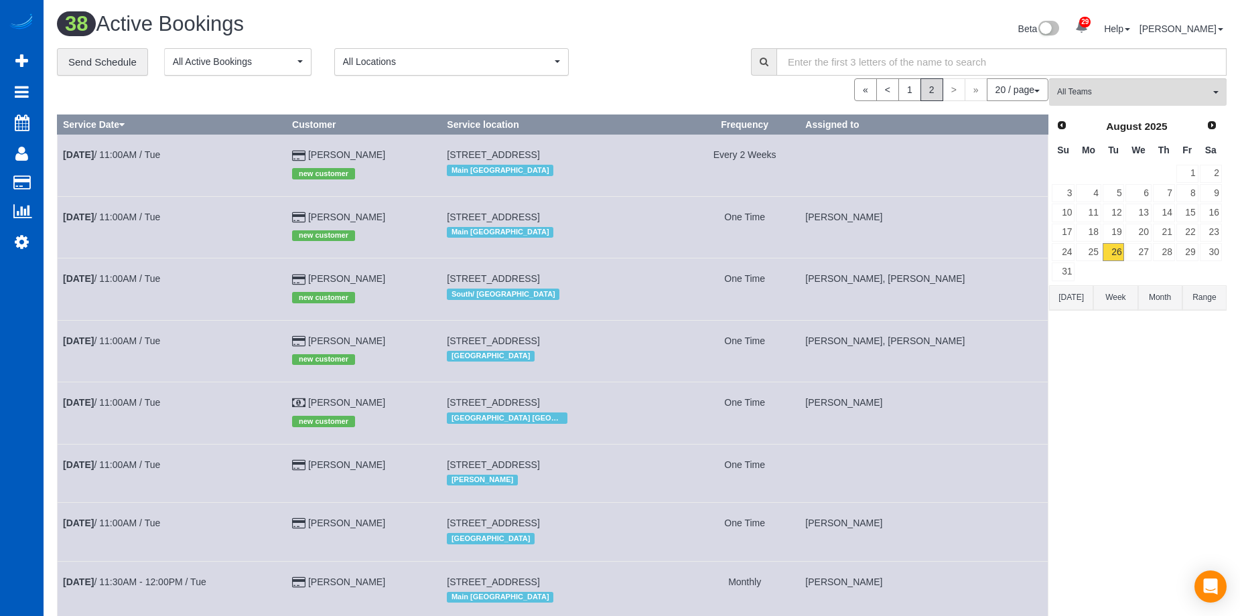
scroll to position [0, 0]
click at [1087, 255] on link "25" at bounding box center [1088, 253] width 25 height 18
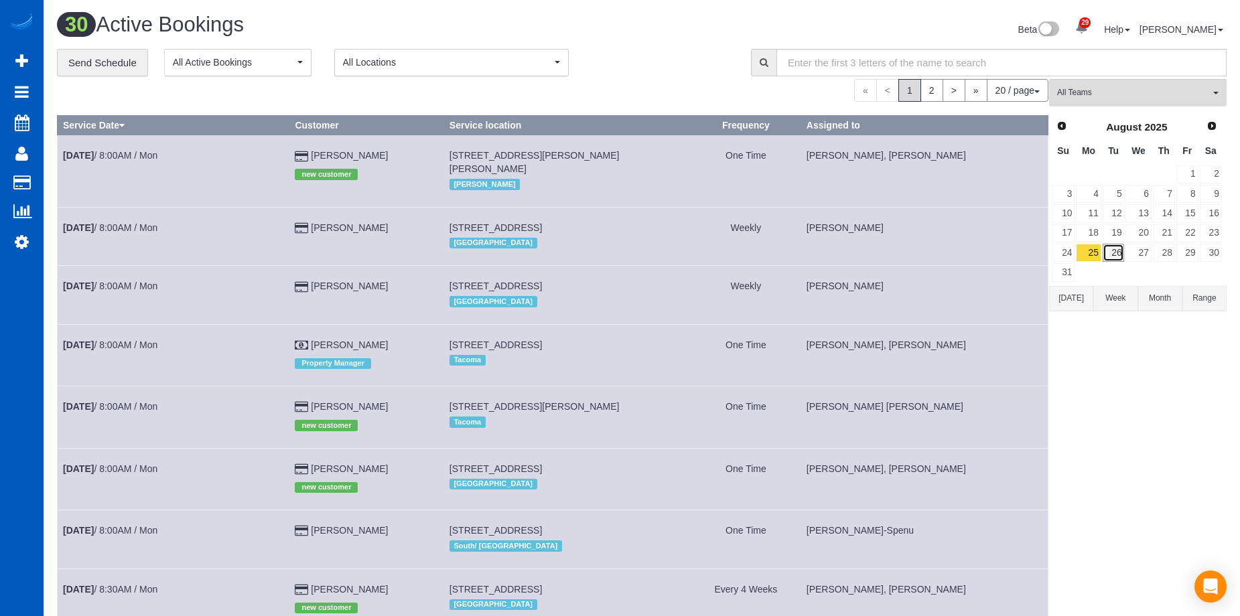
click at [1112, 252] on link "26" at bounding box center [1114, 253] width 22 height 18
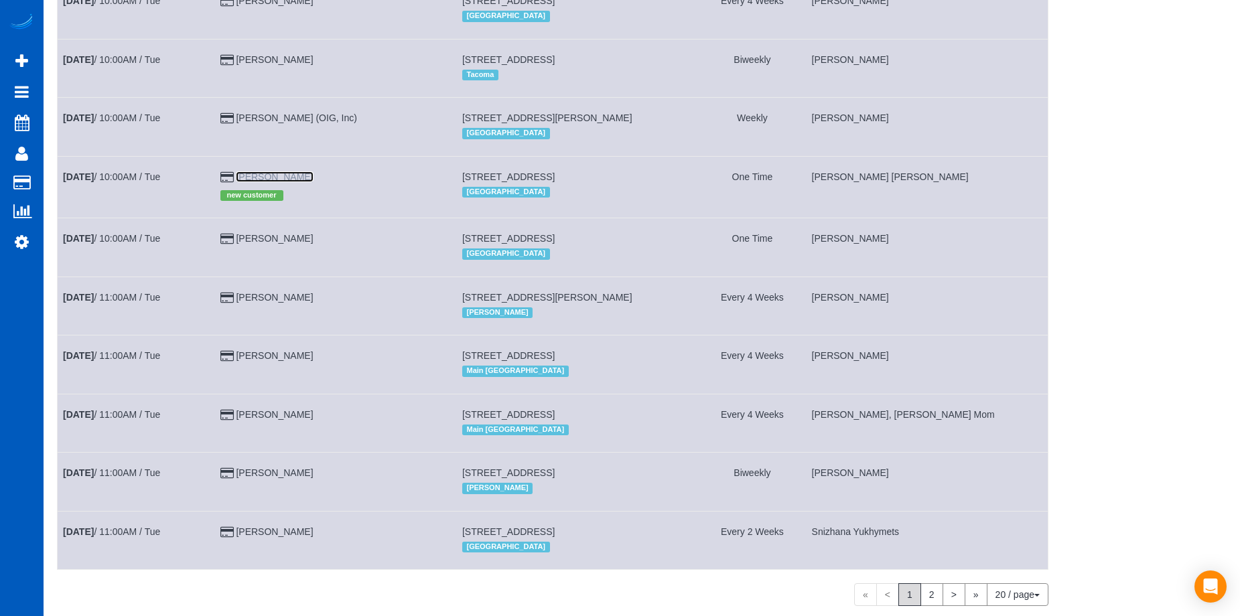
scroll to position [811, 0]
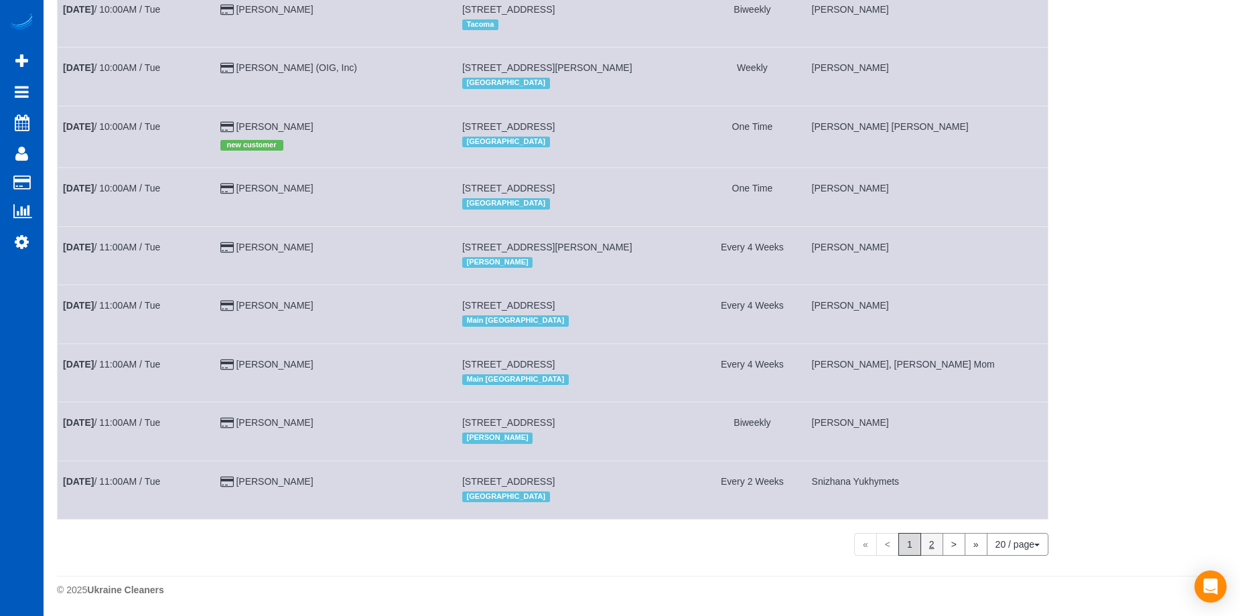
click at [934, 548] on link "2" at bounding box center [932, 544] width 23 height 23
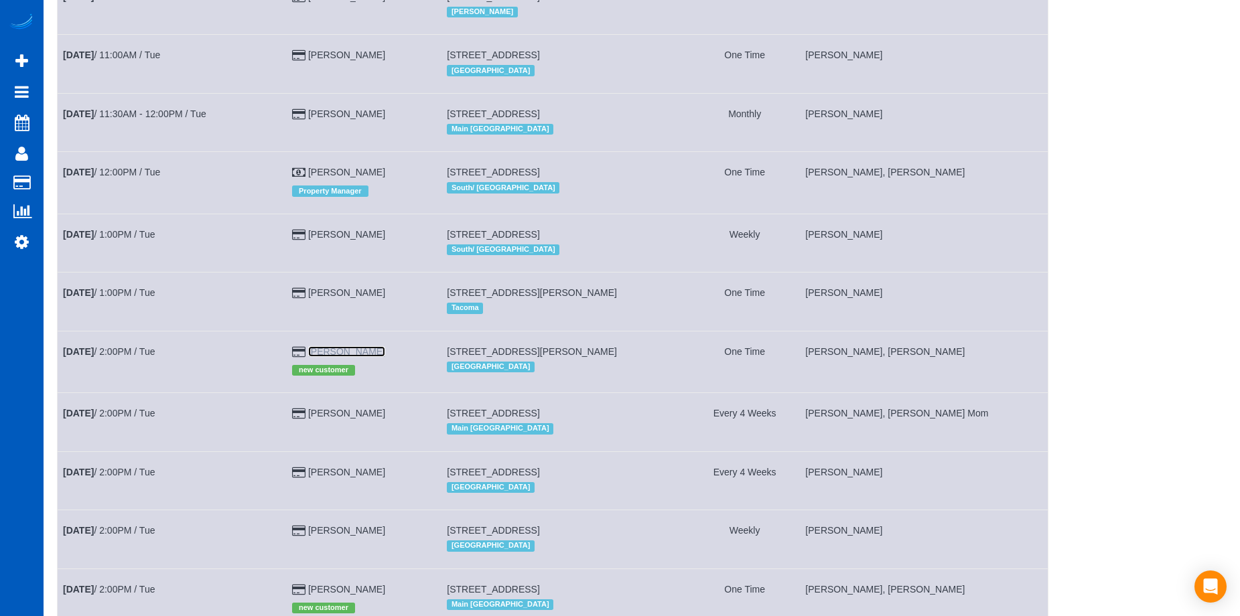
scroll to position [701, 0]
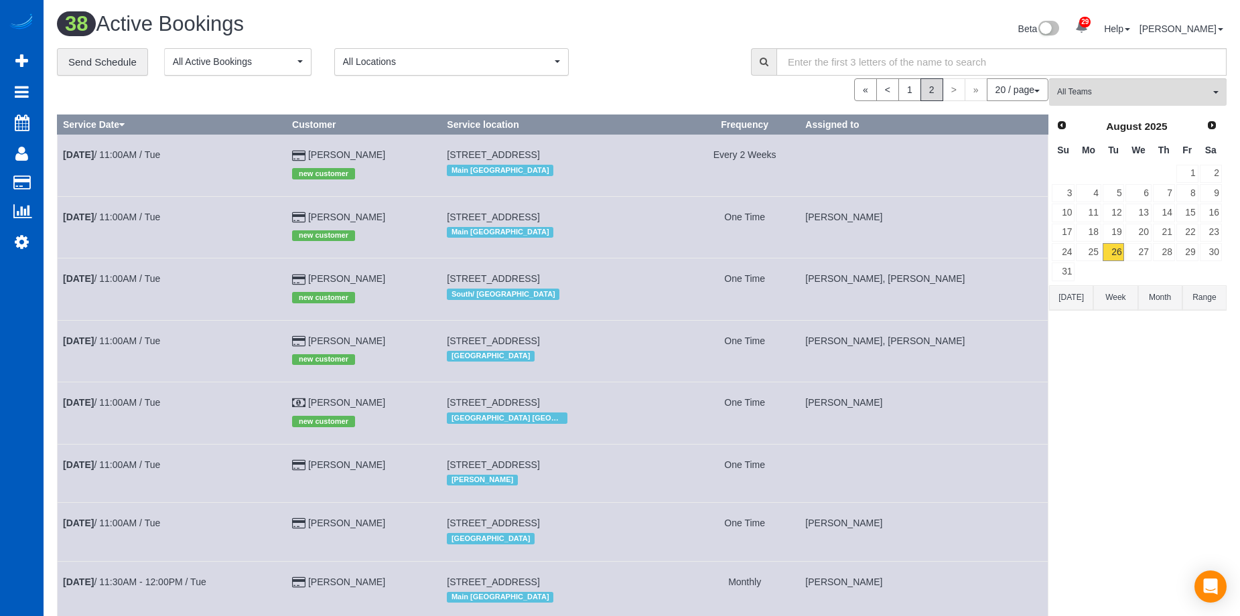
scroll to position [0, 0]
click at [1140, 254] on link "27" at bounding box center [1138, 253] width 25 height 18
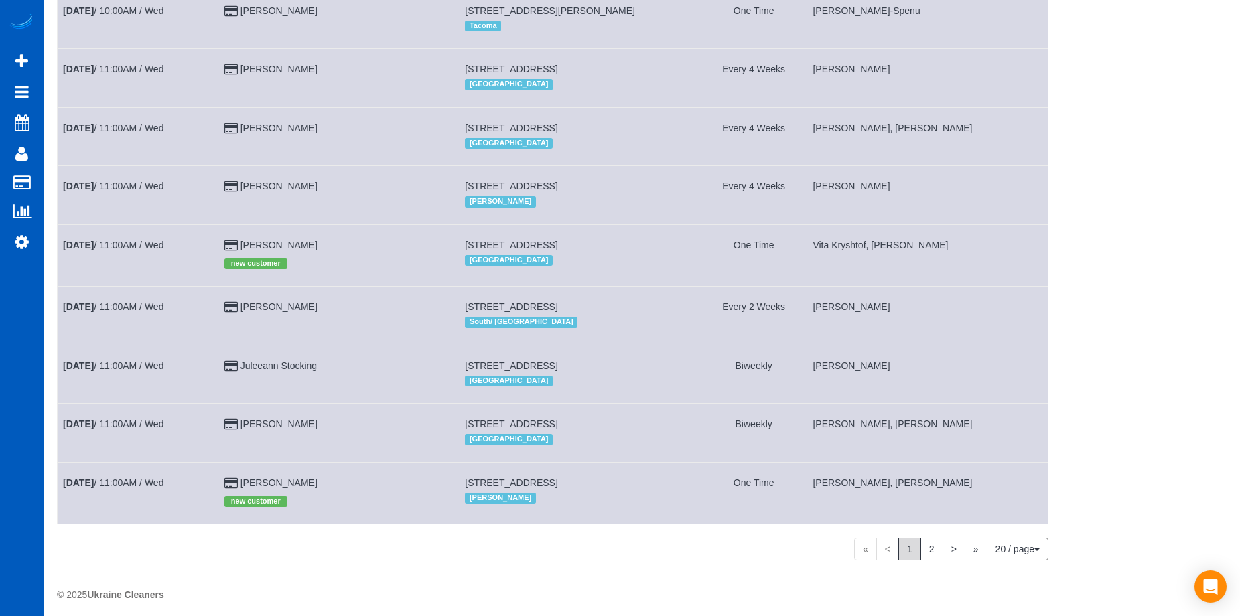
scroll to position [801, 0]
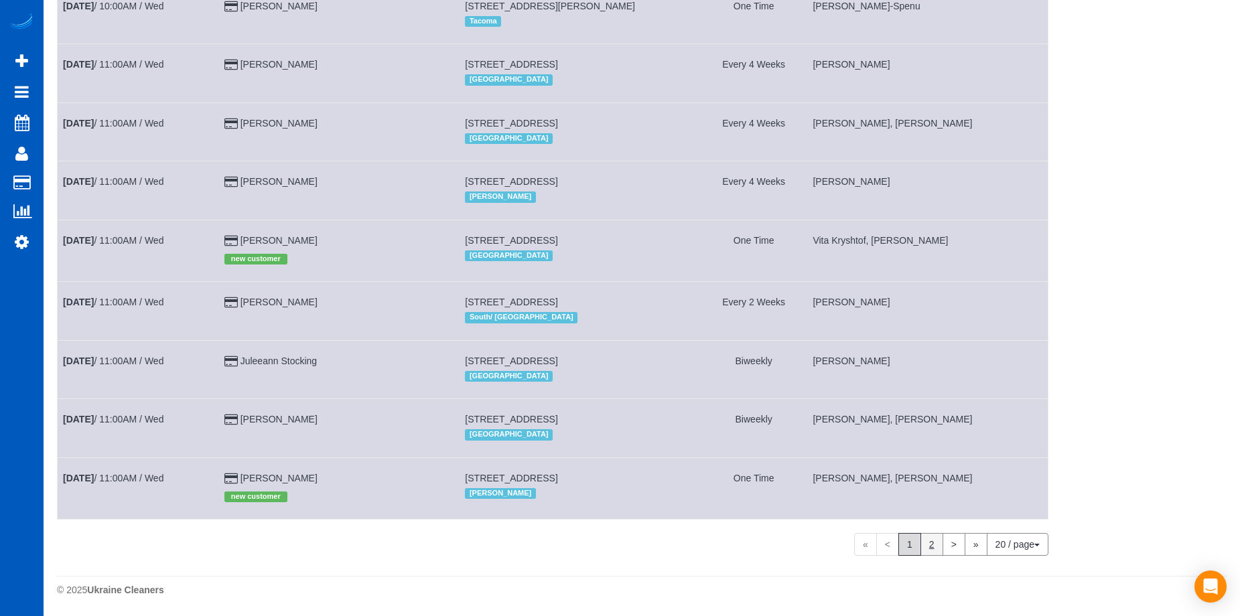
click at [927, 546] on link "2" at bounding box center [932, 544] width 23 height 23
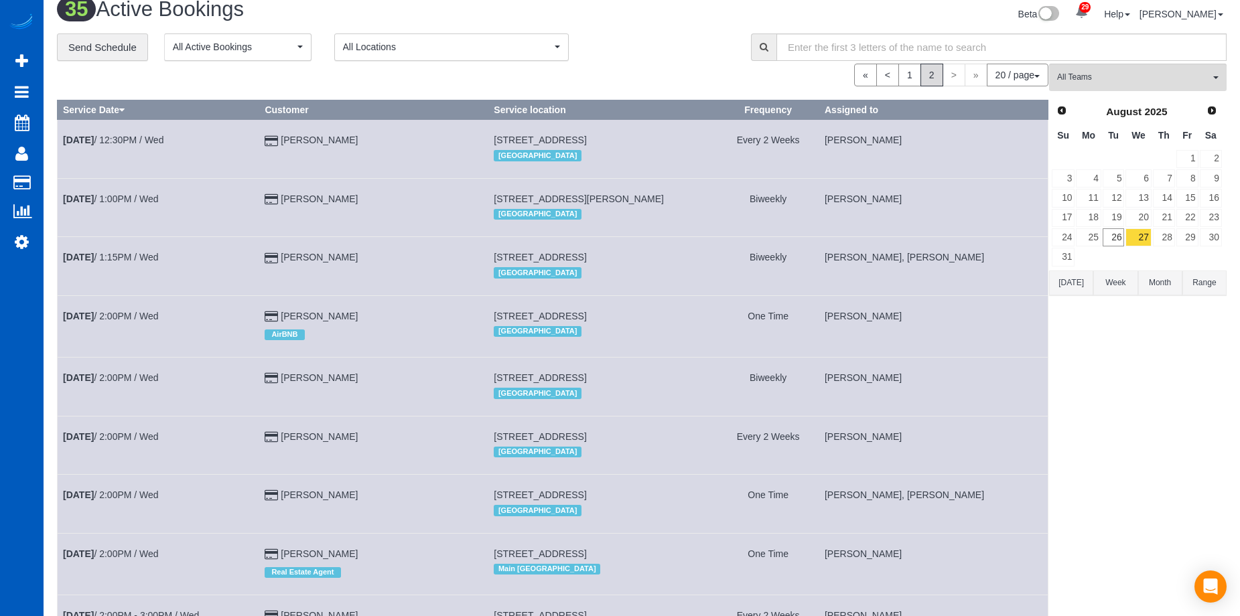
scroll to position [0, 0]
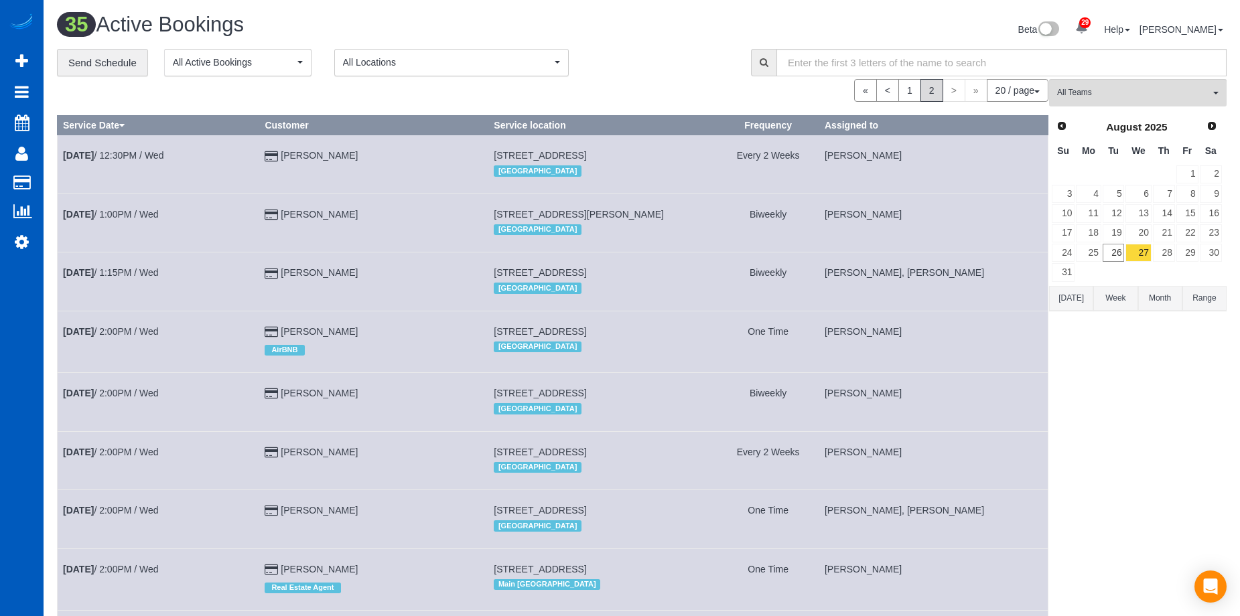
click at [1060, 297] on button "Today" at bounding box center [1071, 298] width 44 height 25
click at [670, 20] on div "Beta 29 Your Notifications You have 0 alerts × You have 3 to charge for 08/23/2…" at bounding box center [939, 31] width 595 height 36
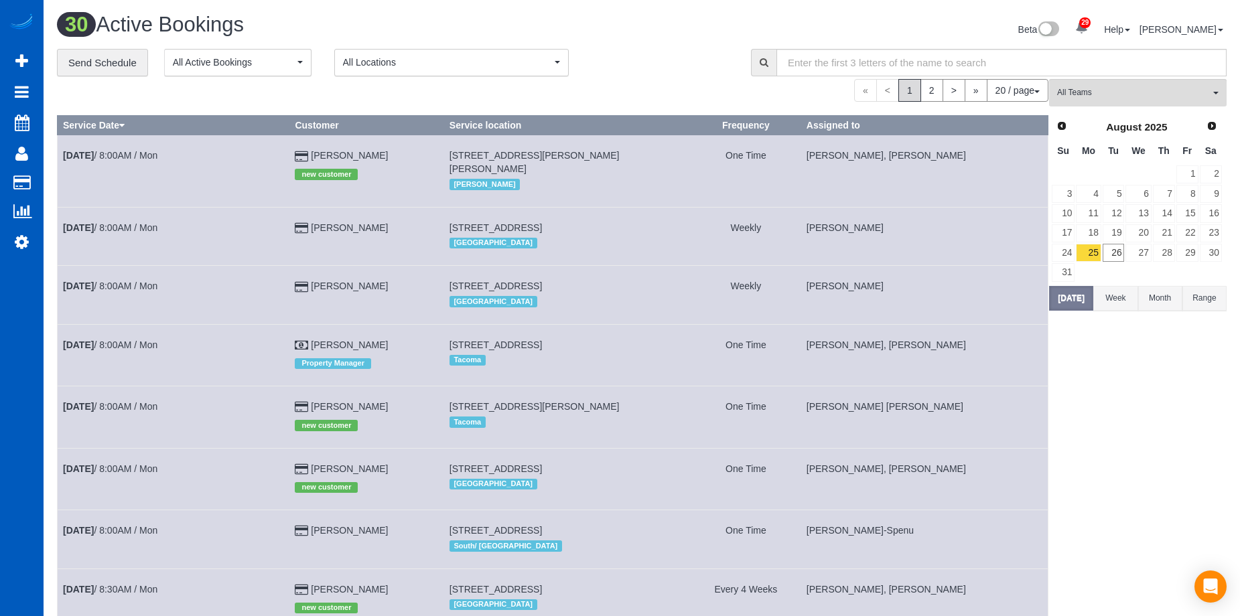
click at [629, 40] on div "30 Active Bookings" at bounding box center [344, 27] width 595 height 29
click at [685, 81] on div "« < 1 2 > » 20 / page 10 / page 20 / page 30 / page 40 / page 50 / page 100 / p…" at bounding box center [553, 90] width 992 height 23
click at [608, 176] on div "Everett" at bounding box center [568, 184] width 236 height 17
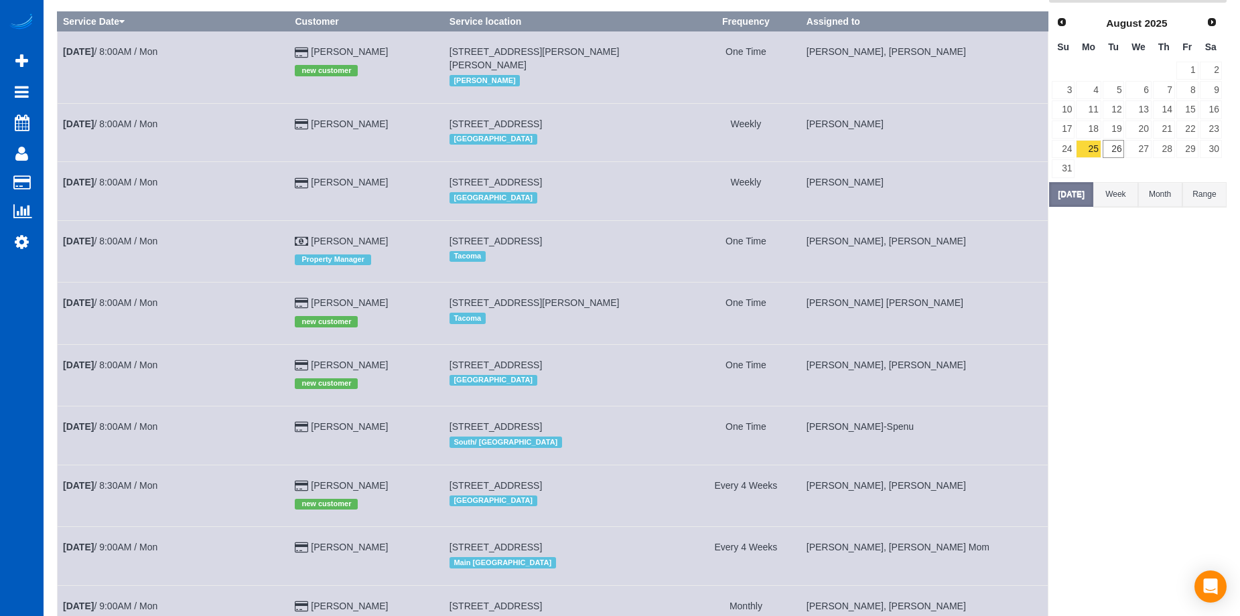
scroll to position [201, 0]
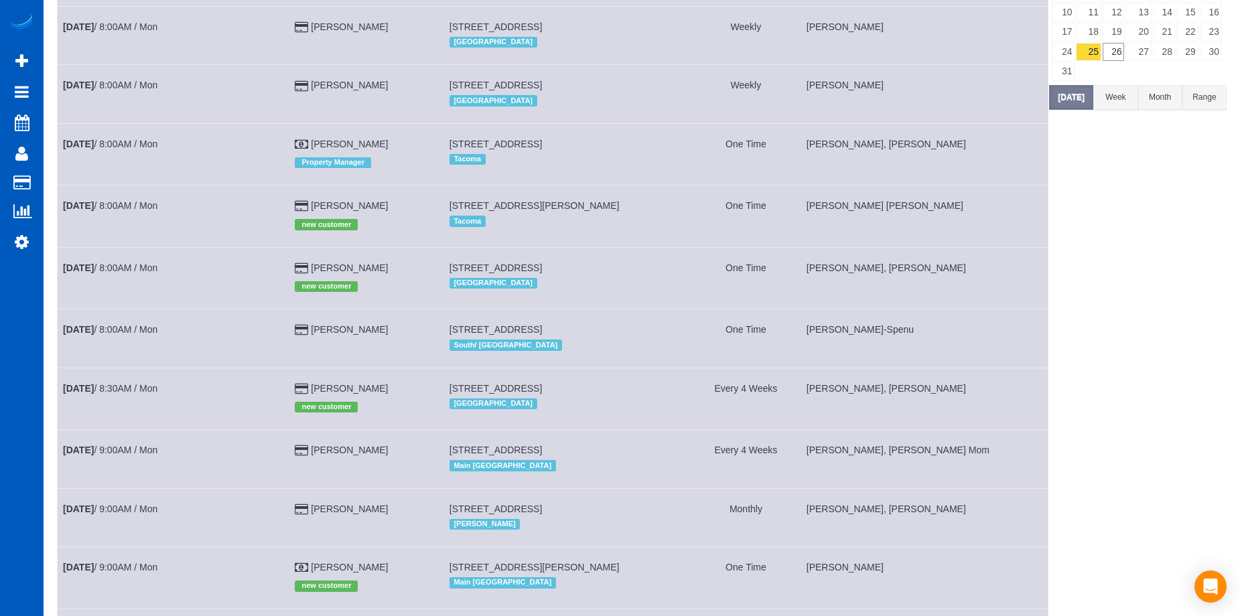
click at [646, 92] on div "Portland" at bounding box center [568, 100] width 236 height 17
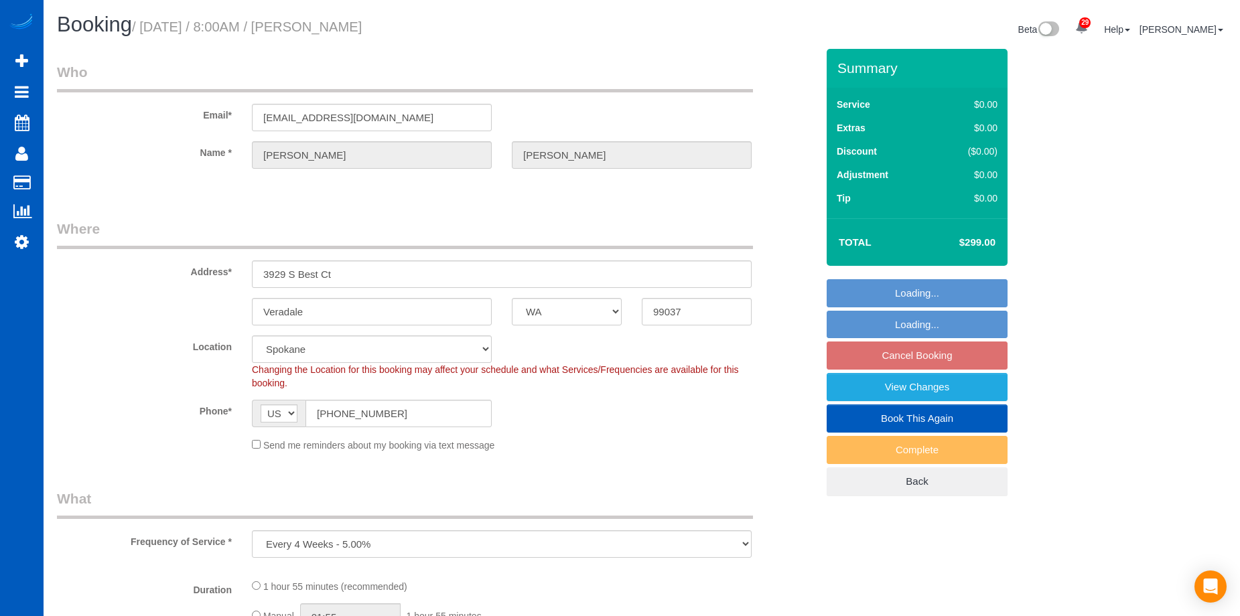
select select "WA"
select select "object:953"
select select "spot1"
select select "199"
select select "3001"
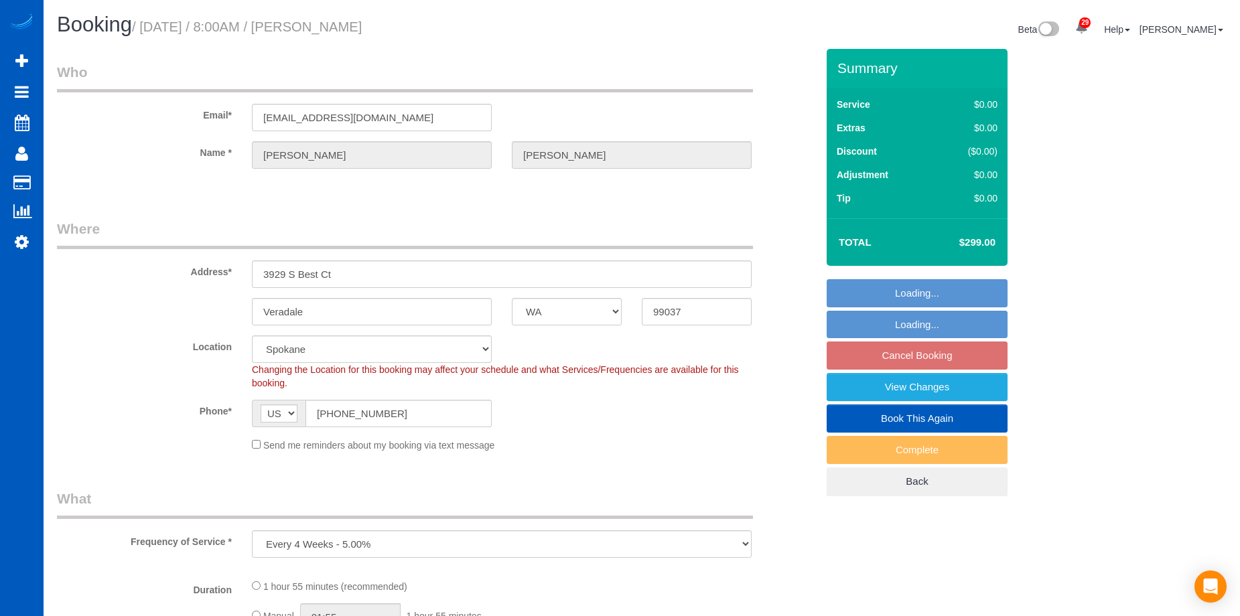
select select "2"
select select "3"
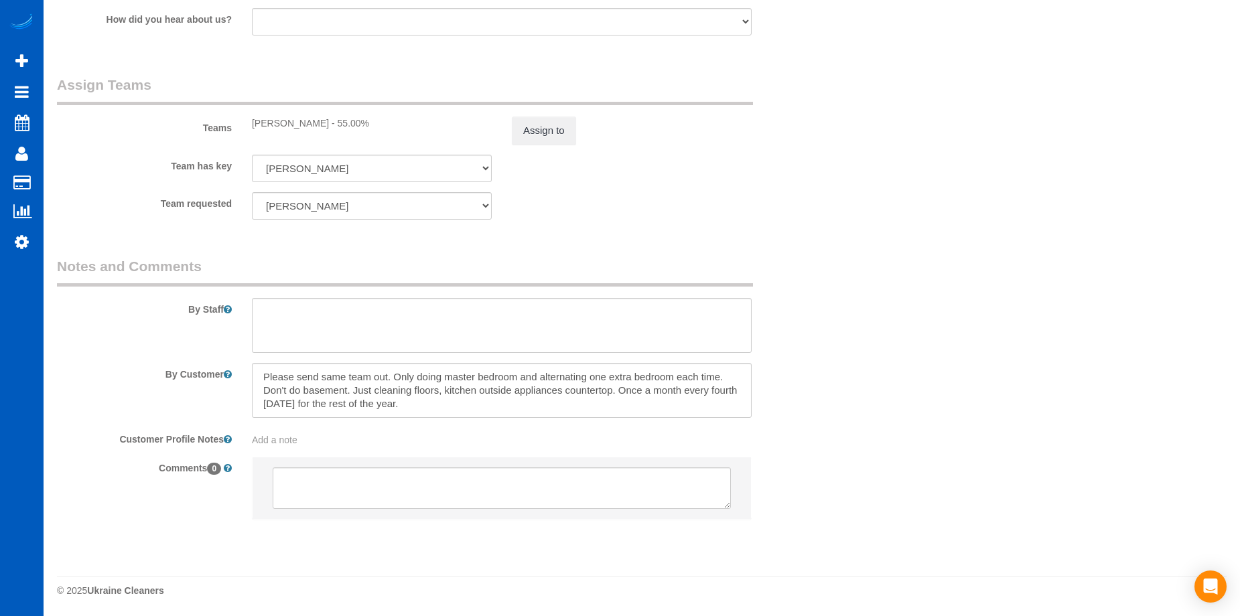
scroll to position [1725, 0]
click at [418, 415] on textarea at bounding box center [502, 389] width 500 height 55
paste textarea "Dust window sills Vacuum carpets Hardwood floors Clean all bathrooms (toilet, t…"
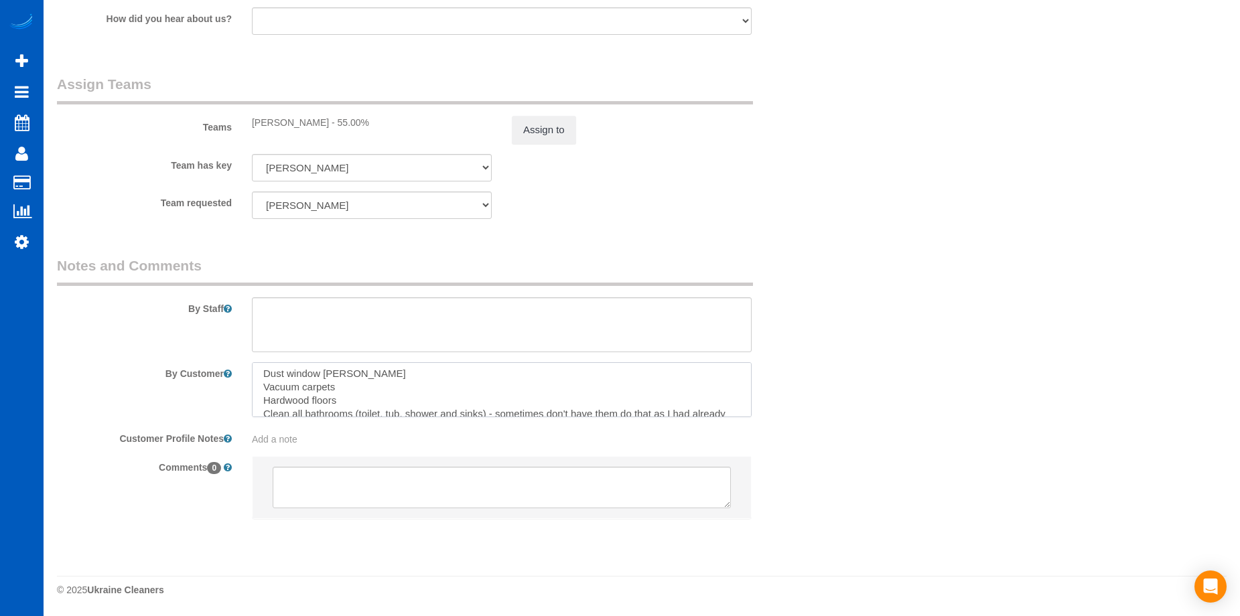
scroll to position [32, 0]
click at [369, 395] on textarea at bounding box center [502, 389] width 500 height 55
click at [345, 409] on textarea at bounding box center [502, 389] width 500 height 55
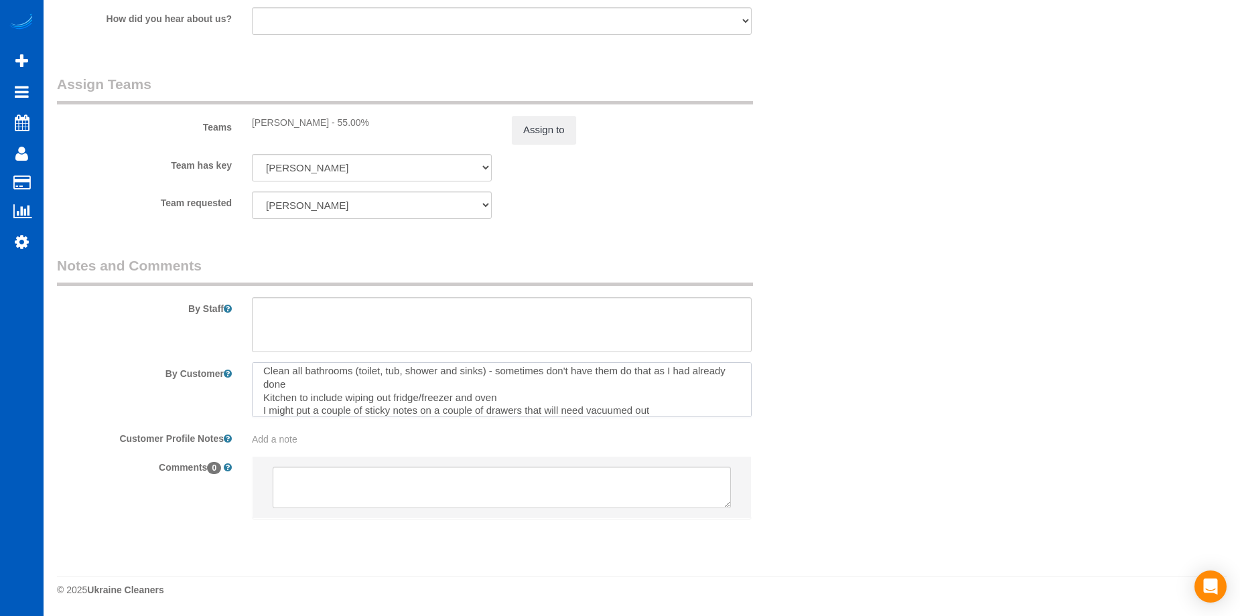
scroll to position [98, 0]
drag, startPoint x: 488, startPoint y: 371, endPoint x: 522, endPoint y: 382, distance: 35.8
click at [522, 382] on textarea at bounding box center [502, 389] width 500 height 55
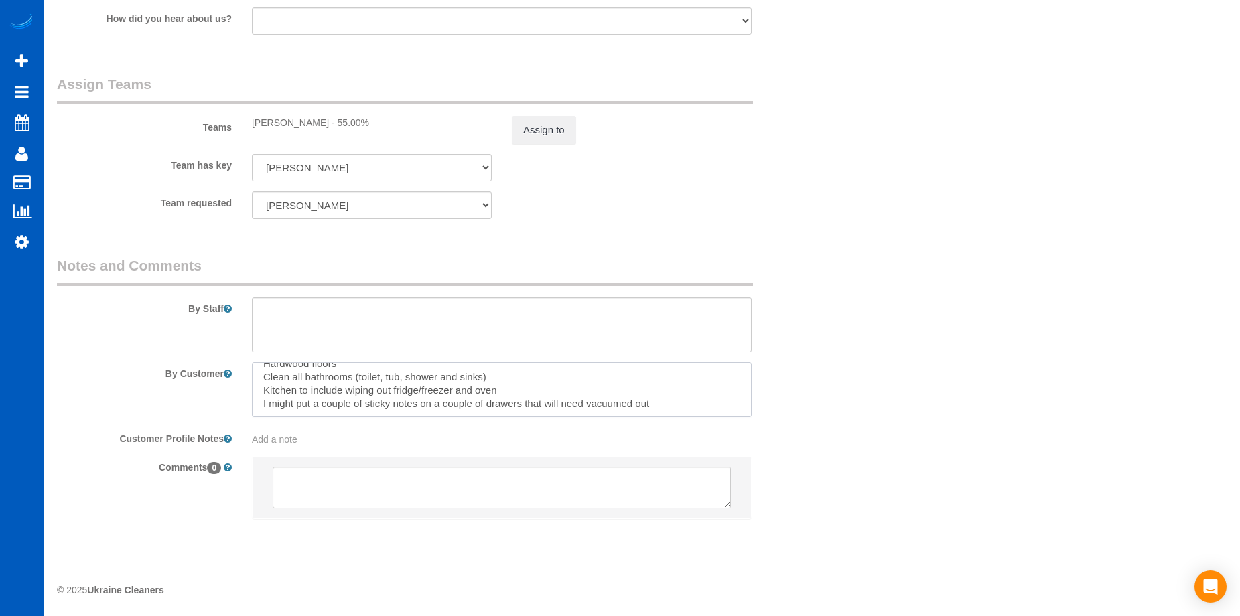
scroll to position [93, 0]
click at [511, 390] on textarea at bounding box center [502, 389] width 500 height 55
click at [661, 401] on textarea at bounding box center [502, 389] width 500 height 55
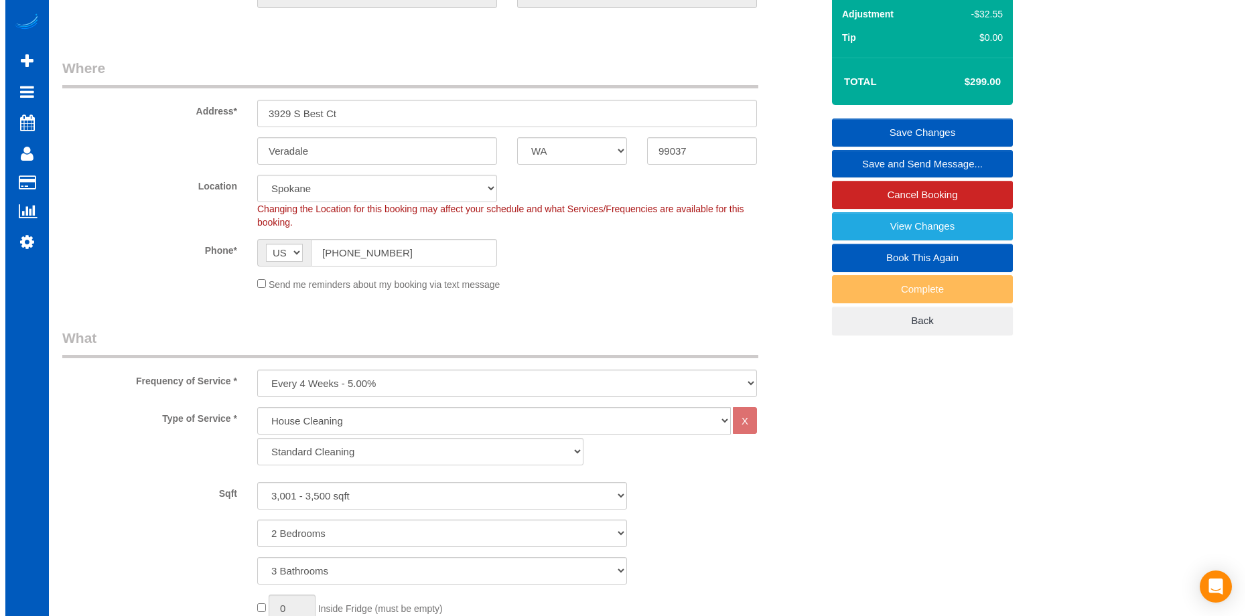
scroll to position [0, 0]
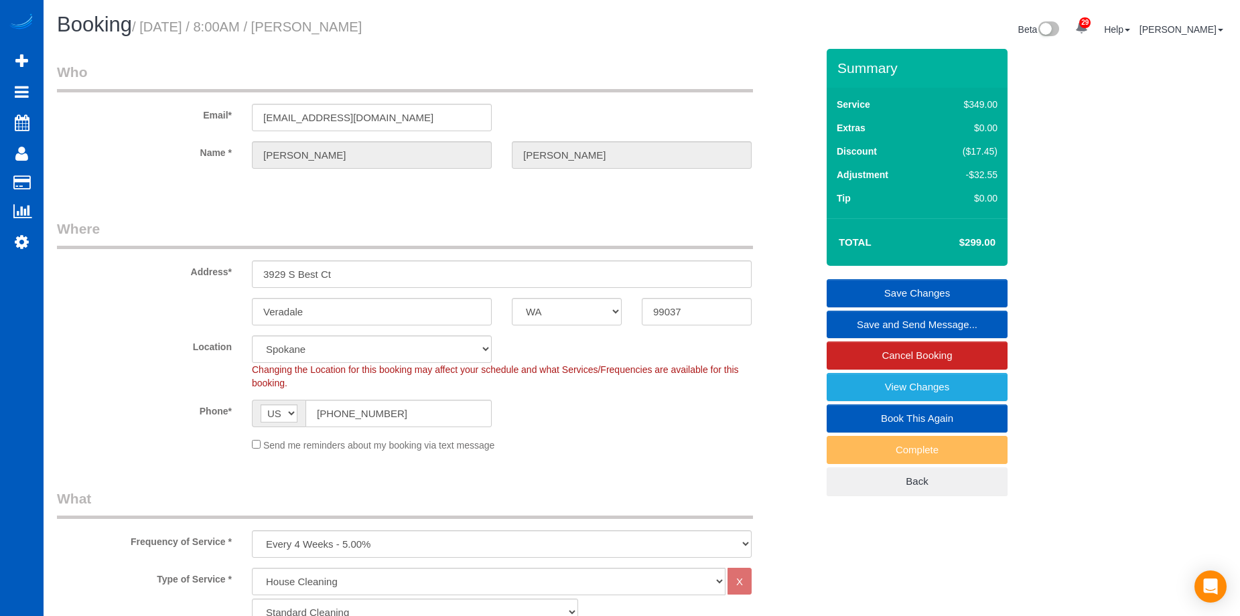
type textarea "Please send same team out. Only doing master bedroom and alternating one extra …"
click at [869, 283] on link "Save Changes" at bounding box center [917, 293] width 181 height 28
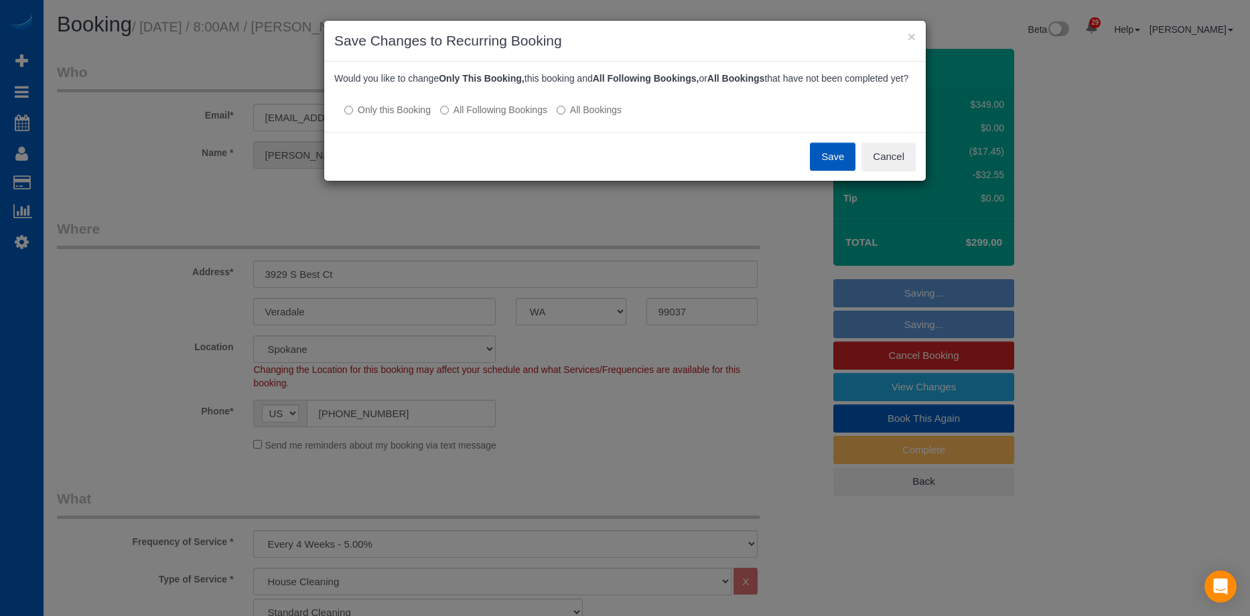
click at [503, 117] on label "All Following Bookings" at bounding box center [493, 109] width 107 height 13
click at [832, 170] on button "Save" at bounding box center [833, 157] width 46 height 28
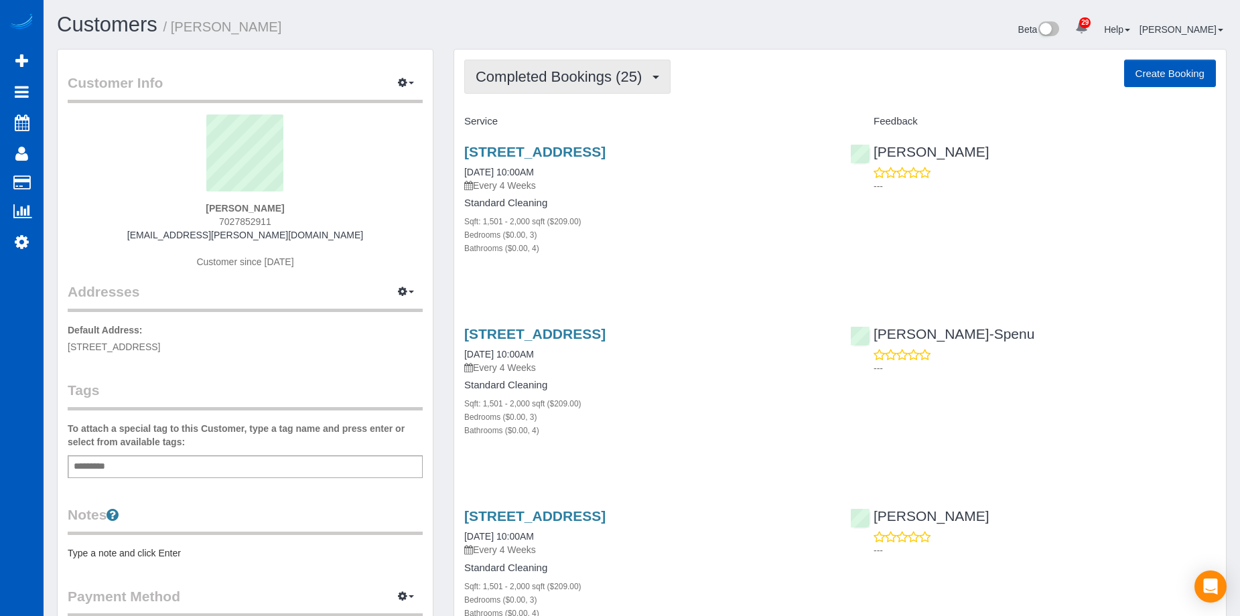
click at [564, 86] on button "Completed Bookings (25)" at bounding box center [567, 77] width 206 height 34
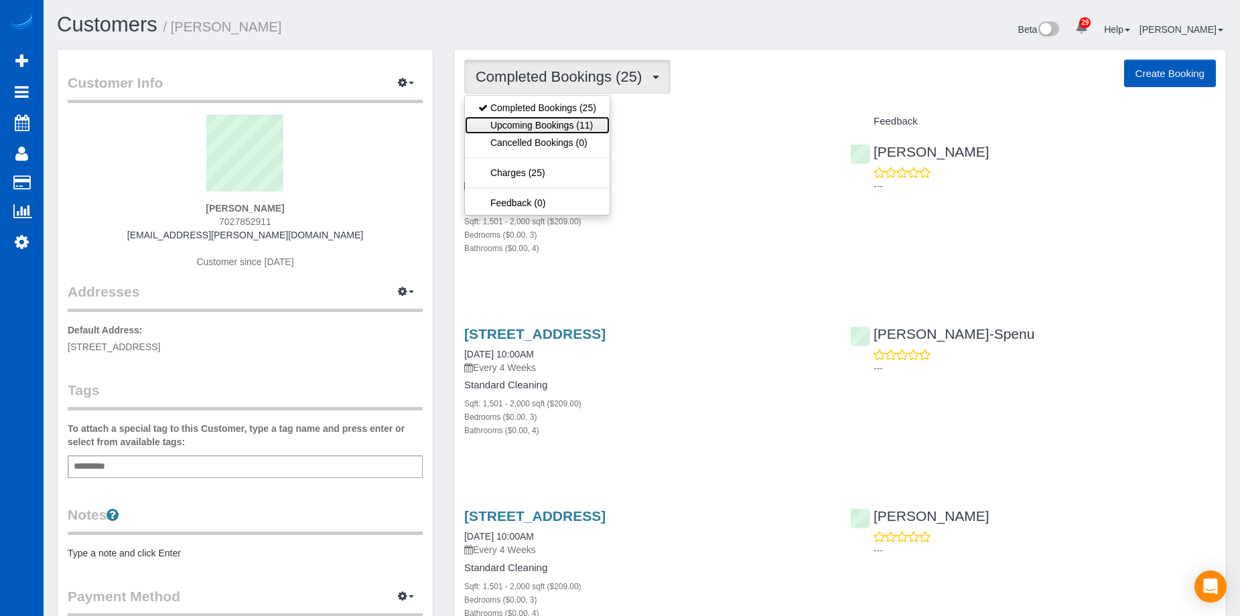
click at [549, 119] on link "Upcoming Bookings (11)" at bounding box center [537, 125] width 145 height 17
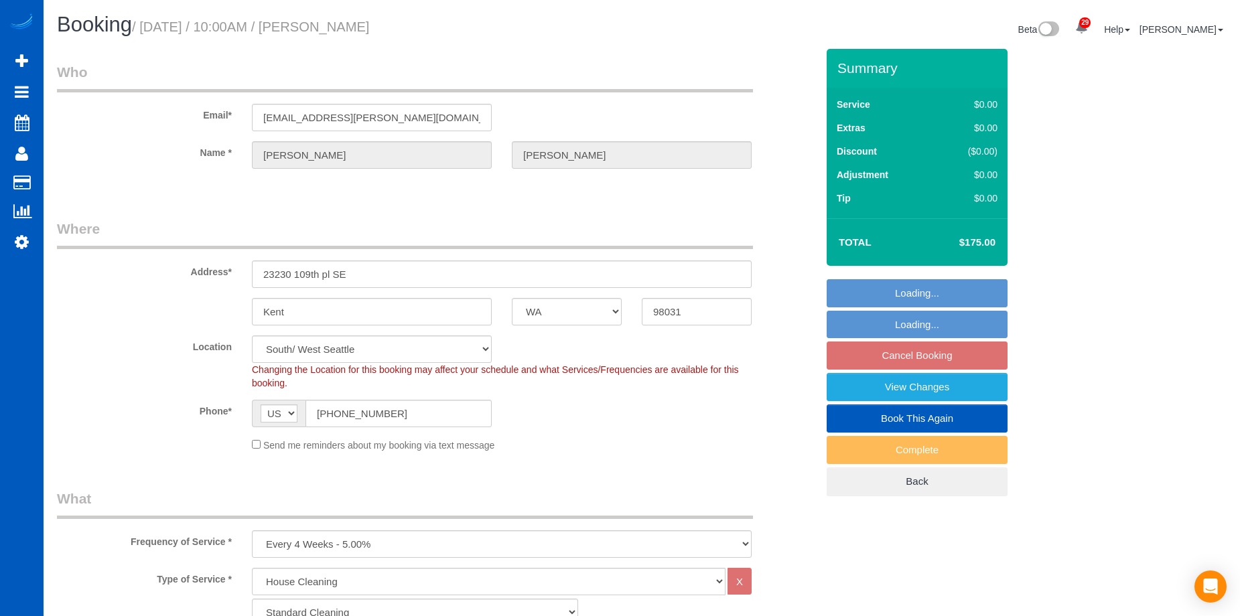
select select "WA"
select select "199"
select select "1501"
select select "3"
select select "4"
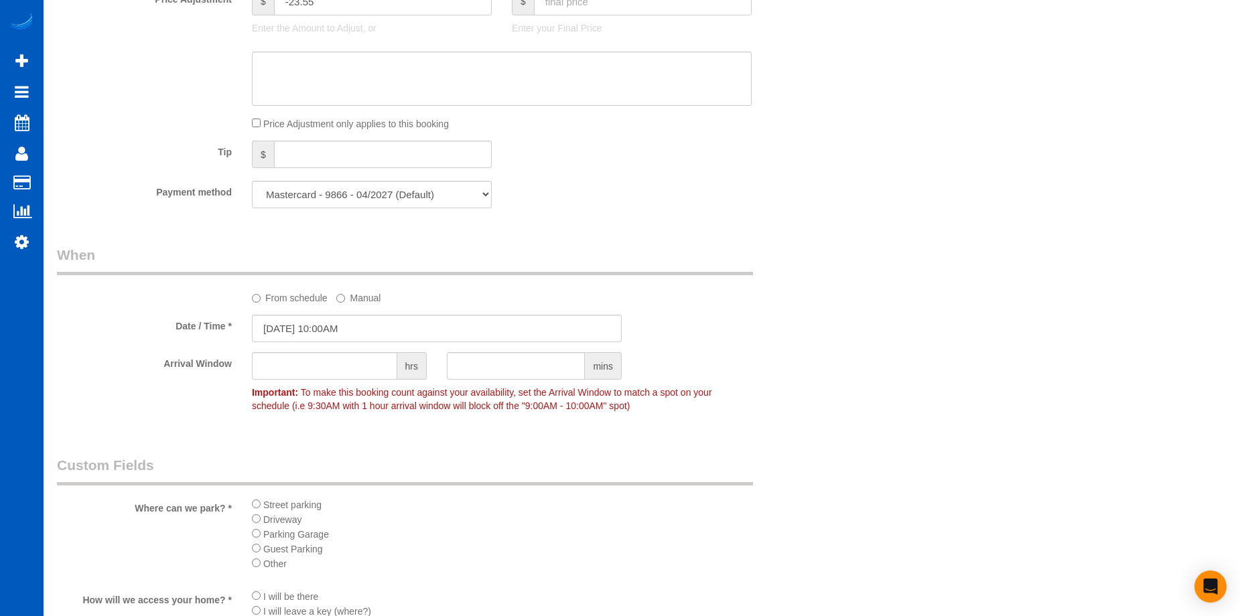
scroll to position [1206, 0]
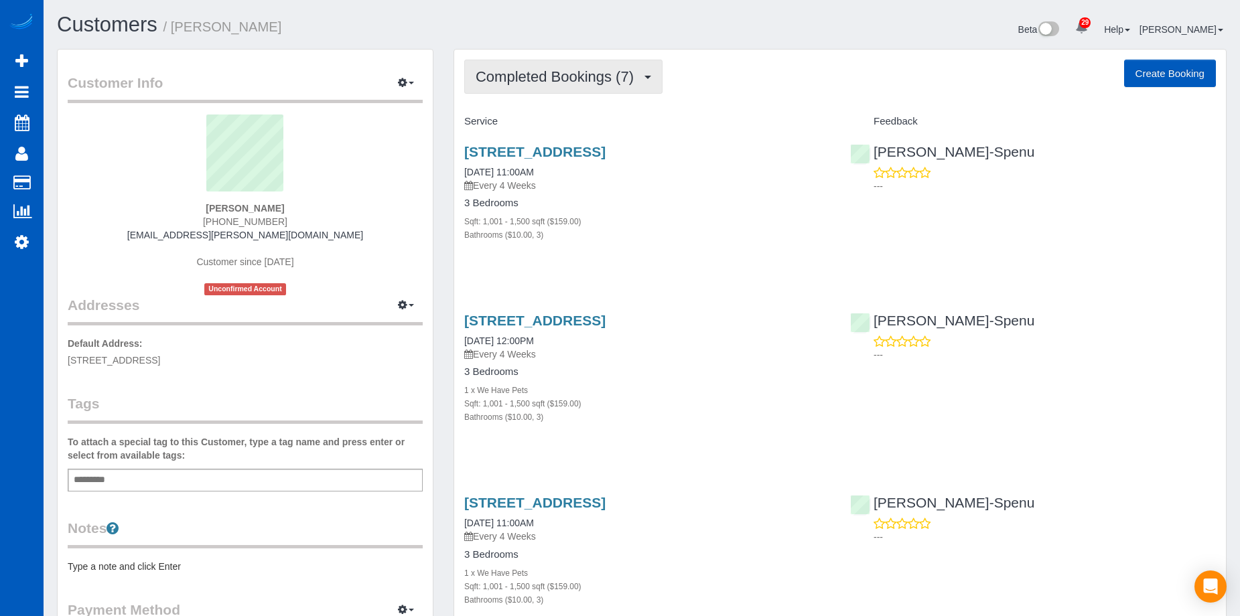
click at [548, 73] on span "Completed Bookings (7)" at bounding box center [558, 76] width 165 height 17
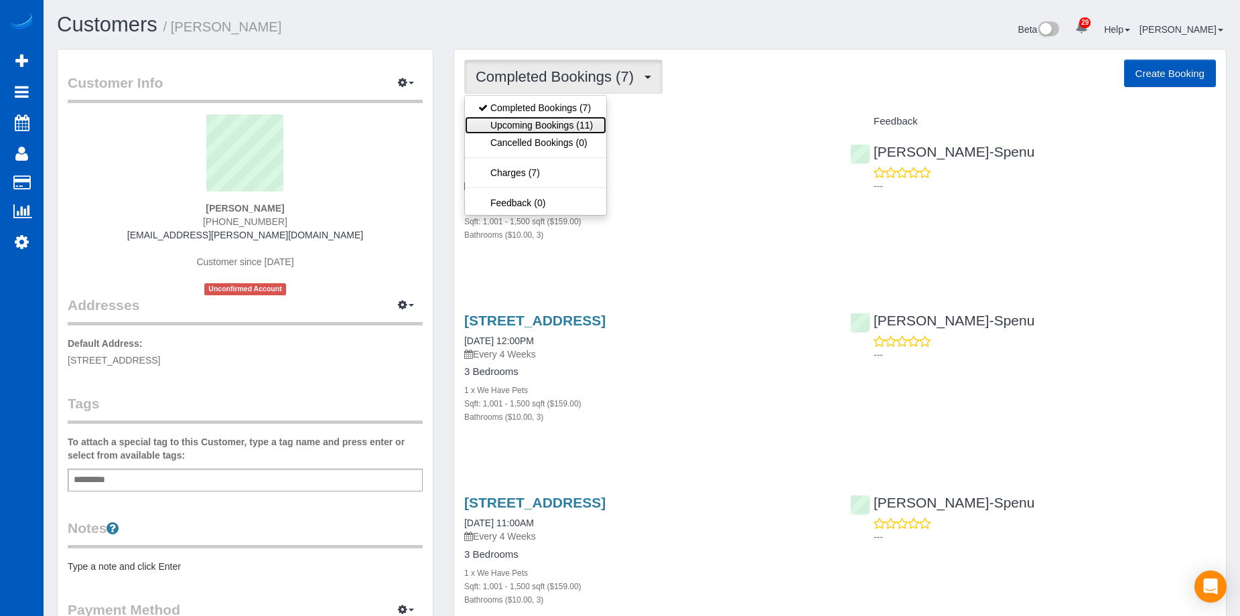
click at [543, 124] on link "Upcoming Bookings (11)" at bounding box center [535, 125] width 141 height 17
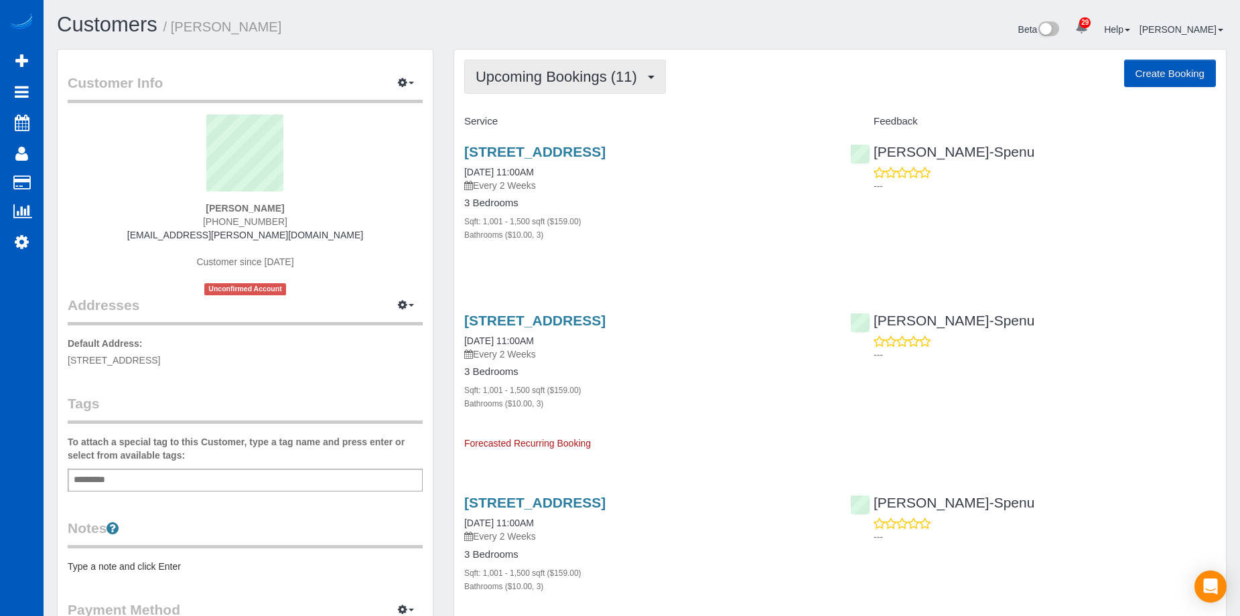
click at [558, 69] on span "Upcoming Bookings (11)" at bounding box center [560, 76] width 168 height 17
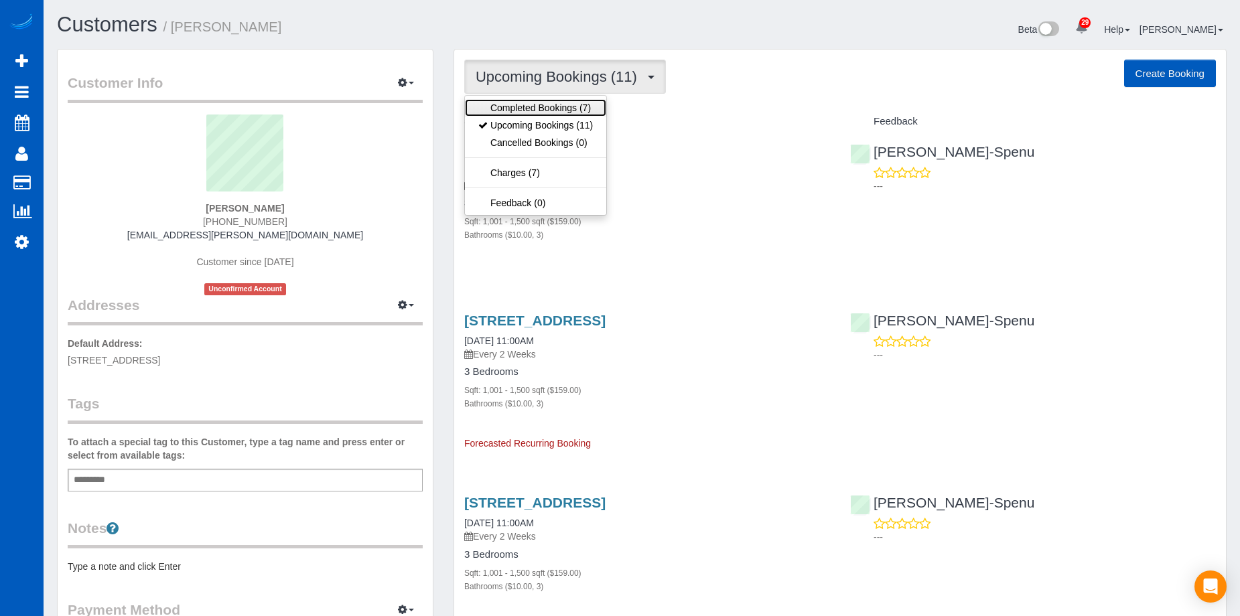
click at [558, 103] on link "Completed Bookings (7)" at bounding box center [535, 107] width 141 height 17
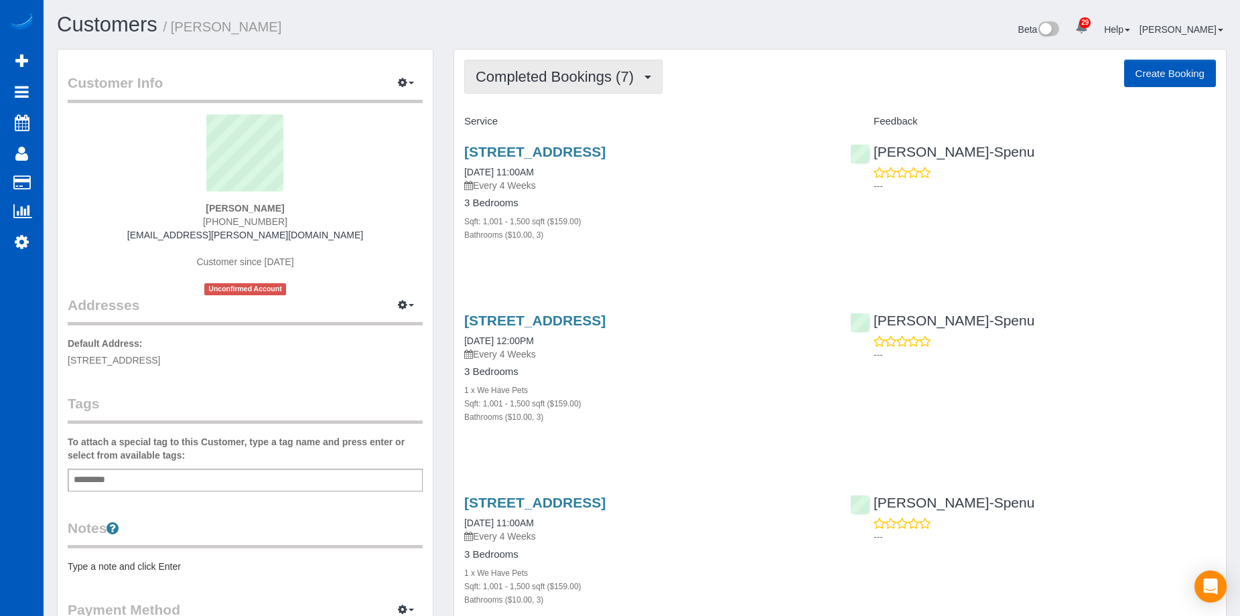
click at [565, 70] on span "Completed Bookings (7)" at bounding box center [558, 76] width 165 height 17
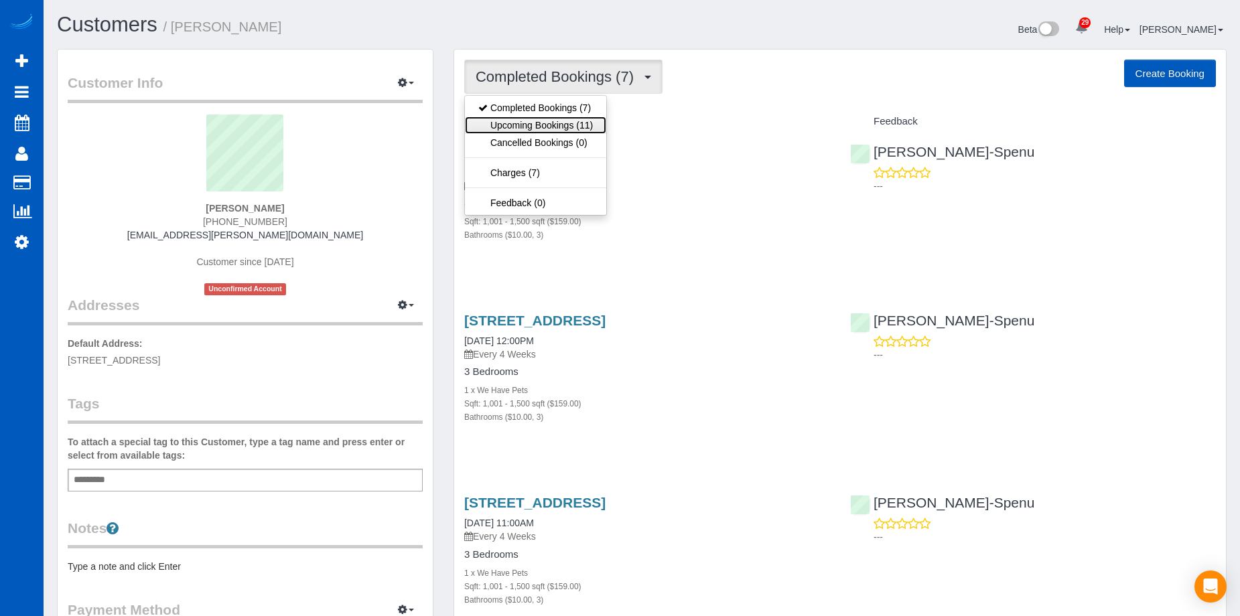
click at [563, 117] on link "Upcoming Bookings (11)" at bounding box center [535, 125] width 141 height 17
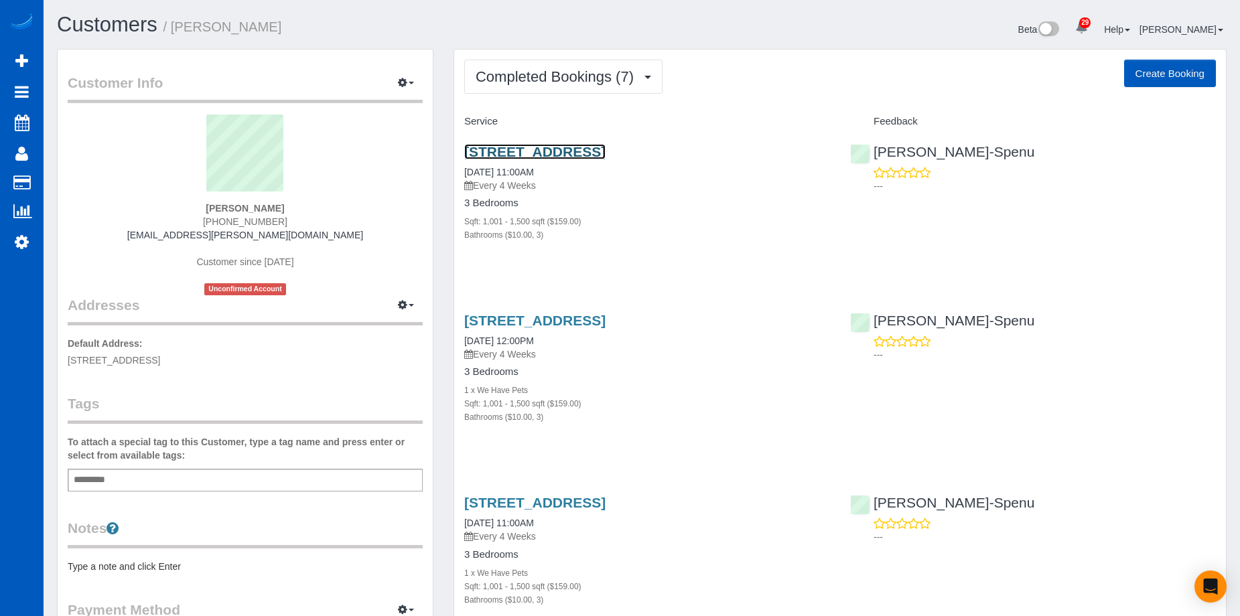
click at [599, 151] on link "[STREET_ADDRESS]" at bounding box center [534, 151] width 141 height 15
click at [579, 78] on span "Completed Bookings (7)" at bounding box center [558, 76] width 165 height 17
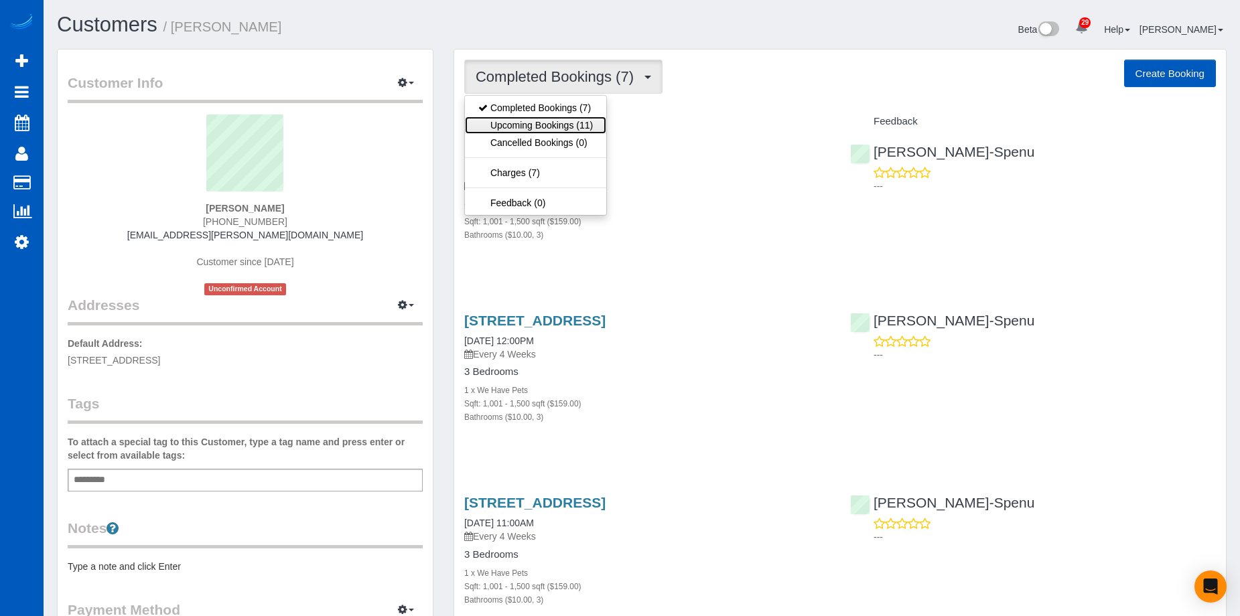
click at [563, 119] on link "Upcoming Bookings (11)" at bounding box center [535, 125] width 141 height 17
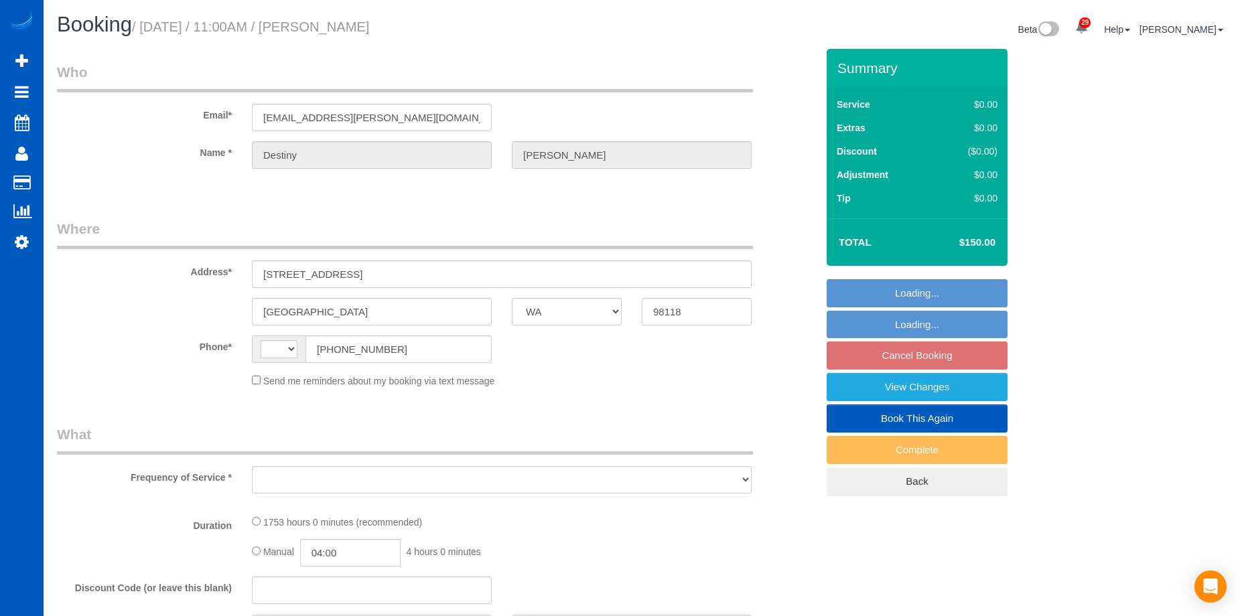
select select "WA"
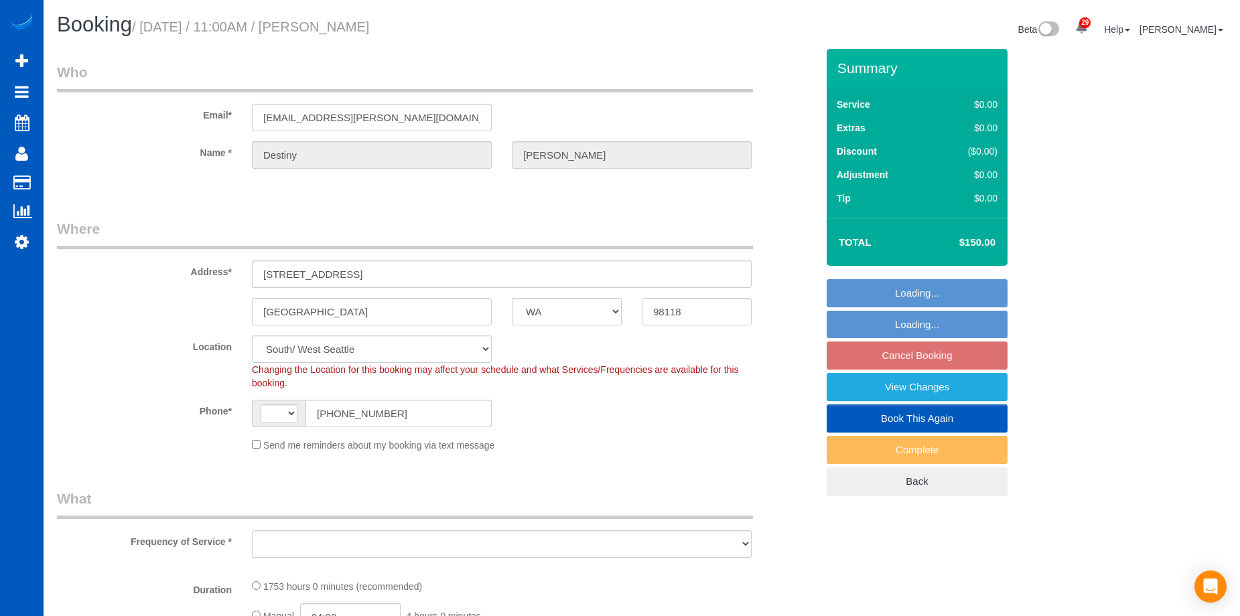
select select "string:[GEOGRAPHIC_DATA]"
select select "object:662"
select select "1001"
select select "3"
select select "spot2"
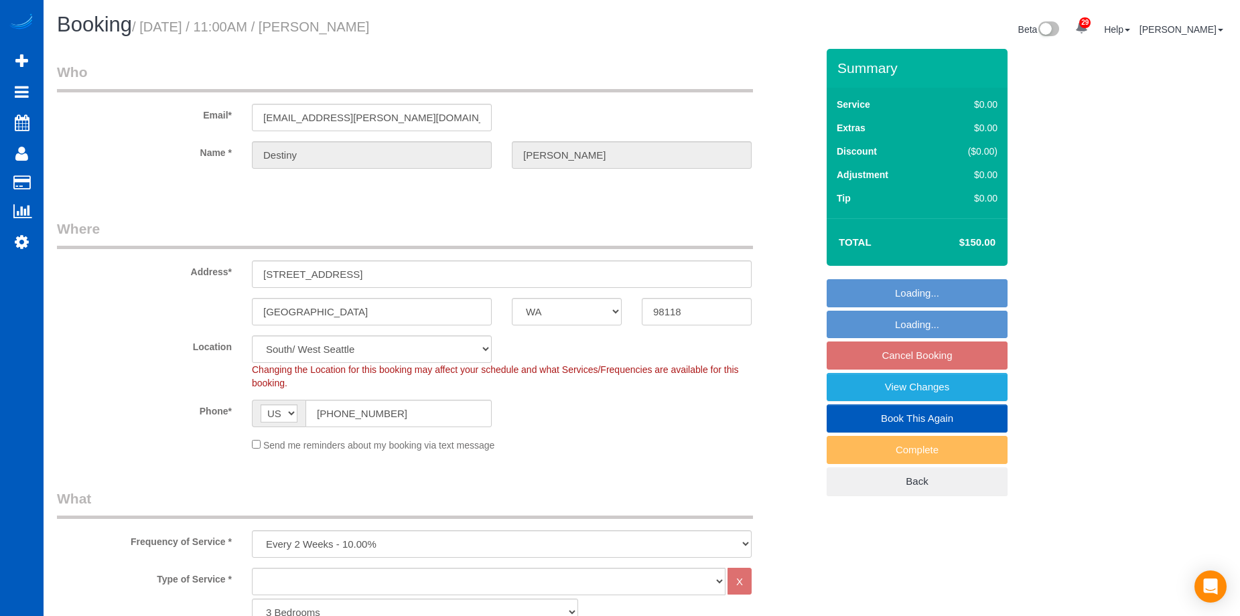
select select "object:1050"
select select "1001"
select select "3"
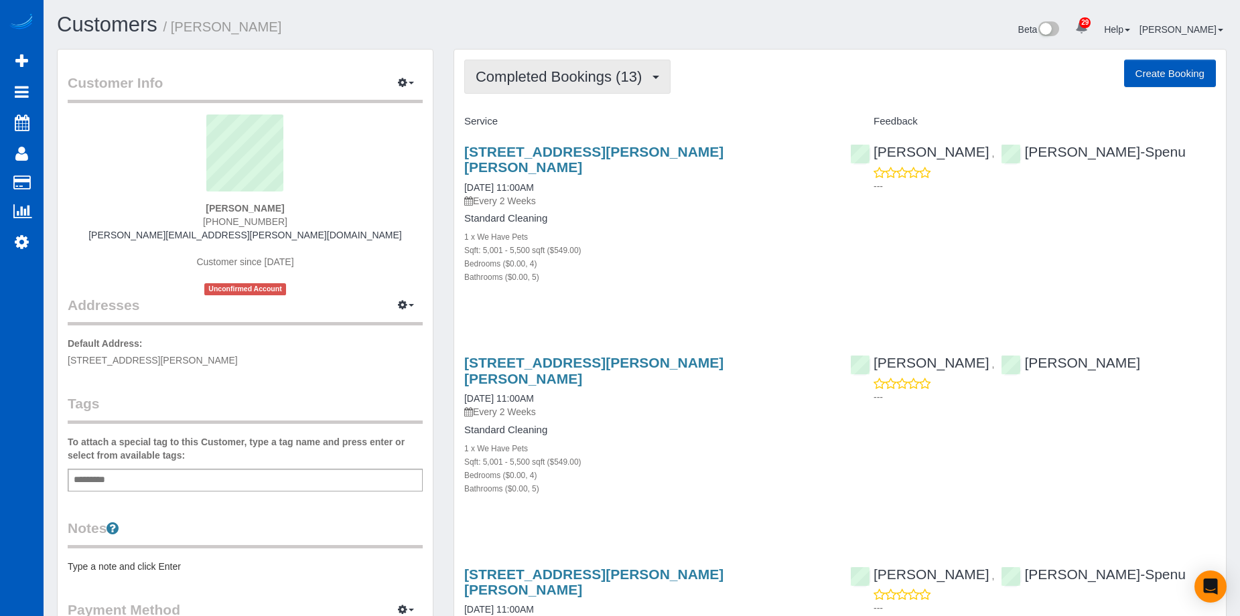
click at [628, 79] on span "Completed Bookings (13)" at bounding box center [562, 76] width 173 height 17
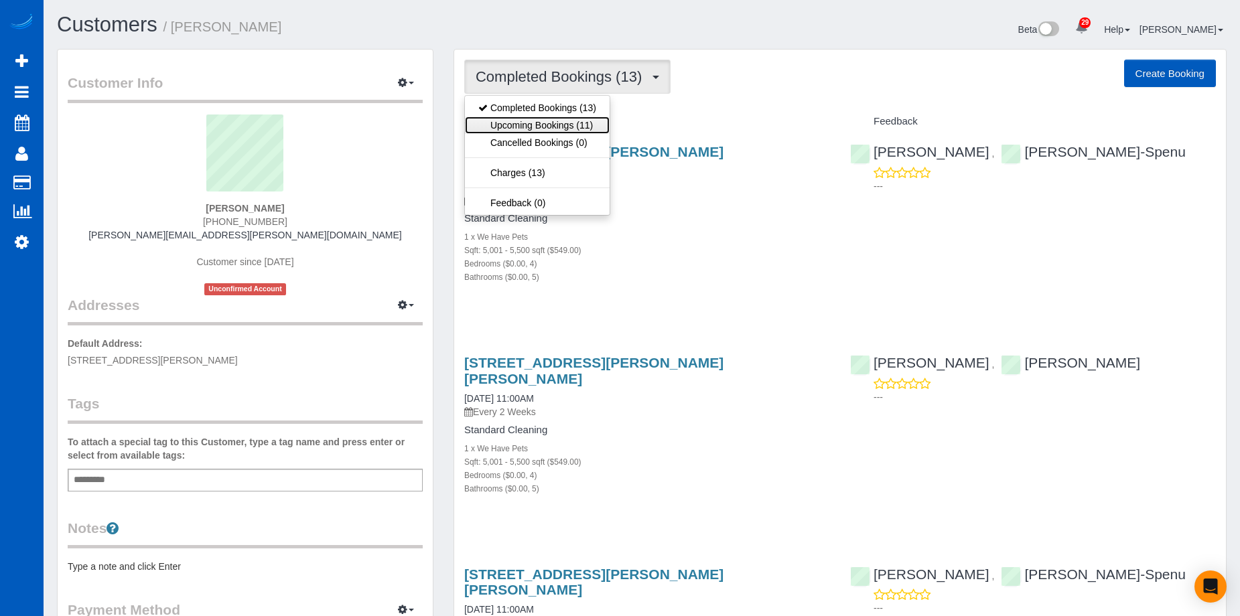
click at [595, 125] on link "Upcoming Bookings (11)" at bounding box center [537, 125] width 145 height 17
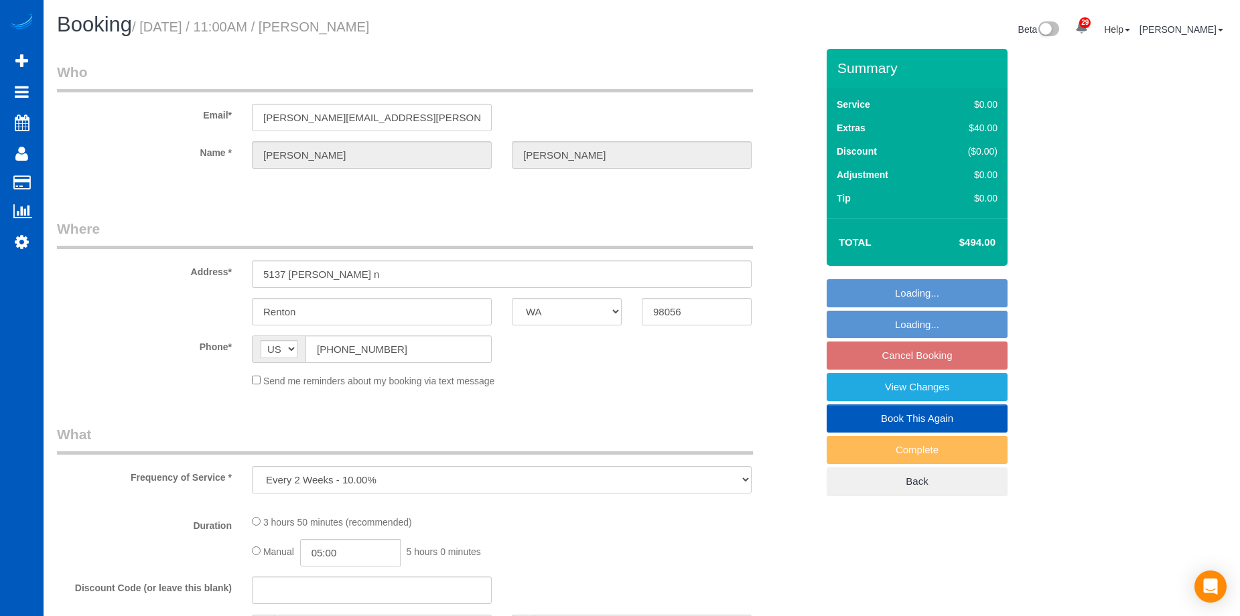
select select "WA"
select select "string:fspay-3c8ba8df-195b-4c0a-aab8-fd2802a373bb"
select select "199"
select select "5001"
select select "4"
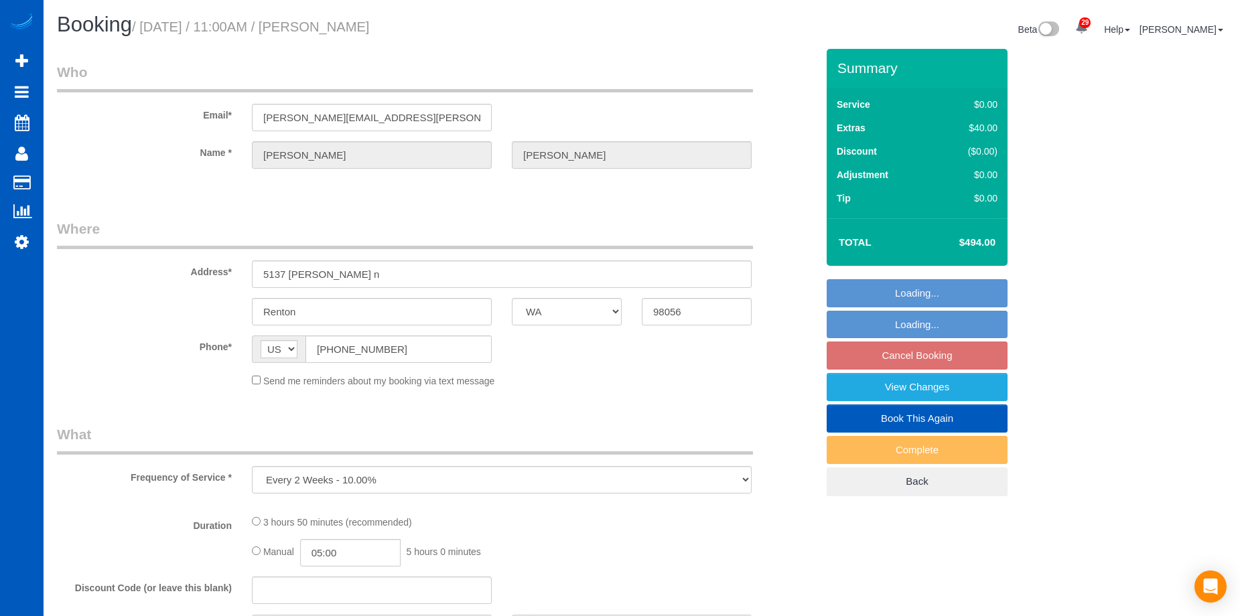
select select "5"
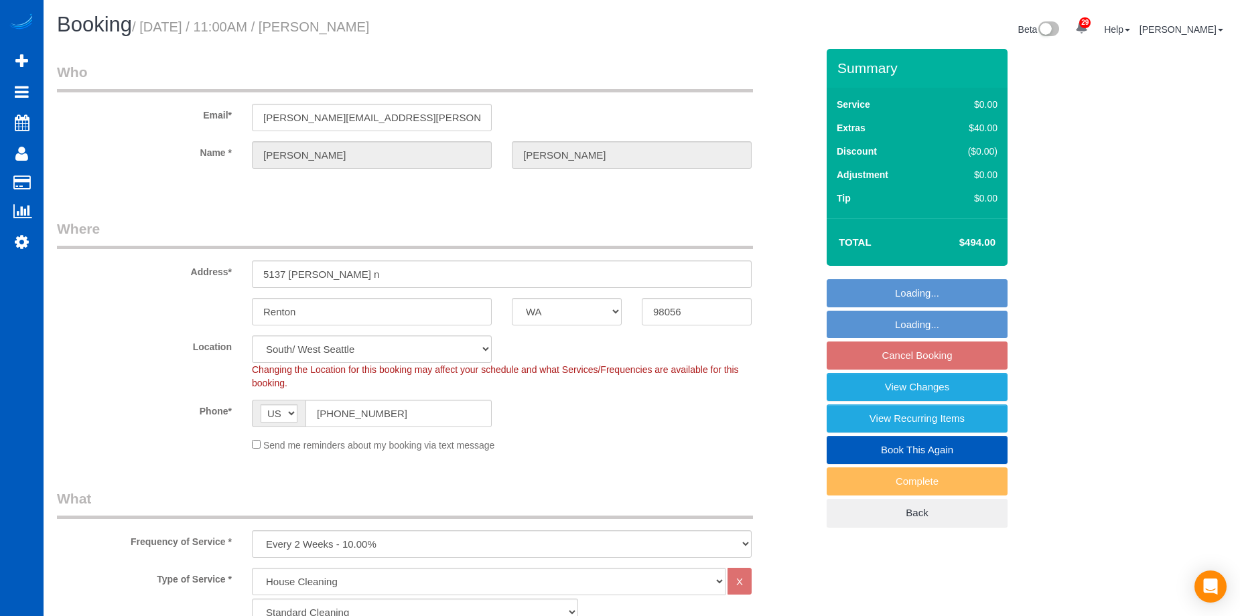
select select "spot2"
select select "object:1115"
select select "5001"
select select "4"
select select "5"
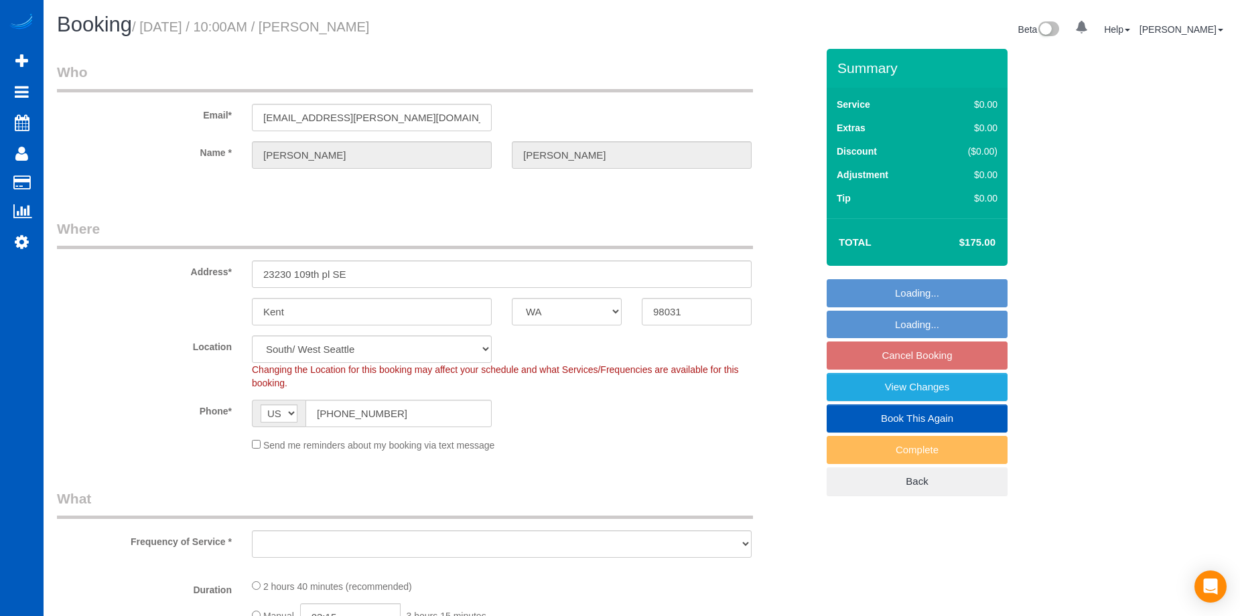
select select "WA"
select select "199"
select select "1501"
select select "3"
select select "4"
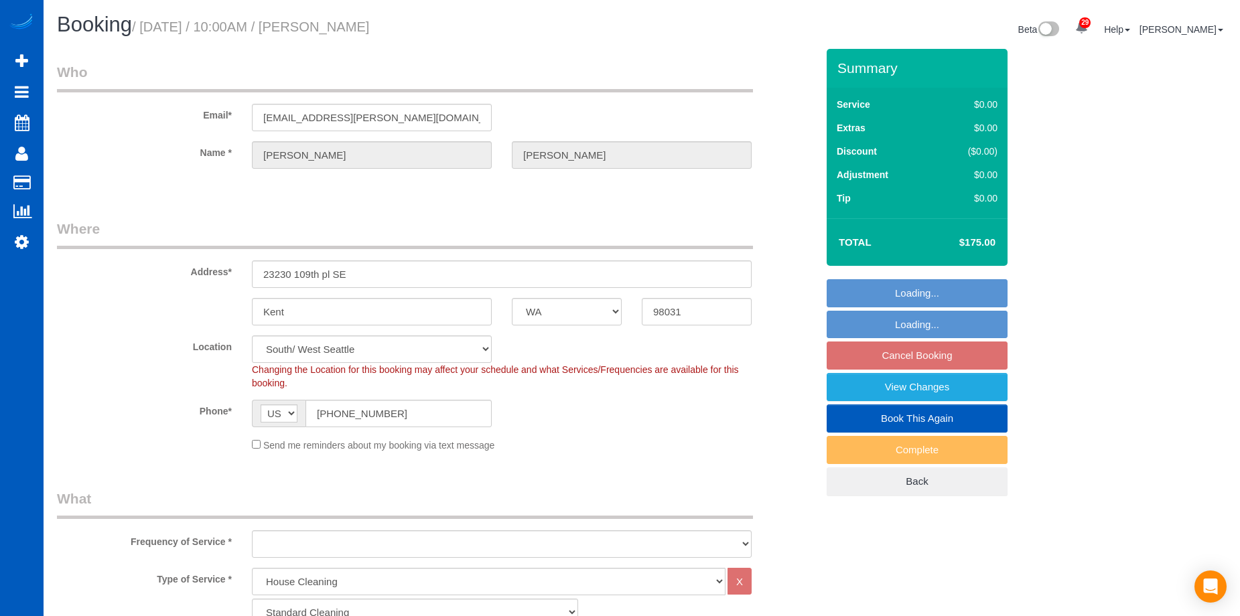
select select "object:1062"
select select "1501"
select select "3"
select select "4"
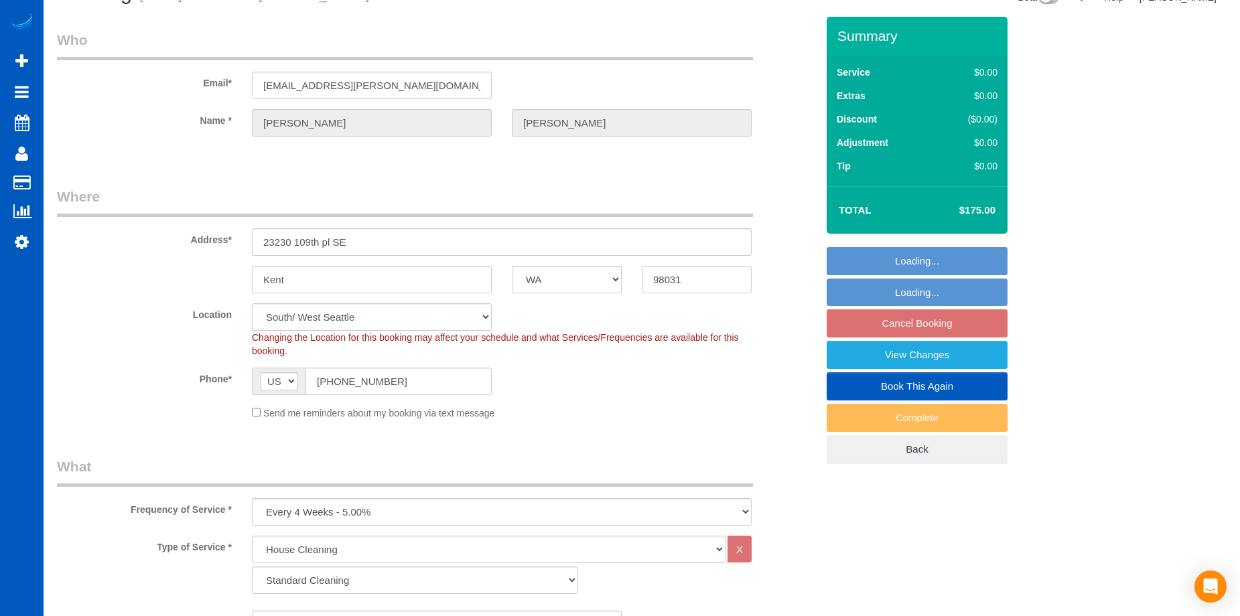
select select "object:1202"
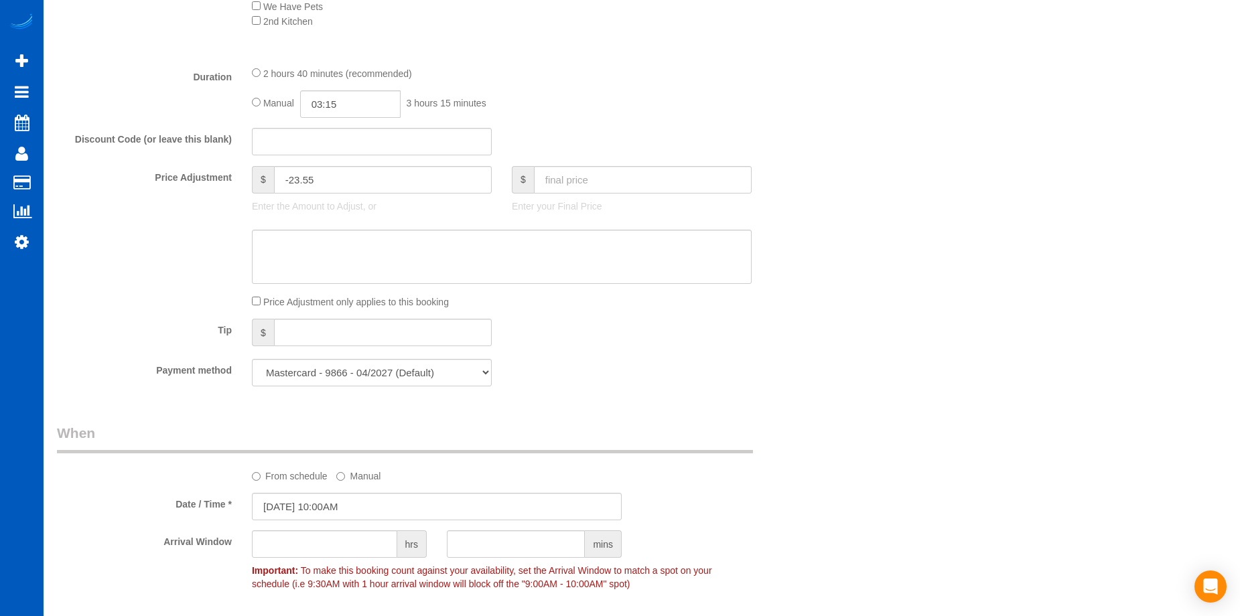
scroll to position [1139, 0]
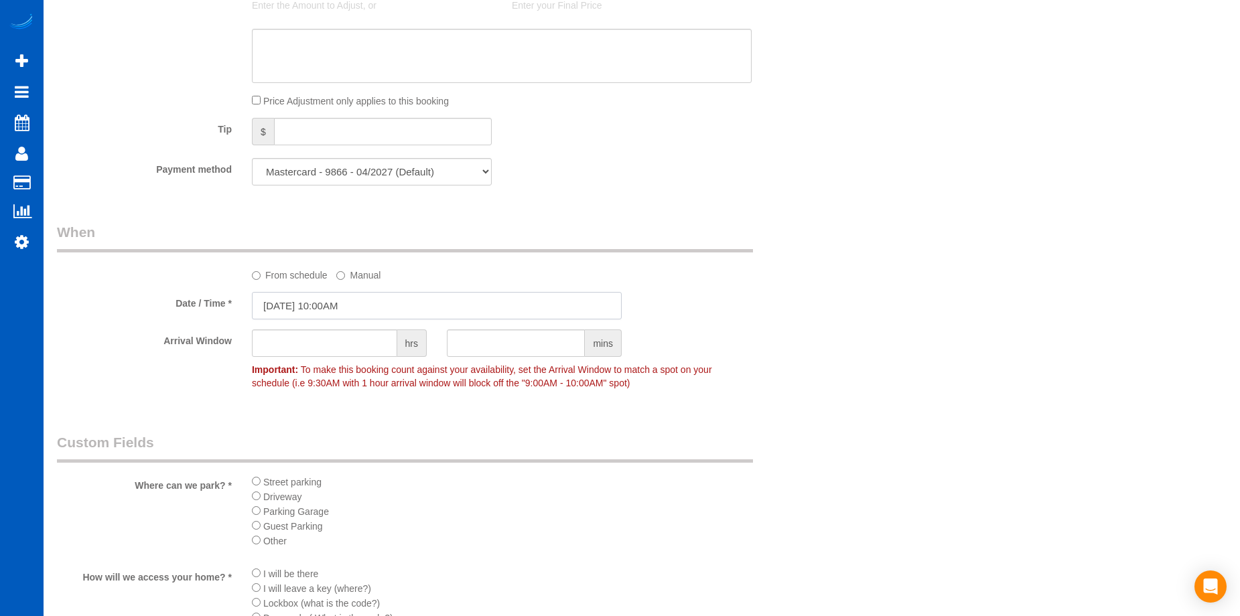
click at [375, 300] on input "09/10/2025 10:00AM" at bounding box center [437, 305] width 370 height 27
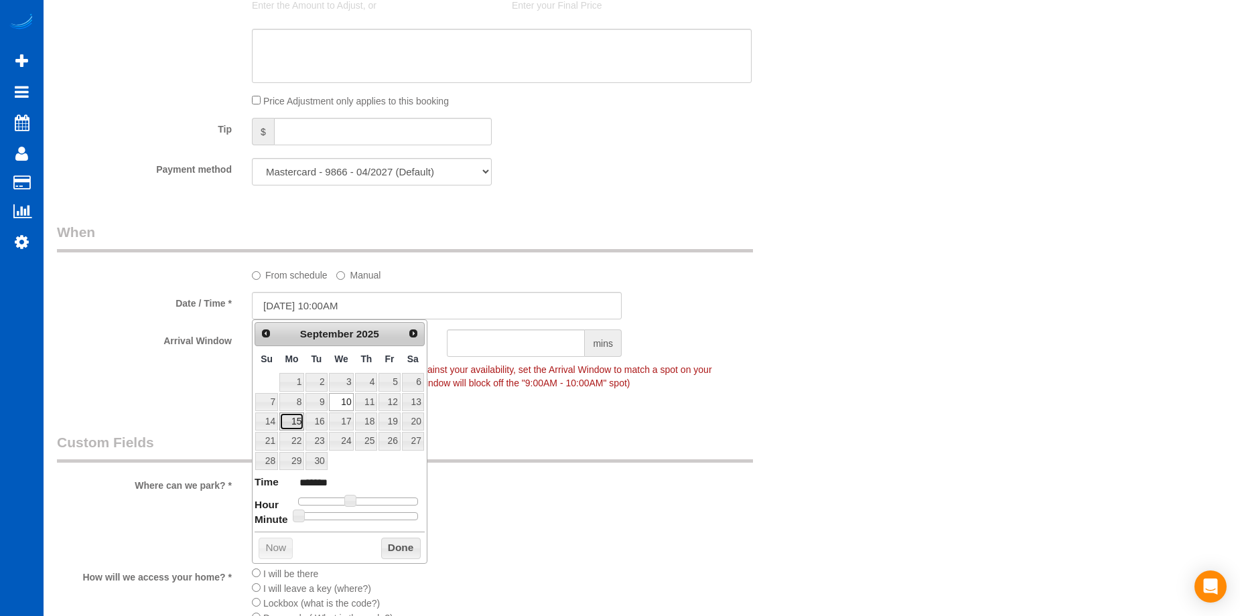
click at [291, 418] on link "15" at bounding box center [291, 422] width 25 height 18
type input "09/15/2025 10:00AM"
click at [414, 545] on button "Done" at bounding box center [401, 548] width 40 height 21
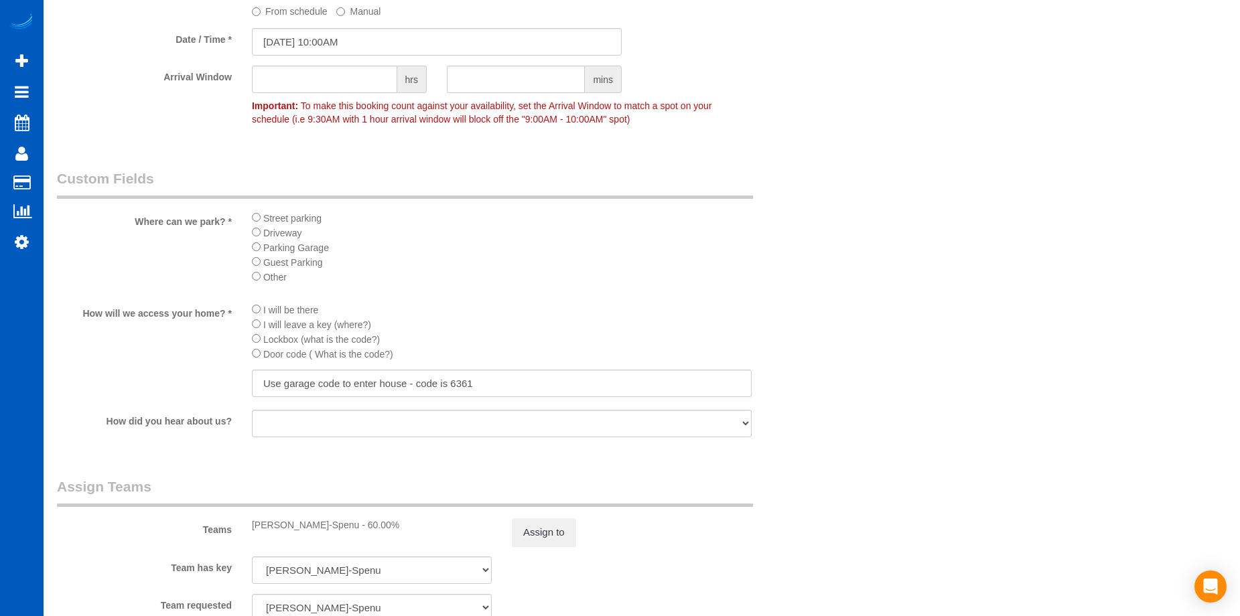
scroll to position [1407, 0]
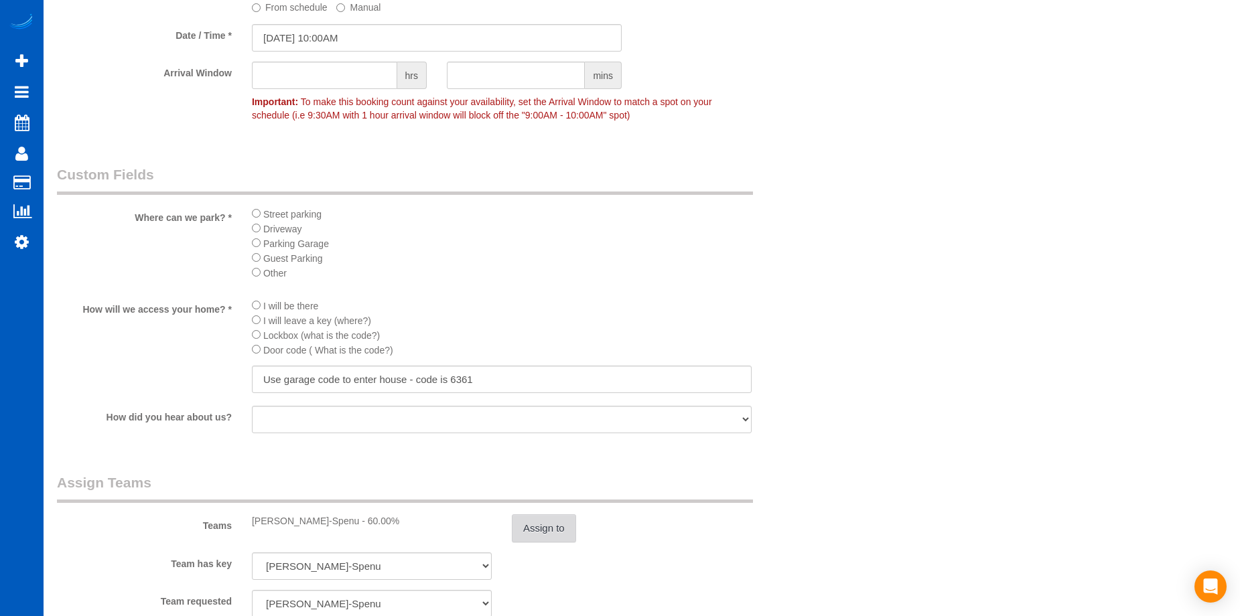
click at [537, 524] on button "Assign to" at bounding box center [544, 529] width 64 height 28
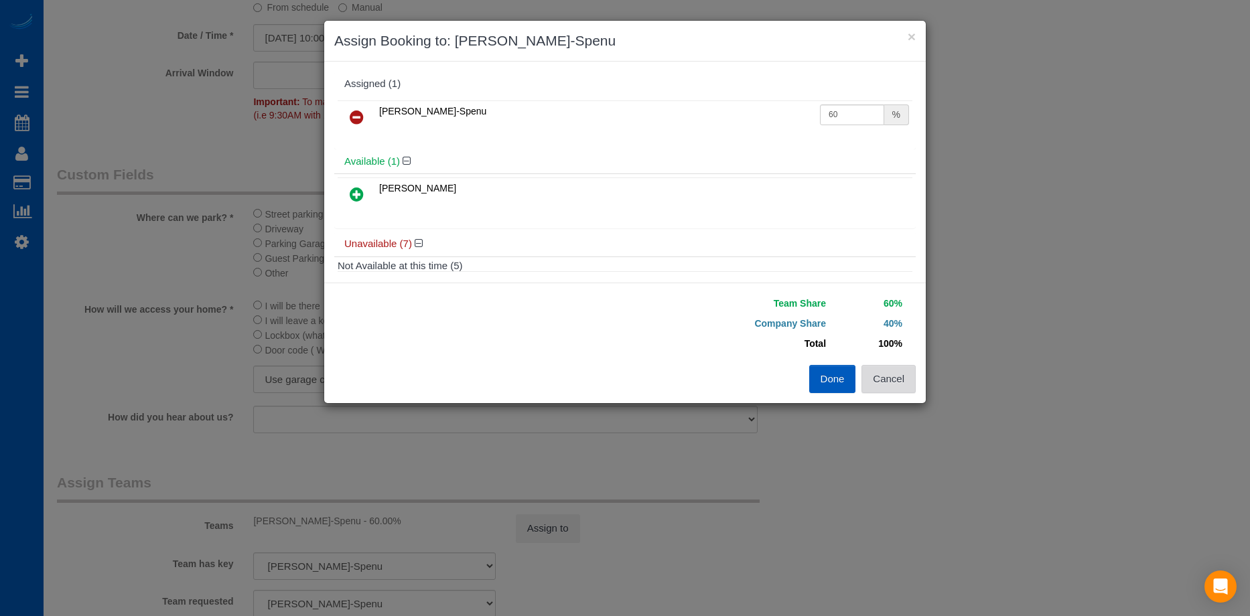
click at [899, 383] on button "Cancel" at bounding box center [889, 379] width 54 height 28
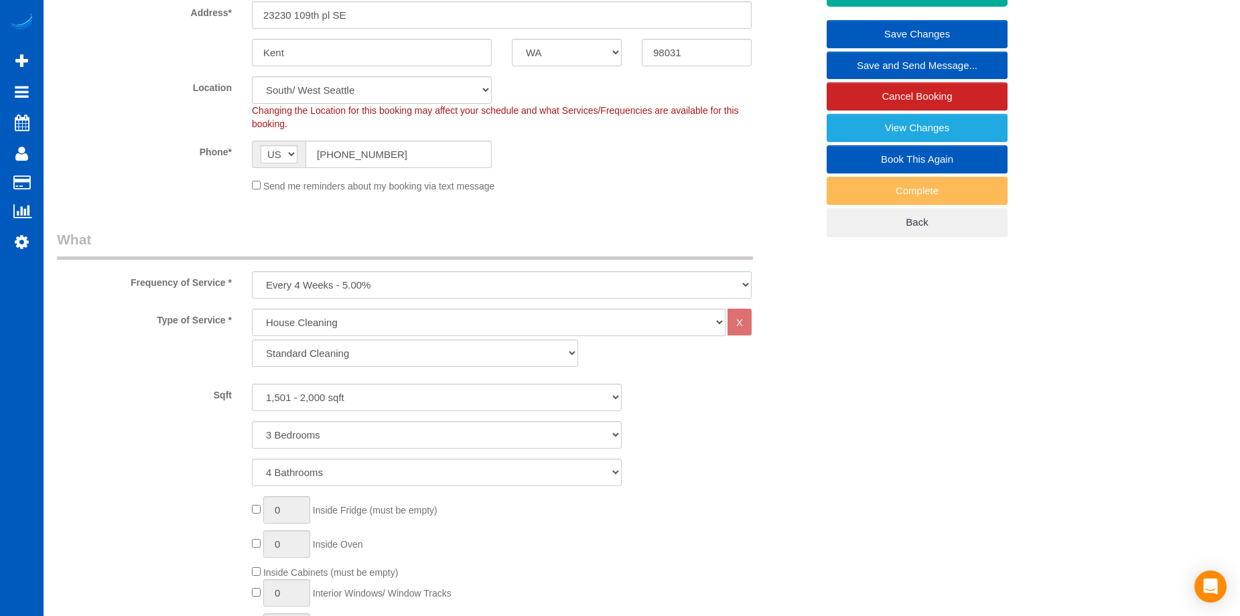
scroll to position [134, 0]
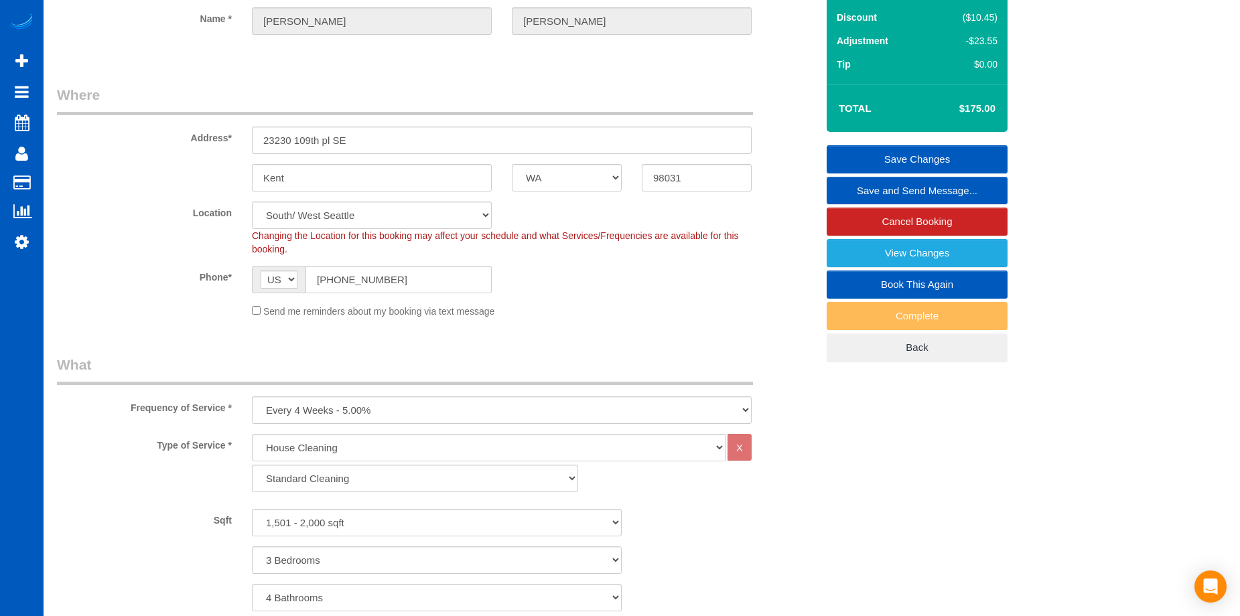
click at [870, 156] on link "Save Changes" at bounding box center [917, 159] width 181 height 28
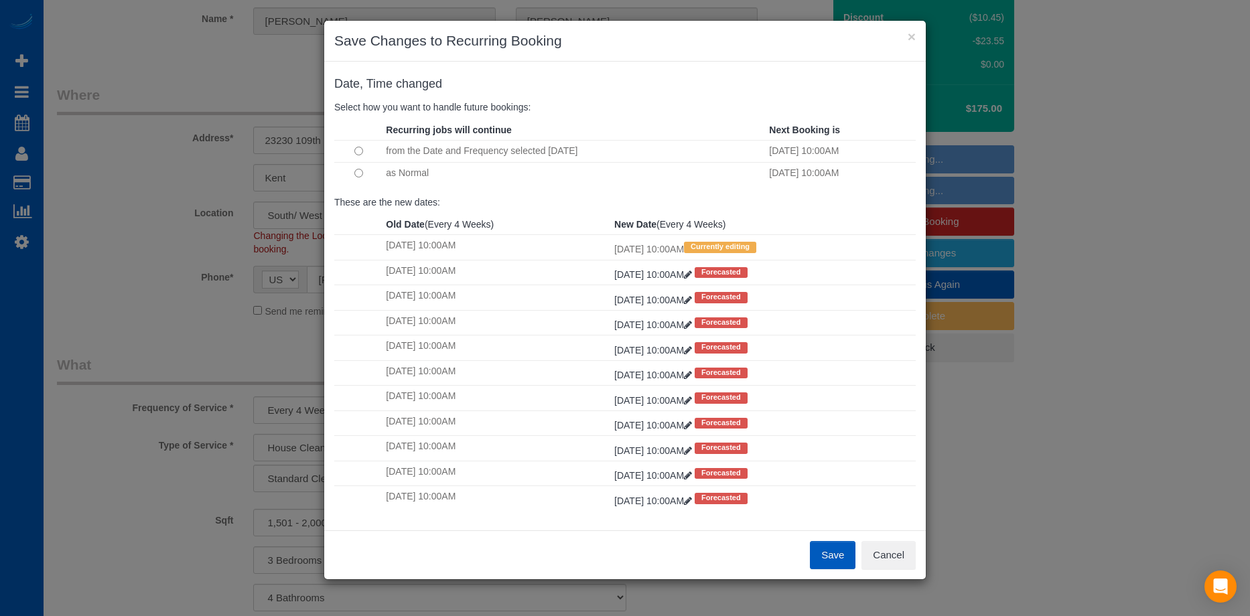
click at [817, 551] on button "Save" at bounding box center [833, 555] width 46 height 28
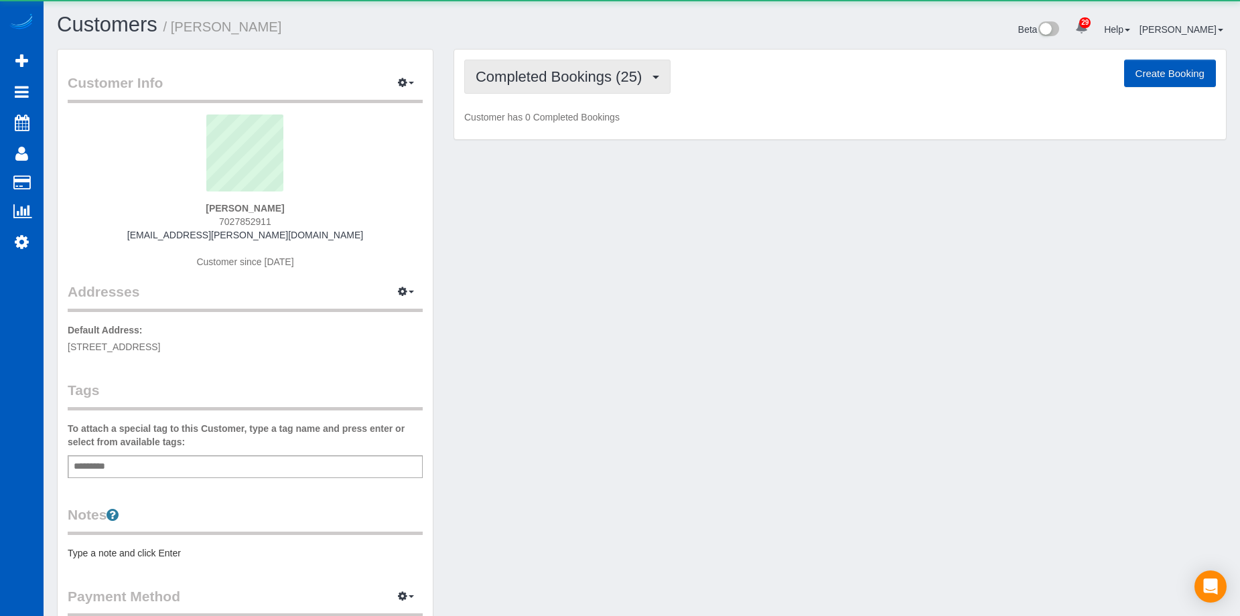
click at [592, 71] on span "Completed Bookings (25)" at bounding box center [562, 76] width 173 height 17
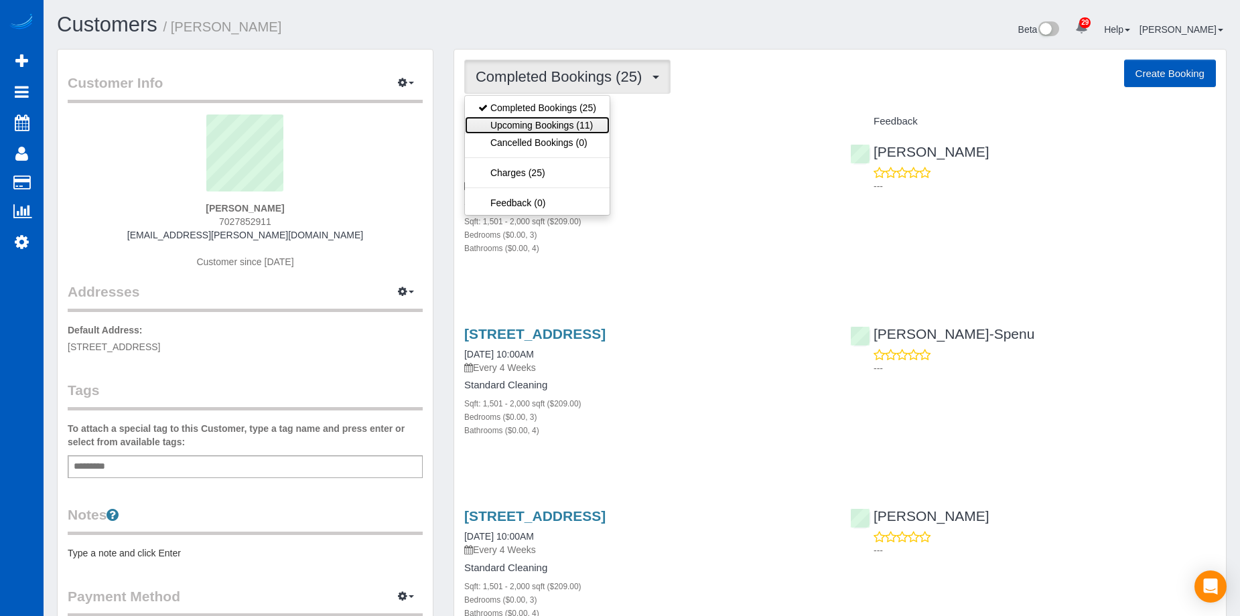
click at [583, 123] on link "Upcoming Bookings (11)" at bounding box center [537, 125] width 145 height 17
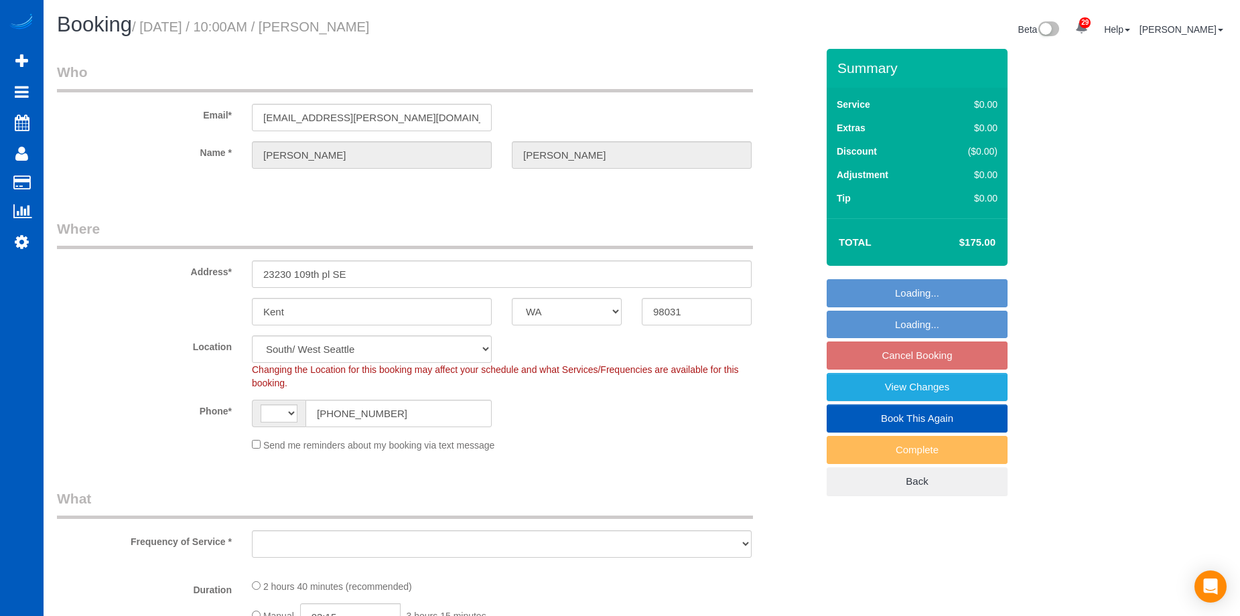
select select "WA"
select select "string:[GEOGRAPHIC_DATA]"
select select "object:1118"
select select "199"
select select "1501"
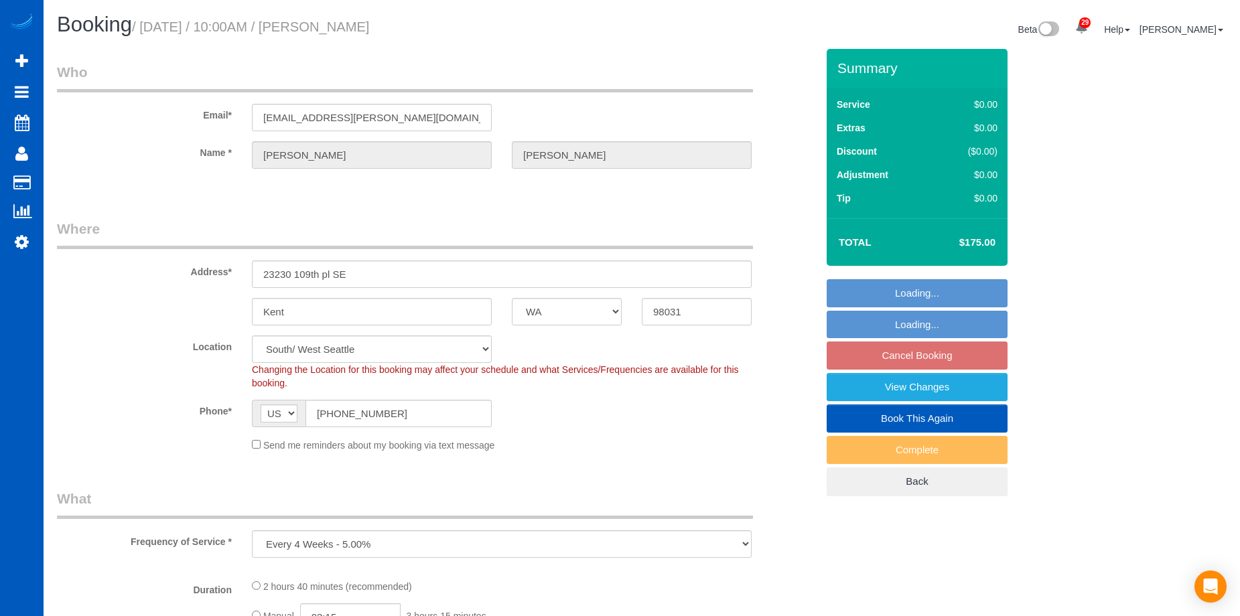
select select "3"
select select "4"
select select "1501"
select select "3"
select select "4"
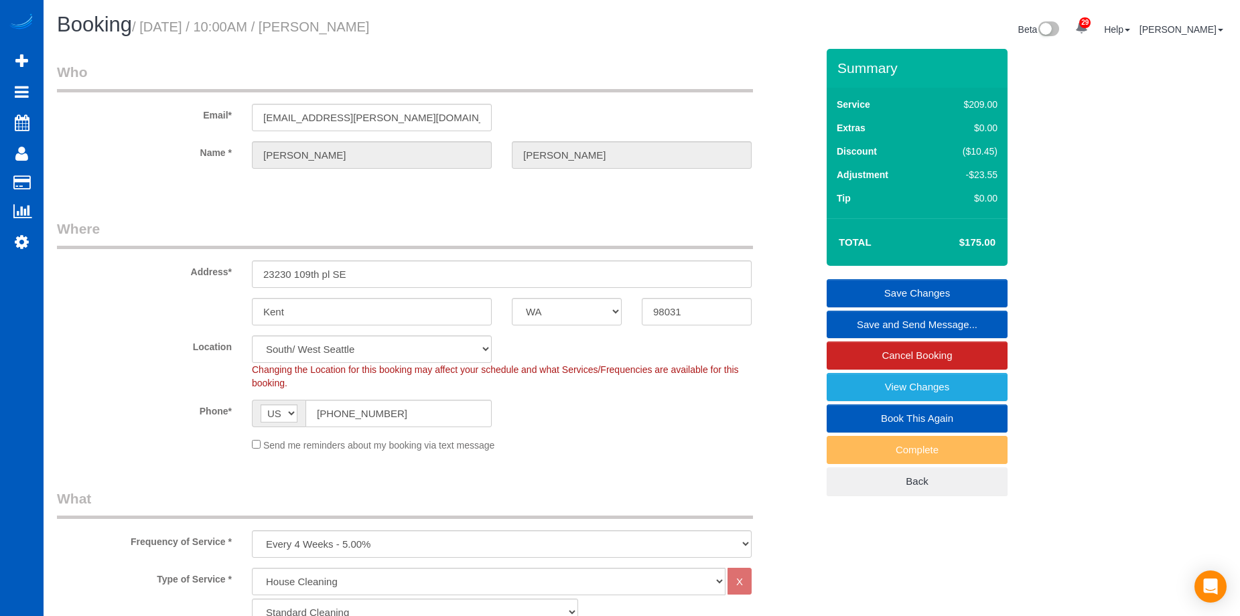
click at [862, 324] on link "Save and Send Message..." at bounding box center [917, 325] width 181 height 28
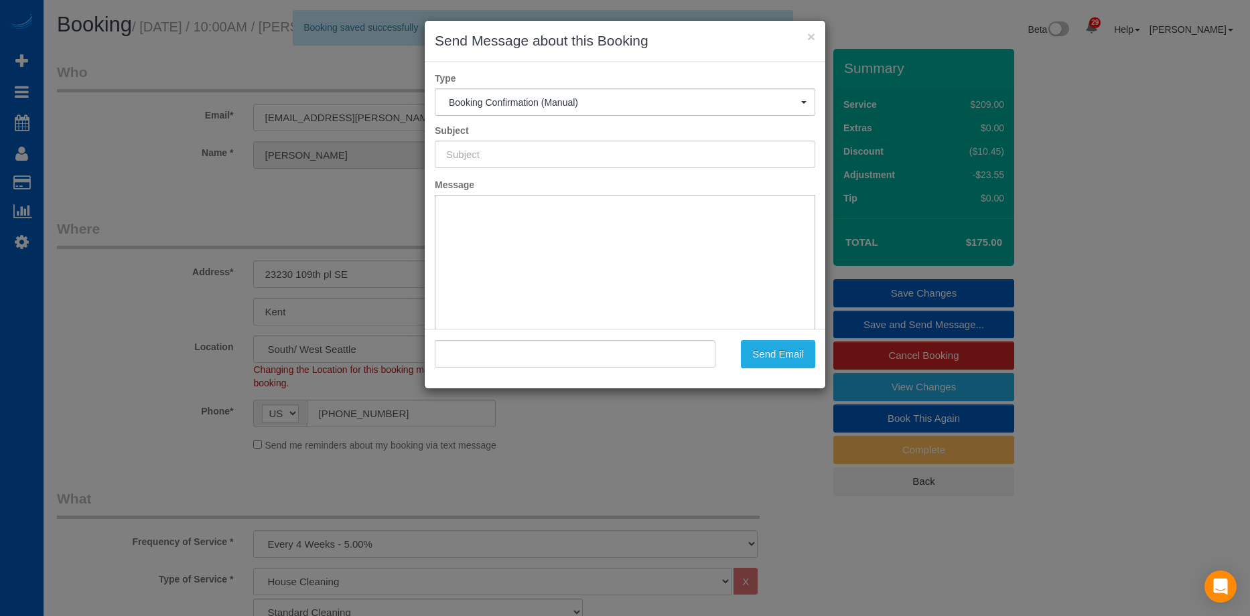
type input "Cleaning Service Confirmed!"
type input ""Katie Peterson" <ktl.peterson@gmail.com>"
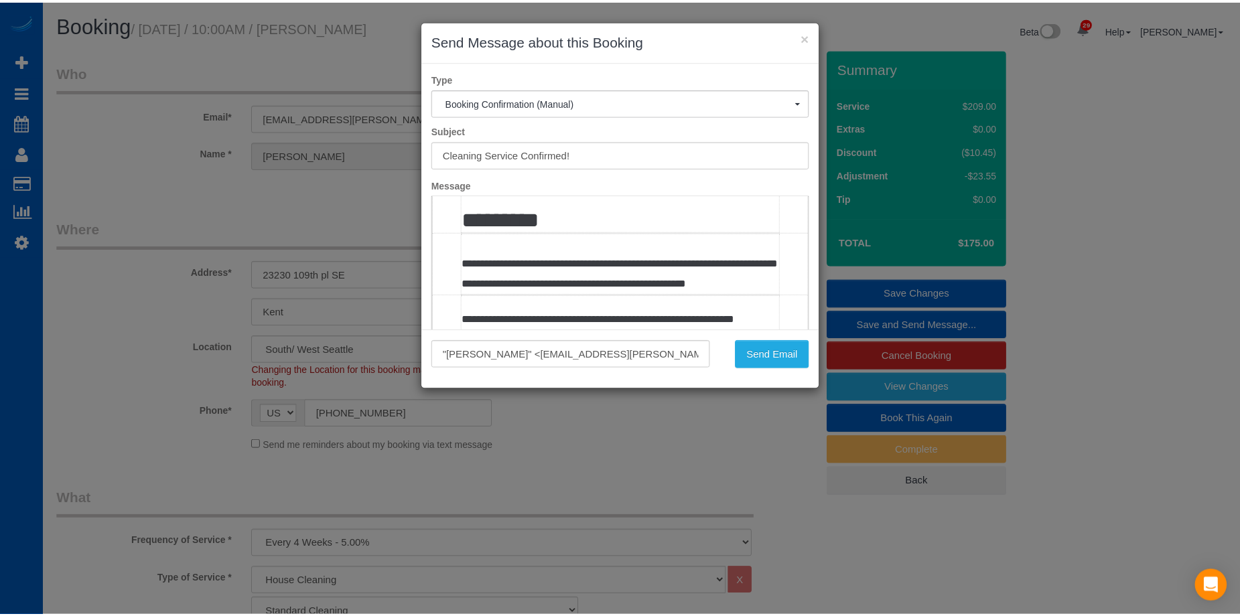
scroll to position [268, 0]
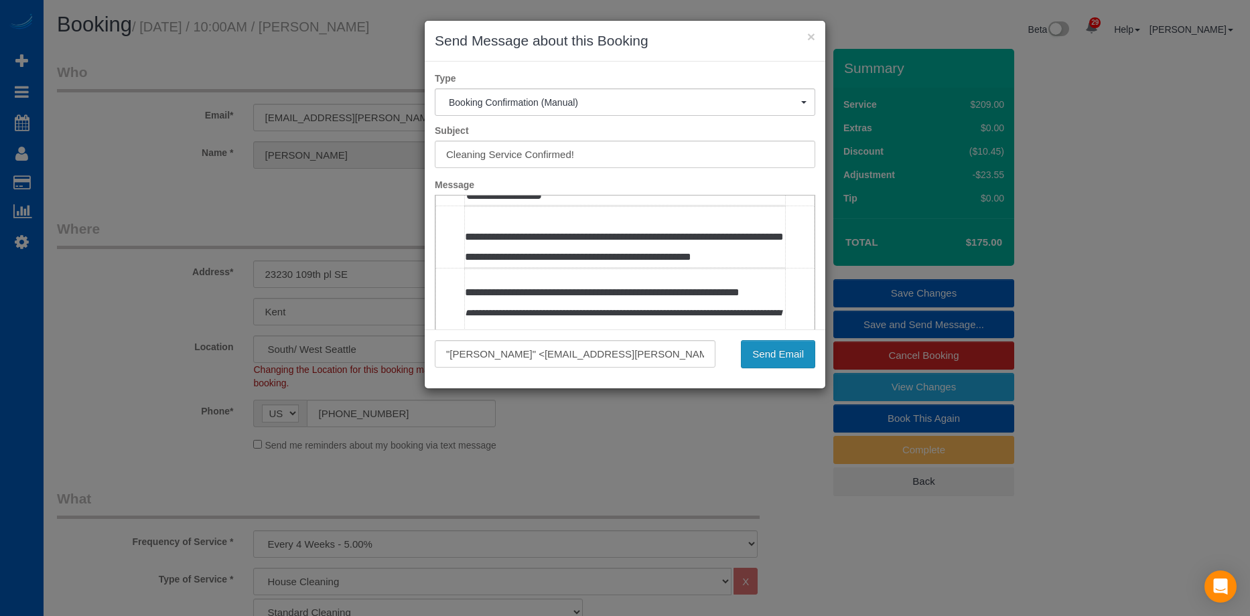
click at [792, 358] on button "Send Email" at bounding box center [778, 354] width 74 height 28
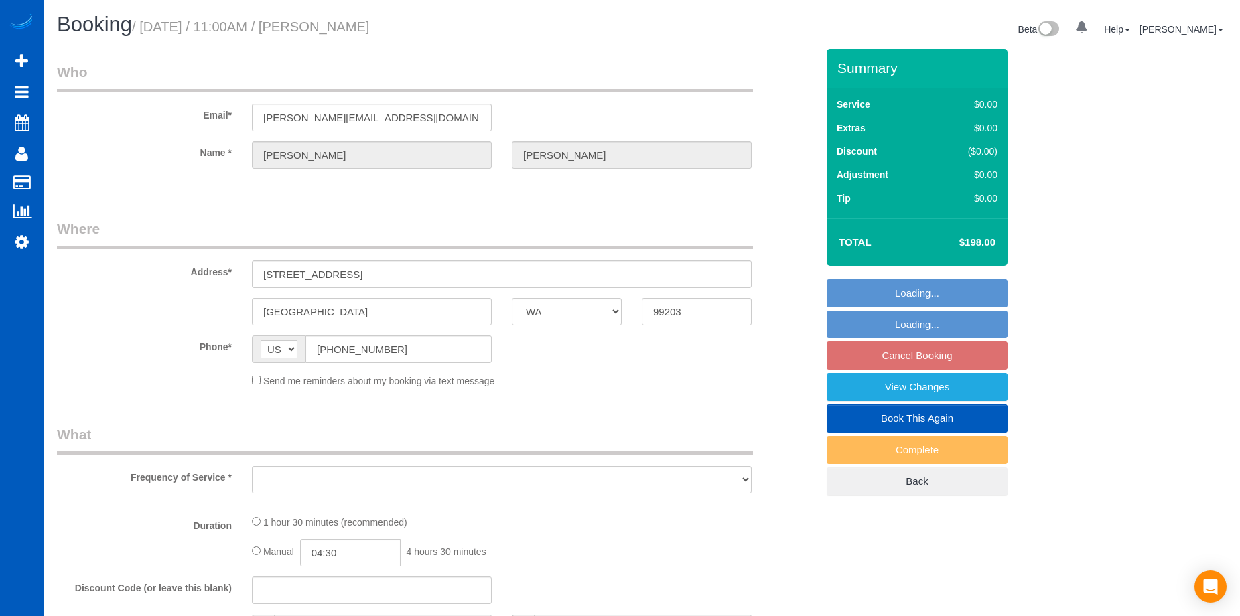
select select "WA"
select select "object:685"
select select "string:fspay-c1fb5ddc-fc92-4d38-9a11-d0fd0e6d2e94"
select select "spot2"
select select "number:7"
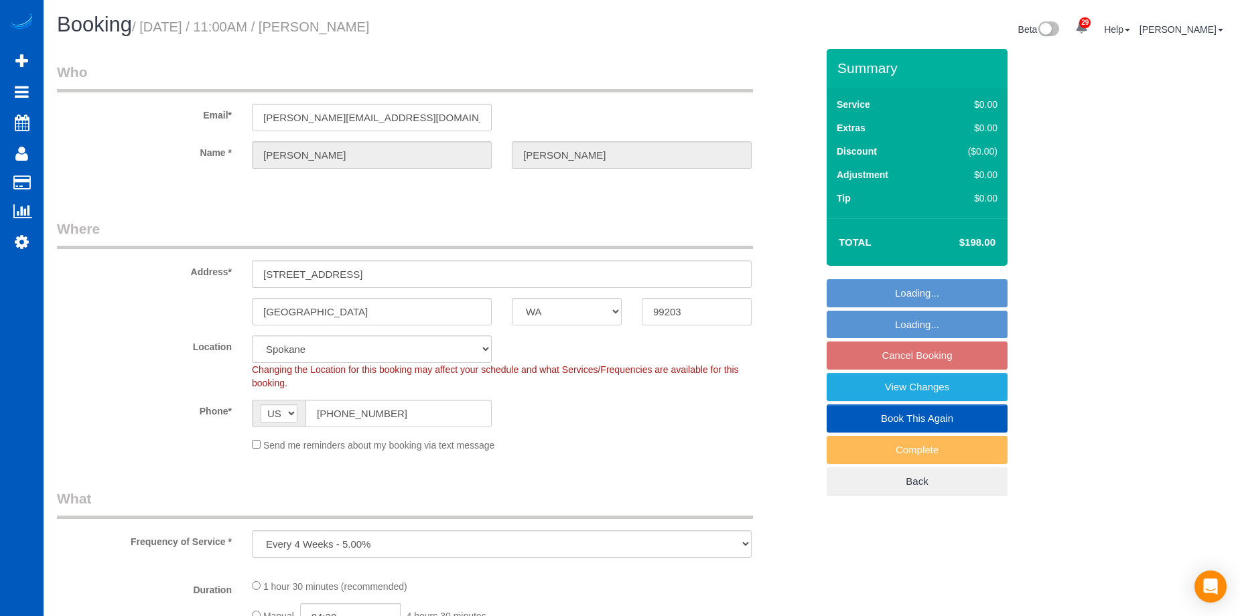
select select "object:950"
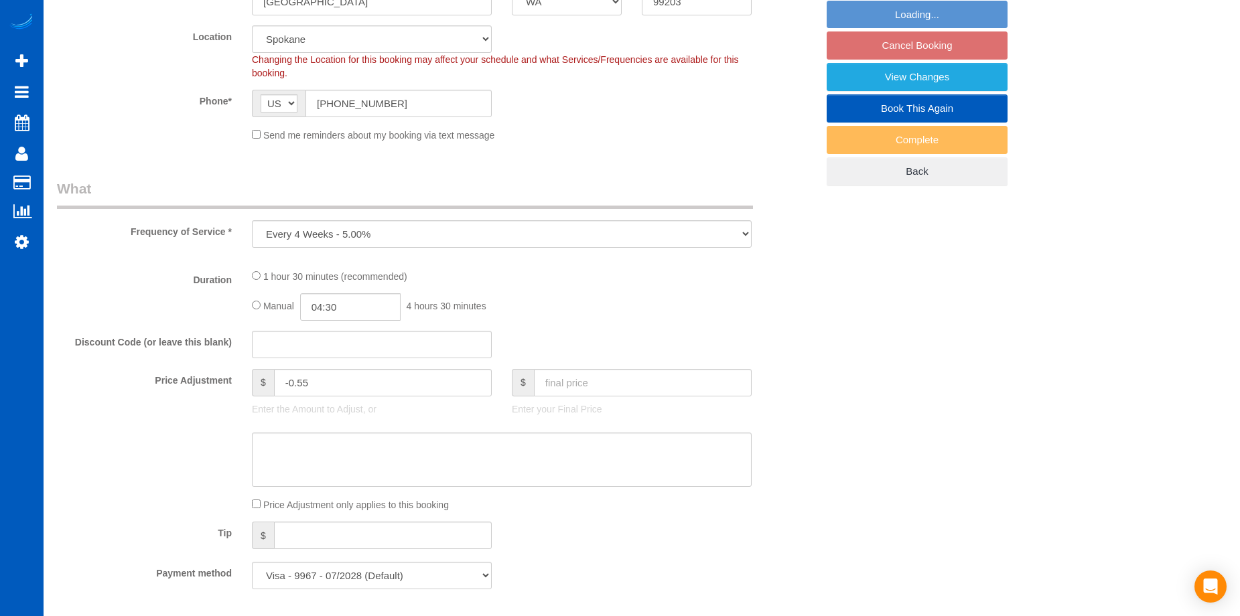
scroll to position [469, 0]
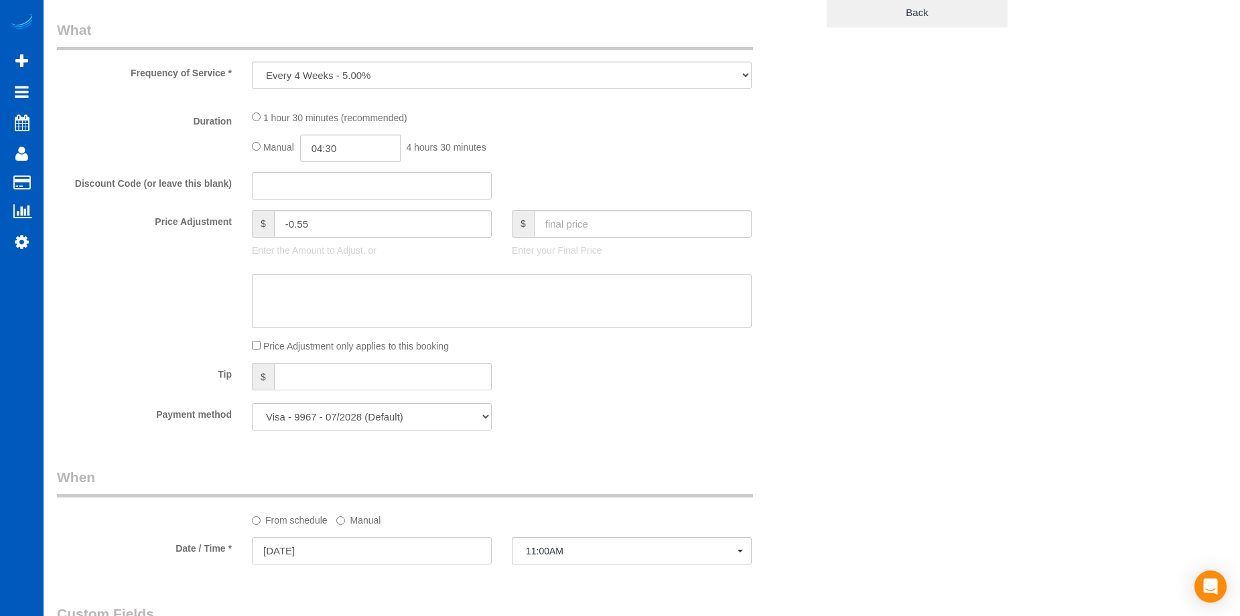
select select "199"
select select "1501"
select select "2"
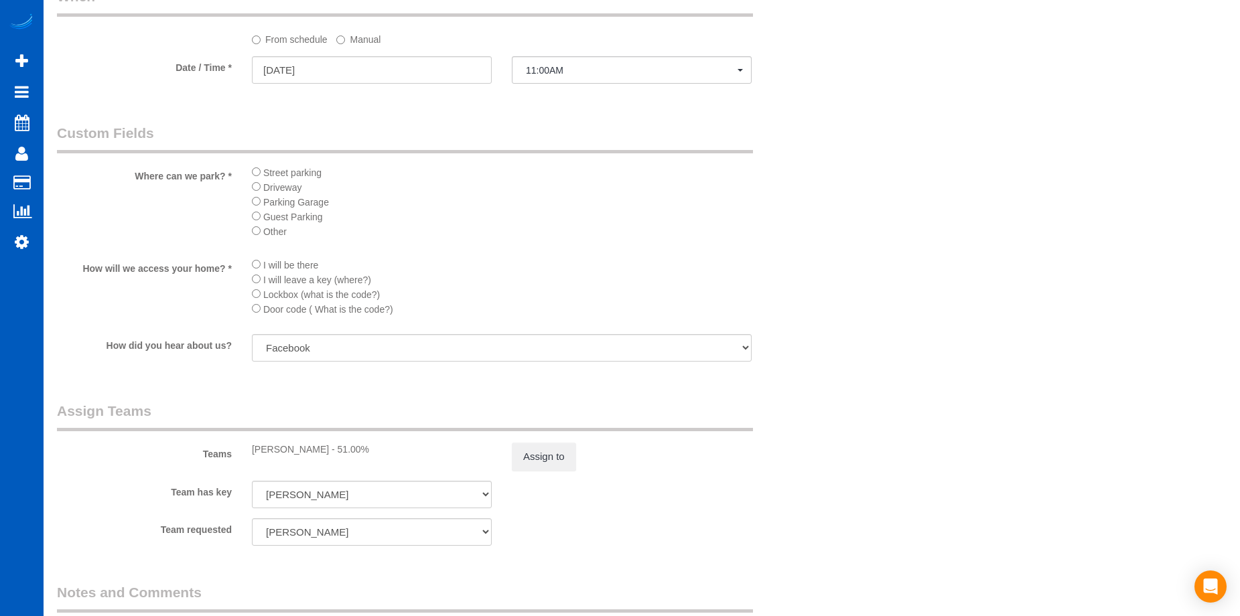
scroll to position [1474, 0]
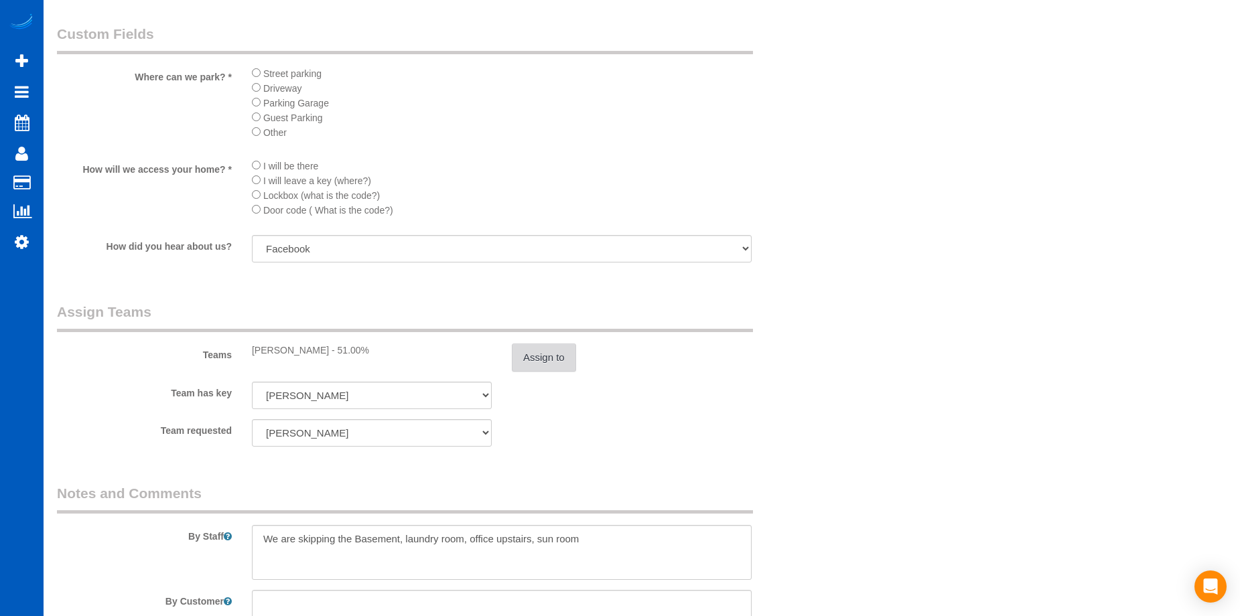
click at [554, 360] on button "Assign to" at bounding box center [544, 358] width 64 height 28
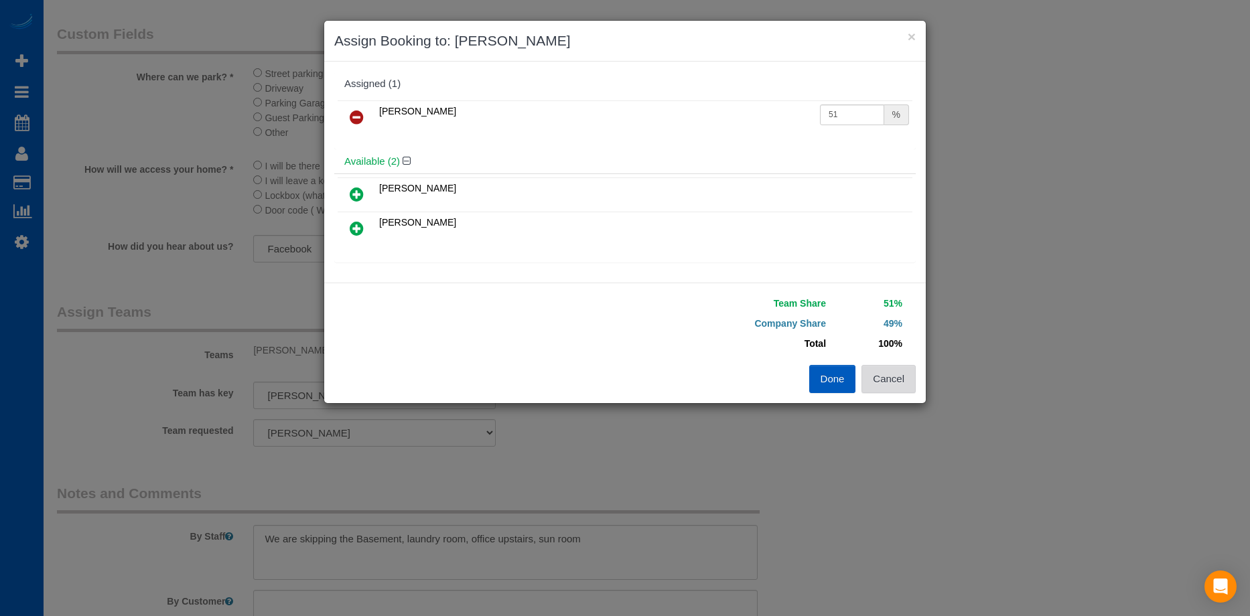
click at [896, 385] on button "Cancel" at bounding box center [889, 379] width 54 height 28
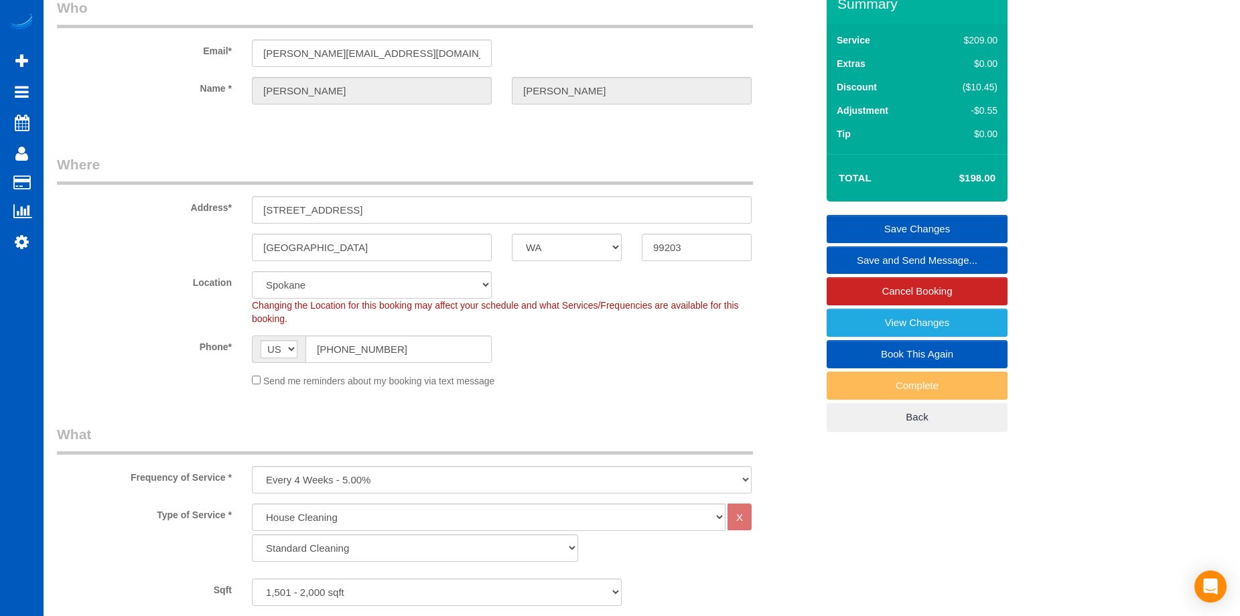
scroll to position [0, 0]
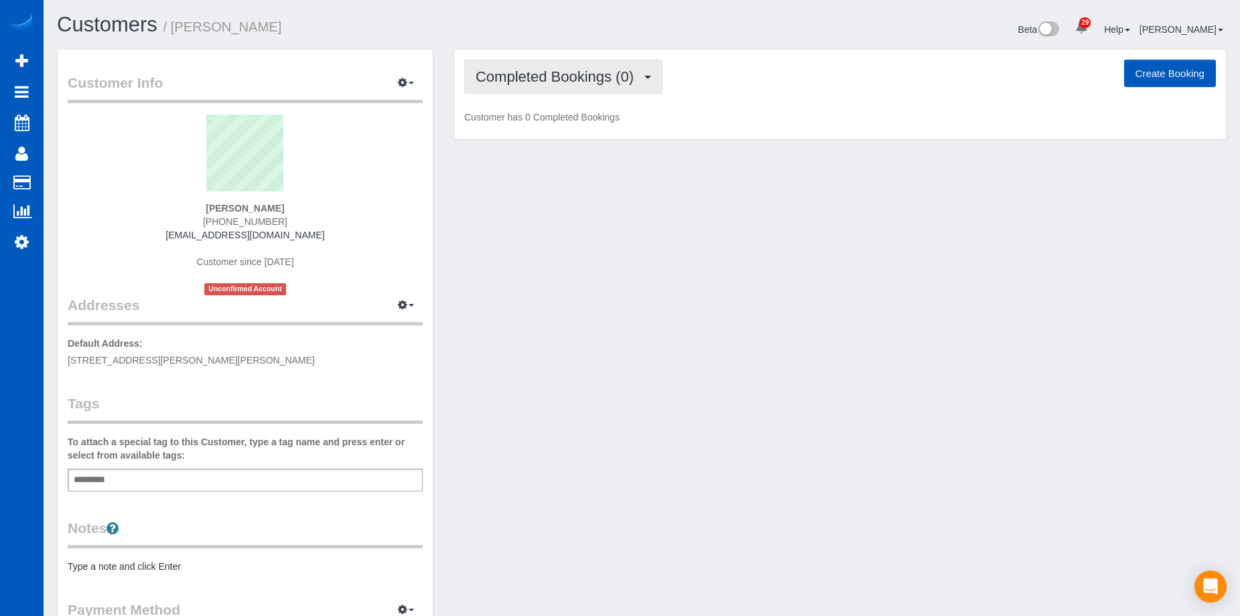
click at [526, 68] on span "Completed Bookings (0)" at bounding box center [558, 76] width 165 height 17
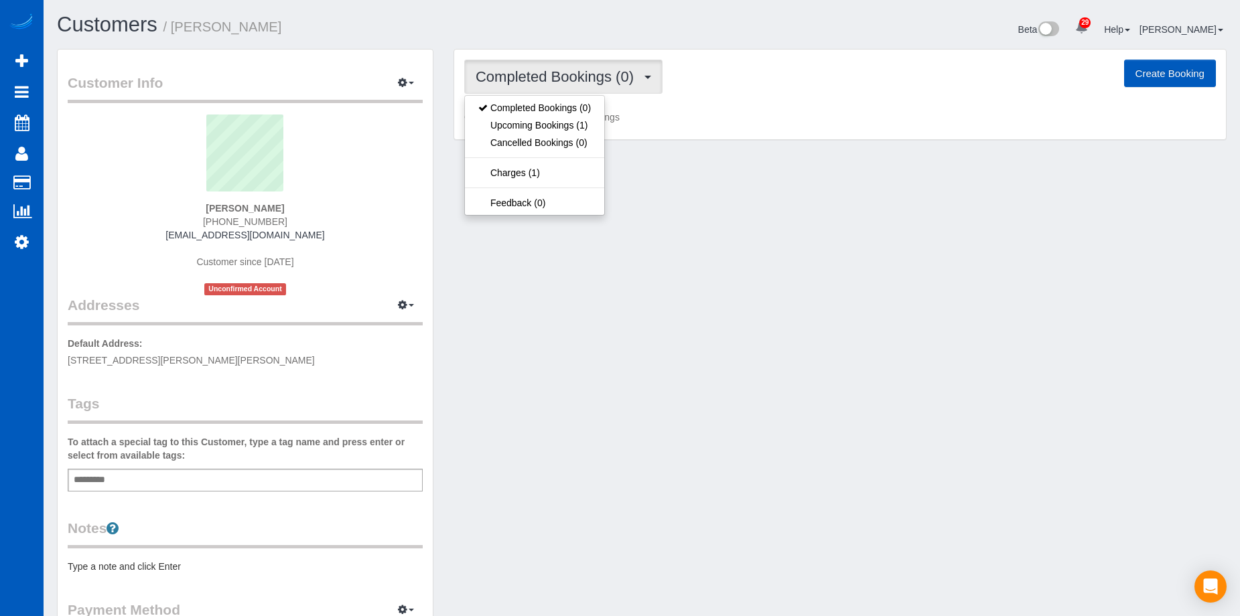
click at [526, 68] on span "Completed Bookings (0)" at bounding box center [558, 76] width 165 height 17
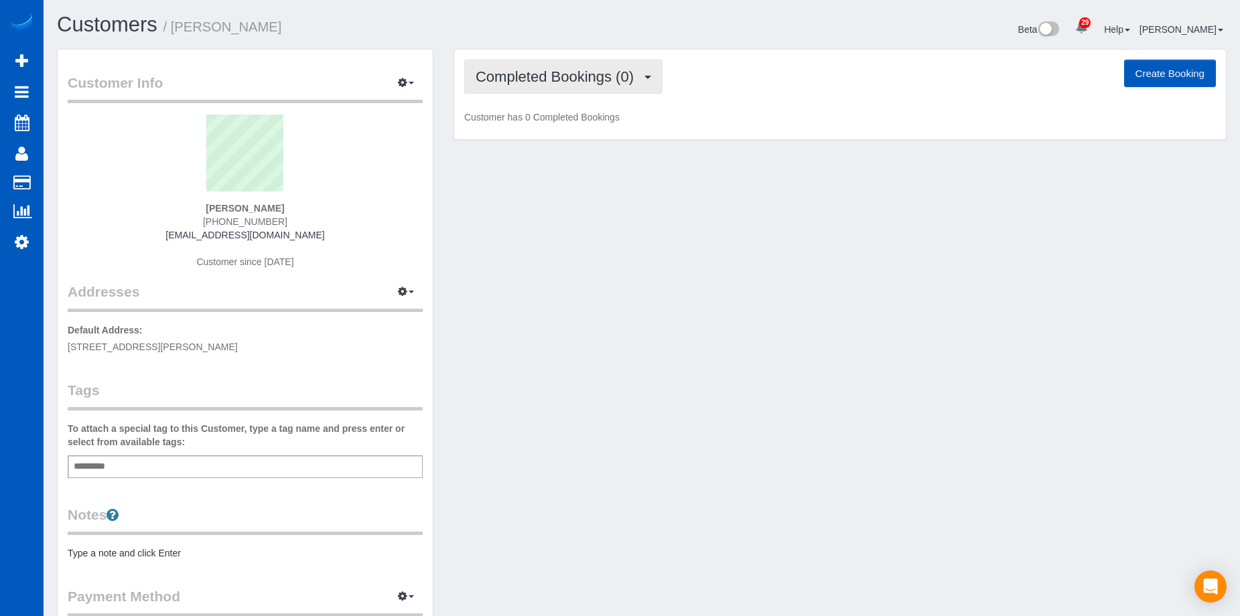
click at [560, 84] on span "Completed Bookings (0)" at bounding box center [558, 76] width 165 height 17
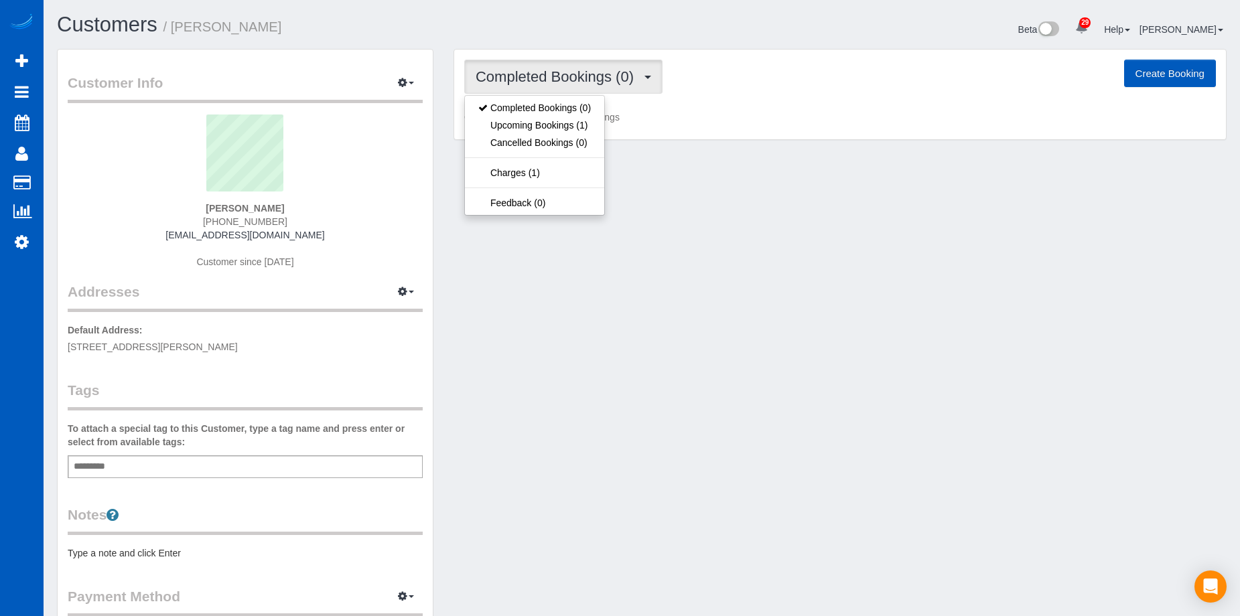
click at [560, 84] on span "Completed Bookings (0)" at bounding box center [558, 76] width 165 height 17
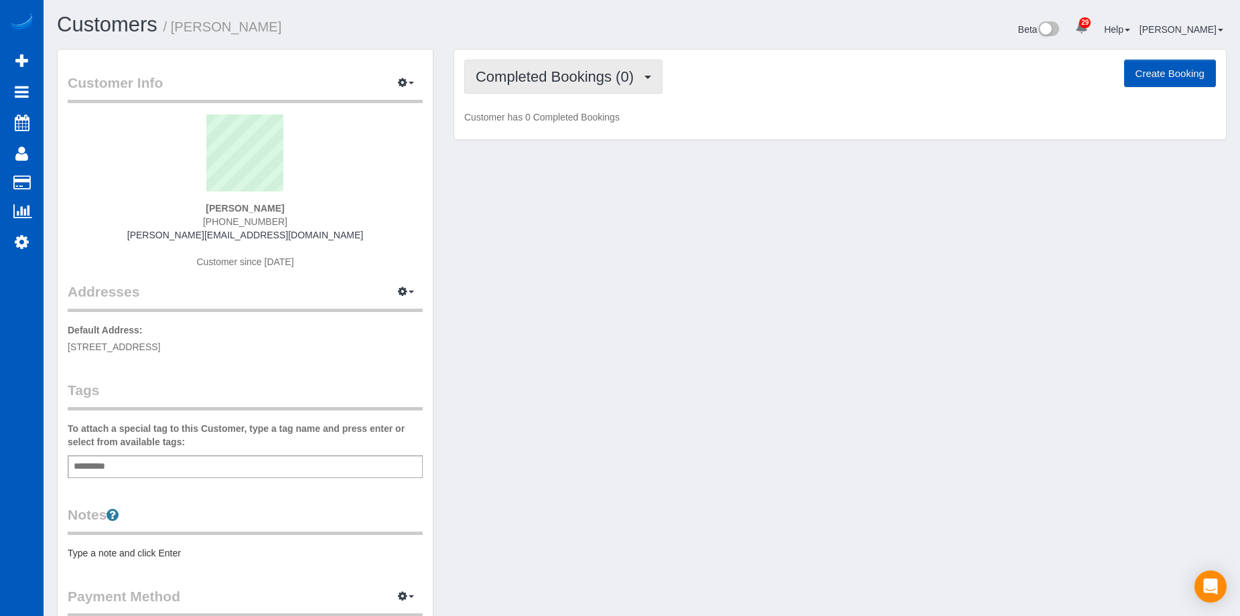
click at [521, 66] on button "Completed Bookings (0)" at bounding box center [563, 77] width 198 height 34
click at [521, 65] on button "Completed Bookings (0)" at bounding box center [563, 77] width 198 height 34
click at [567, 84] on button "Completed Bookings (0)" at bounding box center [563, 77] width 198 height 34
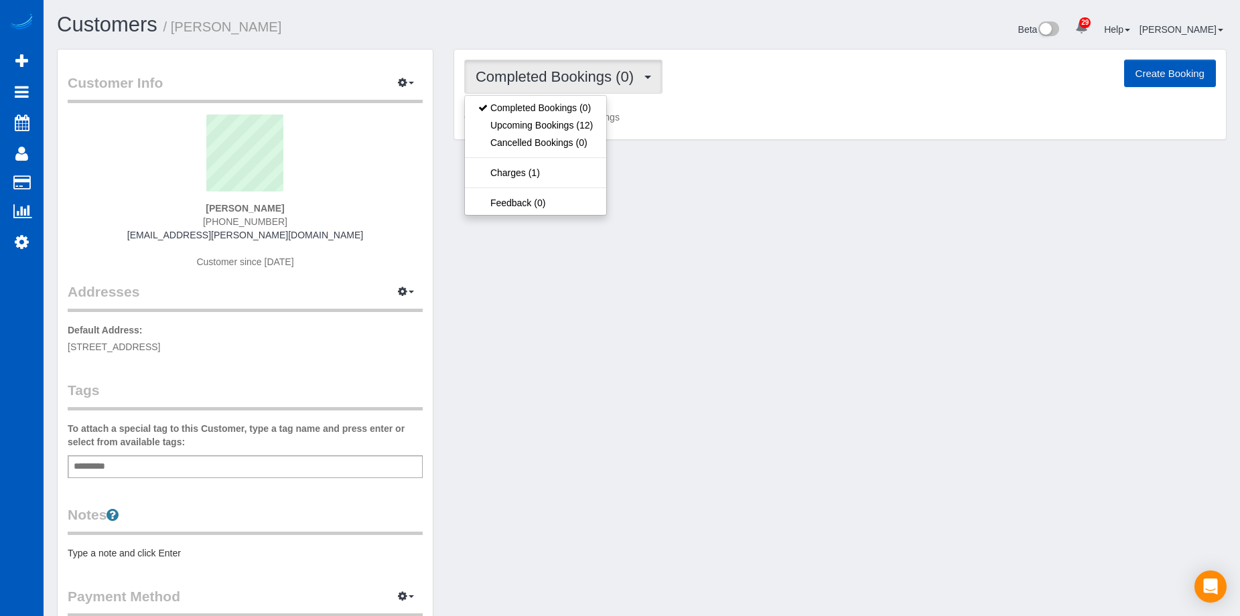
click at [569, 82] on span "Completed Bookings (0)" at bounding box center [558, 76] width 165 height 17
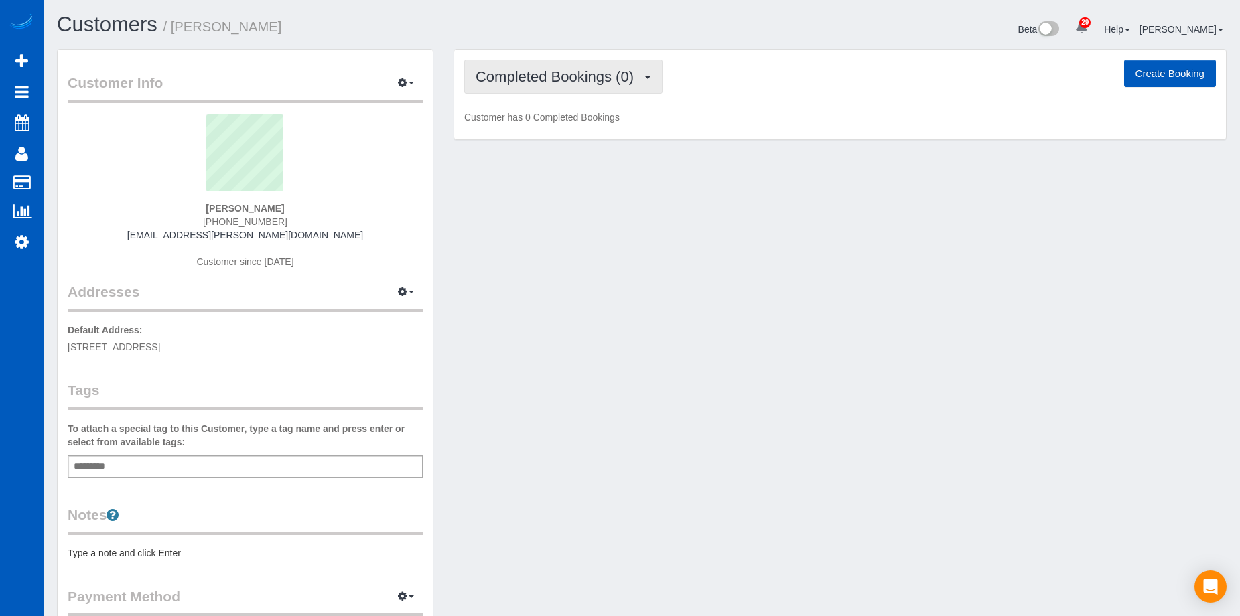
click at [529, 78] on span "Completed Bookings (0)" at bounding box center [558, 76] width 165 height 17
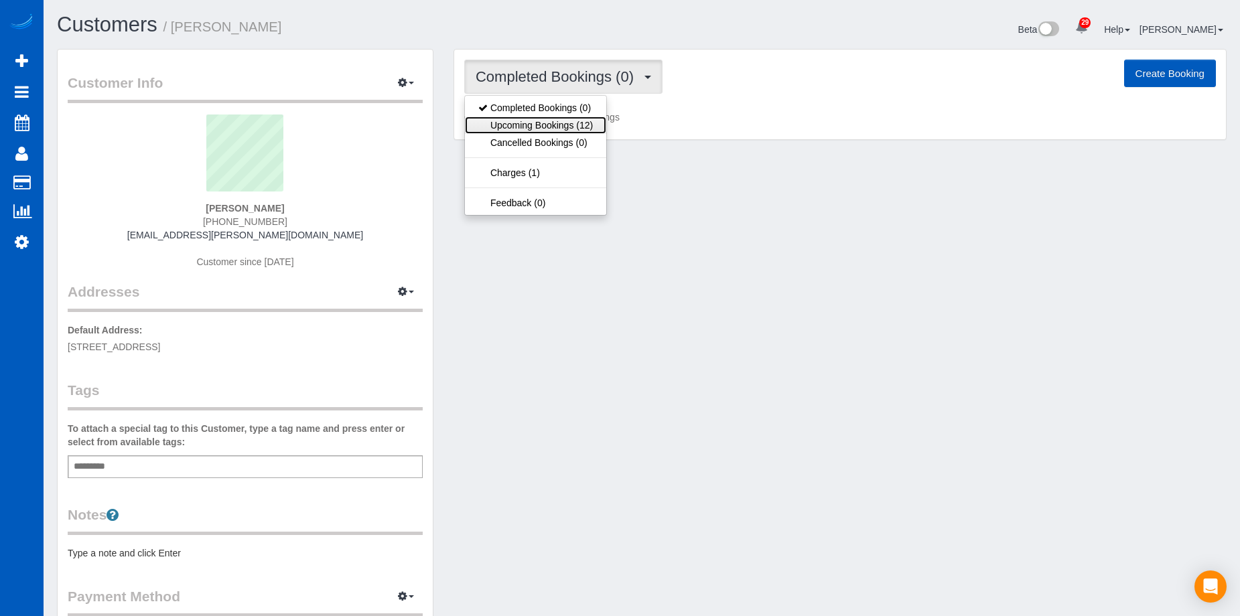
click at [565, 125] on link "Upcoming Bookings (12)" at bounding box center [535, 125] width 141 height 17
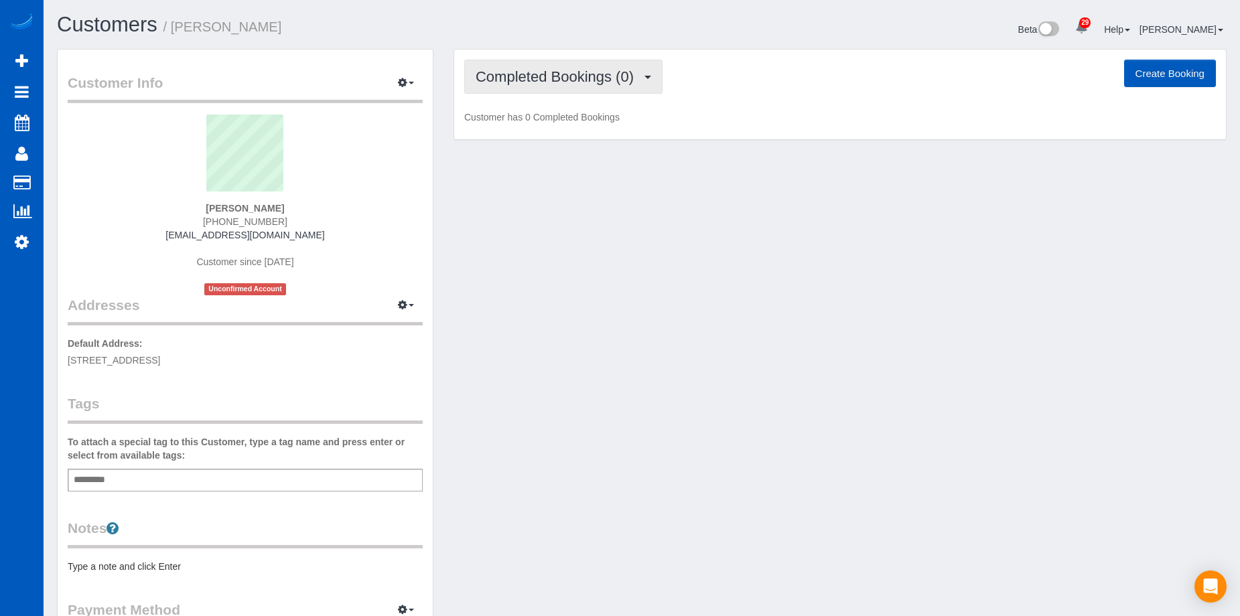
click at [562, 82] on button "Completed Bookings (0)" at bounding box center [563, 77] width 198 height 34
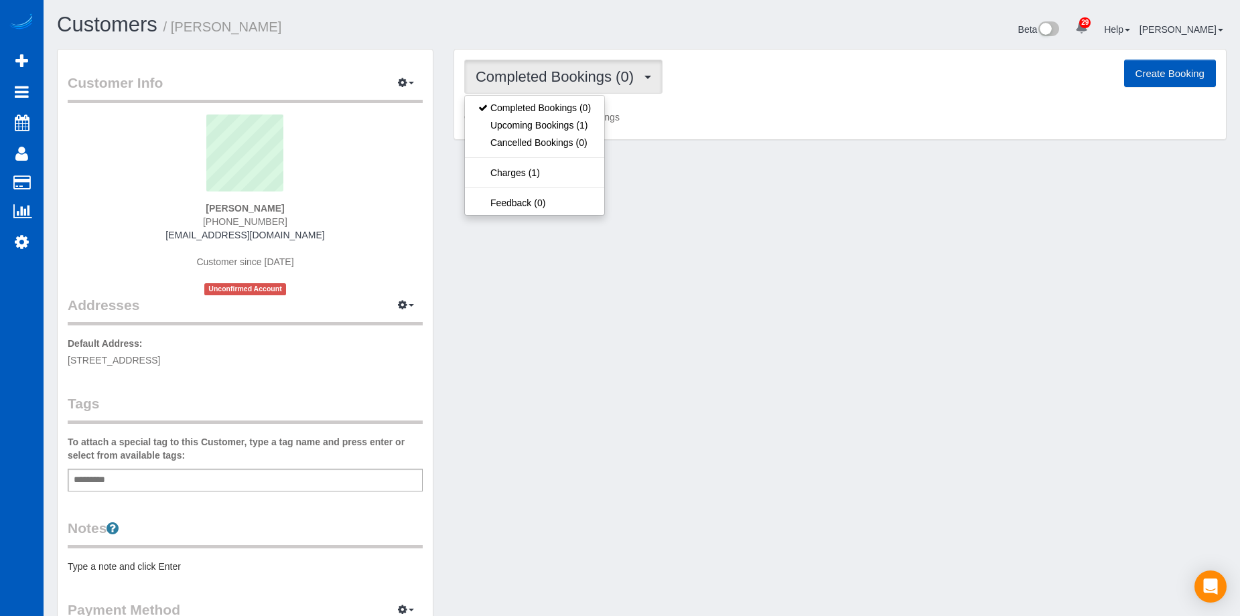
click at [564, 73] on span "Completed Bookings (0)" at bounding box center [558, 76] width 165 height 17
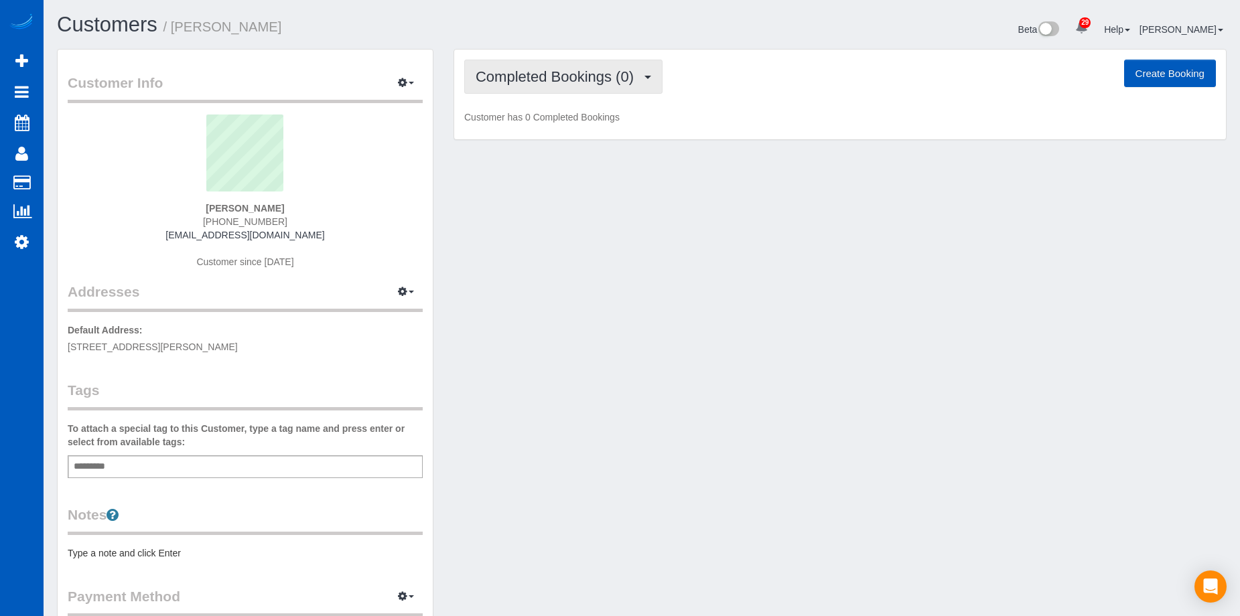
click at [570, 72] on span "Completed Bookings (0)" at bounding box center [558, 76] width 165 height 17
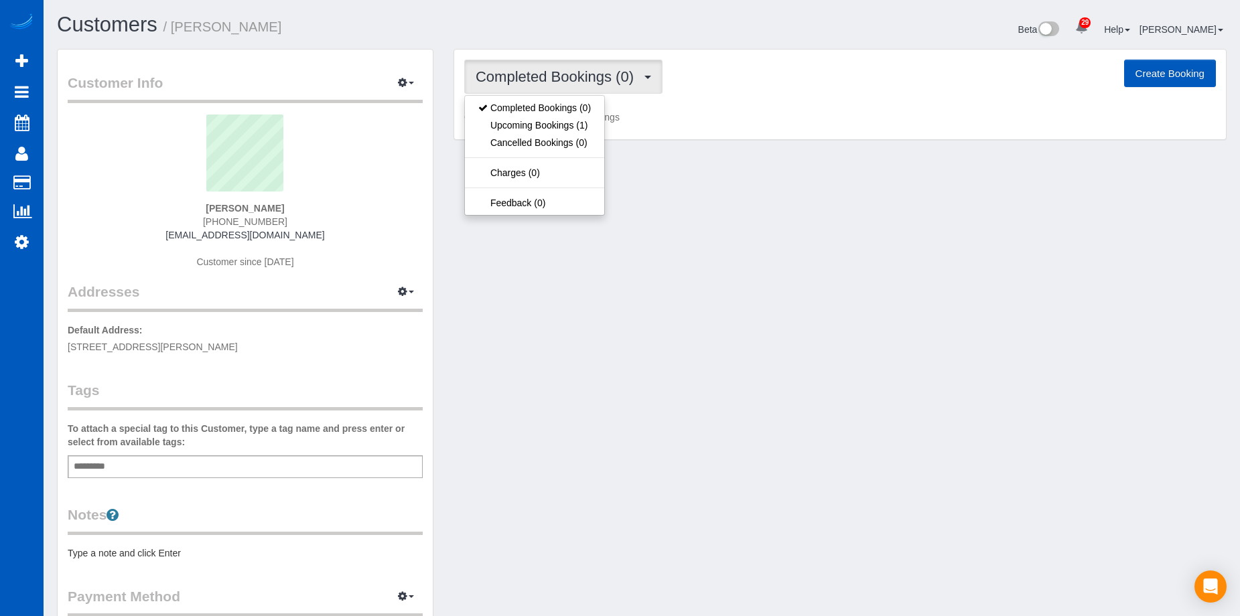
click at [569, 72] on span "Completed Bookings (0)" at bounding box center [558, 76] width 165 height 17
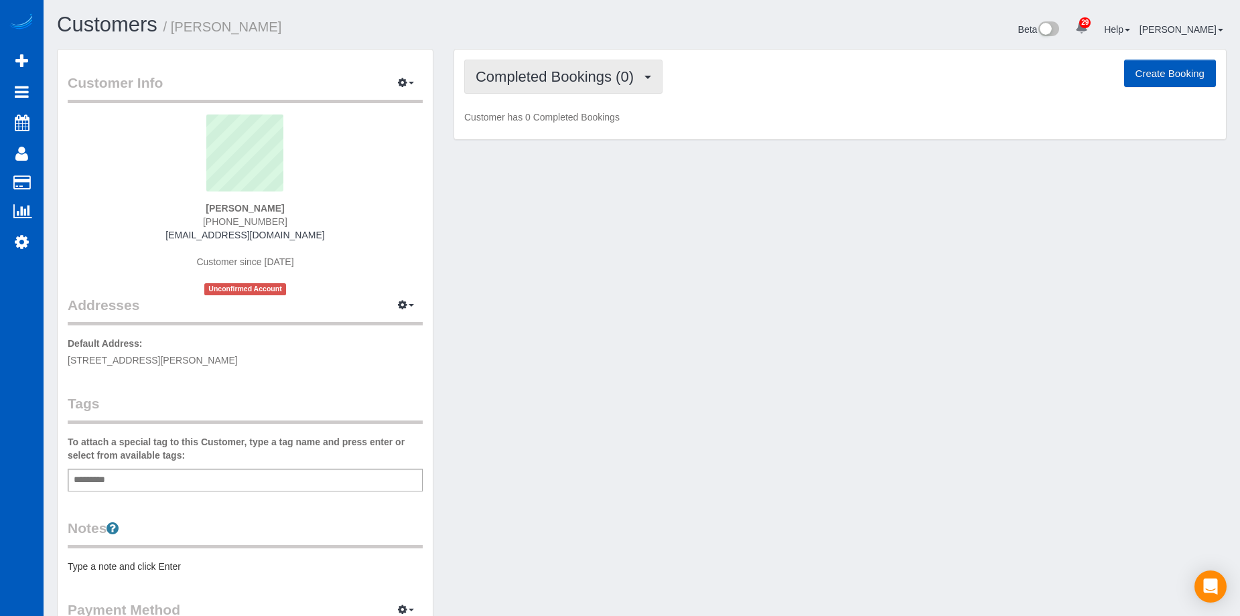
click at [559, 76] on span "Completed Bookings (0)" at bounding box center [558, 76] width 165 height 17
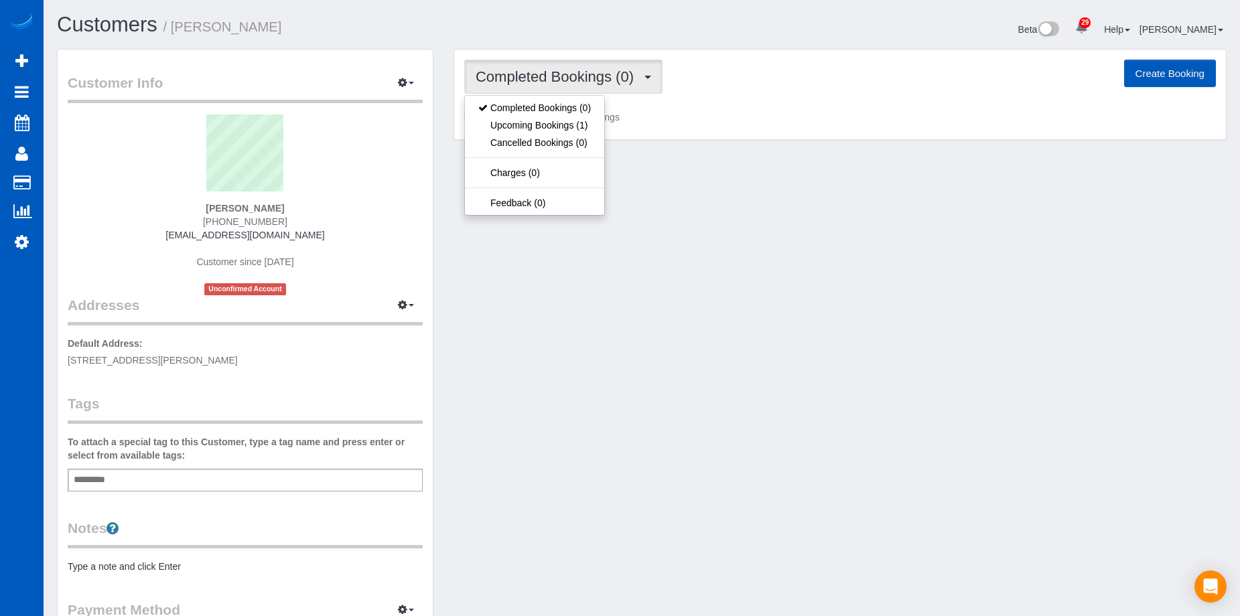
click at [559, 76] on span "Completed Bookings (0)" at bounding box center [558, 76] width 165 height 17
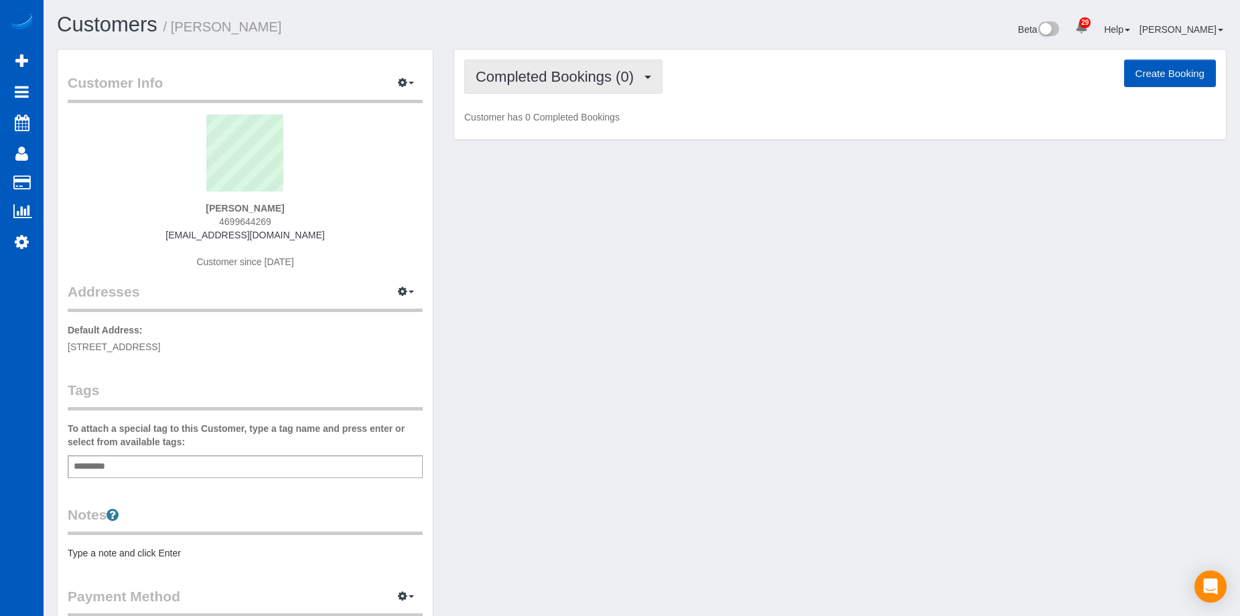
click at [544, 68] on button "Completed Bookings (0)" at bounding box center [563, 77] width 198 height 34
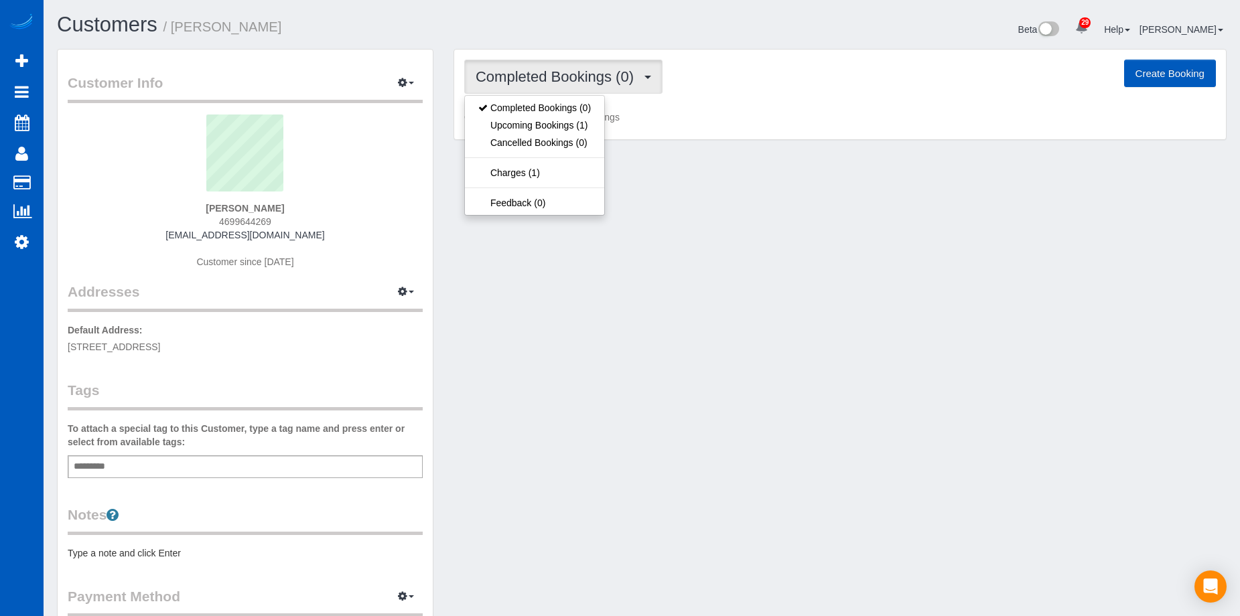
click at [545, 68] on span "Completed Bookings (0)" at bounding box center [558, 76] width 165 height 17
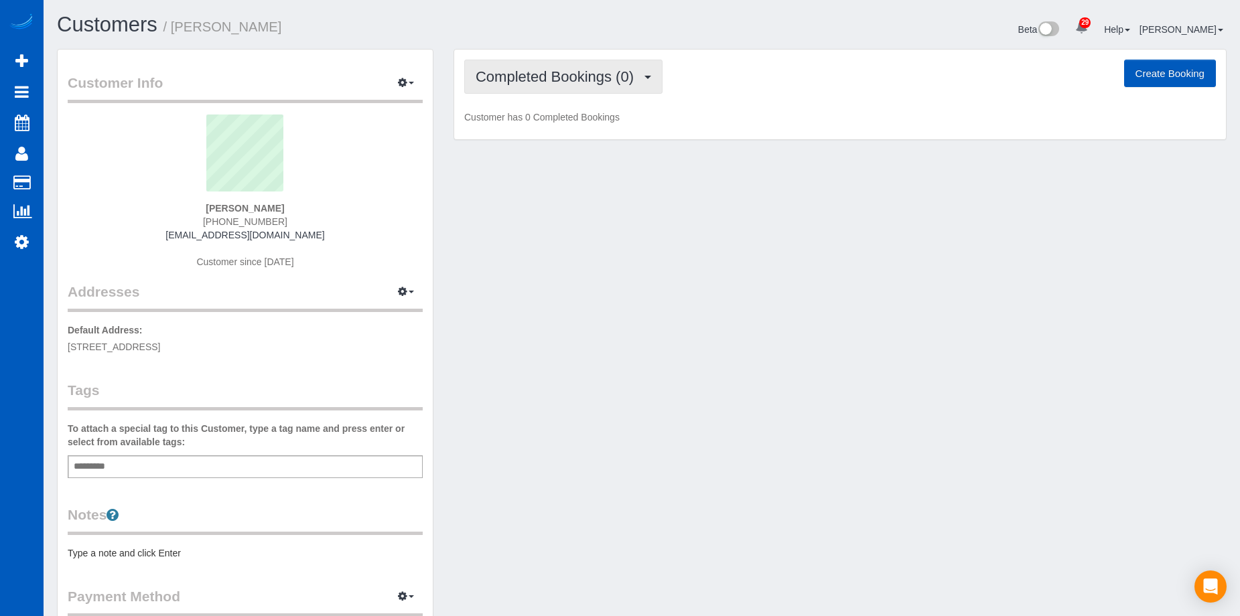
click at [552, 70] on span "Completed Bookings (0)" at bounding box center [558, 76] width 165 height 17
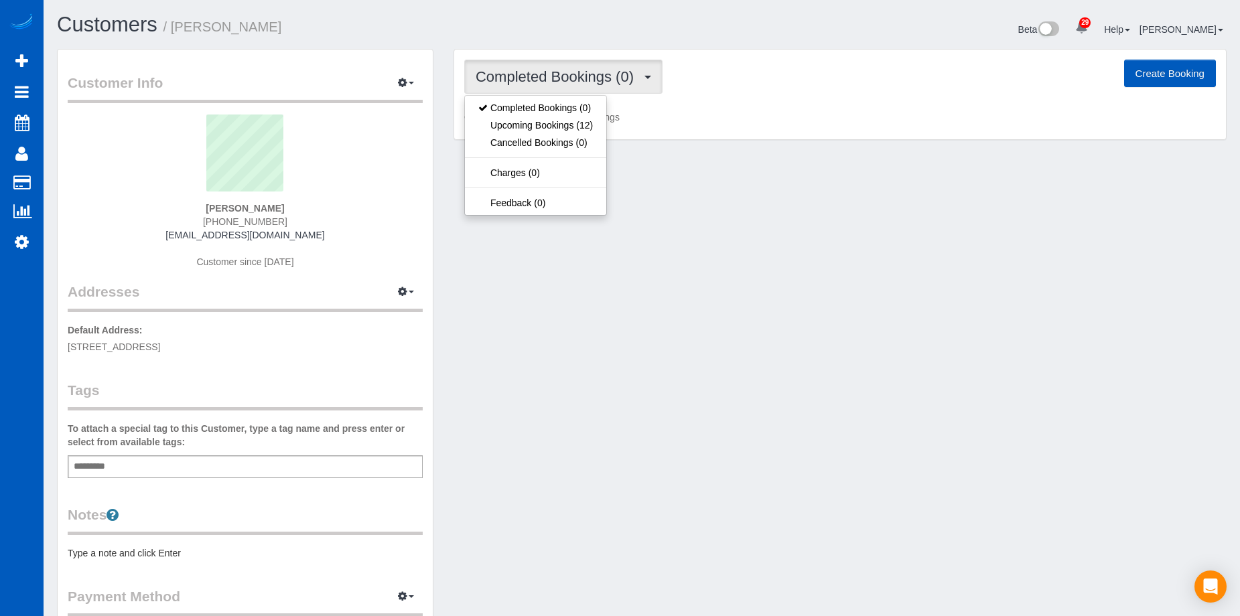
click at [555, 68] on span "Completed Bookings (0)" at bounding box center [558, 76] width 165 height 17
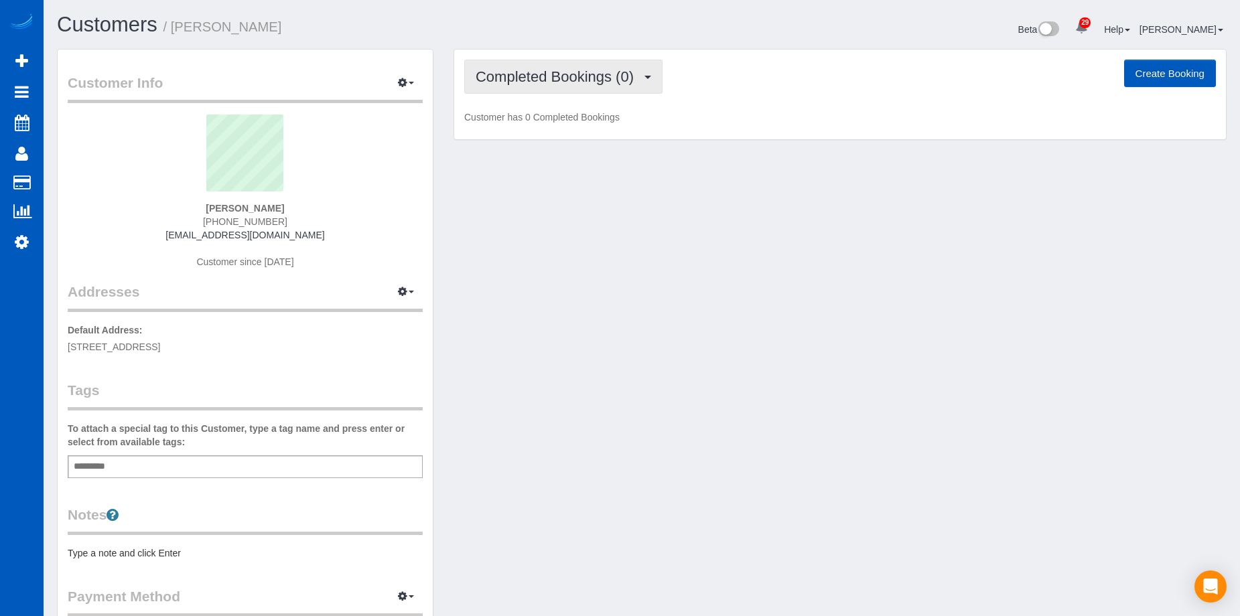
click at [555, 68] on span "Completed Bookings (0)" at bounding box center [558, 76] width 165 height 17
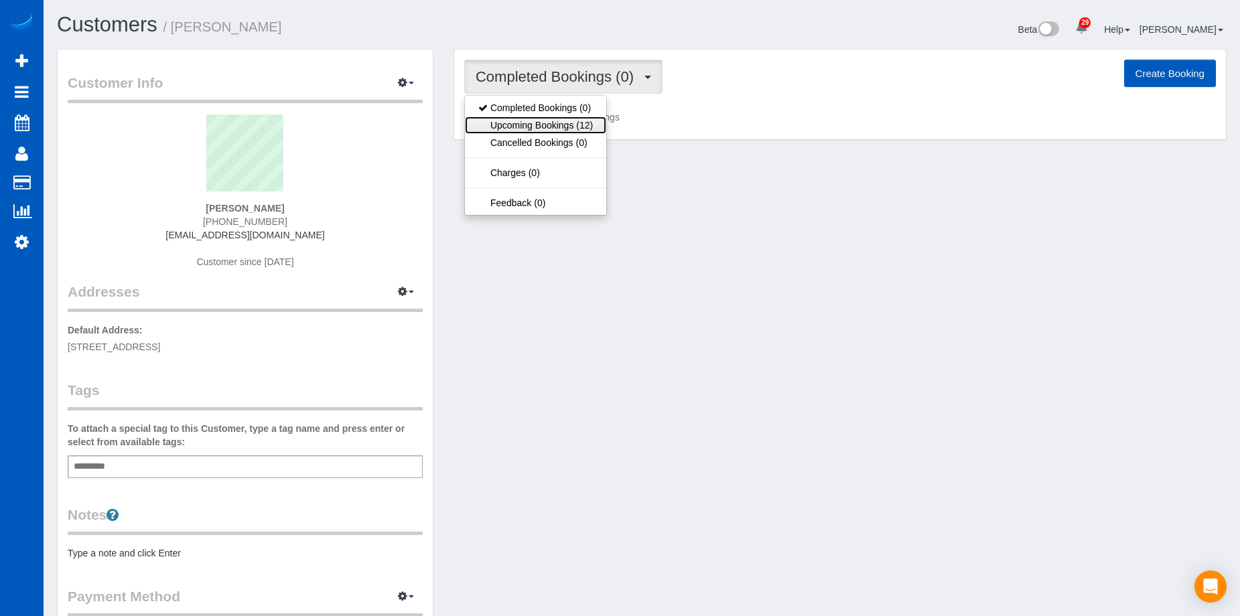
click at [548, 128] on link "Upcoming Bookings (12)" at bounding box center [535, 125] width 141 height 17
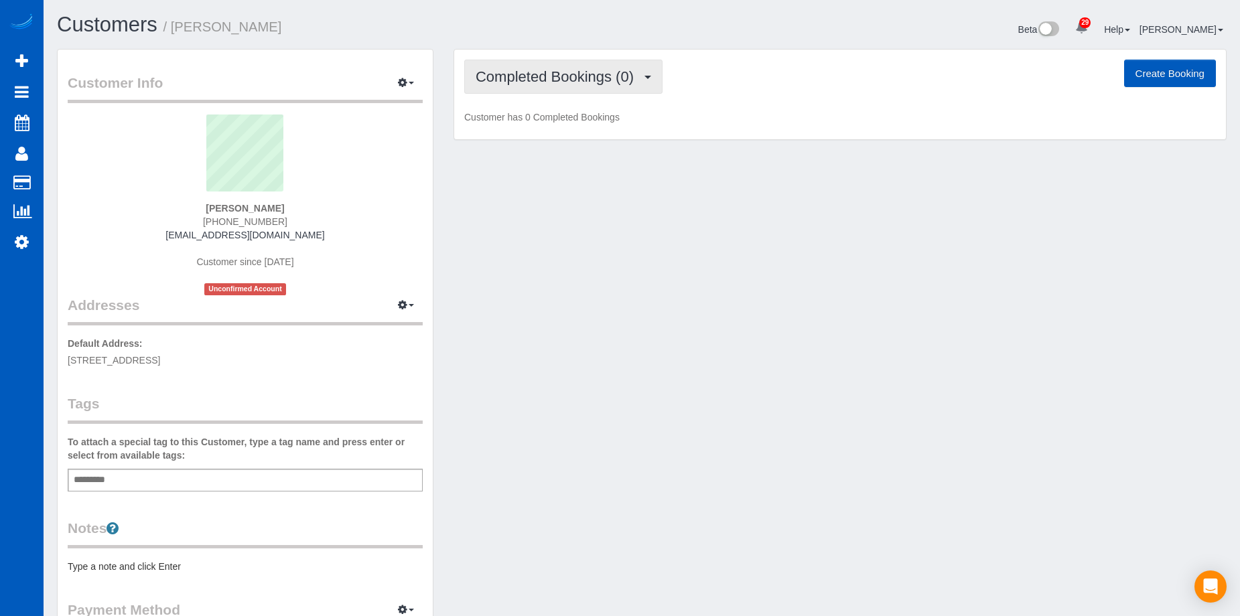
click at [537, 84] on span "Completed Bookings (0)" at bounding box center [558, 76] width 165 height 17
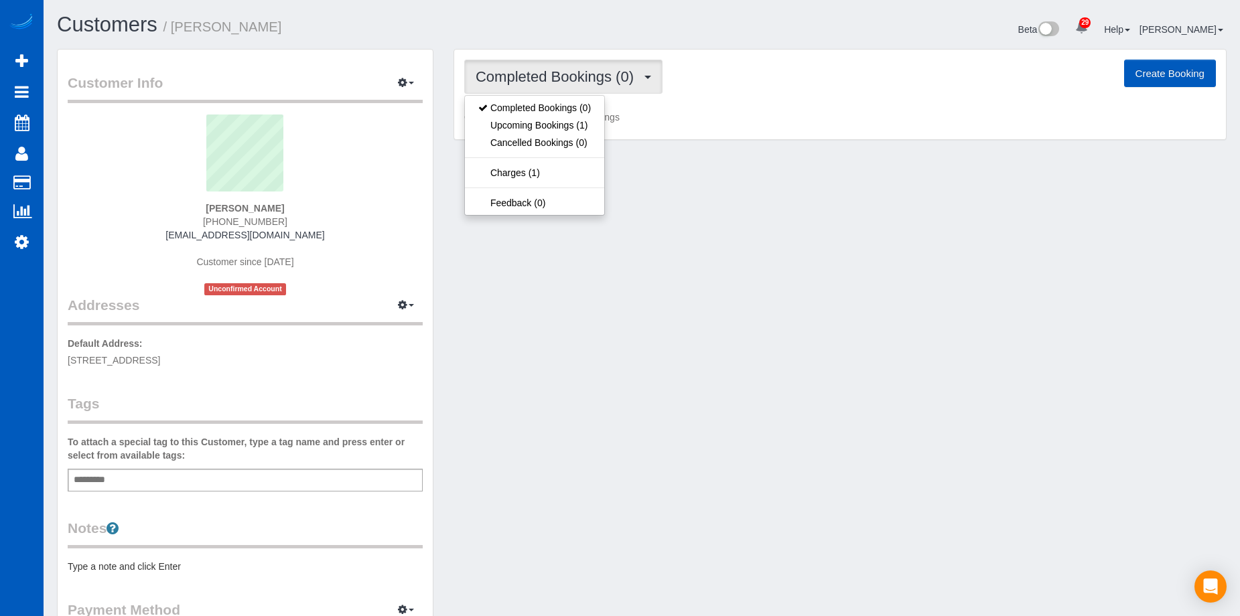
click at [537, 83] on span "Completed Bookings (0)" at bounding box center [558, 76] width 165 height 17
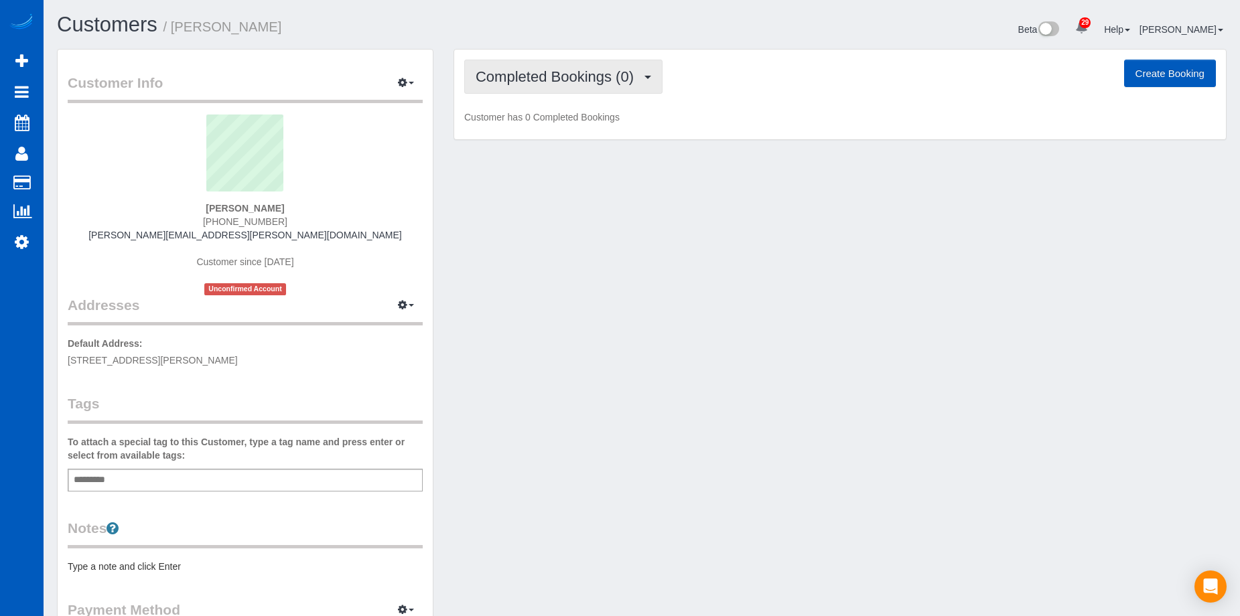
click at [564, 74] on span "Completed Bookings (0)" at bounding box center [558, 76] width 165 height 17
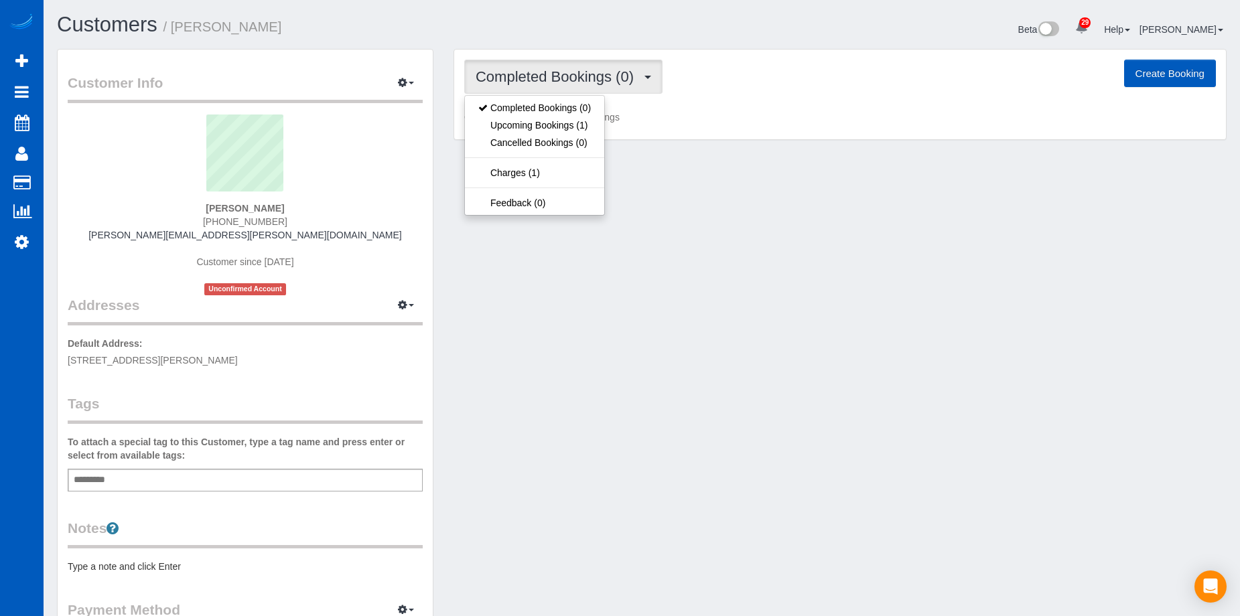
click at [564, 74] on span "Completed Bookings (0)" at bounding box center [558, 76] width 165 height 17
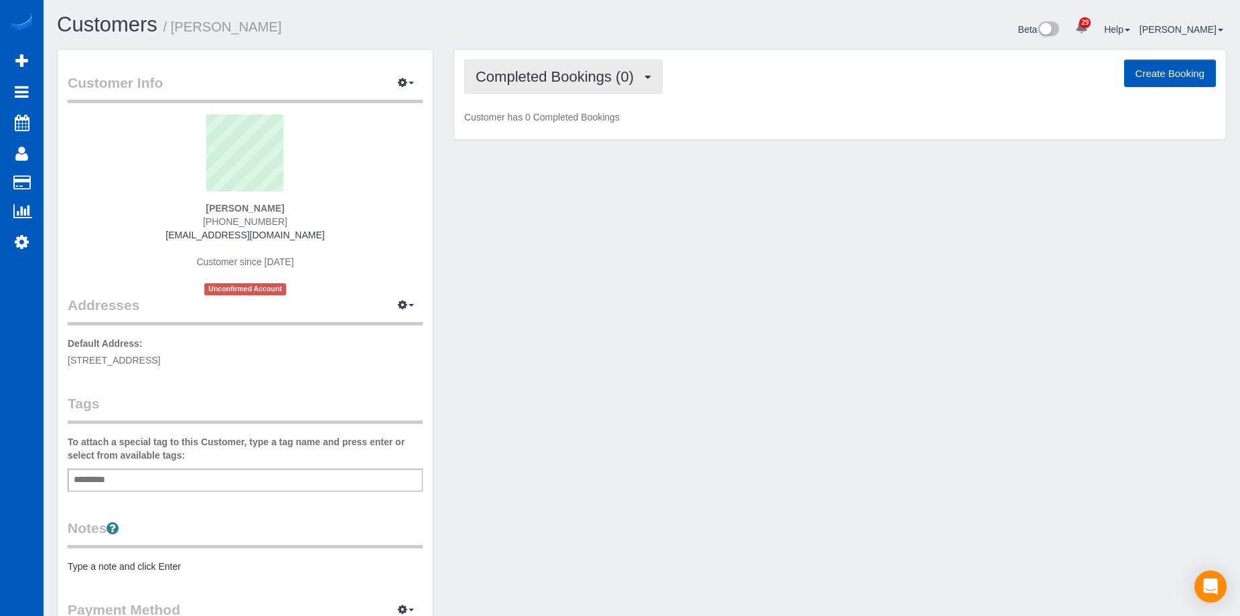
click at [536, 78] on span "Completed Bookings (0)" at bounding box center [558, 76] width 165 height 17
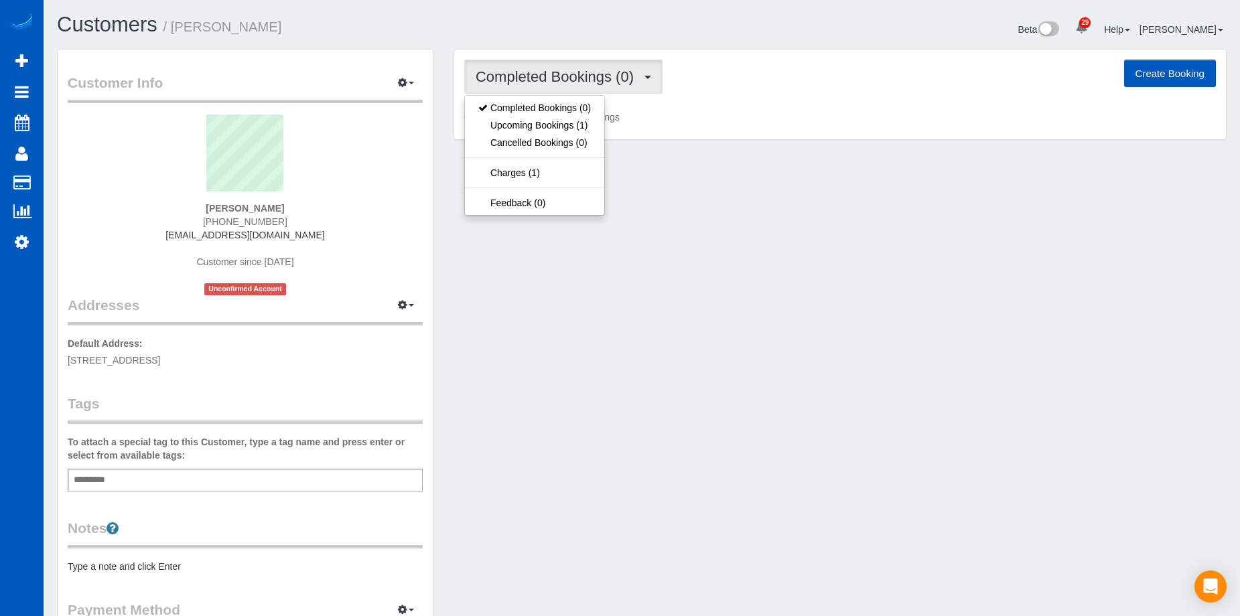
click at [536, 78] on span "Completed Bookings (0)" at bounding box center [558, 76] width 165 height 17
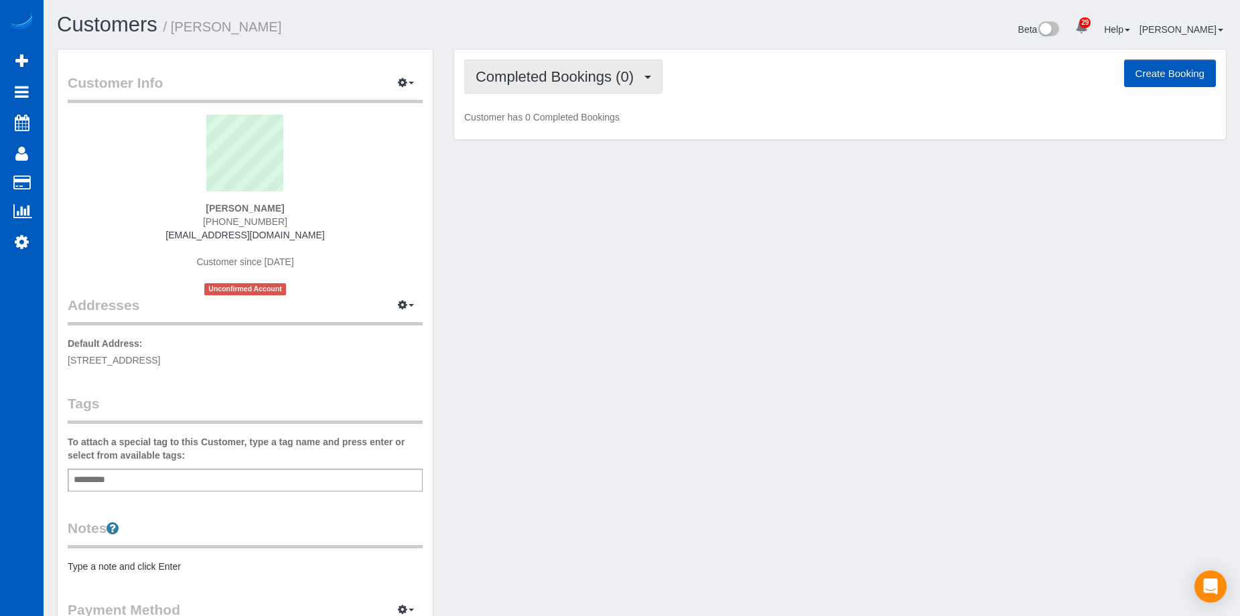
click at [554, 80] on span "Completed Bookings (0)" at bounding box center [558, 76] width 165 height 17
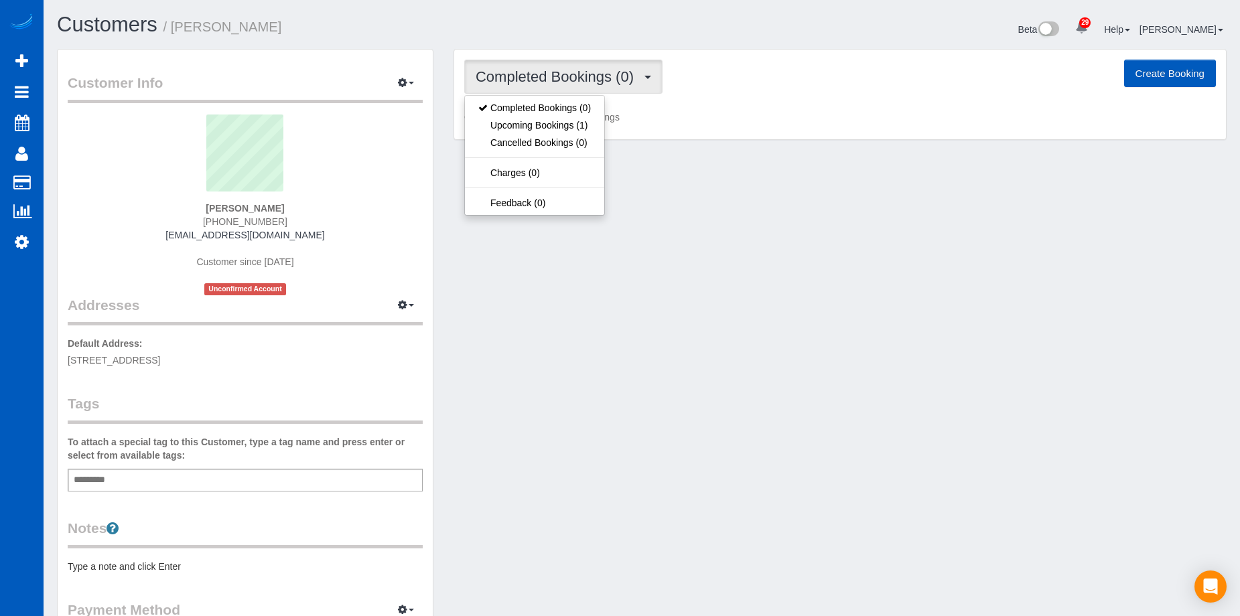
click at [554, 79] on span "Completed Bookings (0)" at bounding box center [558, 76] width 165 height 17
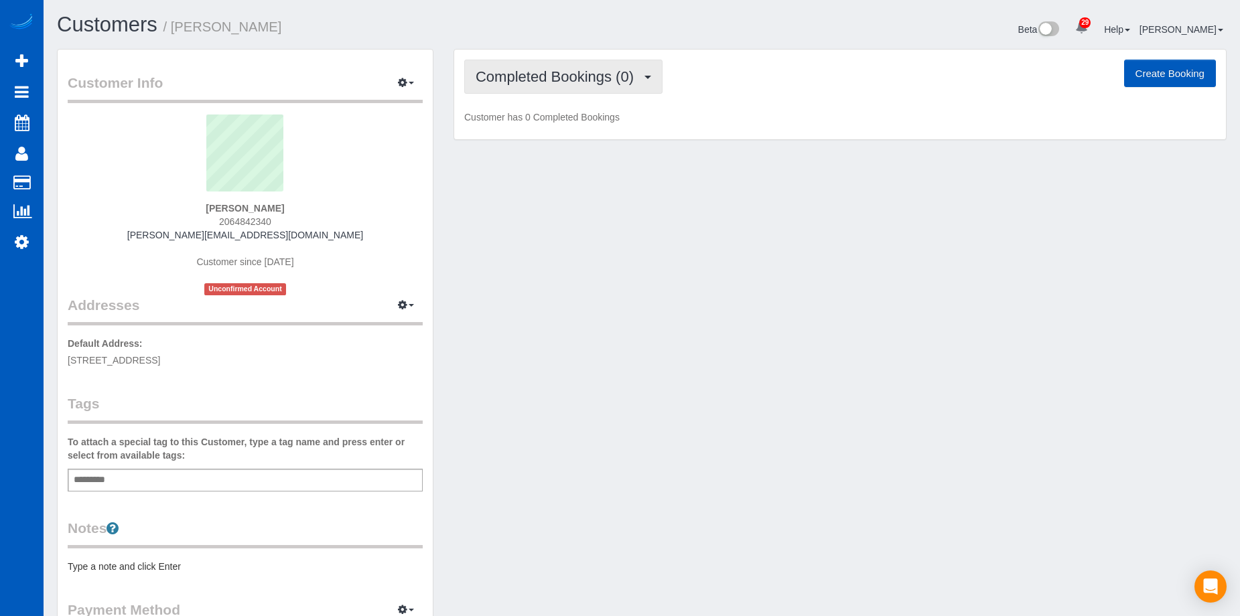
click at [498, 66] on button "Completed Bookings (0)" at bounding box center [563, 77] width 198 height 34
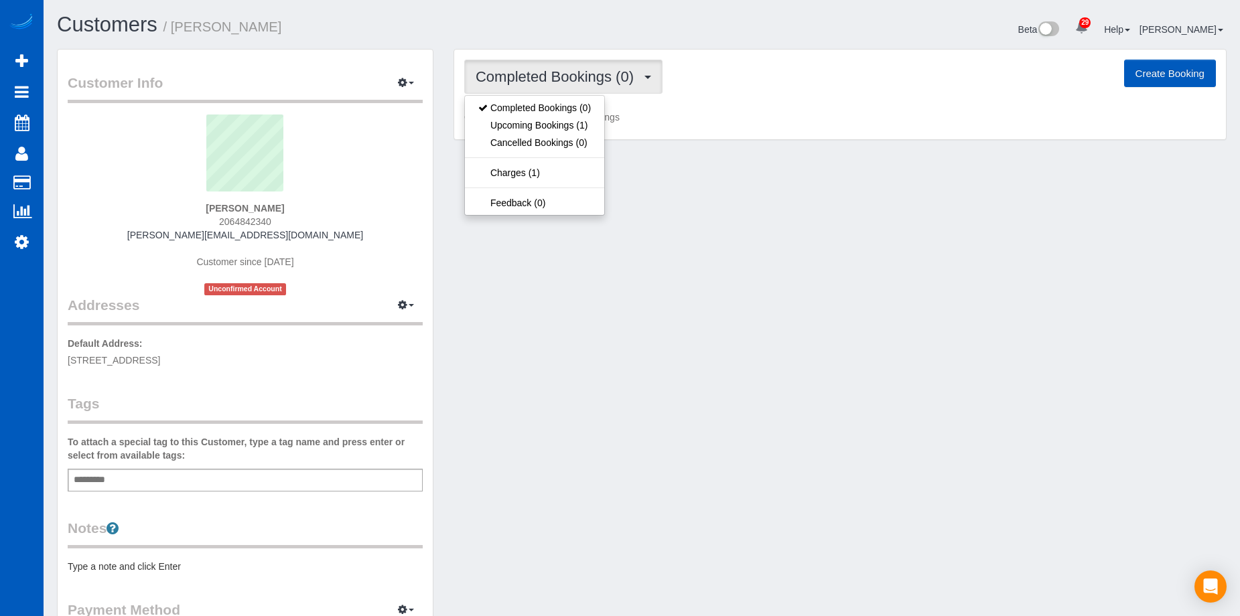
click at [498, 66] on button "Completed Bookings (0)" at bounding box center [563, 77] width 198 height 34
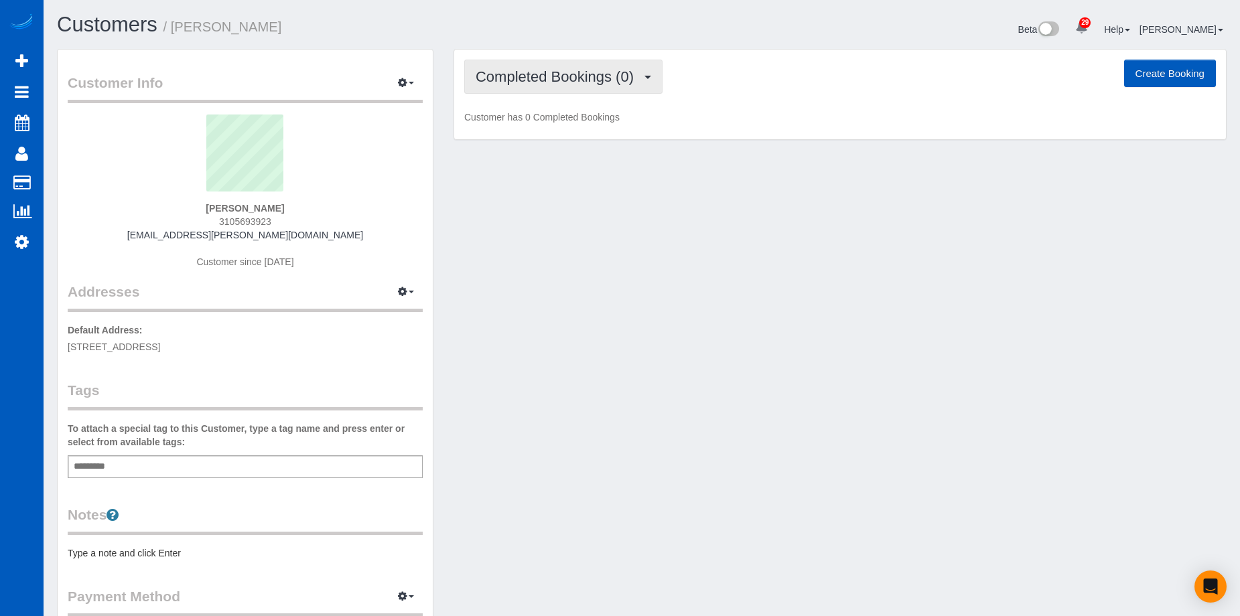
click at [575, 80] on span "Completed Bookings (0)" at bounding box center [558, 76] width 165 height 17
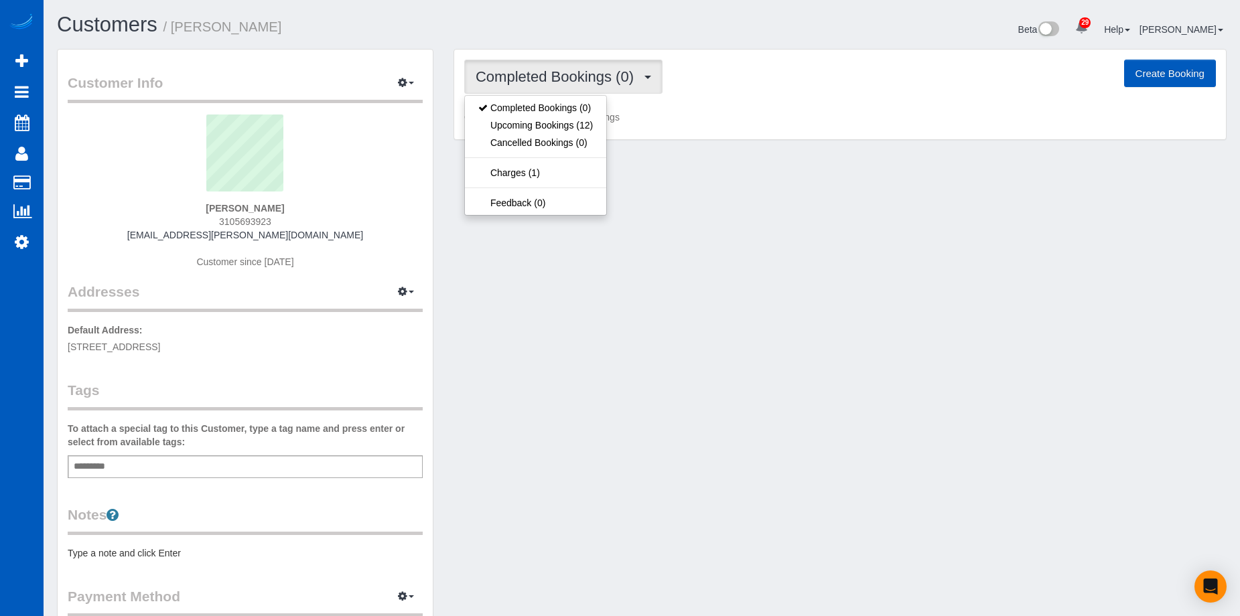
click at [575, 80] on span "Completed Bookings (0)" at bounding box center [558, 76] width 165 height 17
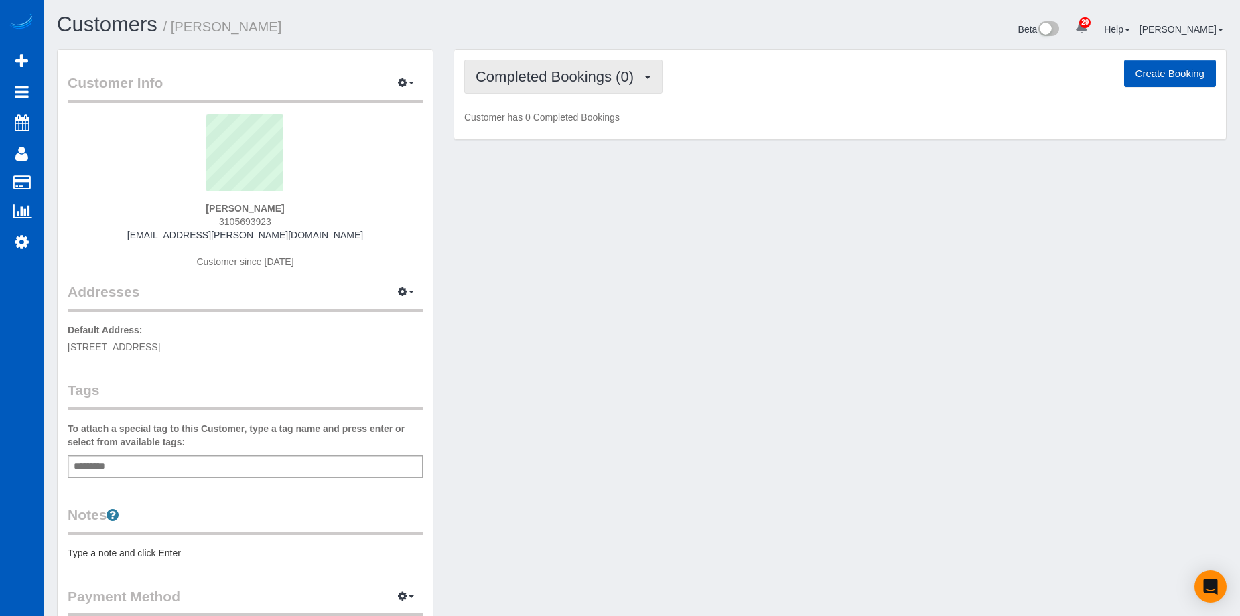
click at [604, 86] on button "Completed Bookings (0)" at bounding box center [563, 77] width 198 height 34
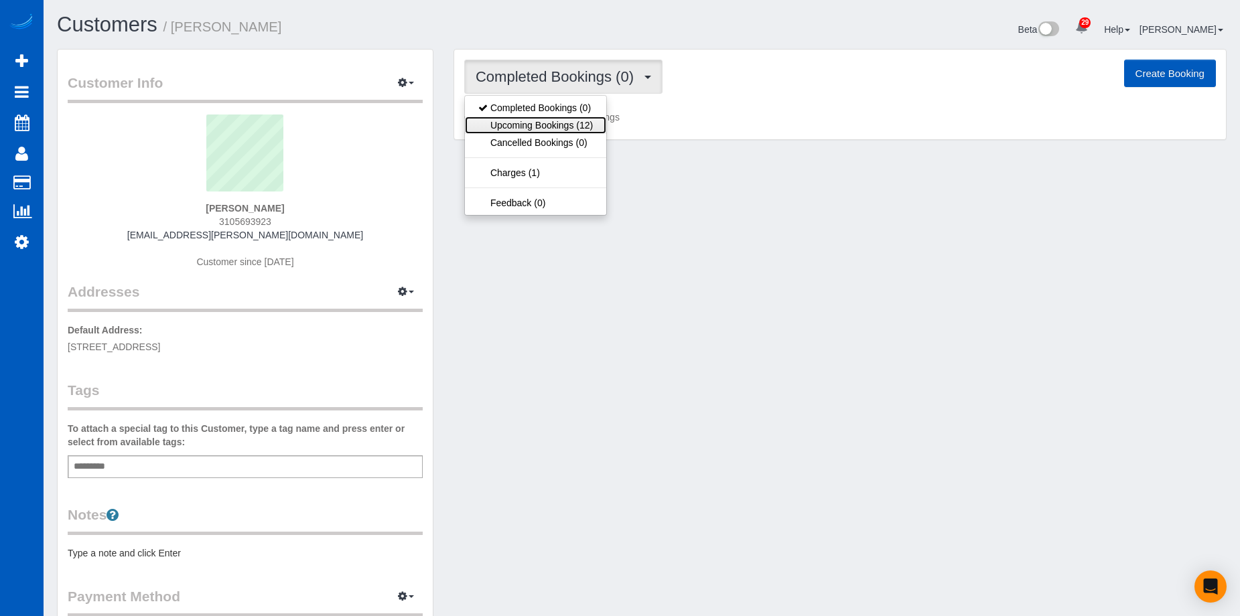
click at [578, 123] on link "Upcoming Bookings (12)" at bounding box center [535, 125] width 141 height 17
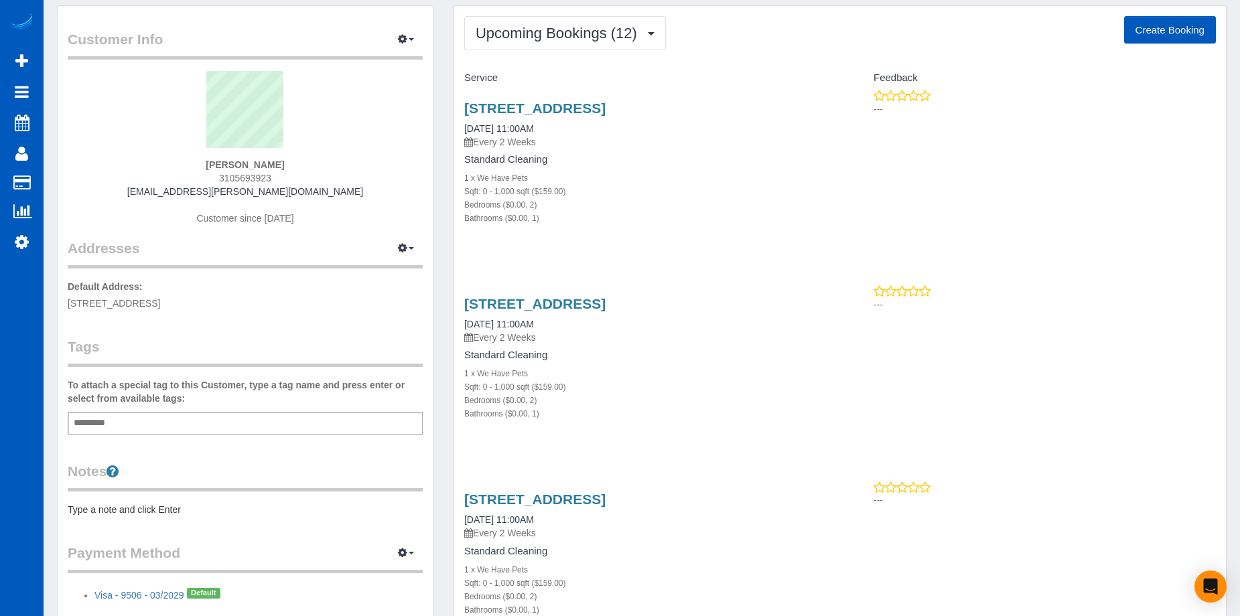
scroll to position [67, 0]
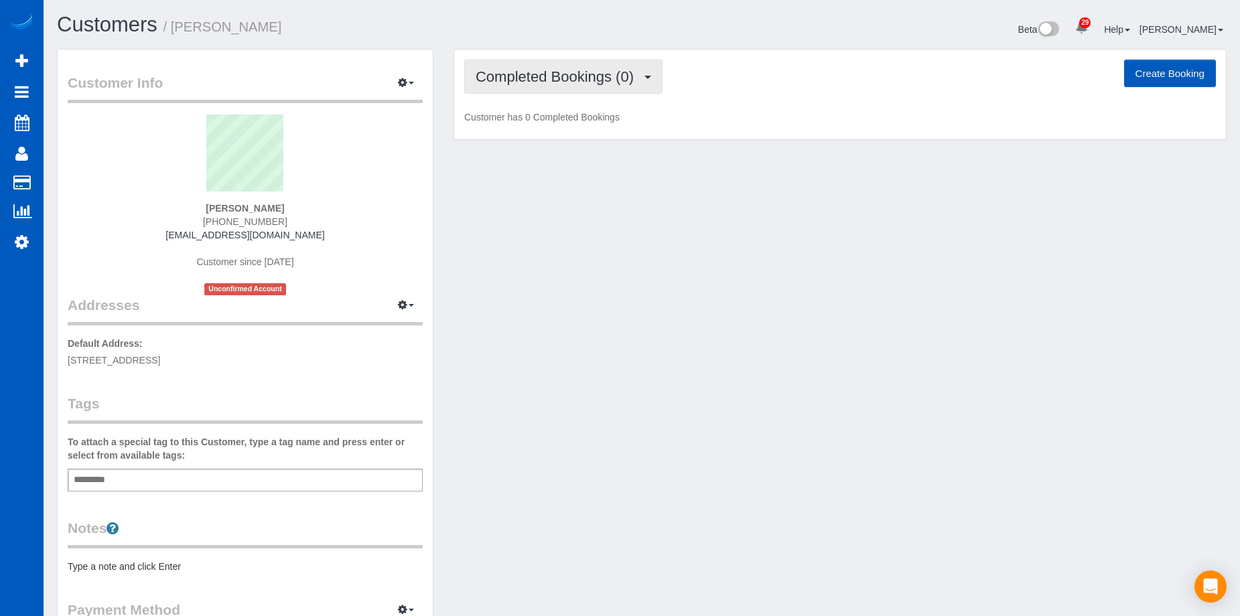
click at [539, 68] on button "Completed Bookings (0)" at bounding box center [563, 77] width 198 height 34
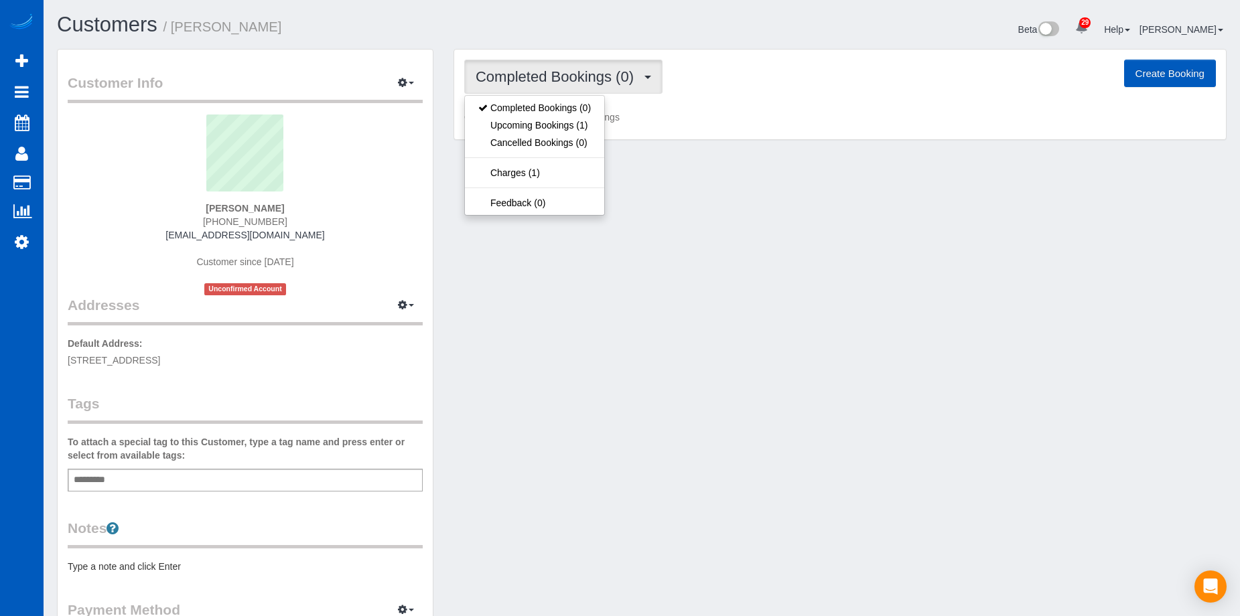
click at [539, 68] on span "Completed Bookings (0)" at bounding box center [558, 76] width 165 height 17
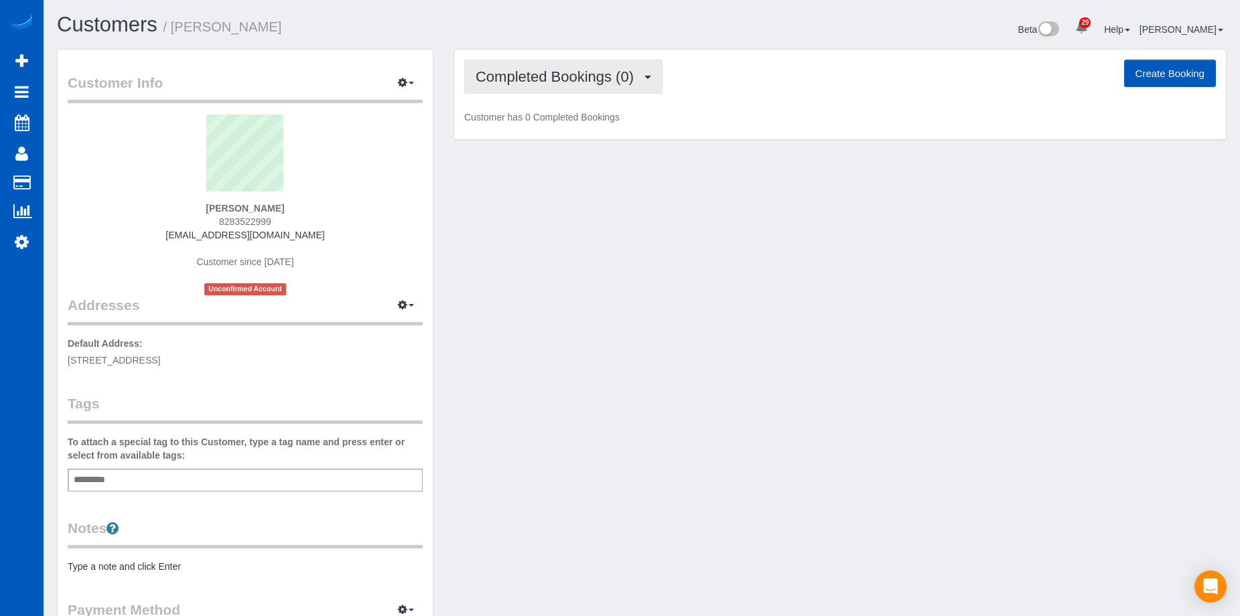
click at [538, 80] on span "Completed Bookings (0)" at bounding box center [558, 76] width 165 height 17
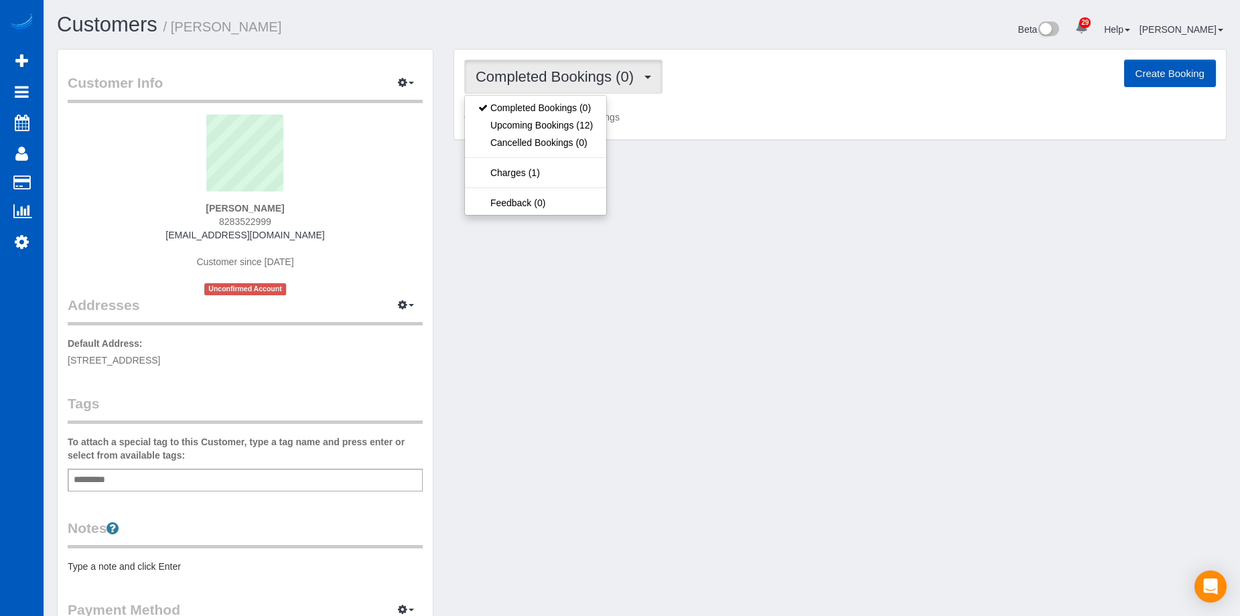
click at [538, 80] on span "Completed Bookings (0)" at bounding box center [558, 76] width 165 height 17
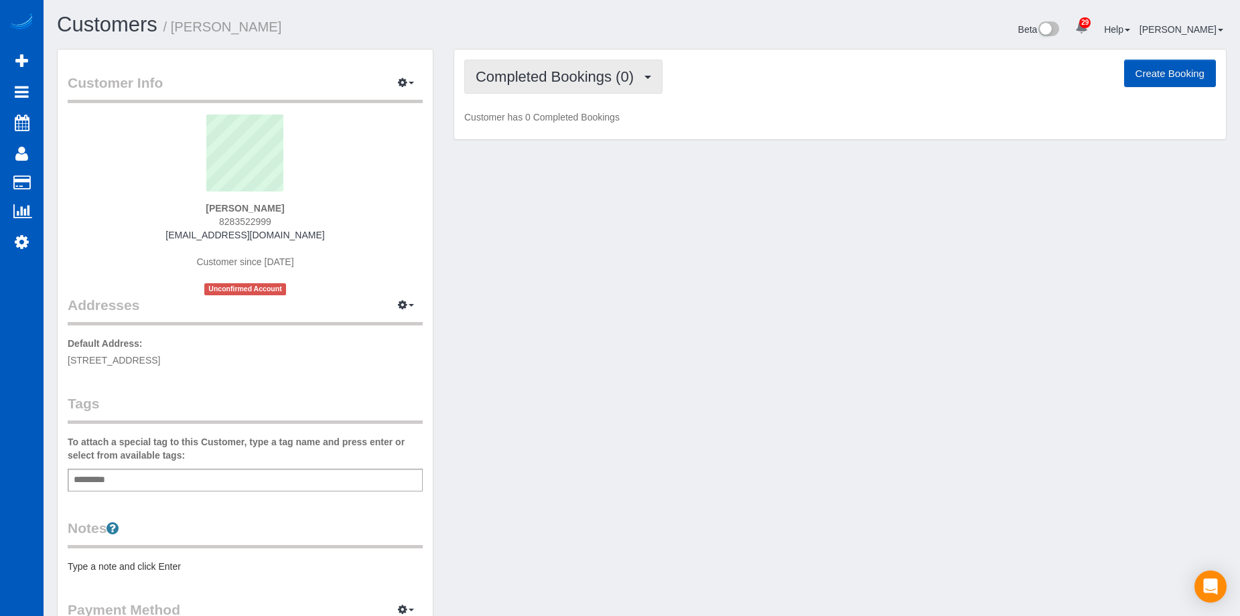
click at [565, 70] on span "Completed Bookings (0)" at bounding box center [558, 76] width 165 height 17
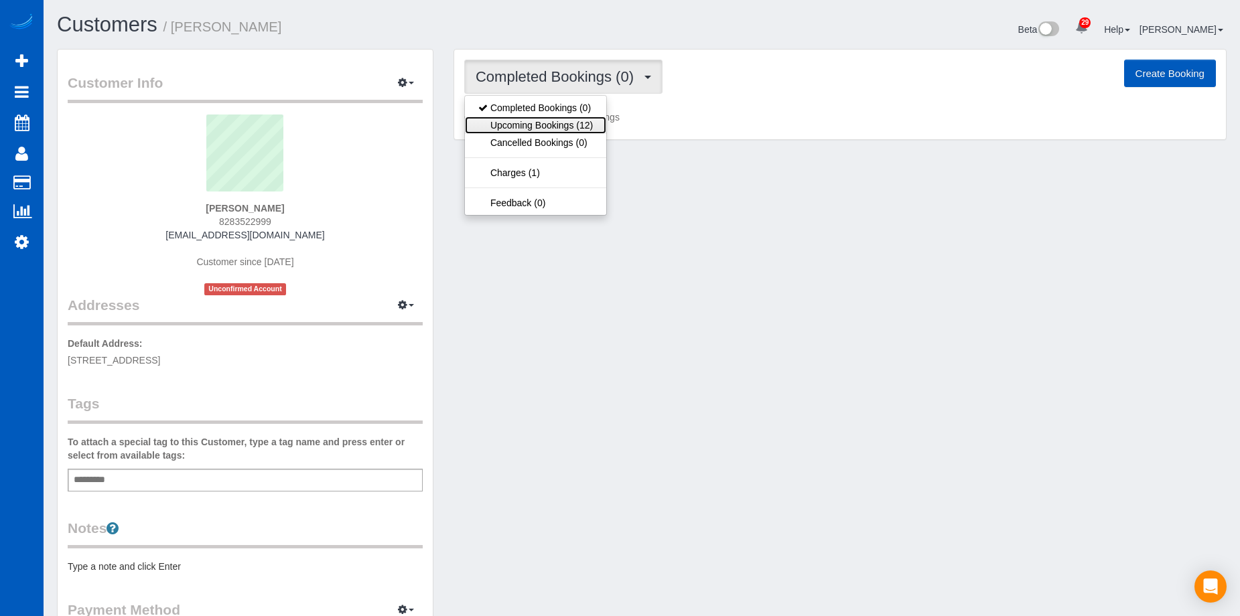
click at [572, 122] on link "Upcoming Bookings (12)" at bounding box center [535, 125] width 141 height 17
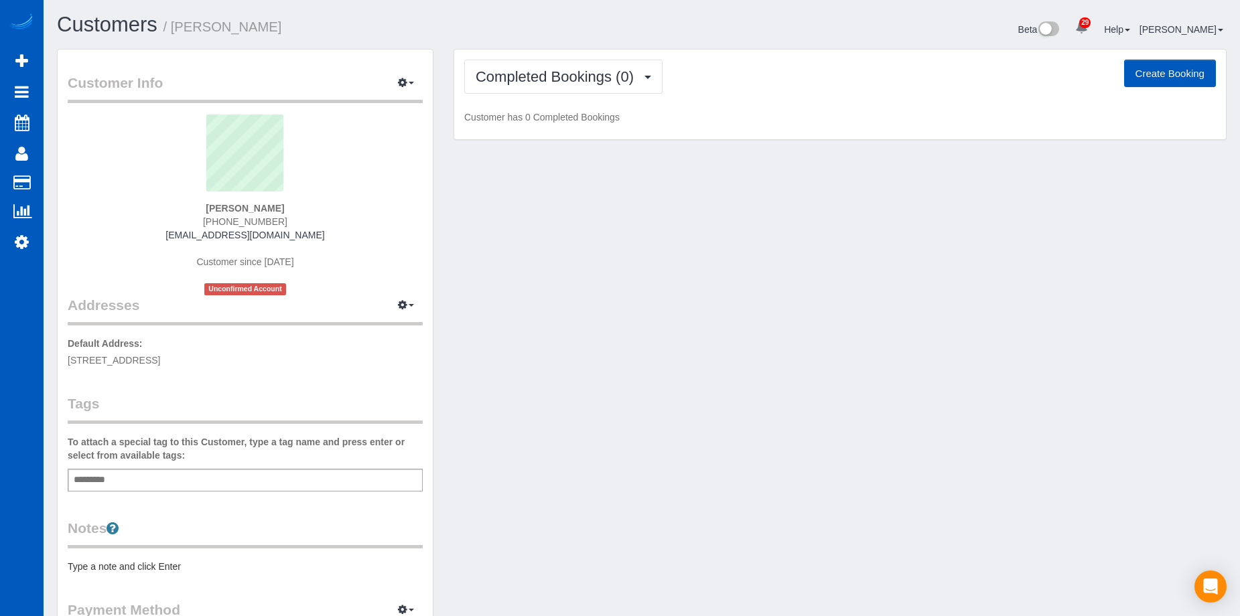
click at [600, 94] on div "Completed Bookings (0) Completed Bookings (0) Upcoming Bookings (12) Cancelled …" at bounding box center [840, 95] width 772 height 90
click at [612, 77] on span "Completed Bookings (0)" at bounding box center [558, 76] width 165 height 17
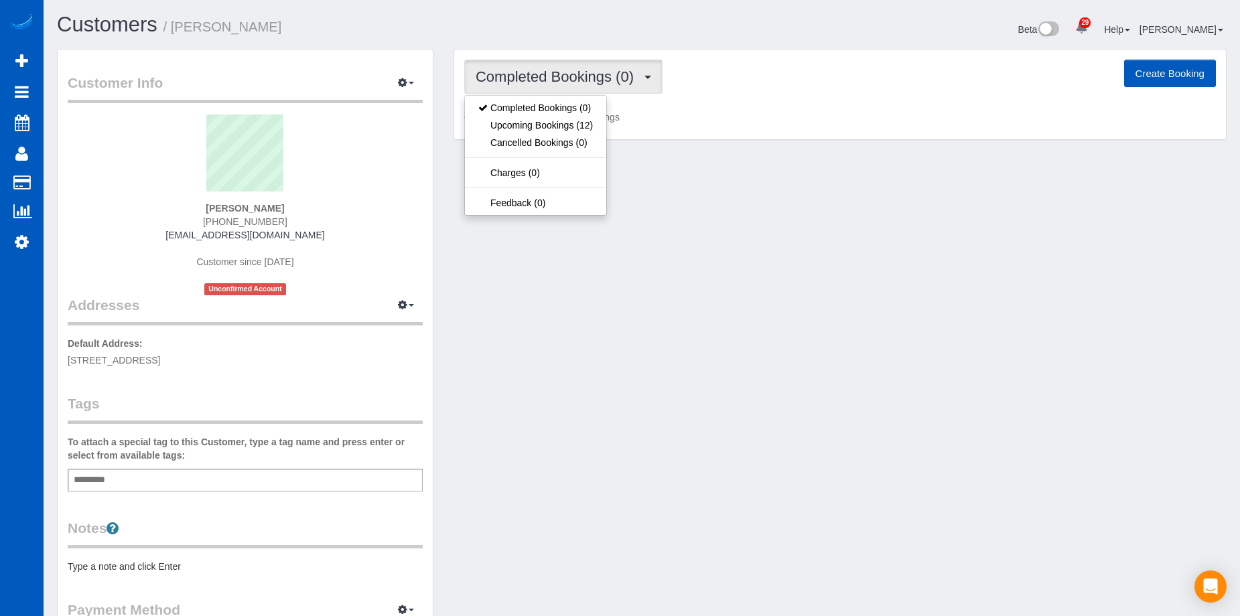
click at [612, 77] on span "Completed Bookings (0)" at bounding box center [558, 76] width 165 height 17
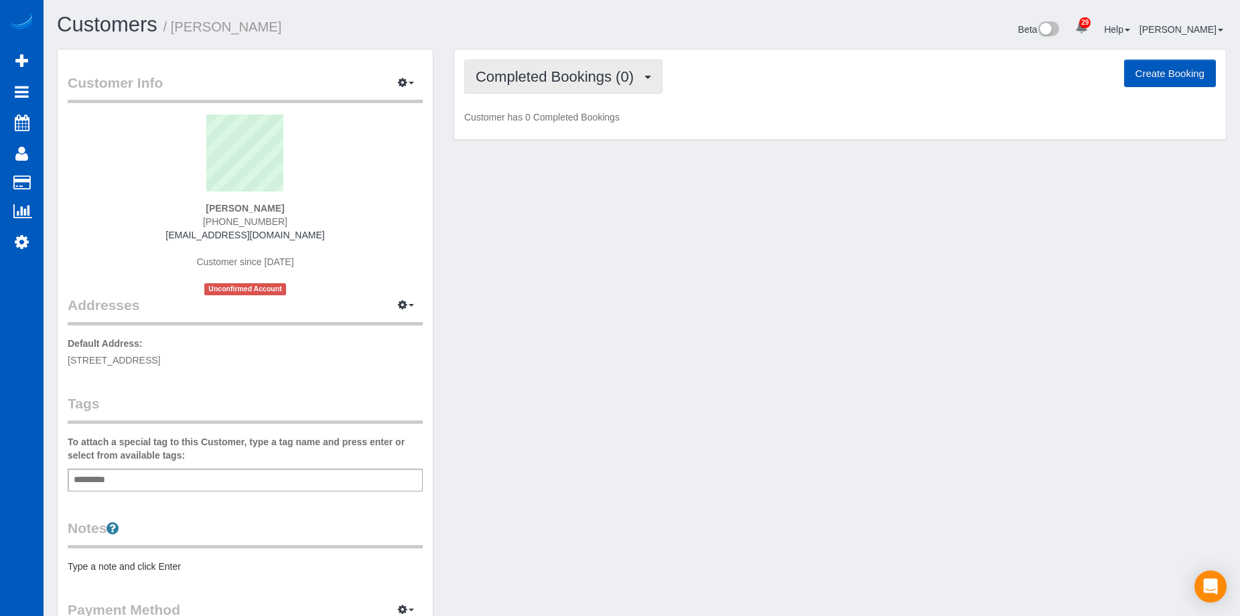
click at [612, 77] on span "Completed Bookings (0)" at bounding box center [558, 76] width 165 height 17
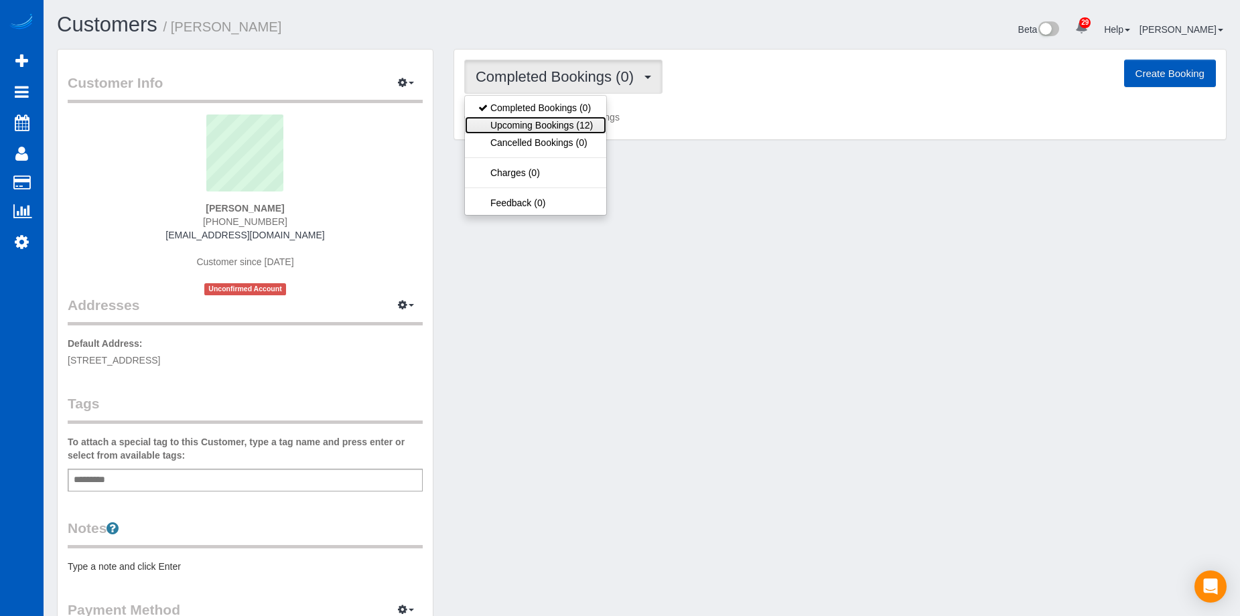
click at [569, 120] on link "Upcoming Bookings (12)" at bounding box center [535, 125] width 141 height 17
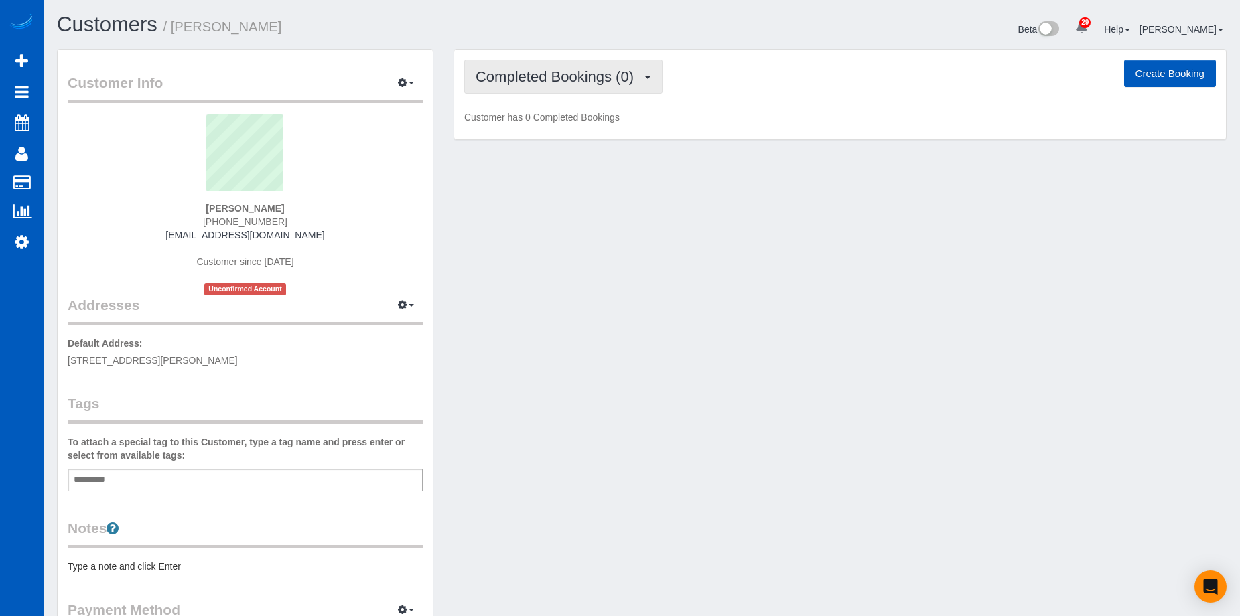
click at [582, 76] on span "Completed Bookings (0)" at bounding box center [558, 76] width 165 height 17
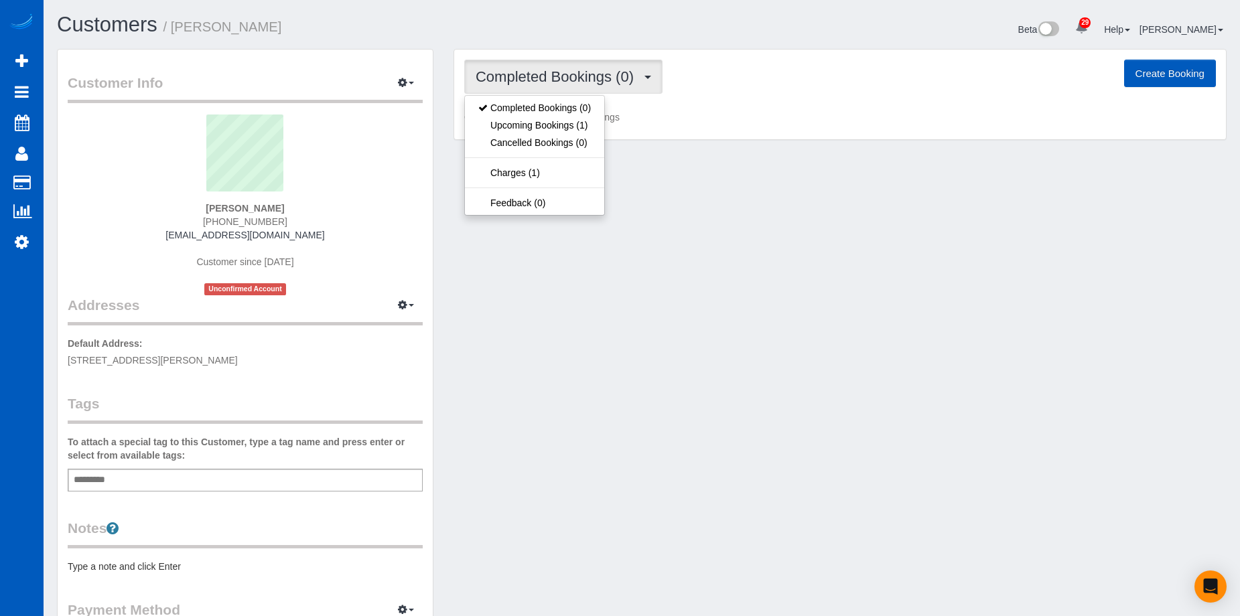
click at [582, 76] on span "Completed Bookings (0)" at bounding box center [558, 76] width 165 height 17
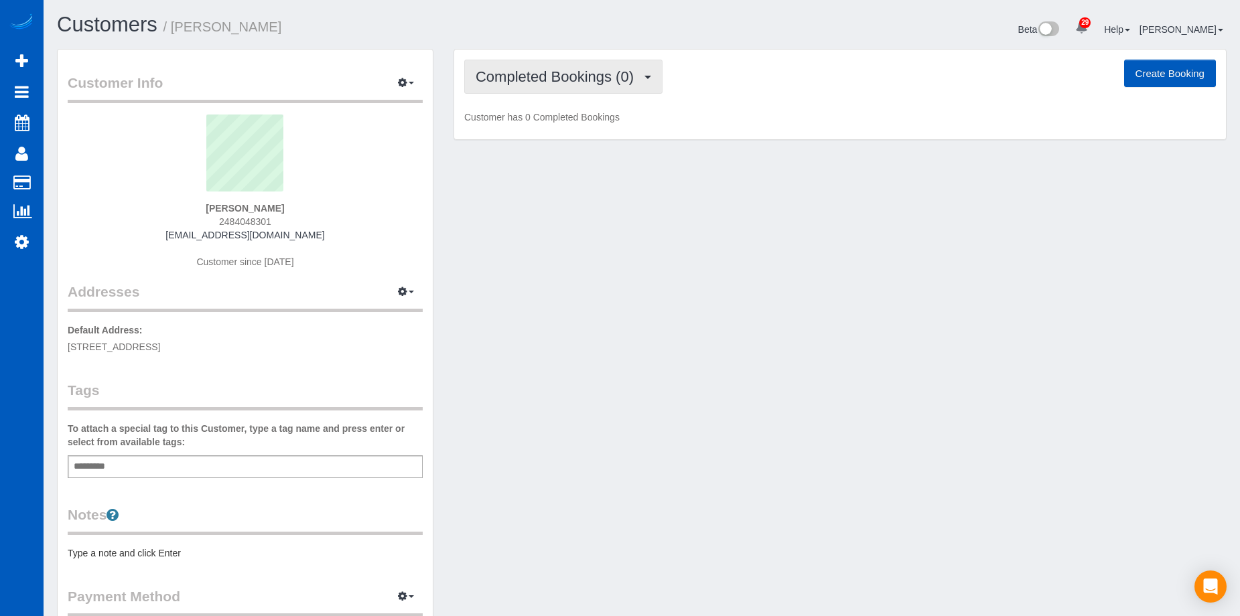
click at [575, 75] on span "Completed Bookings (0)" at bounding box center [558, 76] width 165 height 17
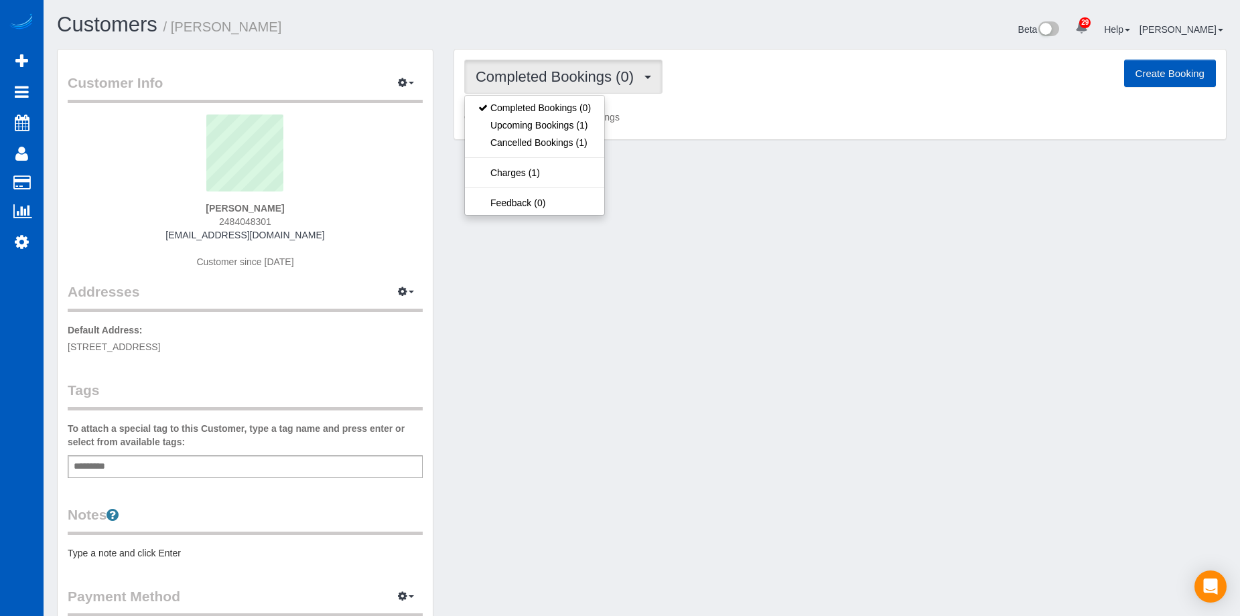
drag, startPoint x: 575, startPoint y: 69, endPoint x: 509, endPoint y: 48, distance: 68.9
click at [574, 69] on span "Completed Bookings (0)" at bounding box center [558, 76] width 165 height 17
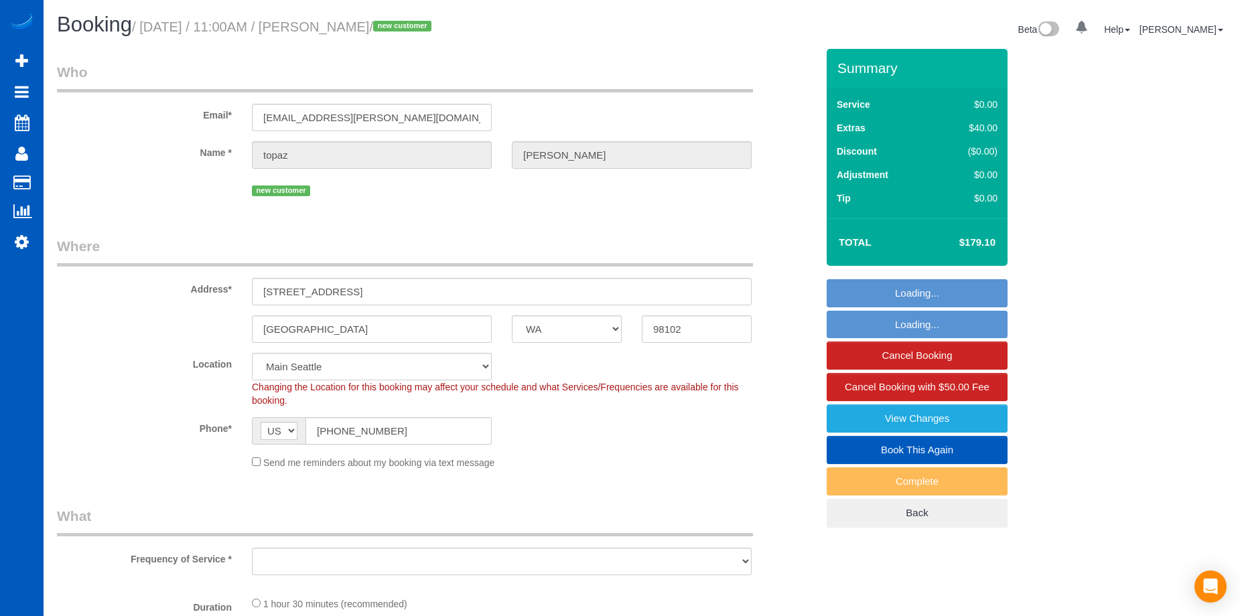
select select "WA"
select select "object:1046"
select select "string:fspay-c9cd2bab-f958-4b9e-8d14-7e1d94cdc6cc"
select select "199"
select select "2"
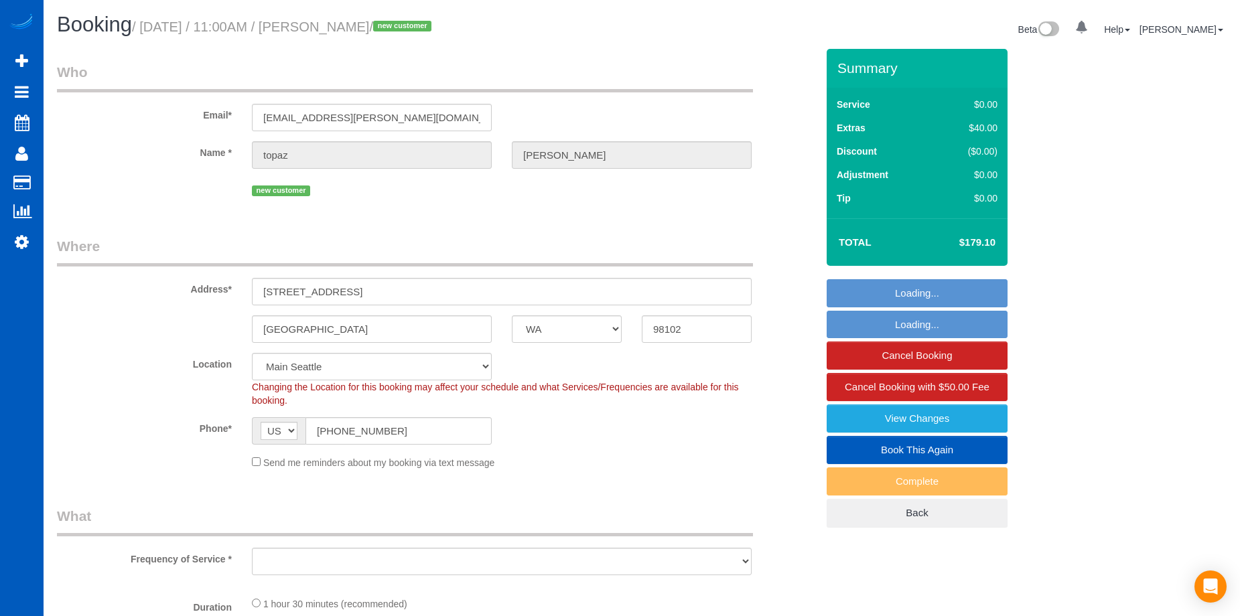
select select "spot1"
select select "number:8"
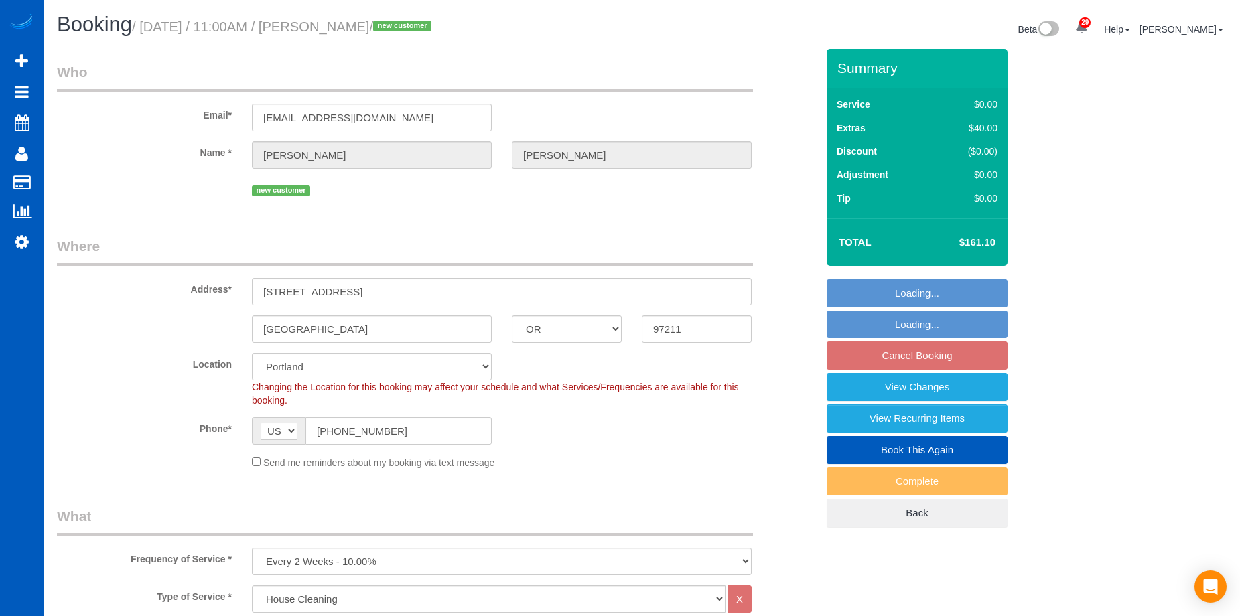
select select "OR"
select select "199"
select select "2"
select select "spot2"
select select "number:10"
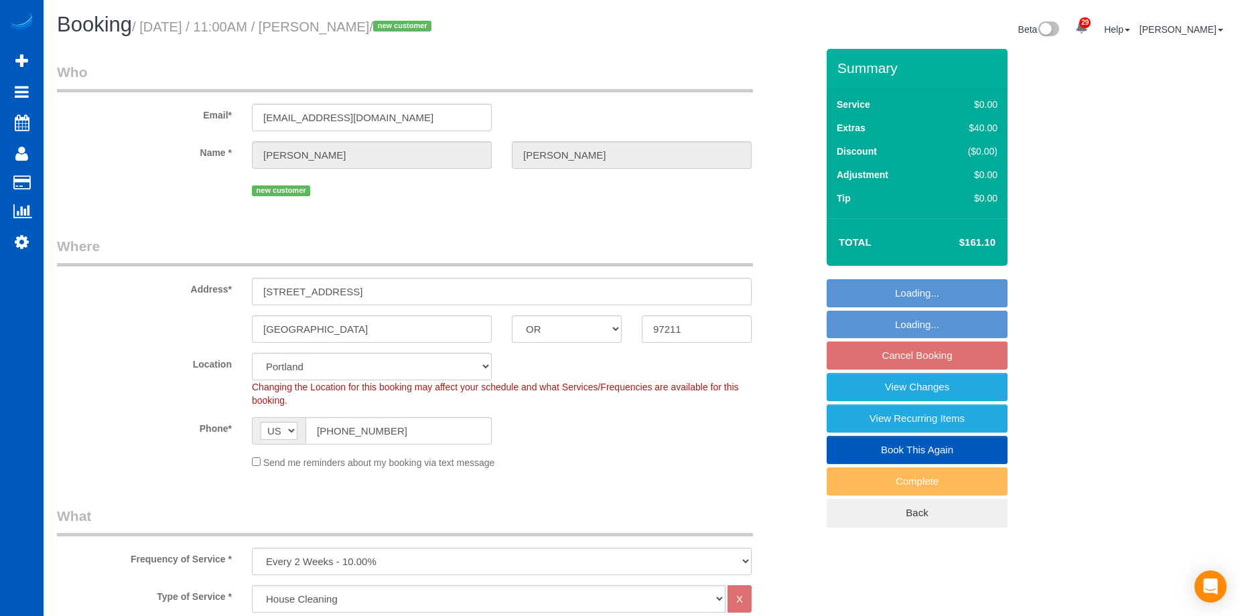
select select "object:1213"
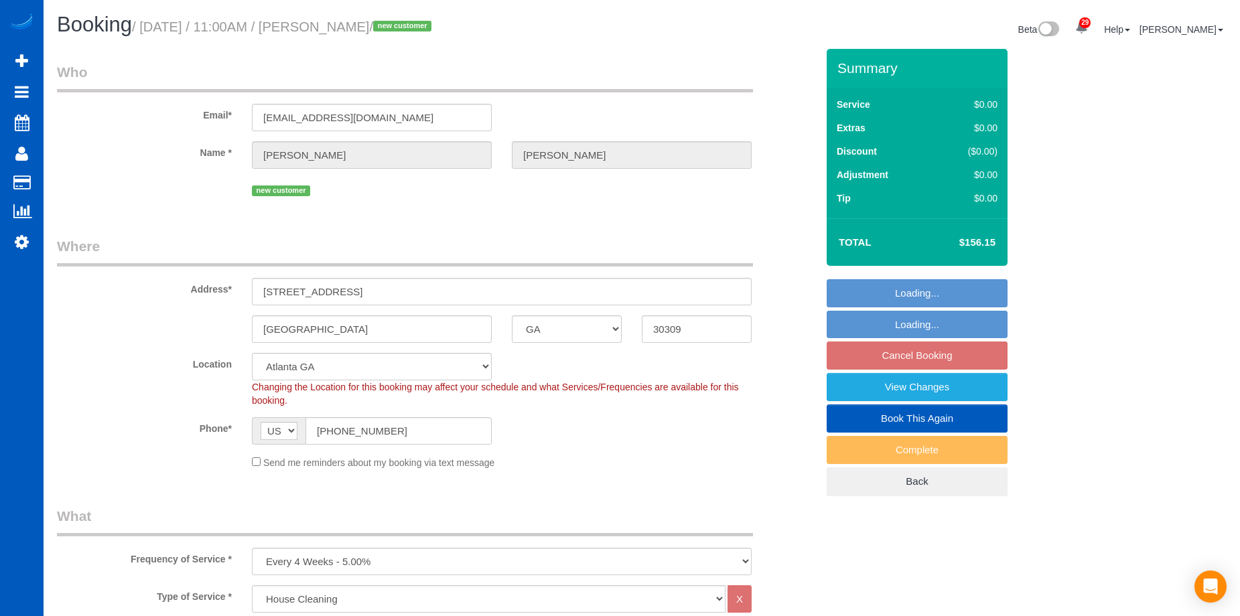
select select "GA"
select select "199"
select select "1001"
select select "2"
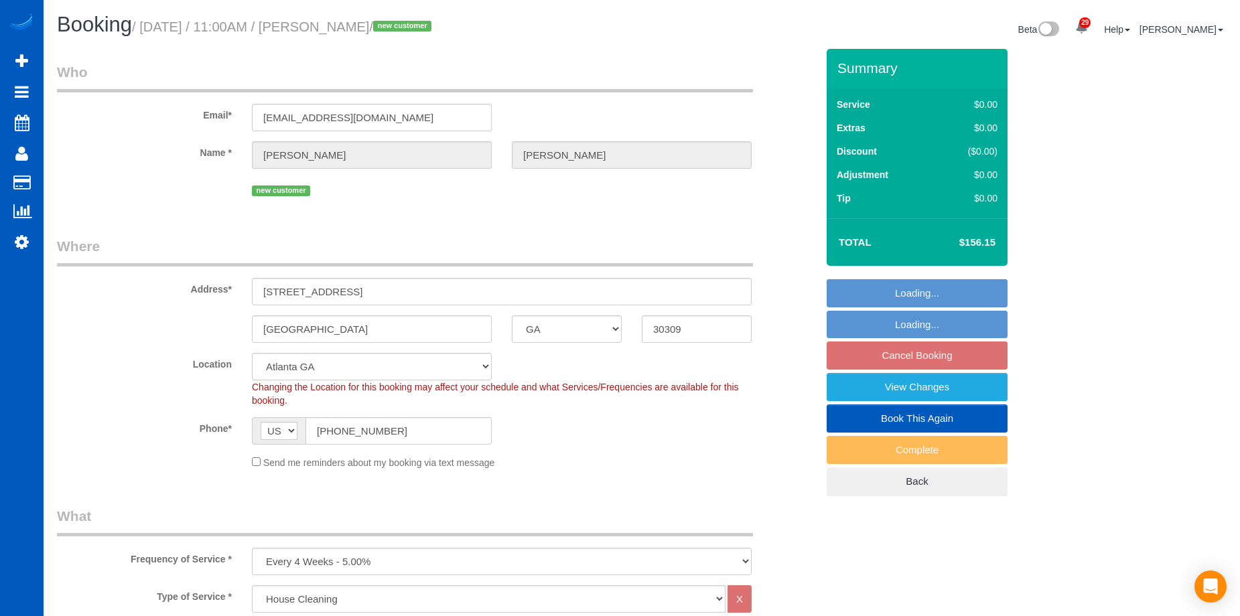
select select "spot1"
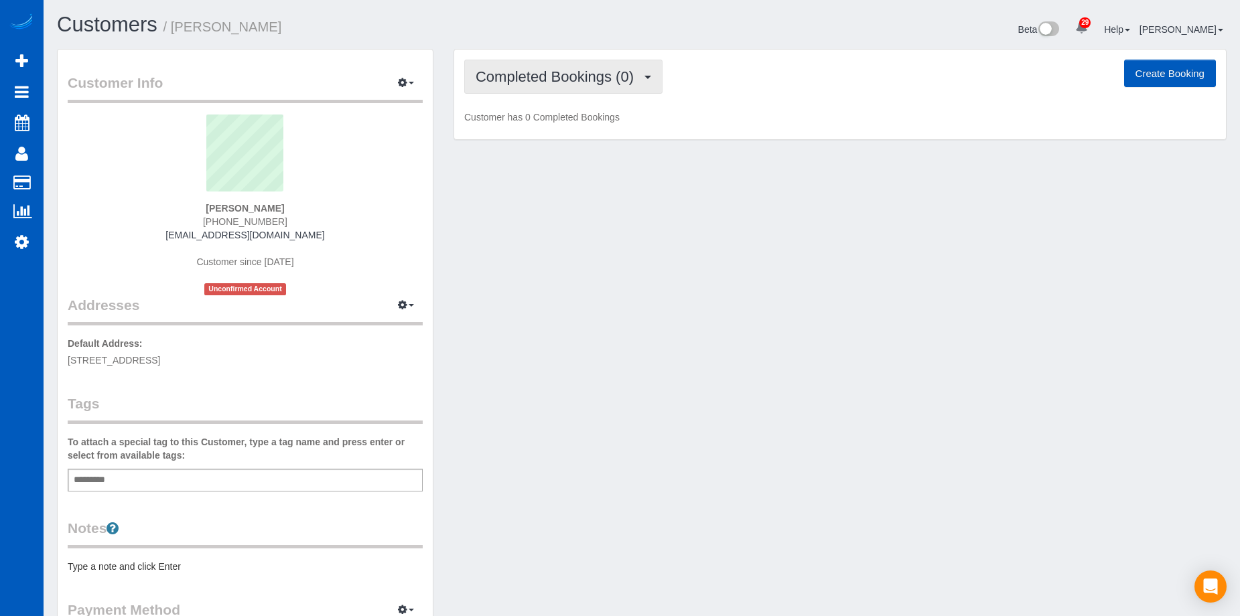
click at [601, 74] on span "Completed Bookings (0)" at bounding box center [558, 76] width 165 height 17
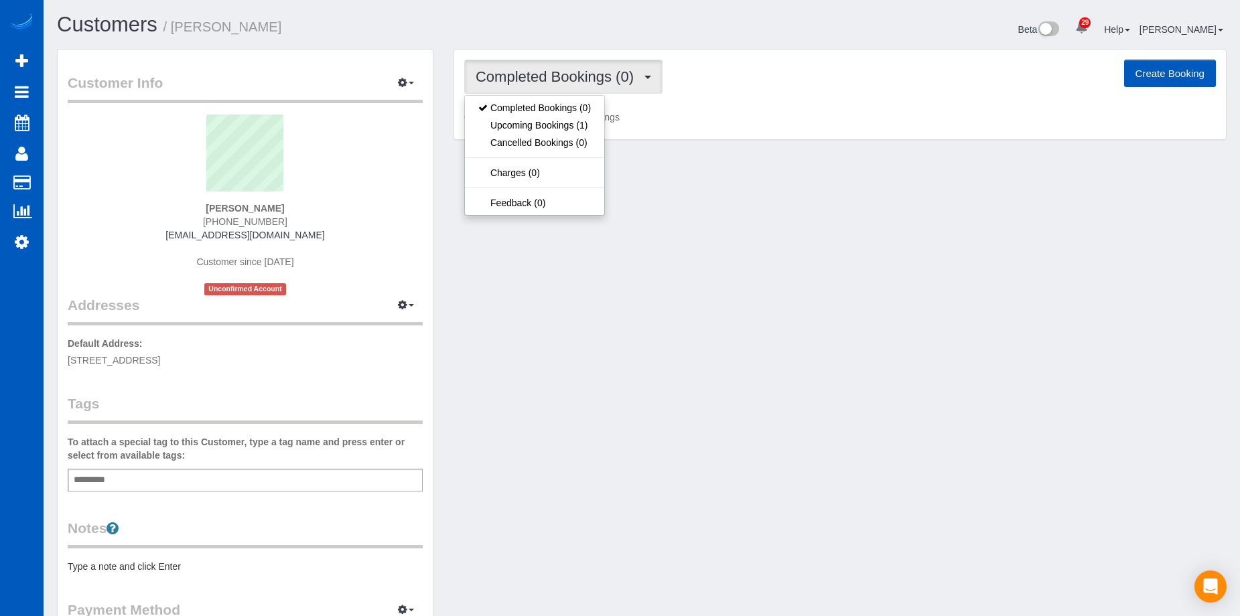
click at [603, 73] on span "Completed Bookings (0)" at bounding box center [558, 76] width 165 height 17
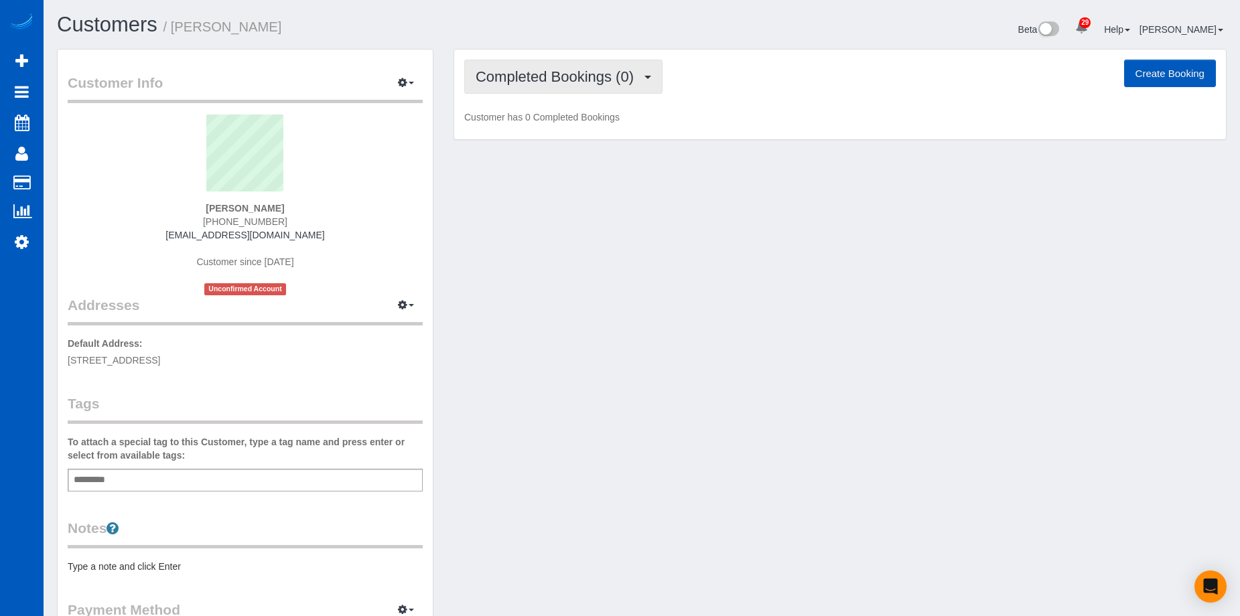
click at [578, 86] on button "Completed Bookings (0)" at bounding box center [563, 77] width 198 height 34
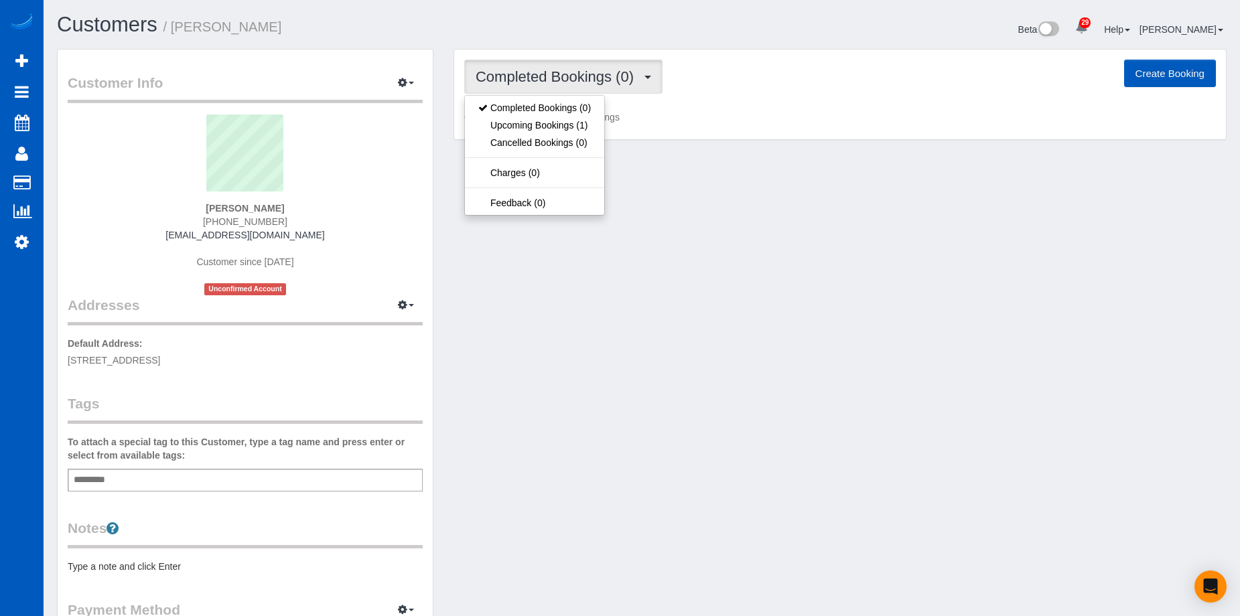
drag, startPoint x: 580, startPoint y: 84, endPoint x: 426, endPoint y: 0, distance: 174.8
click at [578, 83] on span "Completed Bookings (0)" at bounding box center [558, 76] width 165 height 17
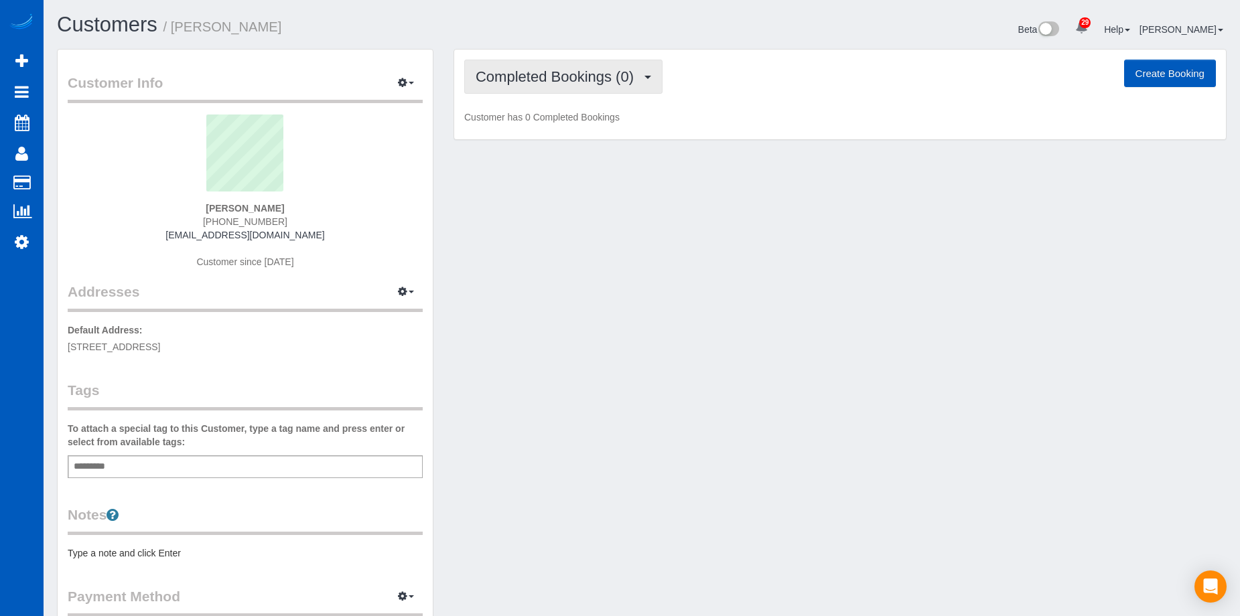
click at [598, 78] on span "Completed Bookings (0)" at bounding box center [558, 76] width 165 height 17
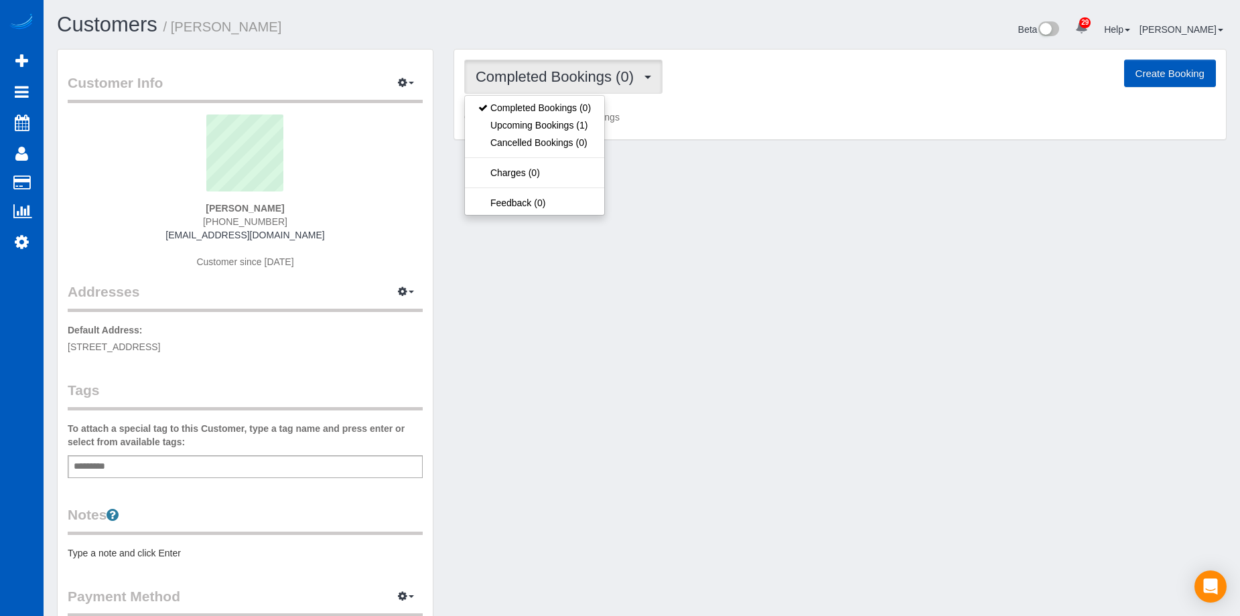
drag, startPoint x: 598, startPoint y: 78, endPoint x: 442, endPoint y: 0, distance: 173.8
click at [597, 78] on span "Completed Bookings (0)" at bounding box center [558, 76] width 165 height 17
